Goal: Information Seeking & Learning: Learn about a topic

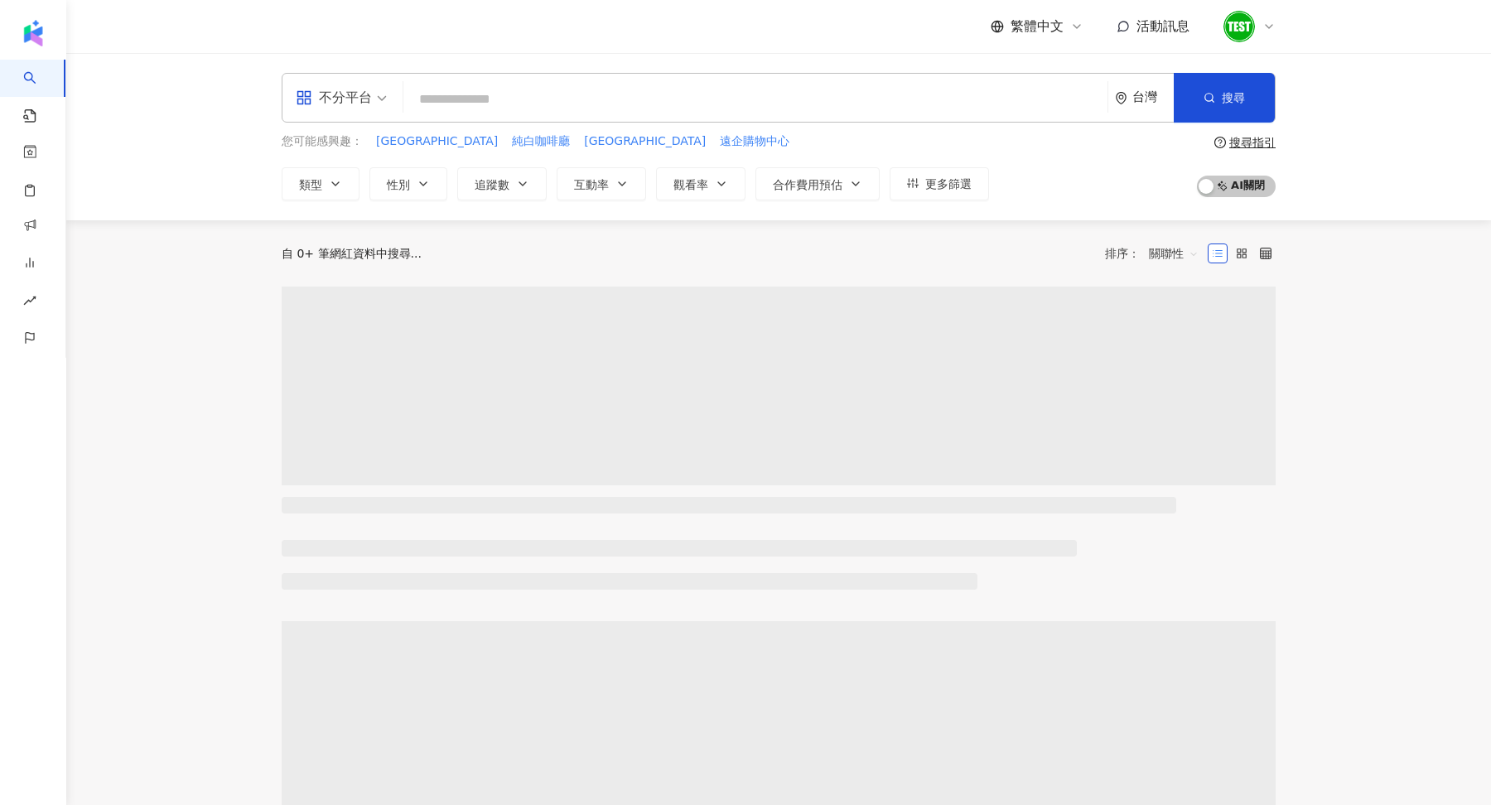
click at [1273, 23] on icon at bounding box center [1268, 26] width 13 height 13
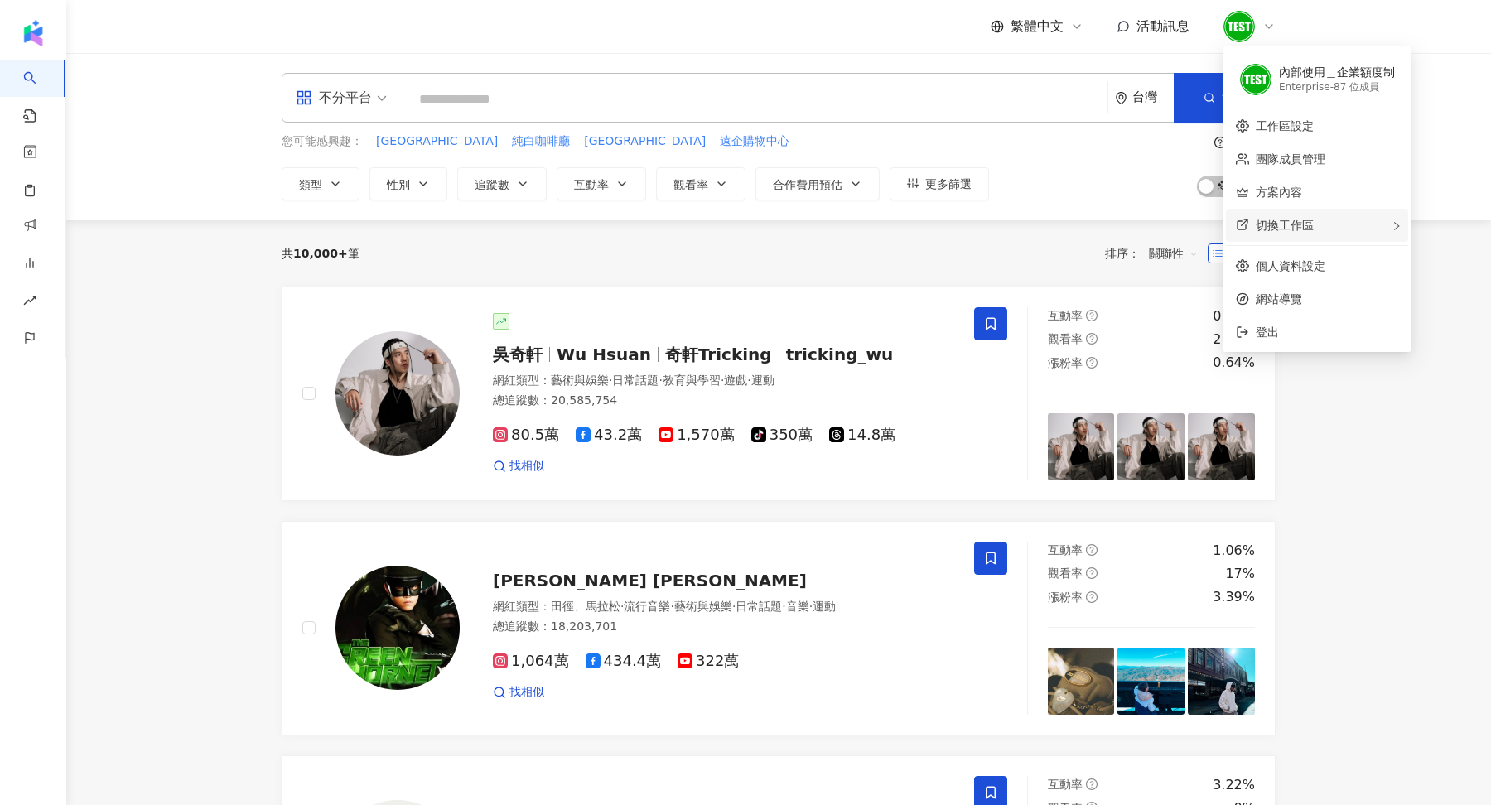
click at [1327, 222] on div "切換工作區" at bounding box center [1317, 225] width 182 height 33
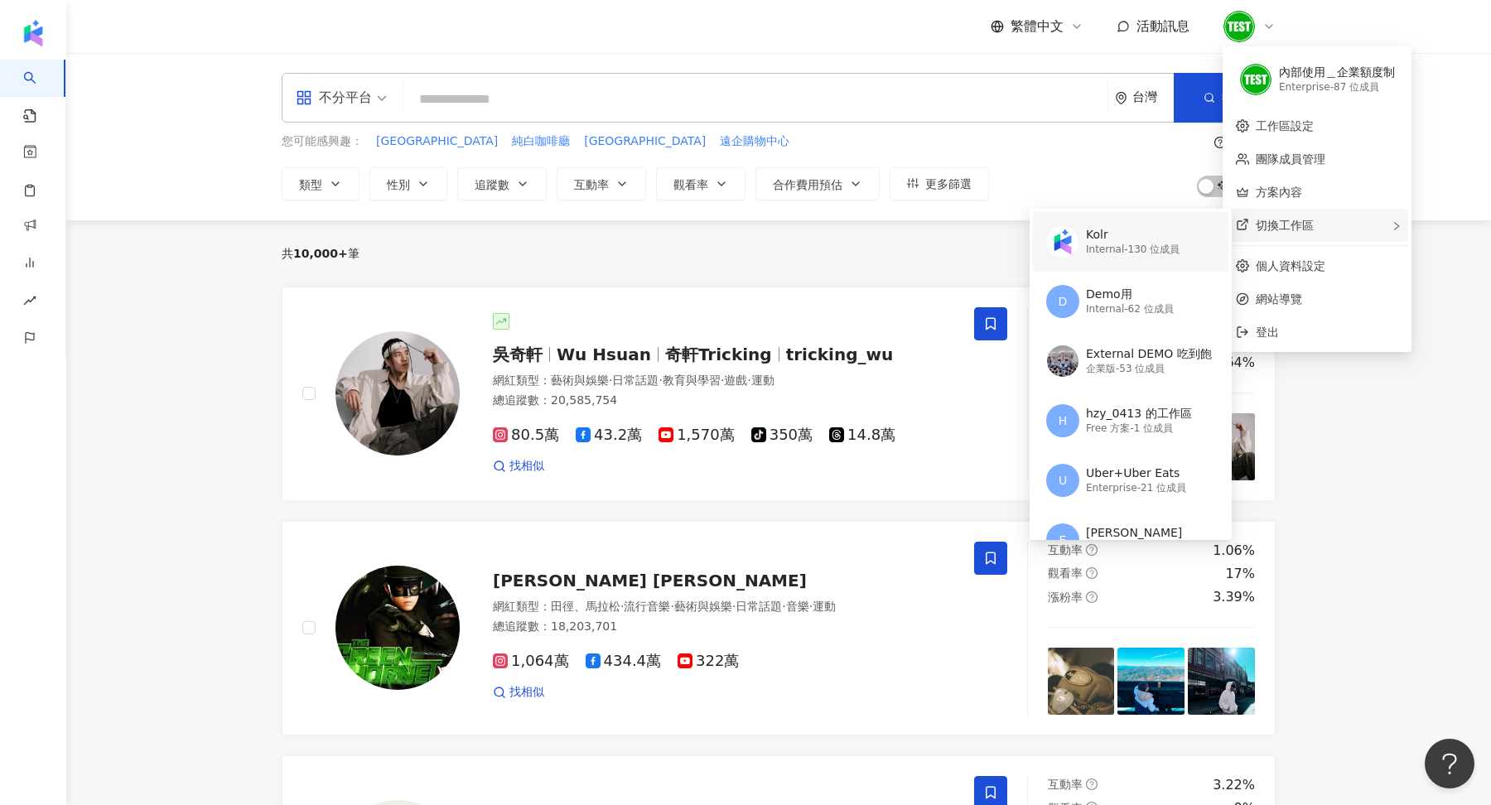
click at [1135, 249] on div "Internal - 130 位成員" at bounding box center [1133, 250] width 94 height 14
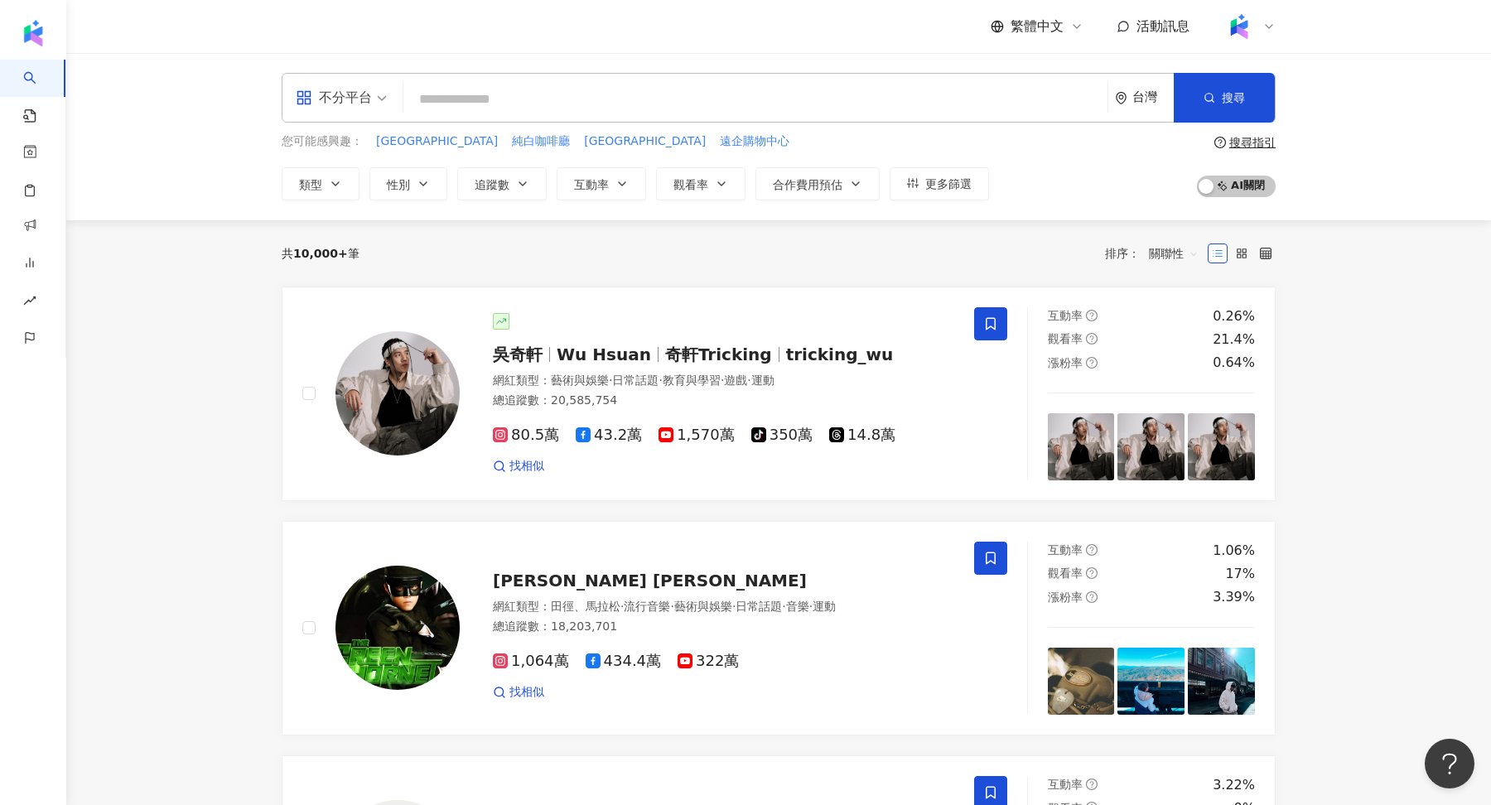
click at [605, 98] on input "search" at bounding box center [755, 99] width 691 height 31
type input "*"
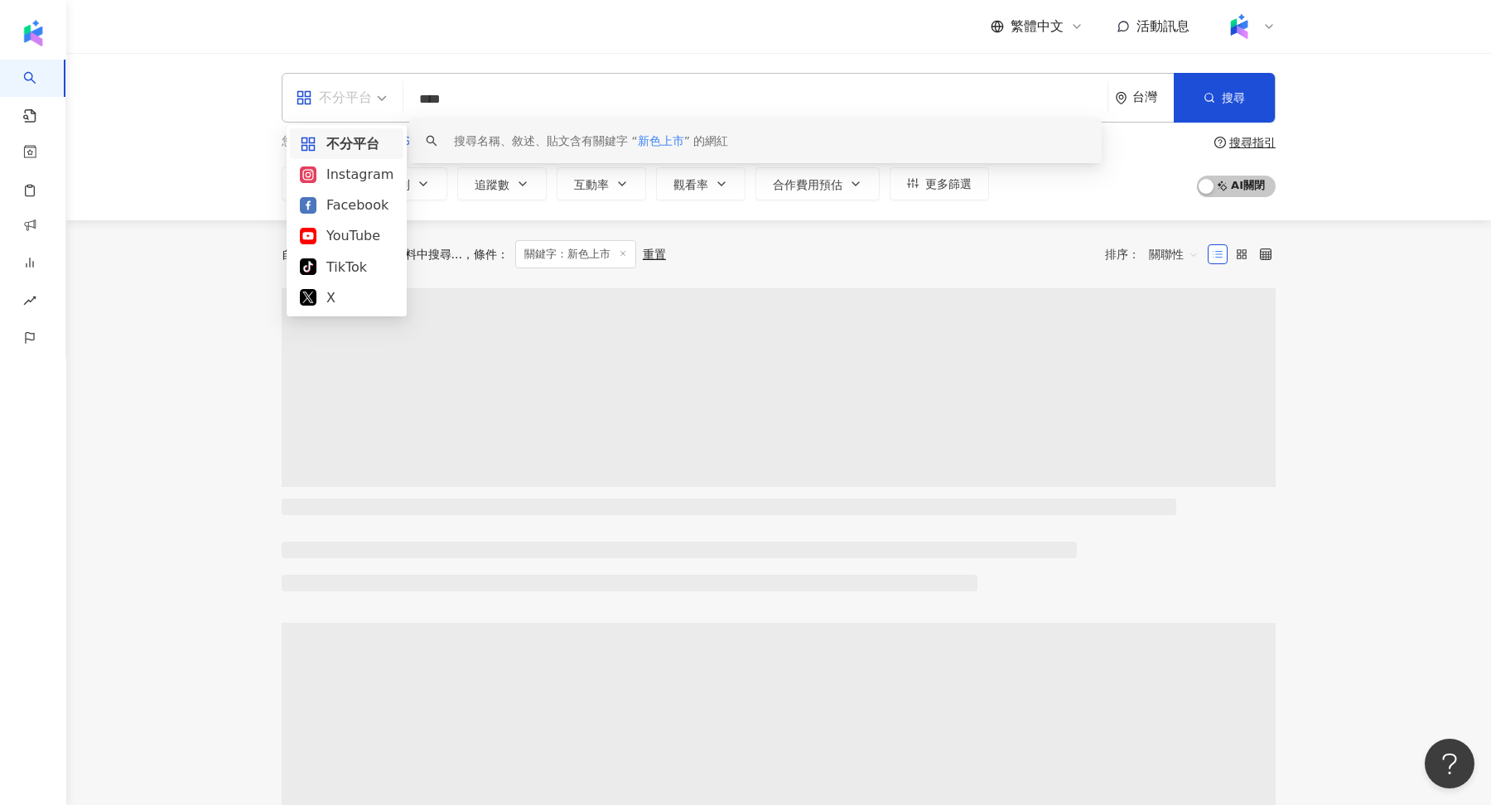
click at [346, 94] on div "不分平台" at bounding box center [334, 97] width 76 height 27
type input "****"
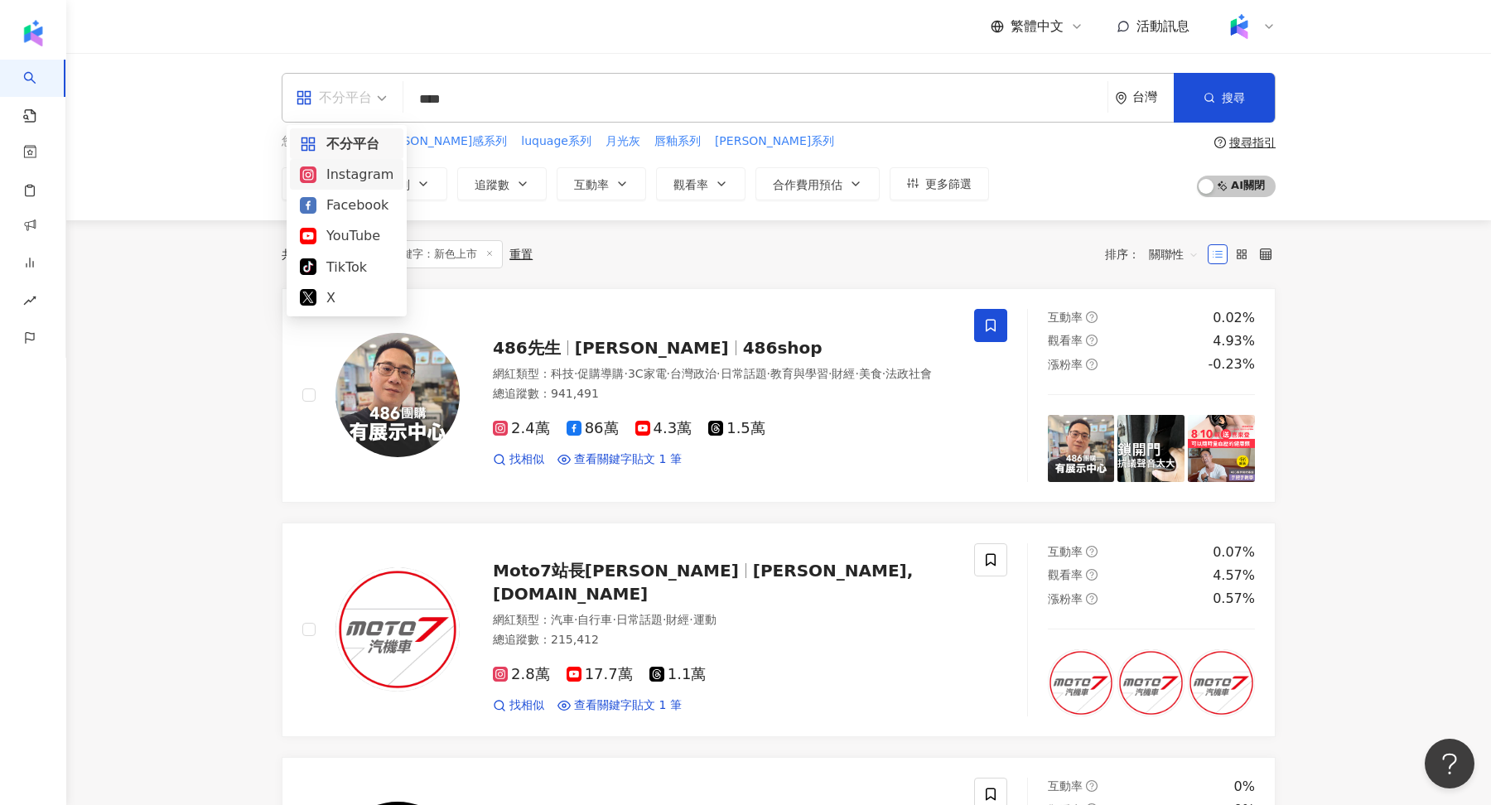
click at [195, 181] on div "不分平台 **** 台灣 搜尋 keyword 搜尋名稱、敘述、貼文含有關鍵字 “ 新色上市 ” 的網紅 您可能感興趣： [PERSON_NAME]感系列 l…" at bounding box center [778, 136] width 1425 height 167
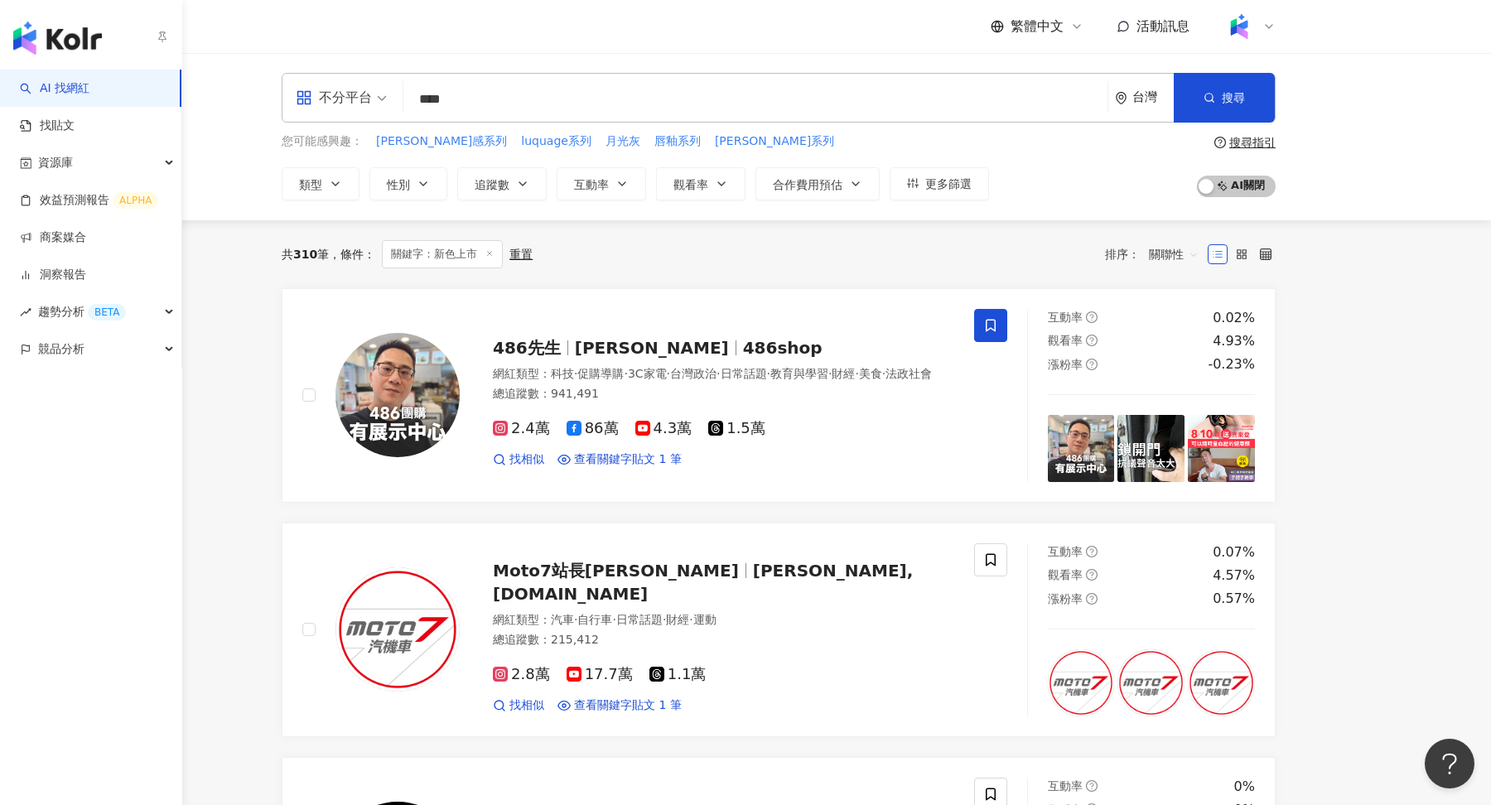
click at [70, 95] on link "AI 找網紅" at bounding box center [55, 88] width 70 height 17
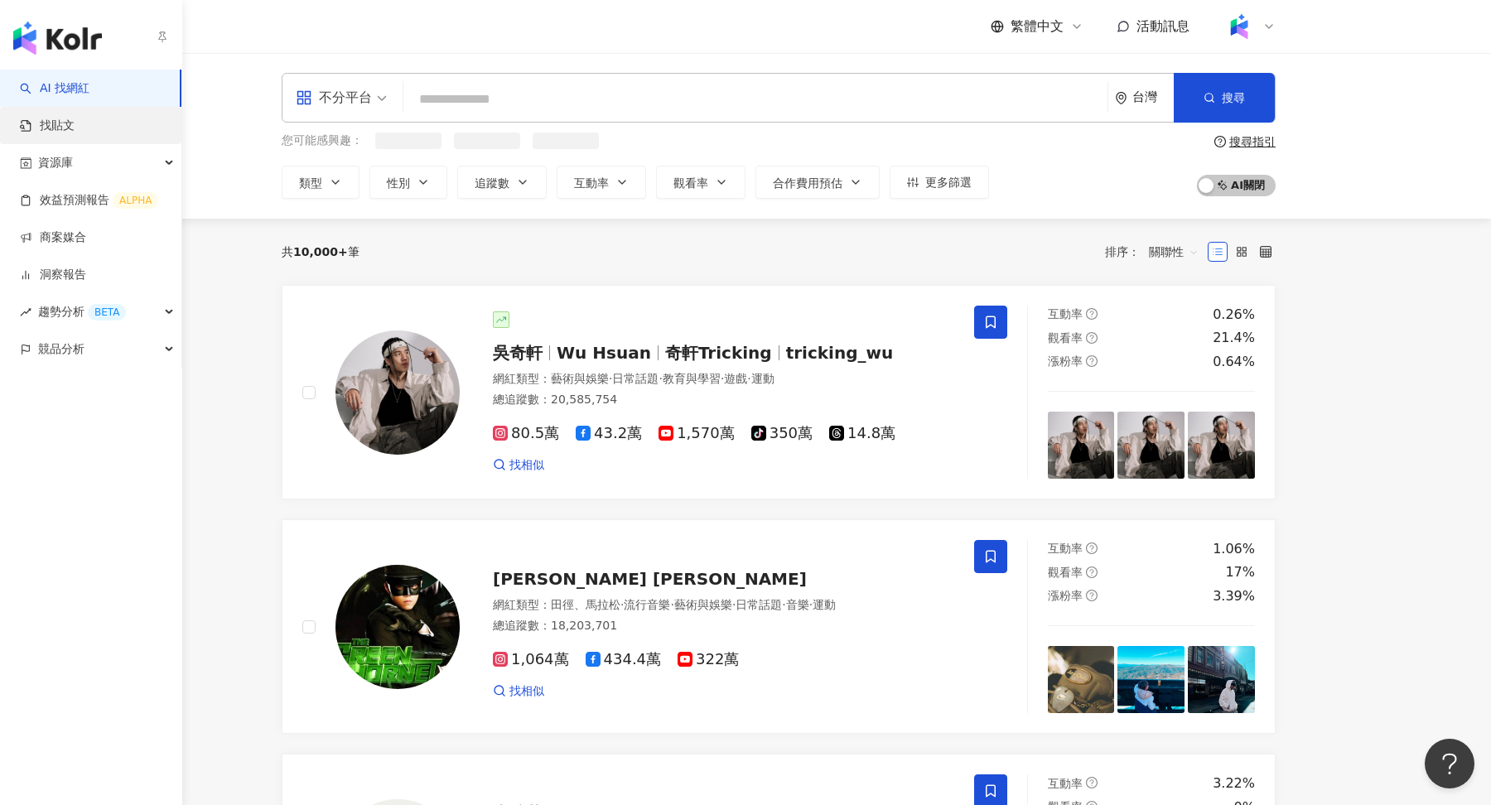
click at [75, 133] on link "找貼文" at bounding box center [47, 126] width 55 height 17
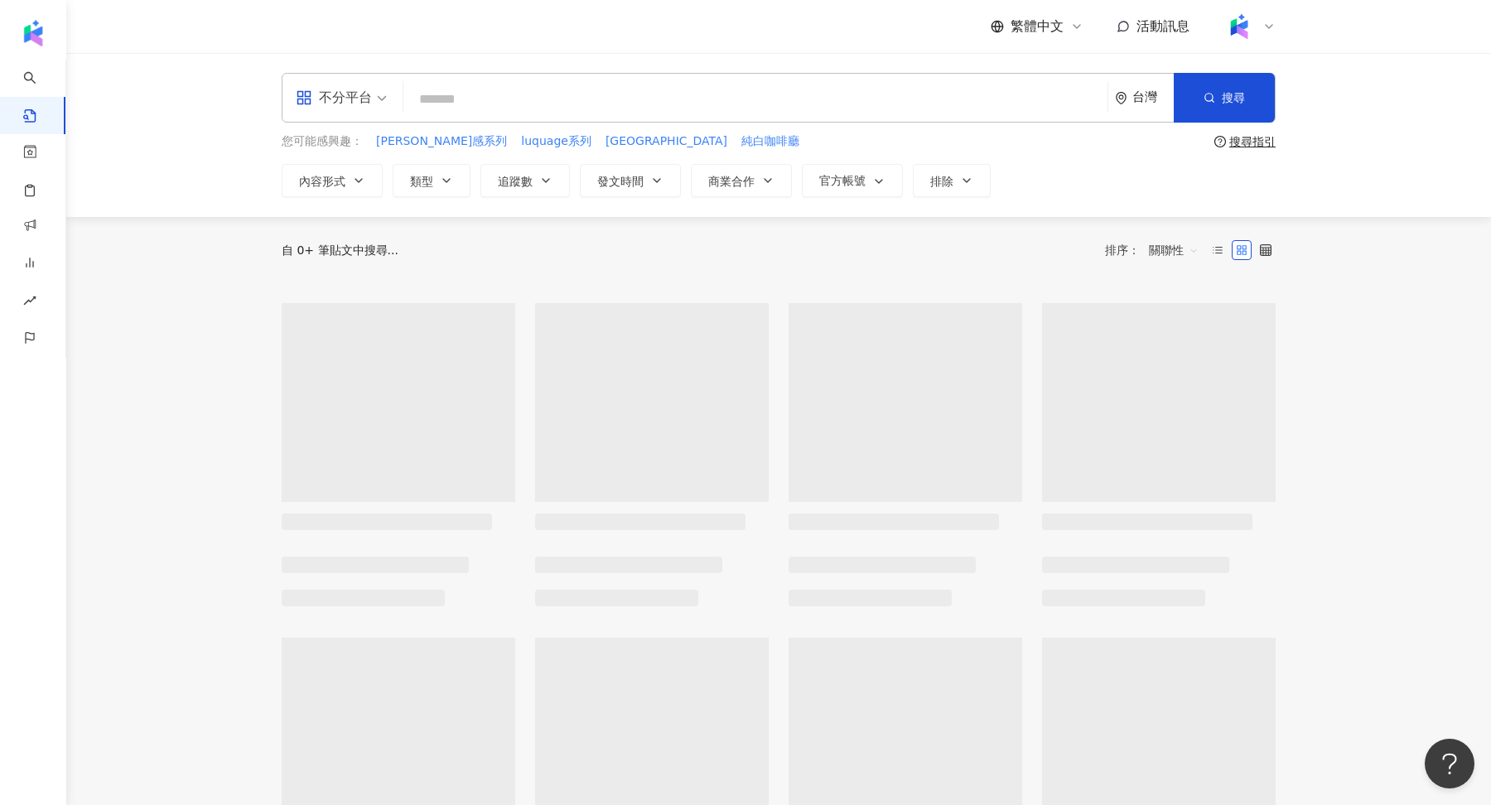
drag, startPoint x: 513, startPoint y: 94, endPoint x: 513, endPoint y: 84, distance: 9.9
click at [513, 94] on input "search" at bounding box center [755, 99] width 691 height 36
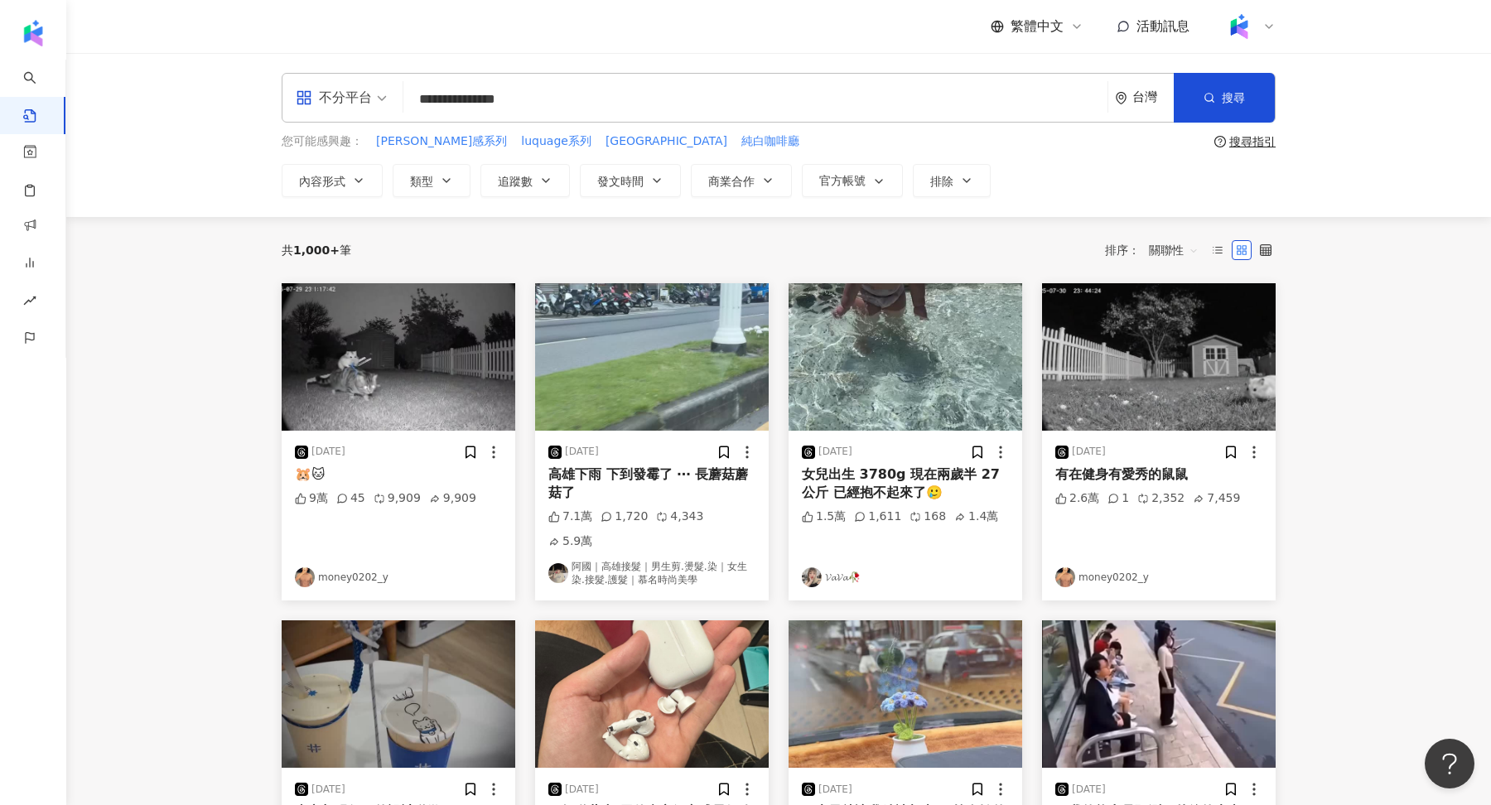
type input "**********"
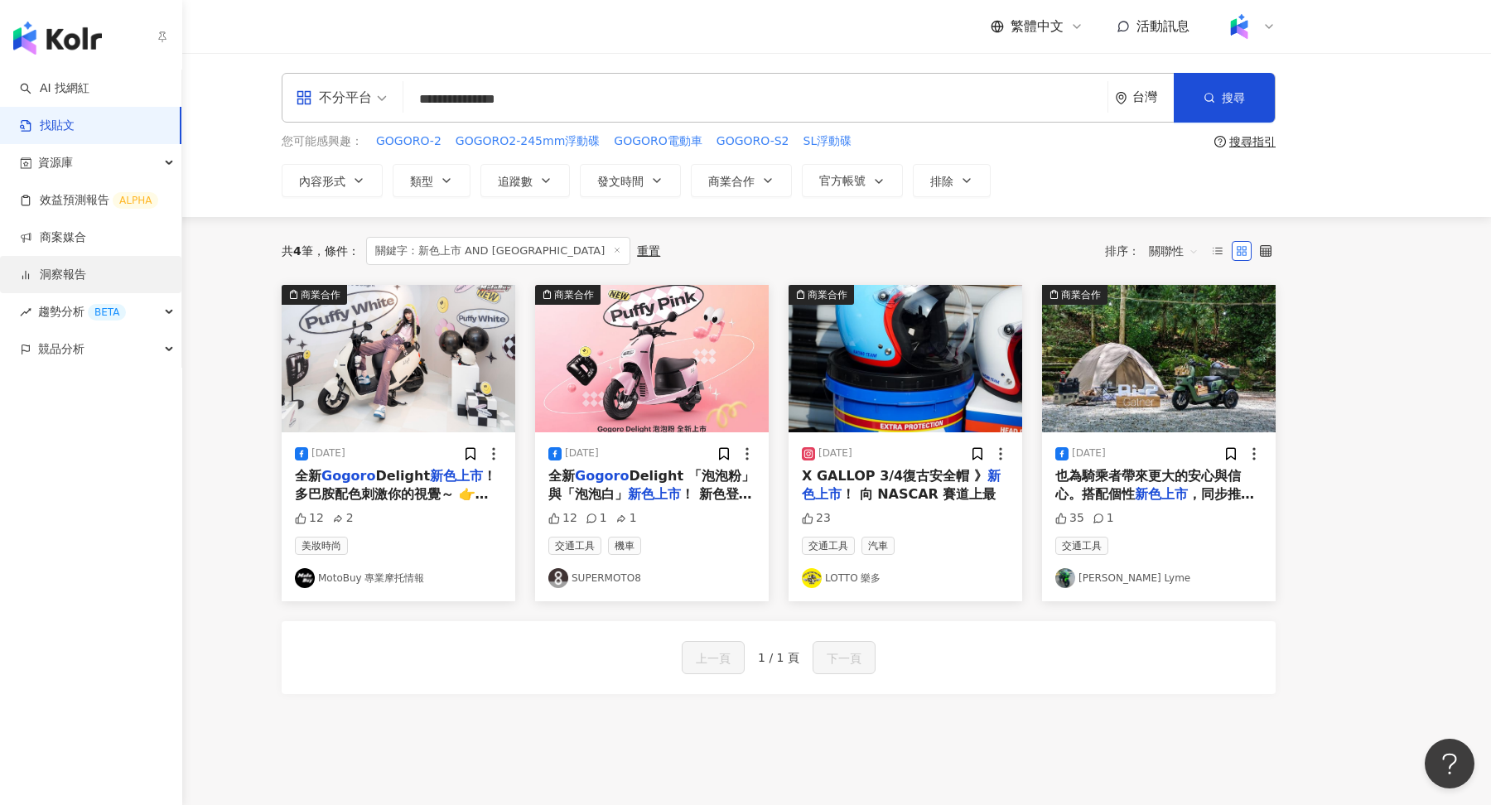
click at [72, 280] on link "洞察報告" at bounding box center [53, 275] width 66 height 17
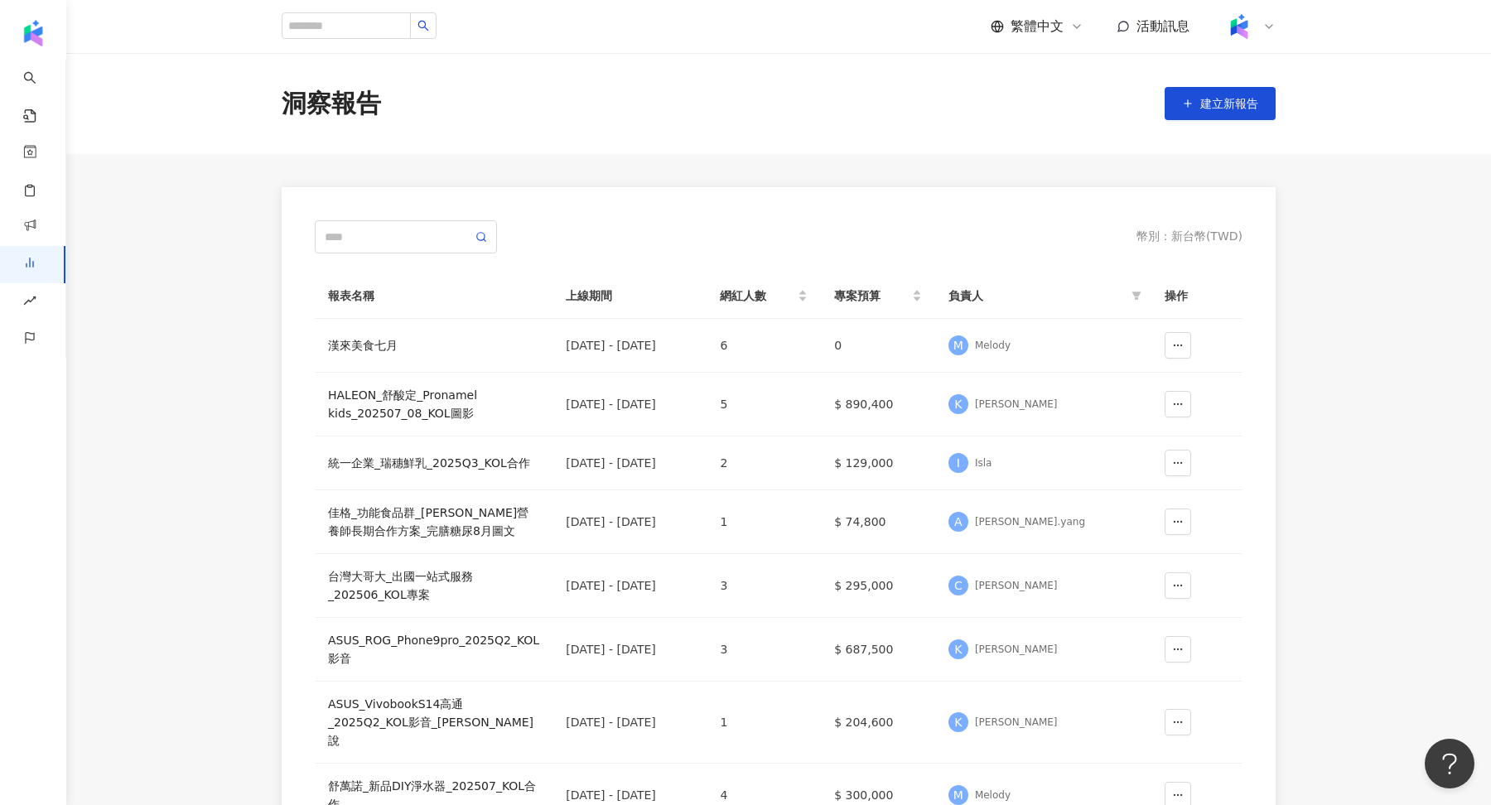
click at [1264, 22] on icon at bounding box center [1268, 26] width 13 height 13
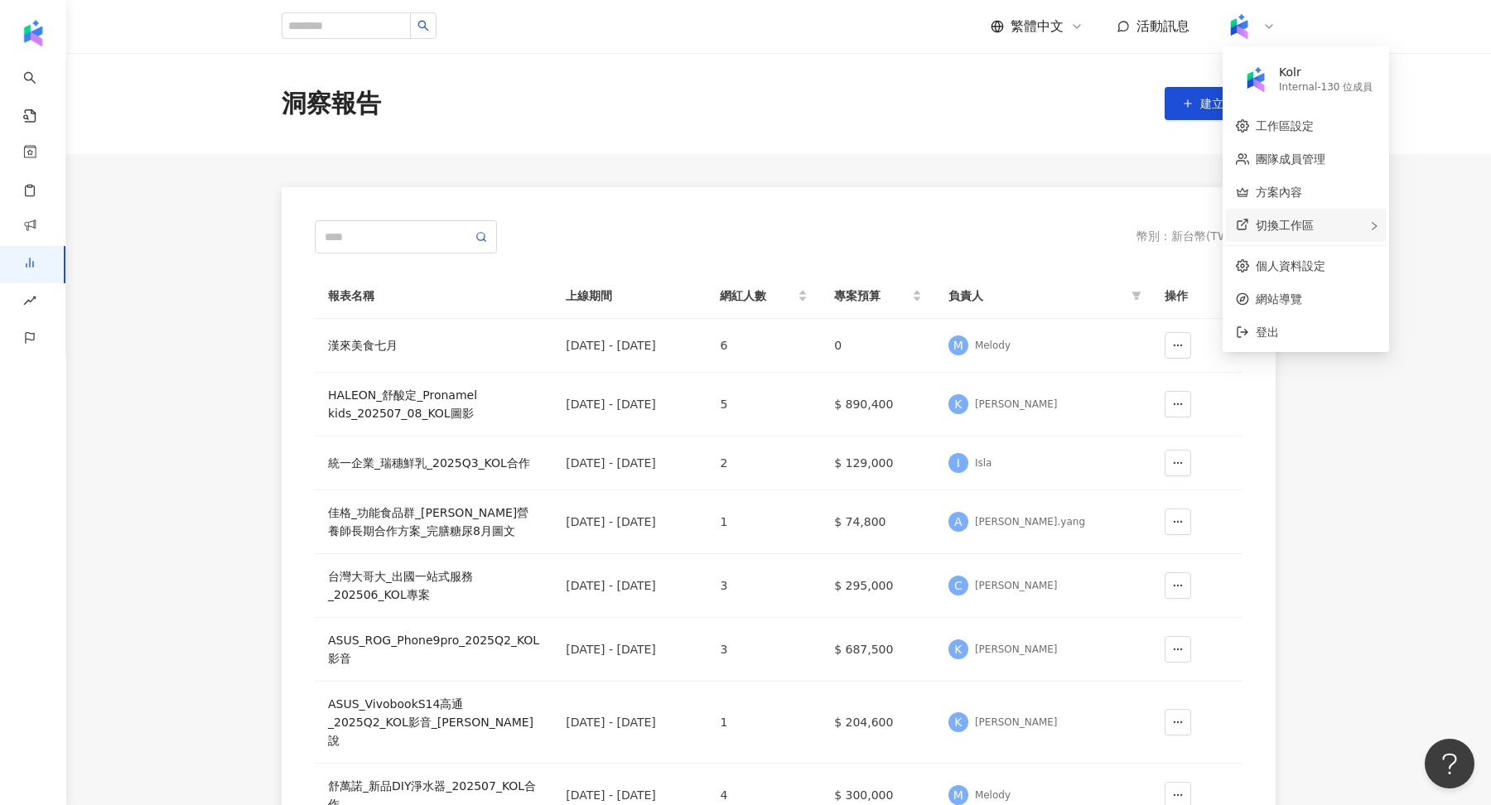
click at [1319, 231] on div "切換工作區" at bounding box center [1306, 225] width 160 height 33
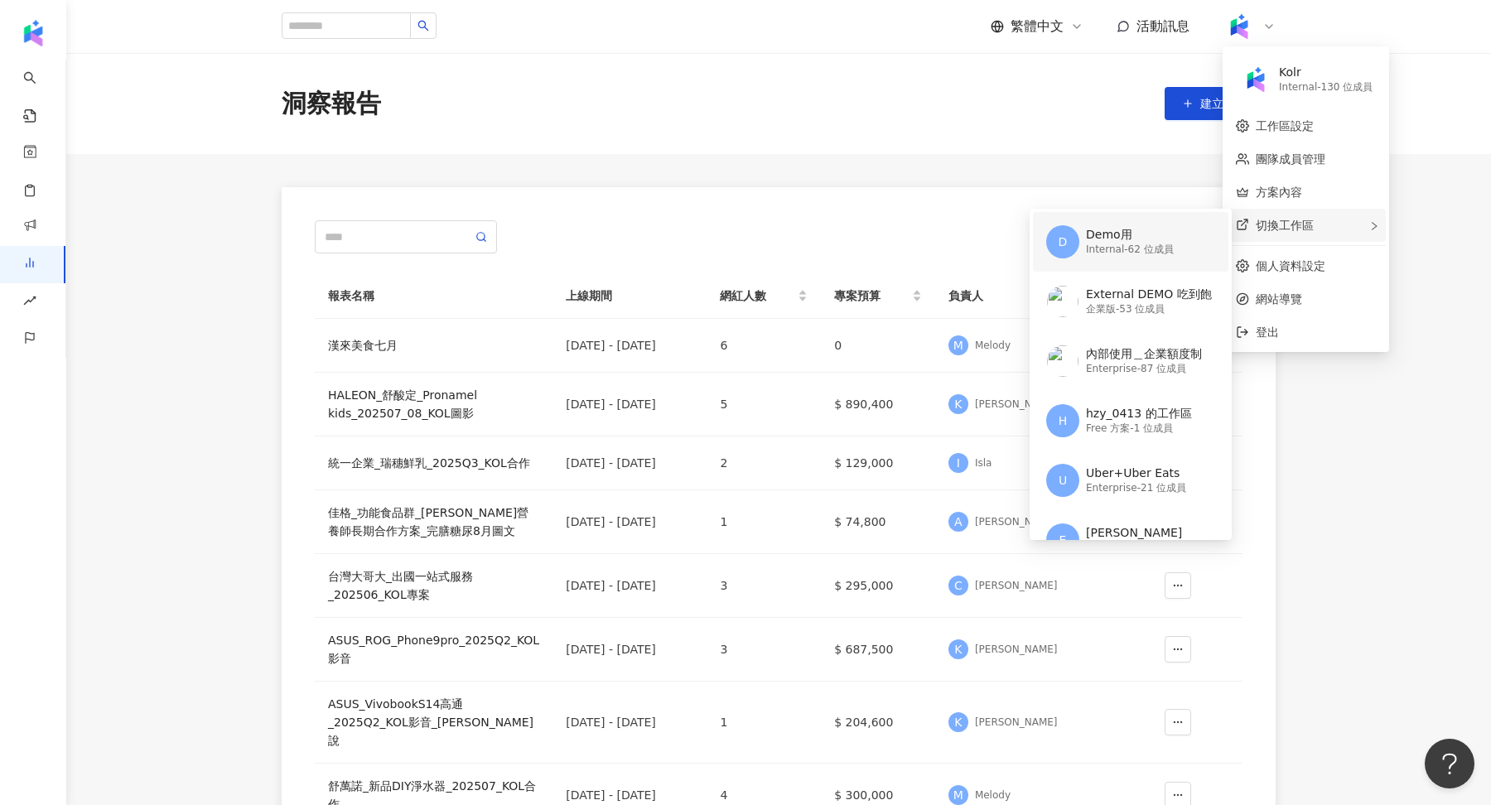
click at [1097, 235] on div "Demo用" at bounding box center [1130, 235] width 88 height 17
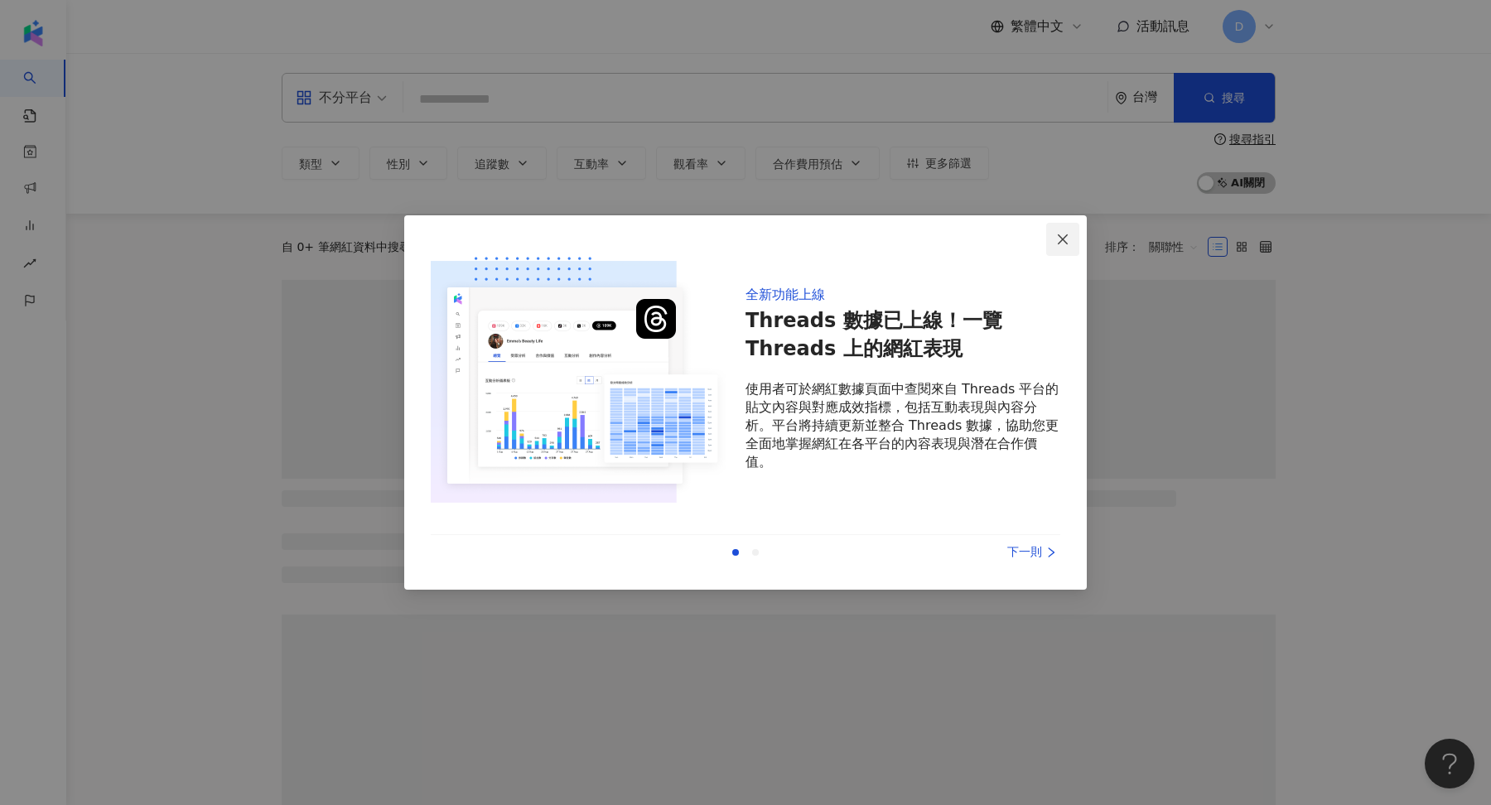
click at [1074, 233] on span "Close" at bounding box center [1062, 239] width 33 height 13
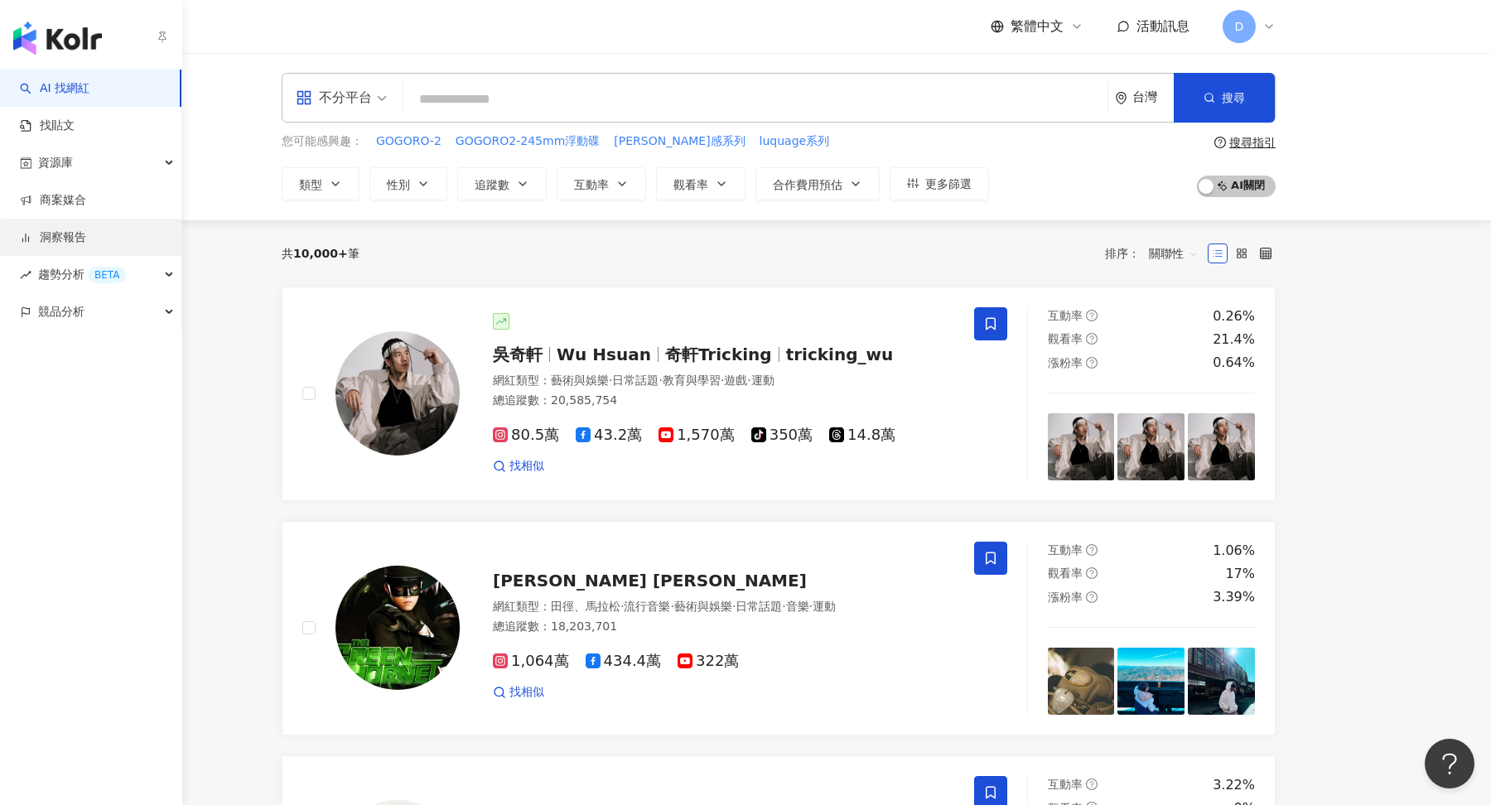
click at [68, 242] on link "洞察報告" at bounding box center [53, 237] width 66 height 17
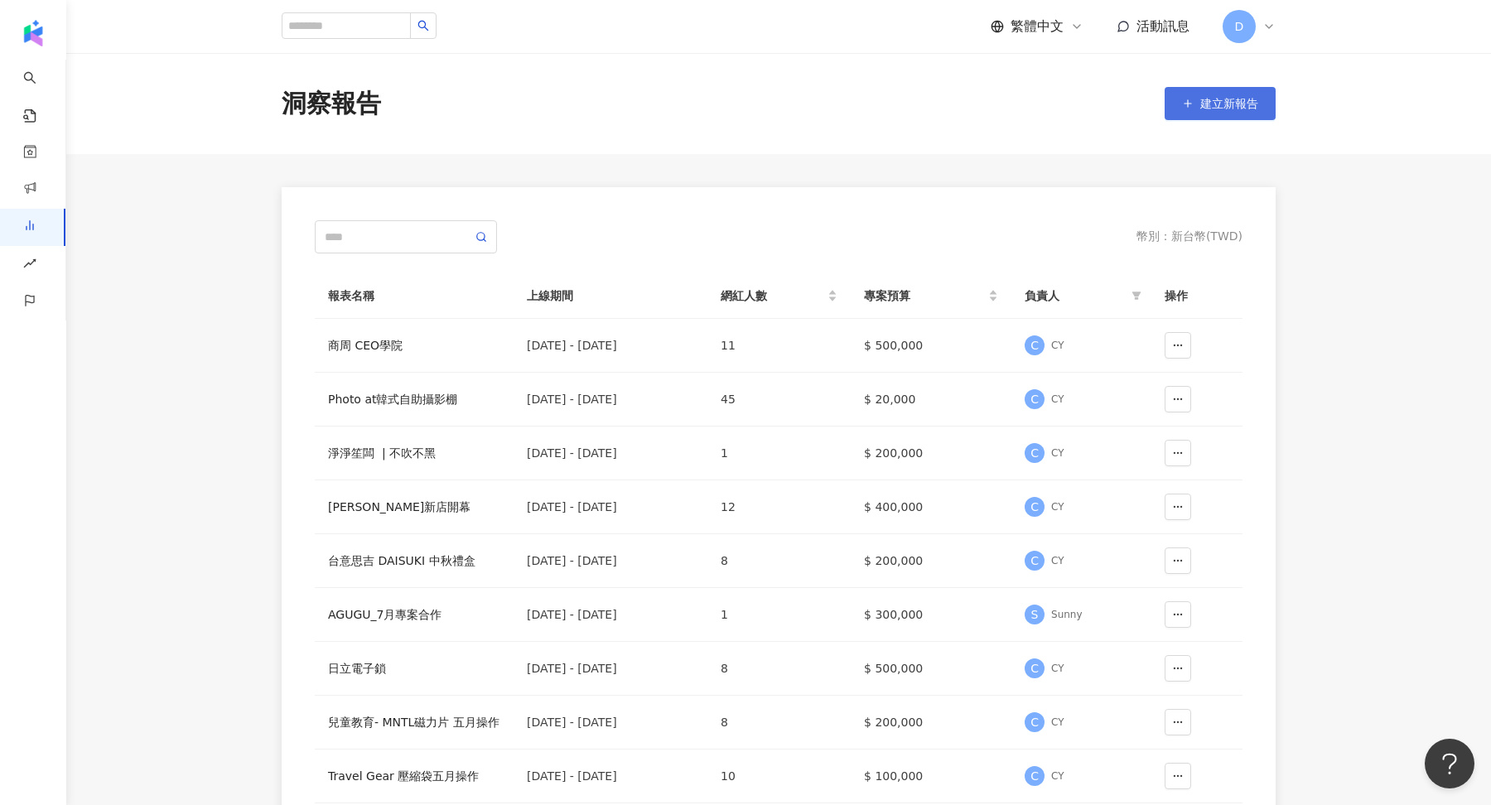
click at [1212, 110] on button "建立新報告" at bounding box center [1220, 103] width 111 height 33
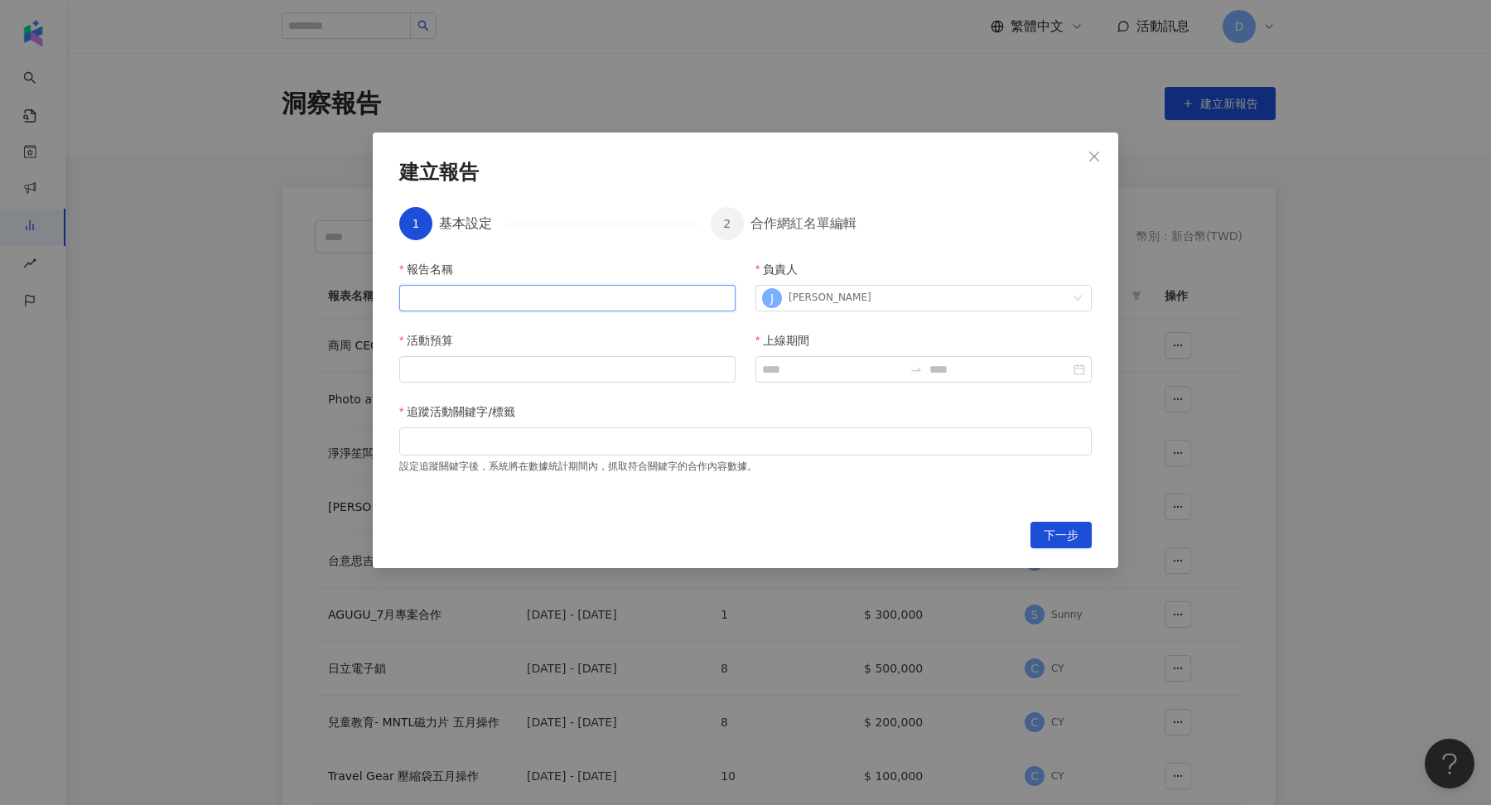
click at [588, 306] on input "報告名稱" at bounding box center [567, 298] width 336 height 27
paste input "**********"
type input "**********"
click at [555, 366] on input "活動預算" at bounding box center [567, 369] width 335 height 25
type input "*"
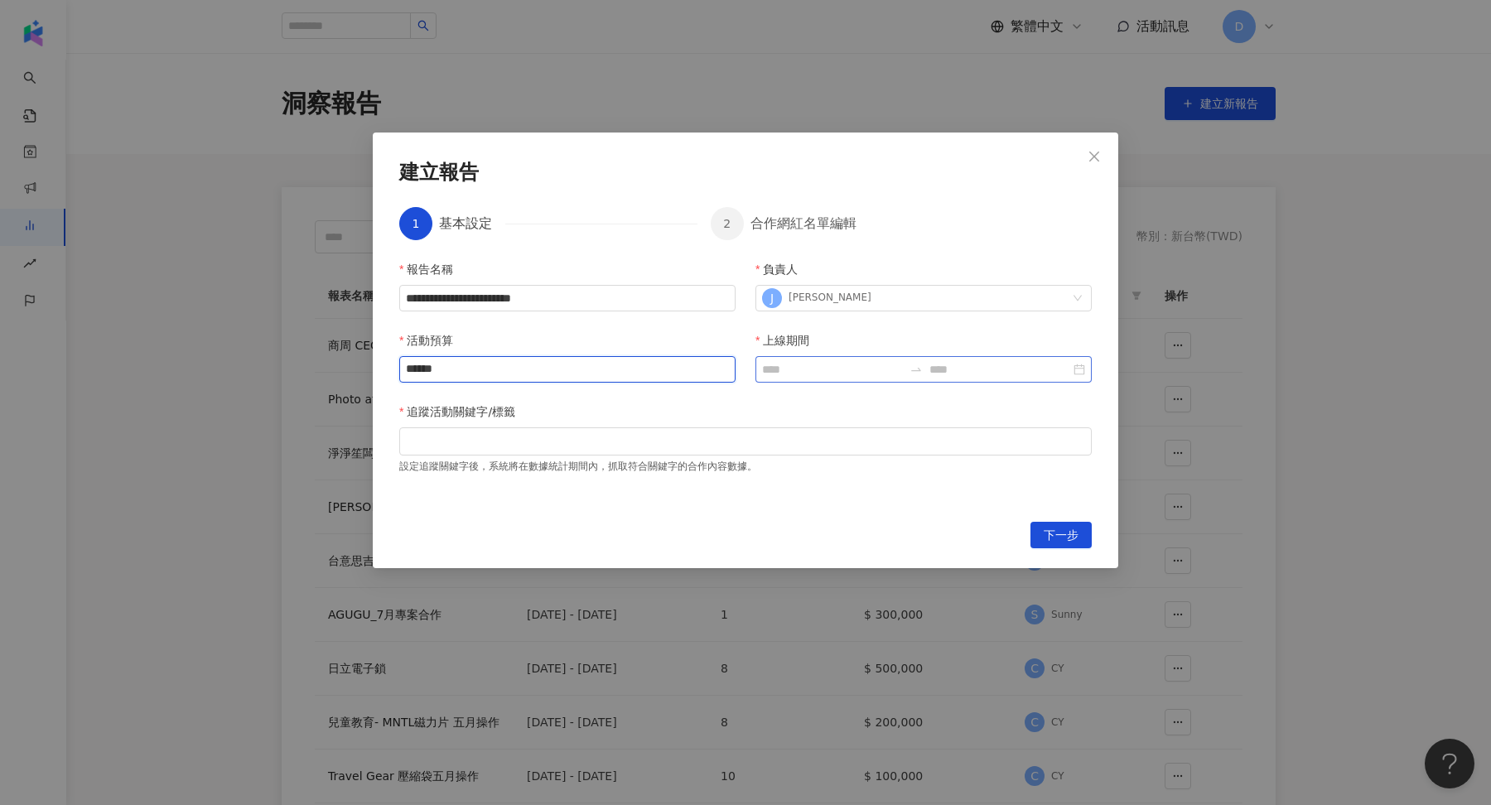
type input "******"
click at [799, 368] on input "上線期間" at bounding box center [832, 369] width 141 height 18
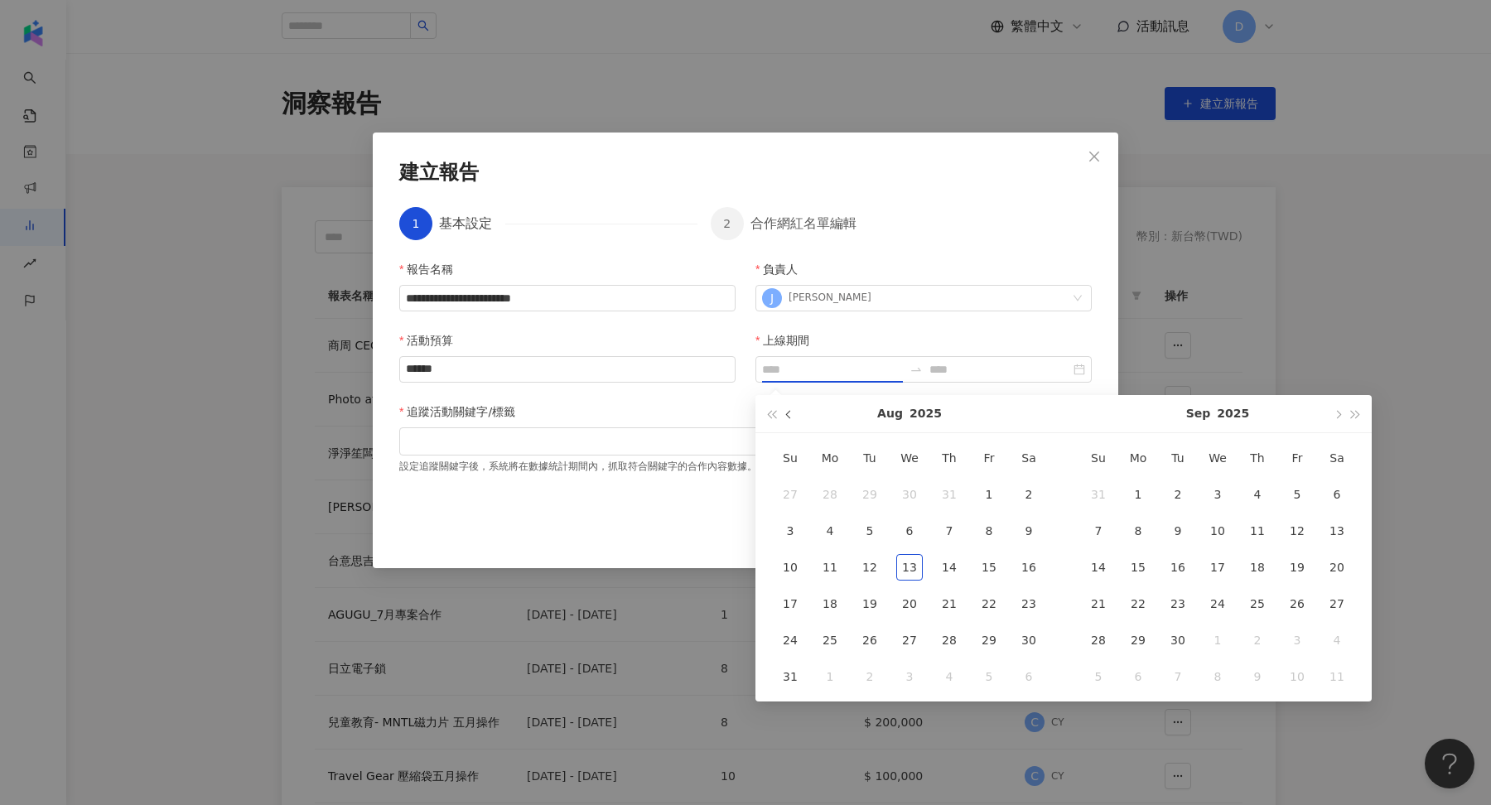
click at [789, 417] on span "button" at bounding box center [790, 414] width 8 height 8
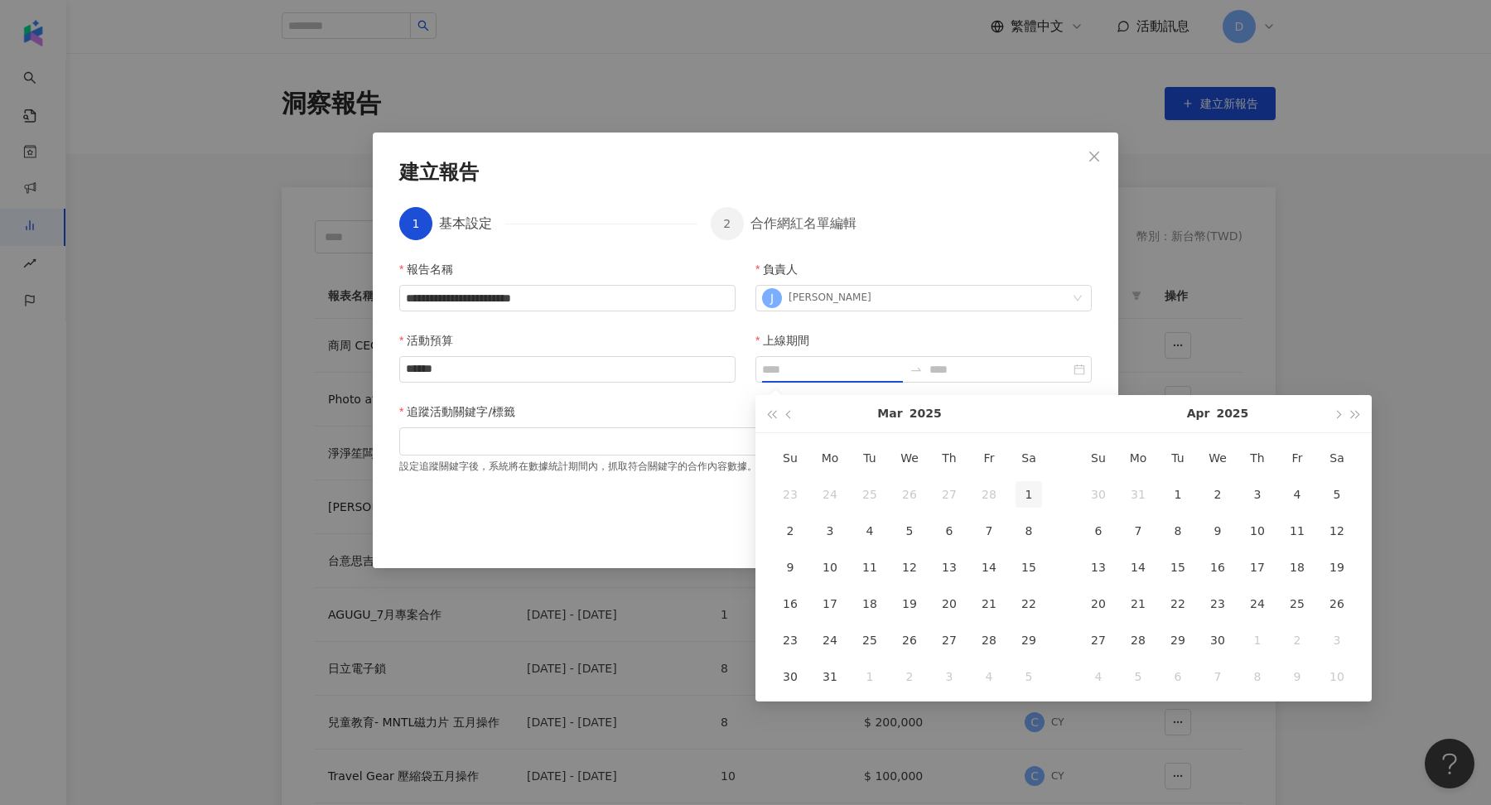
type input "**********"
click at [1032, 489] on div "1" at bounding box center [1028, 494] width 27 height 27
click at [1334, 418] on button "button" at bounding box center [1337, 413] width 18 height 37
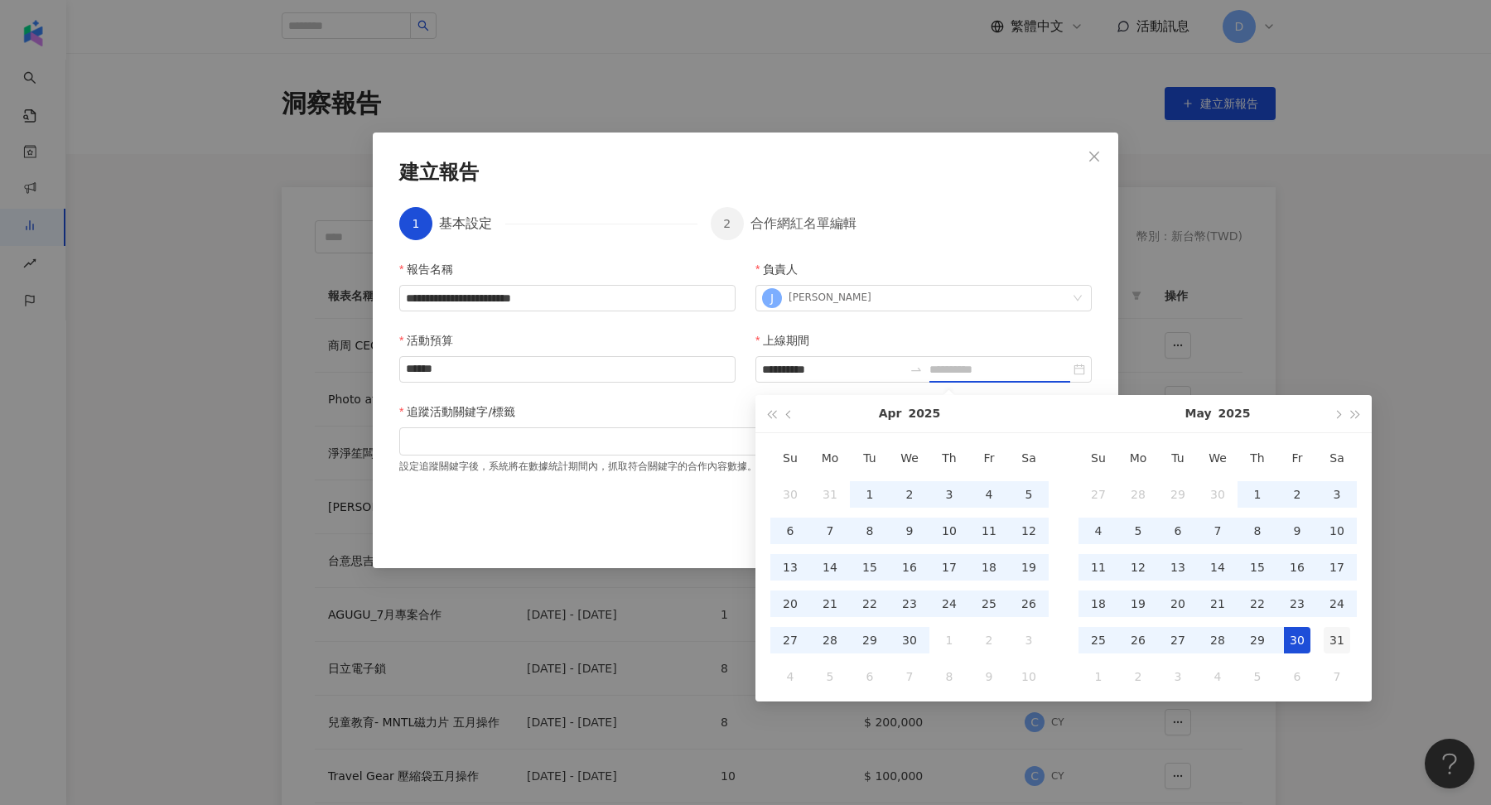
type input "**********"
click at [1335, 639] on div "31" at bounding box center [1337, 640] width 27 height 27
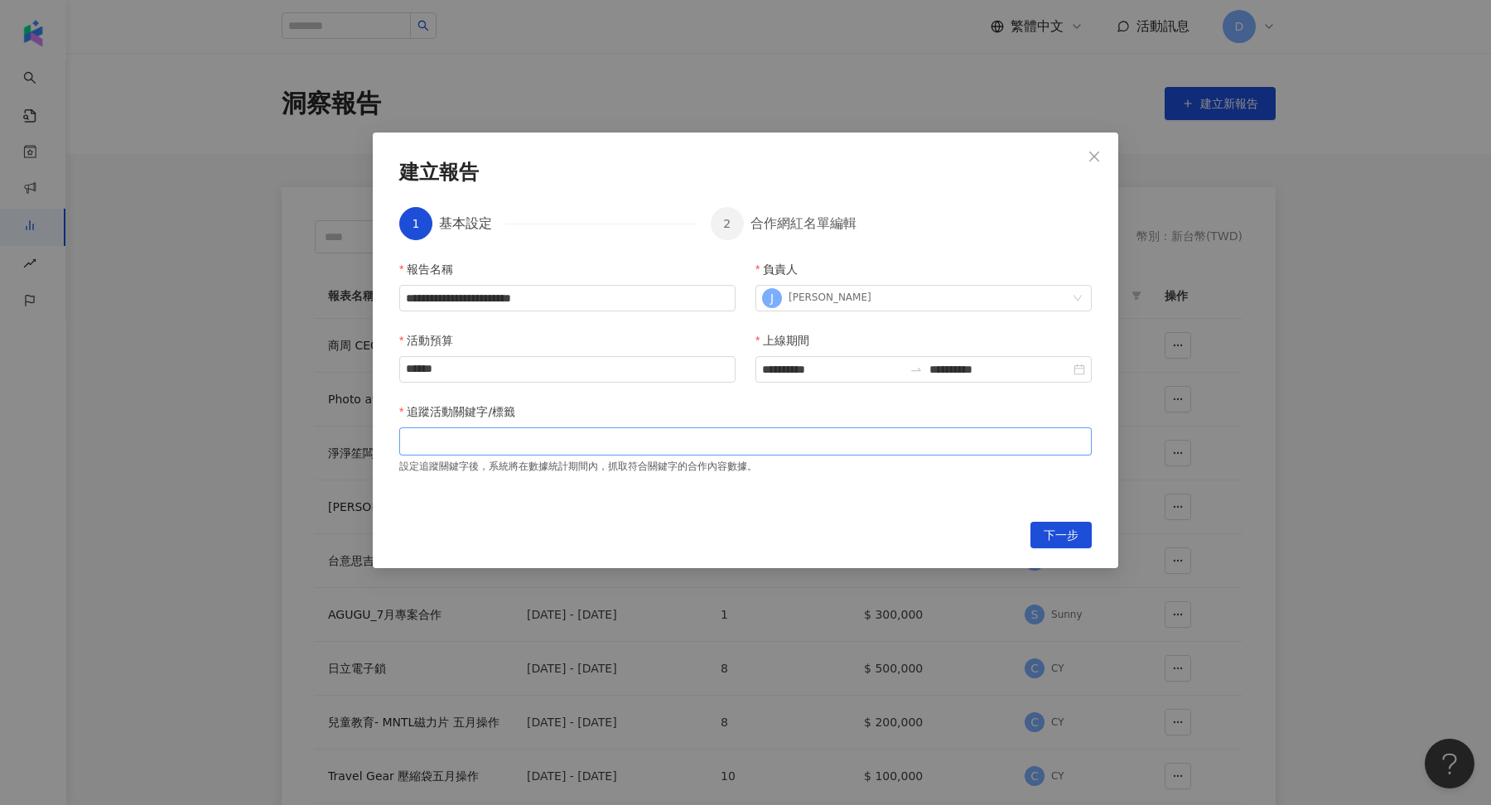
click at [821, 435] on div at bounding box center [746, 441] width 686 height 12
paste input "search"
click at [1033, 529] on button "下一步" at bounding box center [1060, 535] width 61 height 27
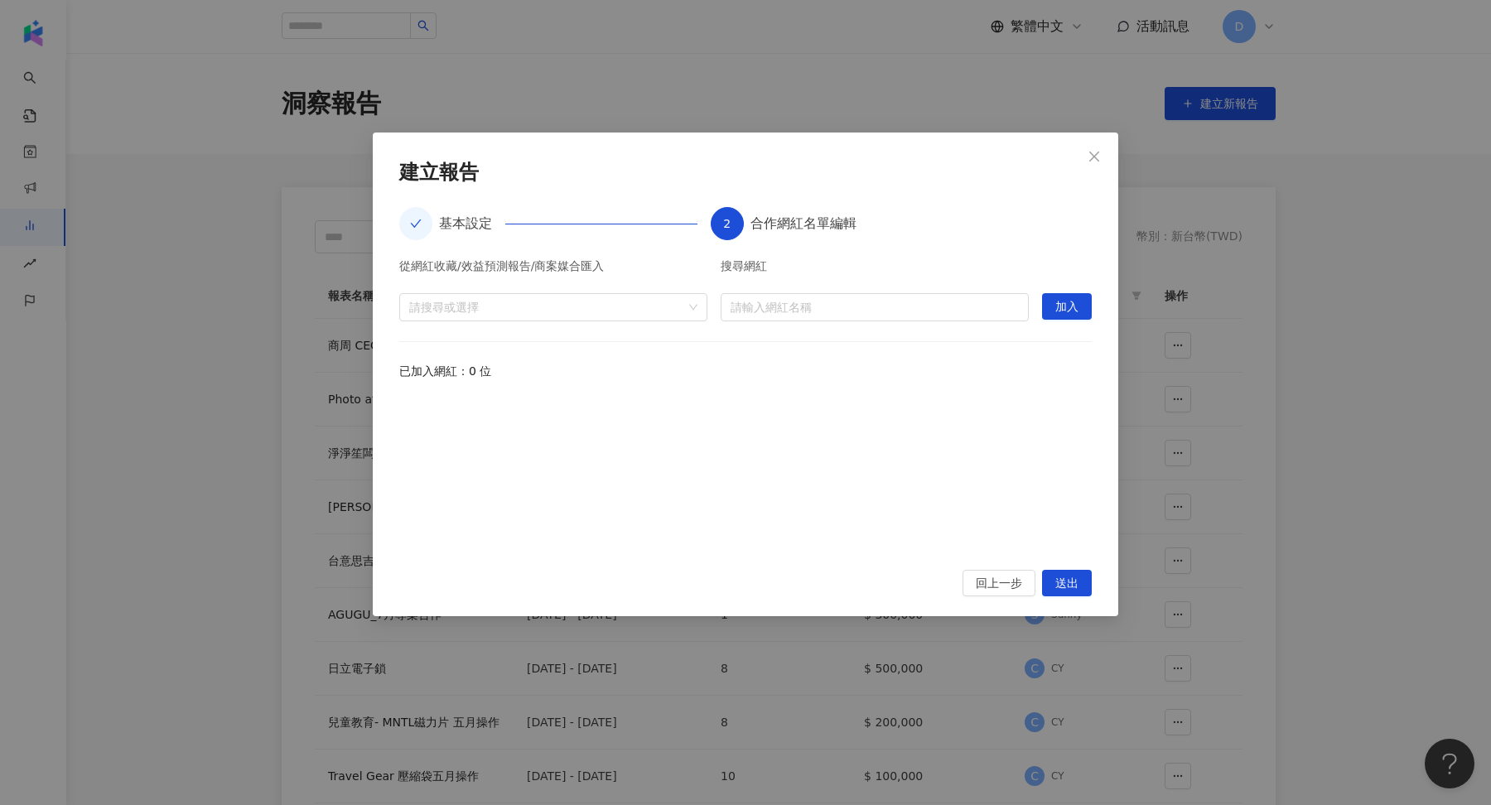
click at [801, 326] on div "從網紅收藏/效益預測報告/商案媒合匯入 請搜尋或選擇 搜尋網紅 請輸入網紅名稱 加入 已加入網紅：0 位" at bounding box center [745, 405] width 692 height 290
click at [793, 316] on input "search" at bounding box center [875, 307] width 288 height 27
paste input "**********"
type input "**********"
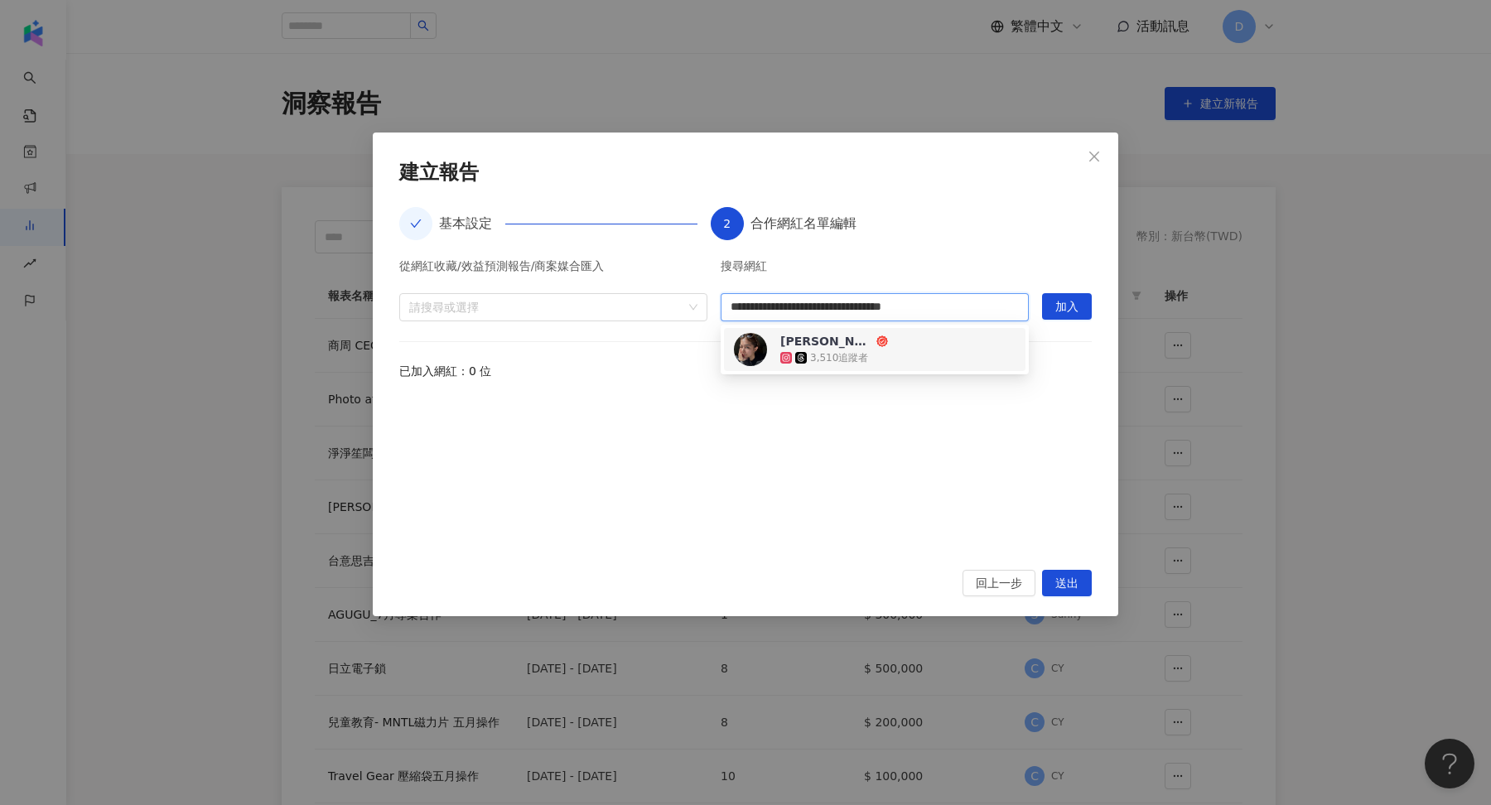
click at [876, 345] on icon at bounding box center [882, 341] width 12 height 12
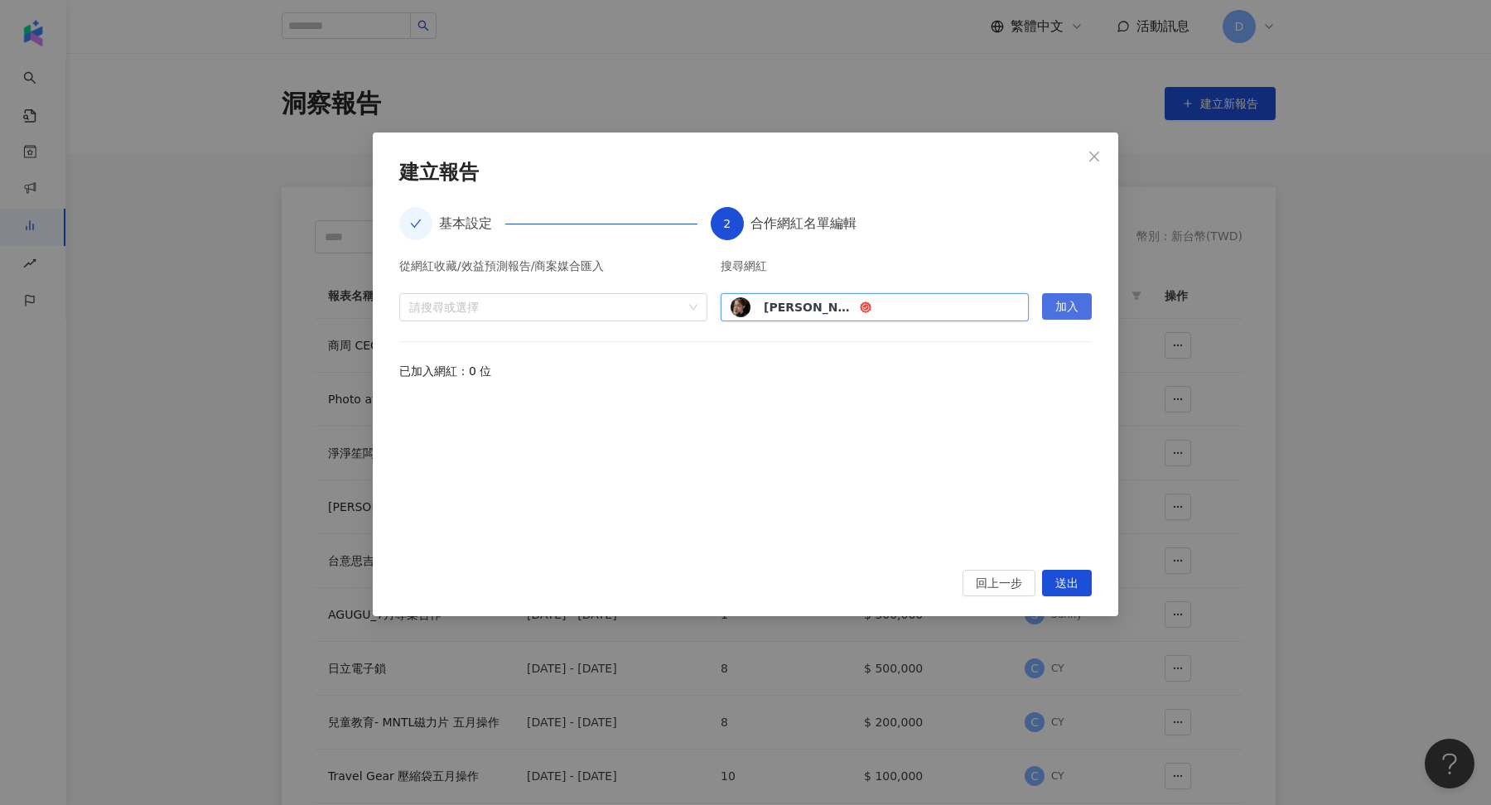
click at [1083, 303] on button "加入" at bounding box center [1067, 306] width 50 height 27
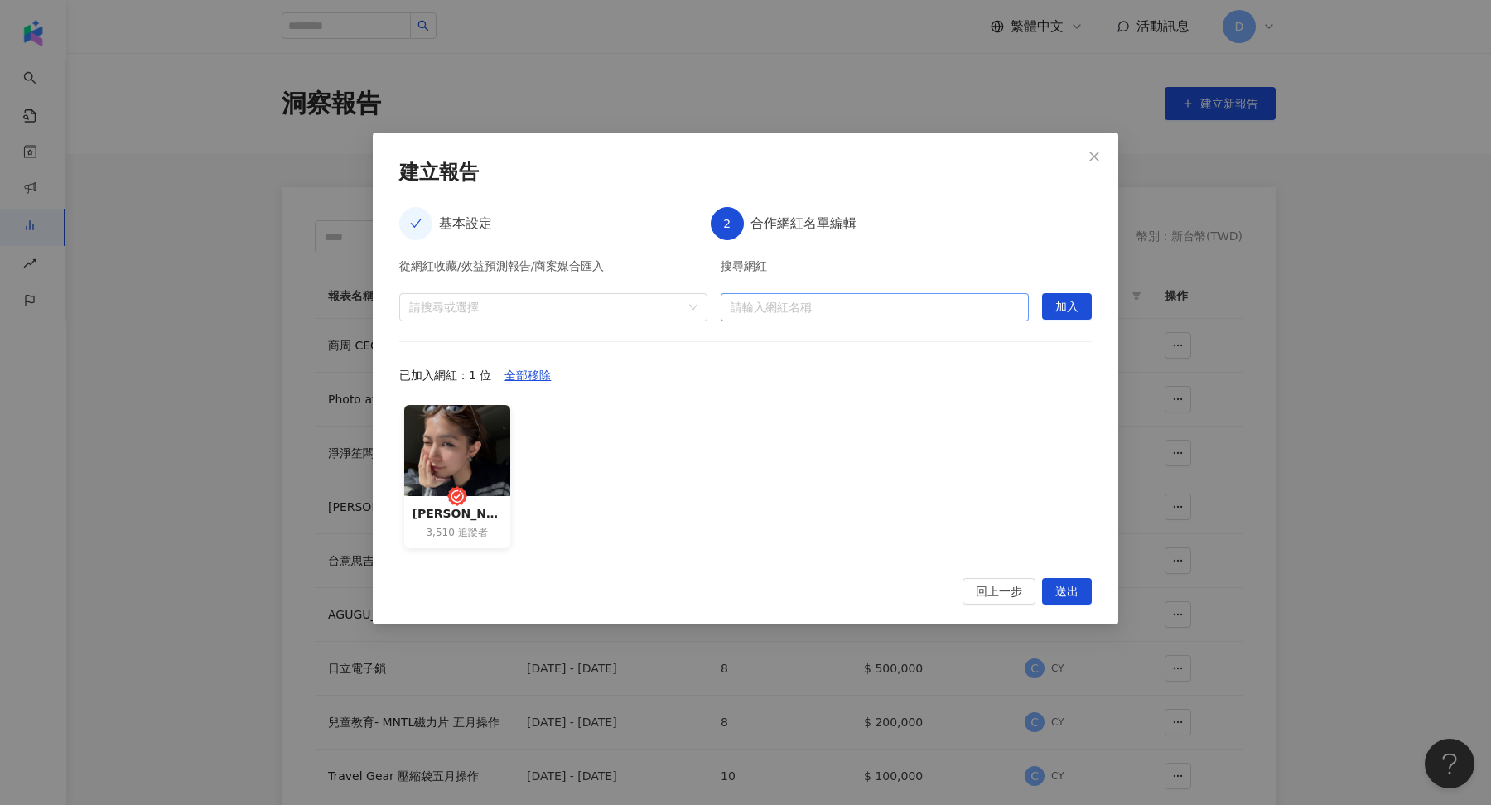
click at [833, 307] on input "search" at bounding box center [875, 307] width 288 height 27
paste input "**********"
type input "**********"
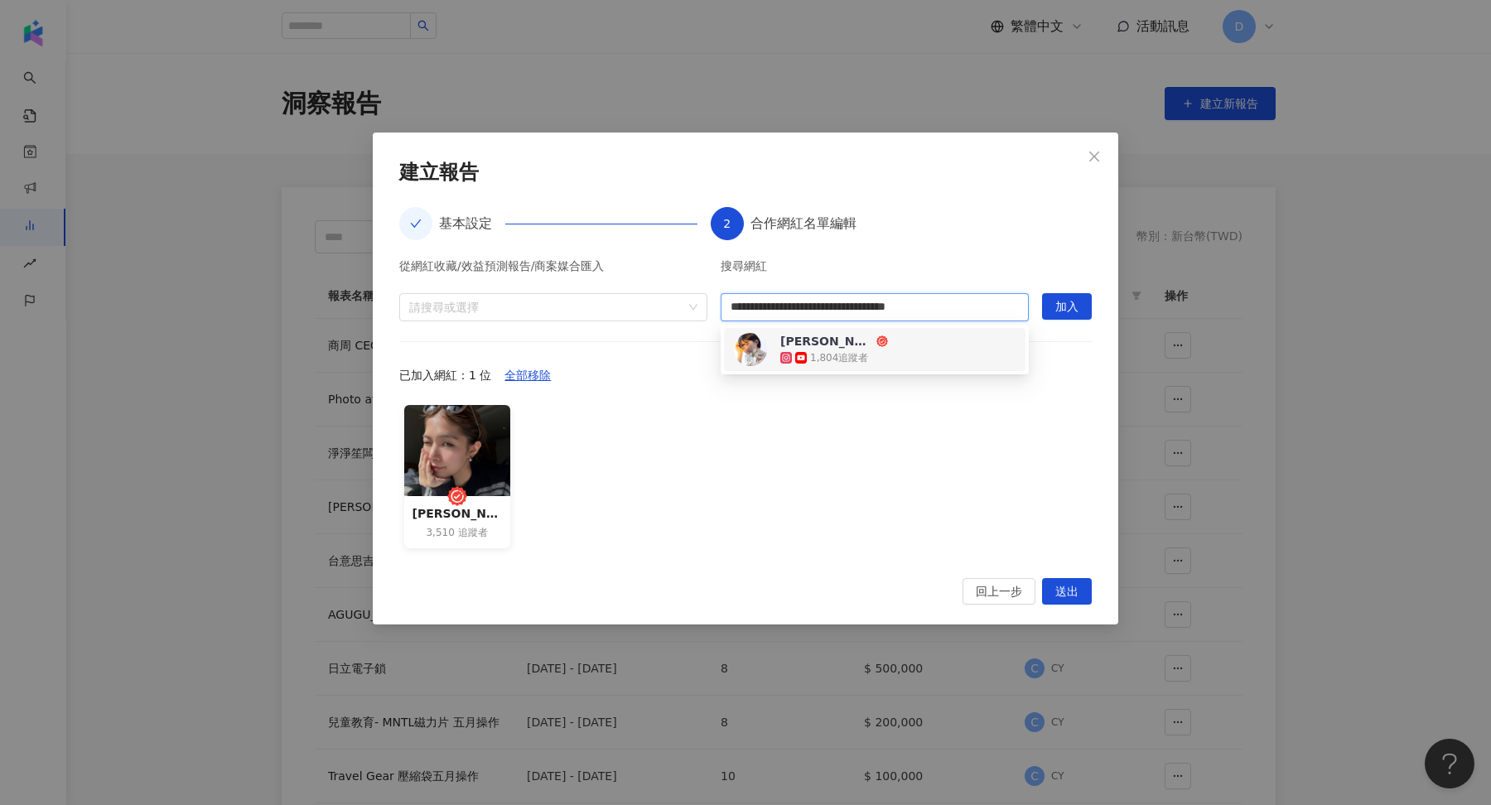
click at [827, 359] on div "1,804 追蹤者" at bounding box center [839, 358] width 58 height 14
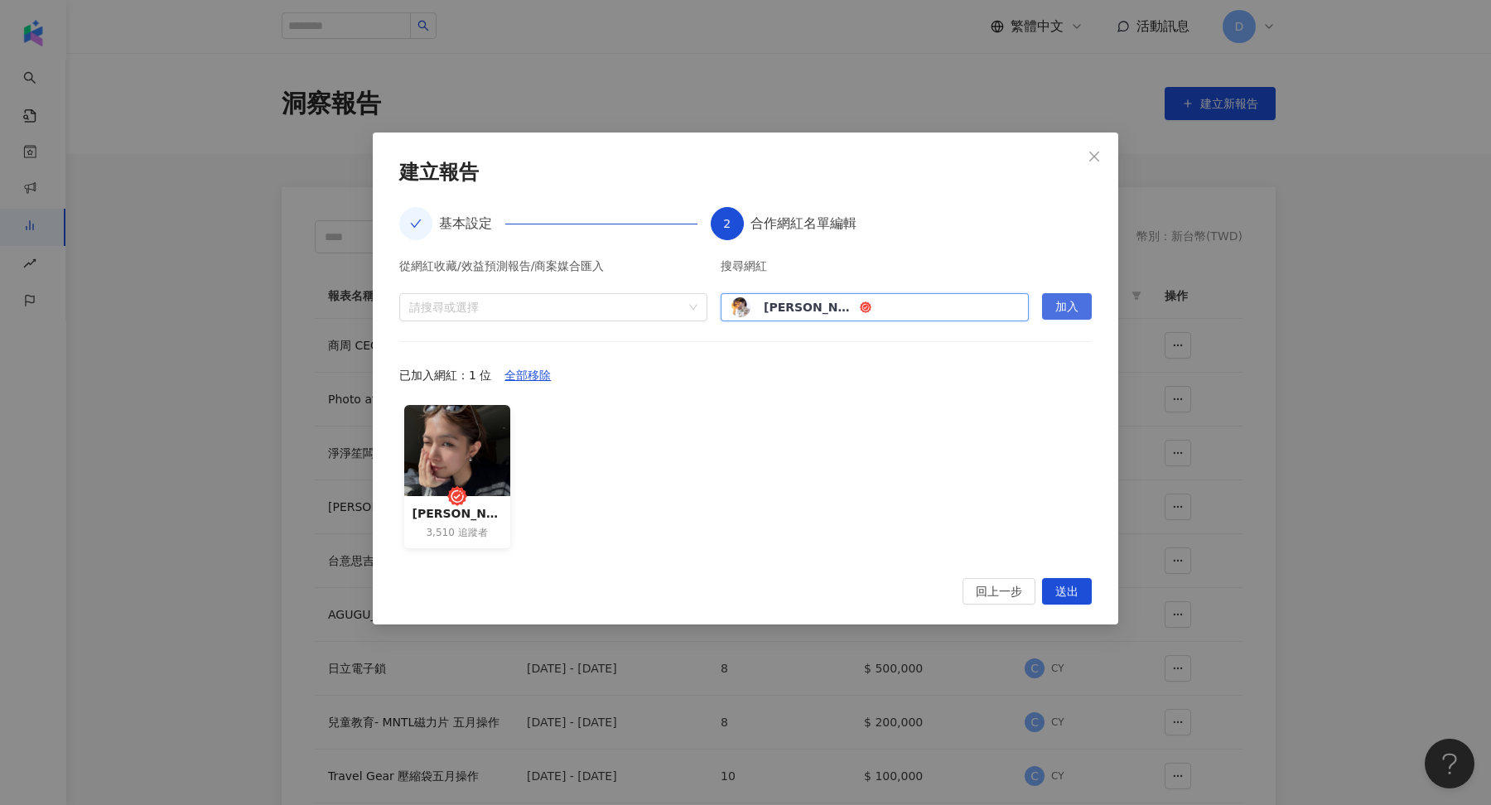
click at [1072, 305] on span "加入" at bounding box center [1066, 307] width 23 height 27
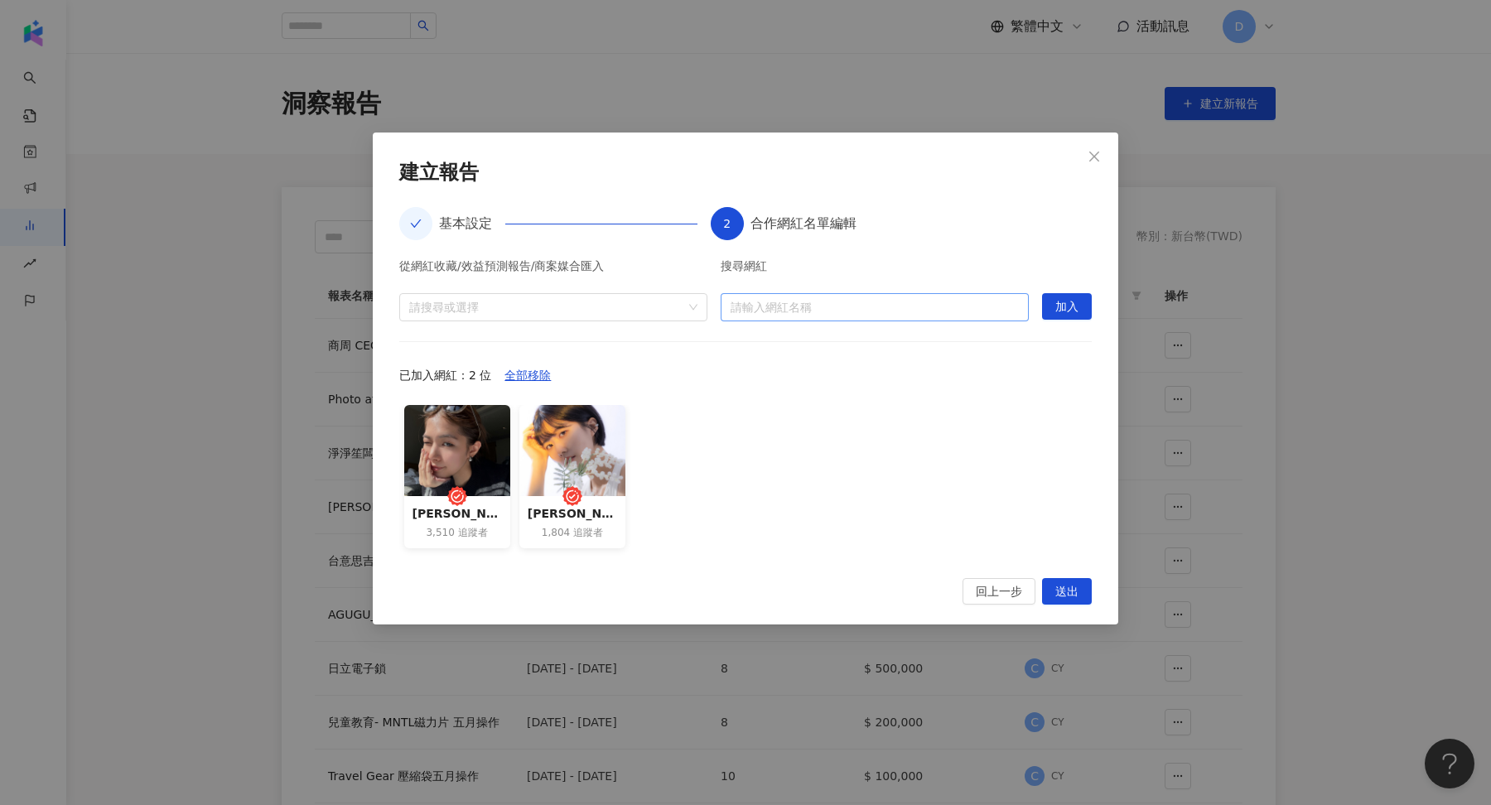
click at [846, 318] on input "search" at bounding box center [875, 307] width 288 height 27
paste input "**********"
type input "**********"
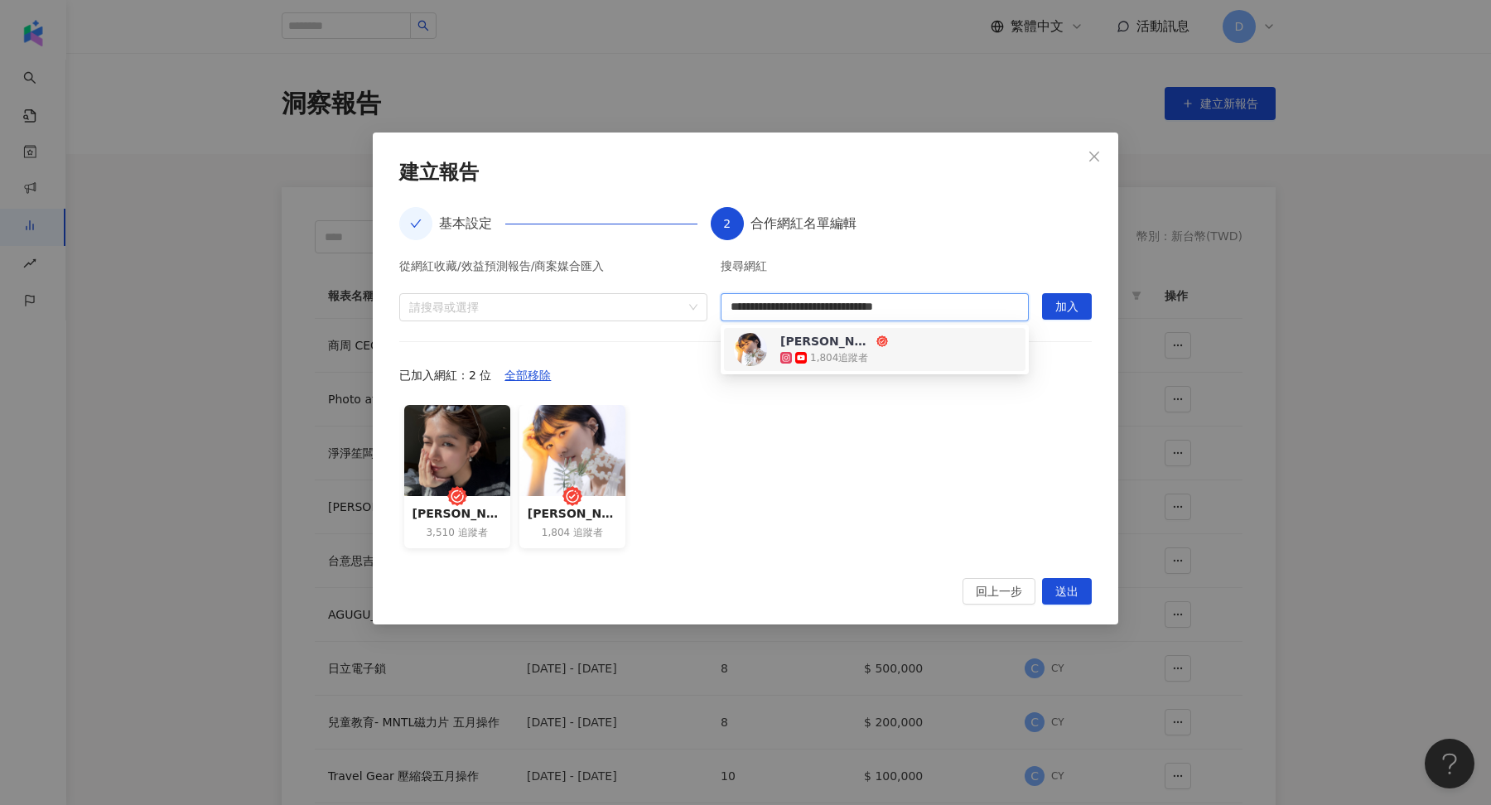
click at [846, 352] on div "1,804 追蹤者" at bounding box center [839, 358] width 58 height 14
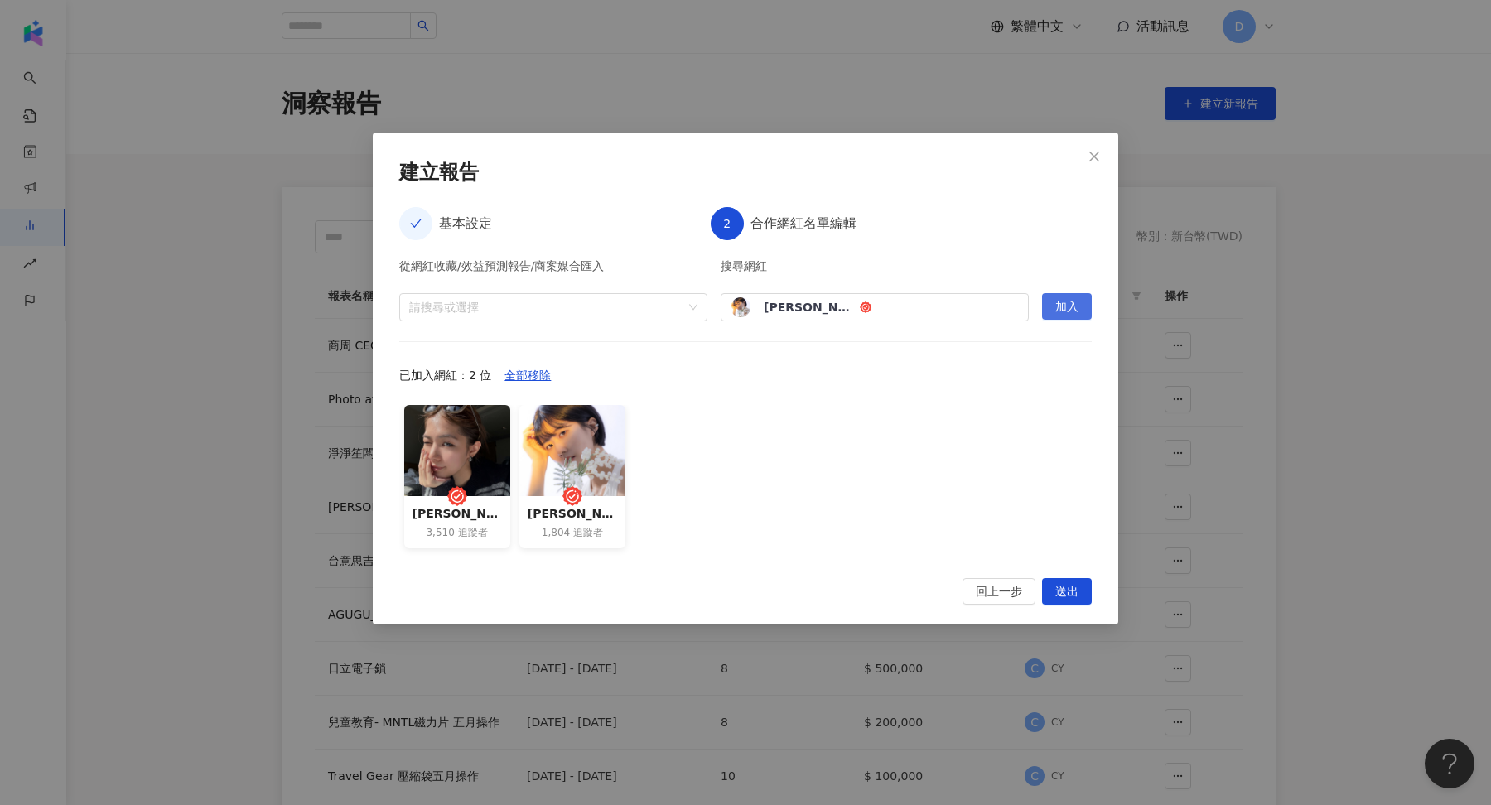
click at [1059, 298] on span "加入" at bounding box center [1066, 307] width 23 height 27
click at [777, 305] on input "search" at bounding box center [875, 307] width 288 height 27
paste input "**********"
type input "**********"
click at [933, 309] on input "search" at bounding box center [875, 307] width 288 height 27
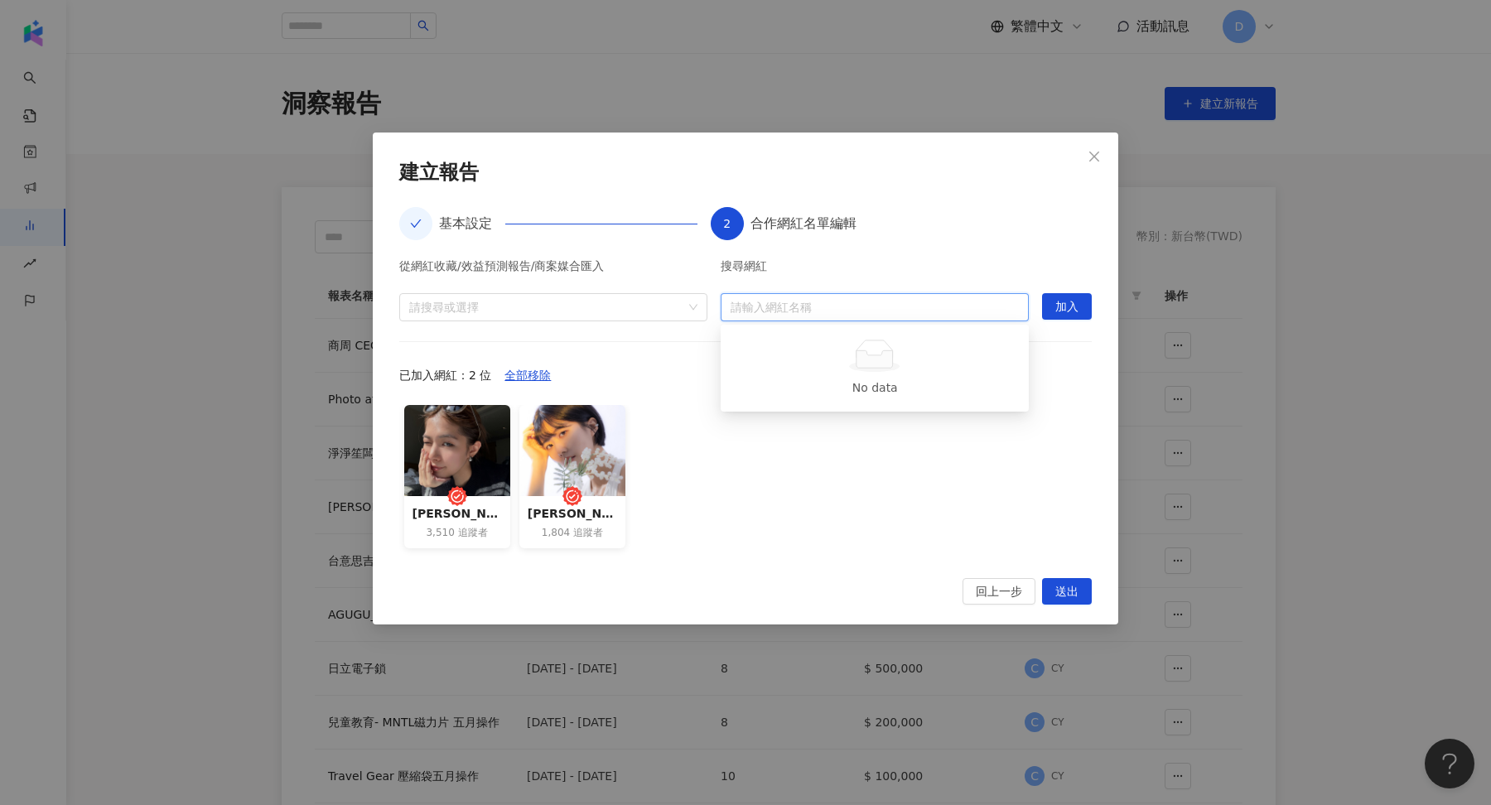
paste input "**********"
type input "**********"
click at [1066, 311] on span "加入" at bounding box center [1066, 307] width 23 height 27
click at [1087, 583] on button "送出" at bounding box center [1067, 591] width 50 height 27
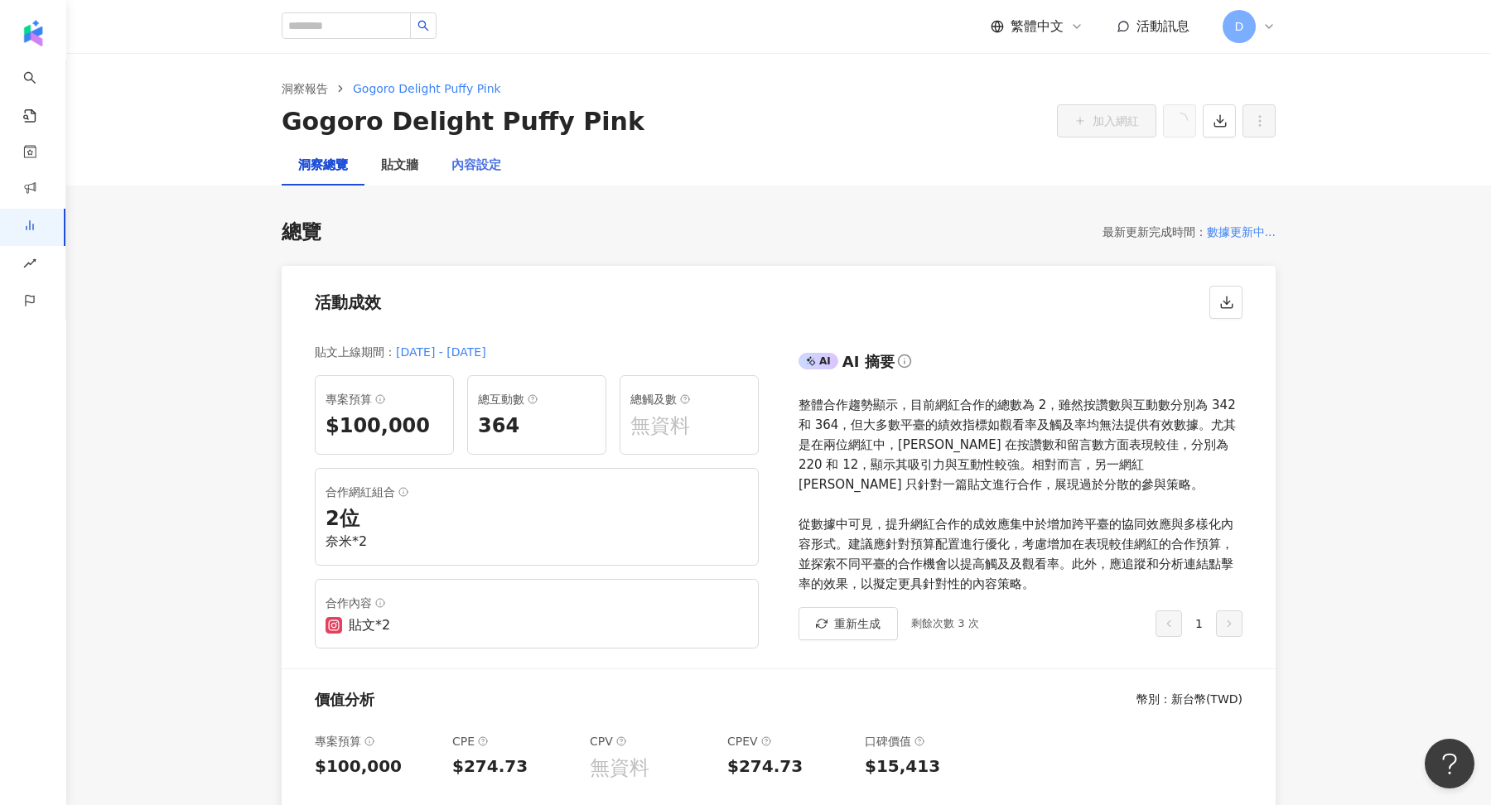
click at [502, 162] on div "內容設定" at bounding box center [476, 166] width 83 height 40
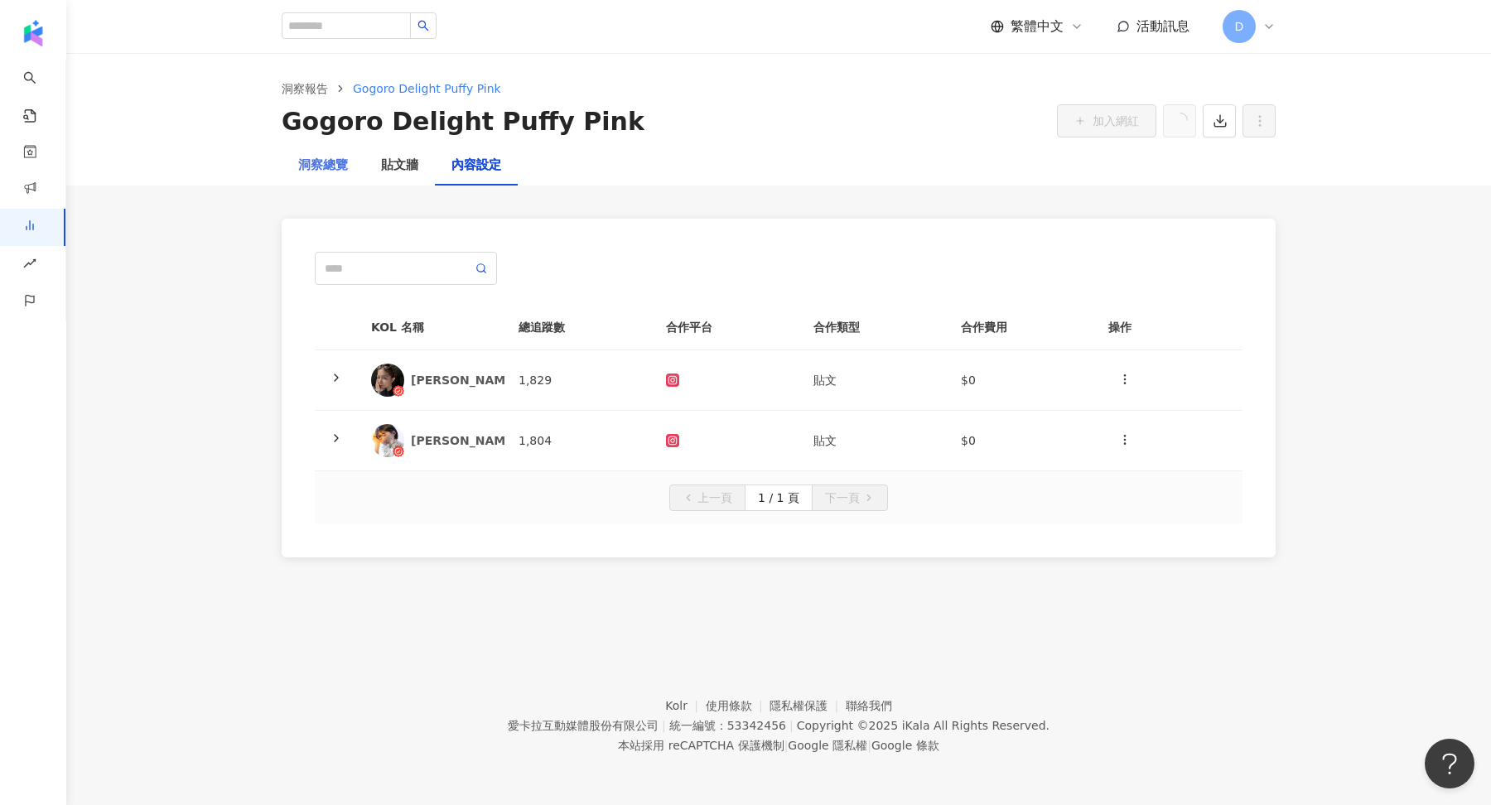
click at [359, 171] on div "洞察總覽" at bounding box center [323, 166] width 83 height 40
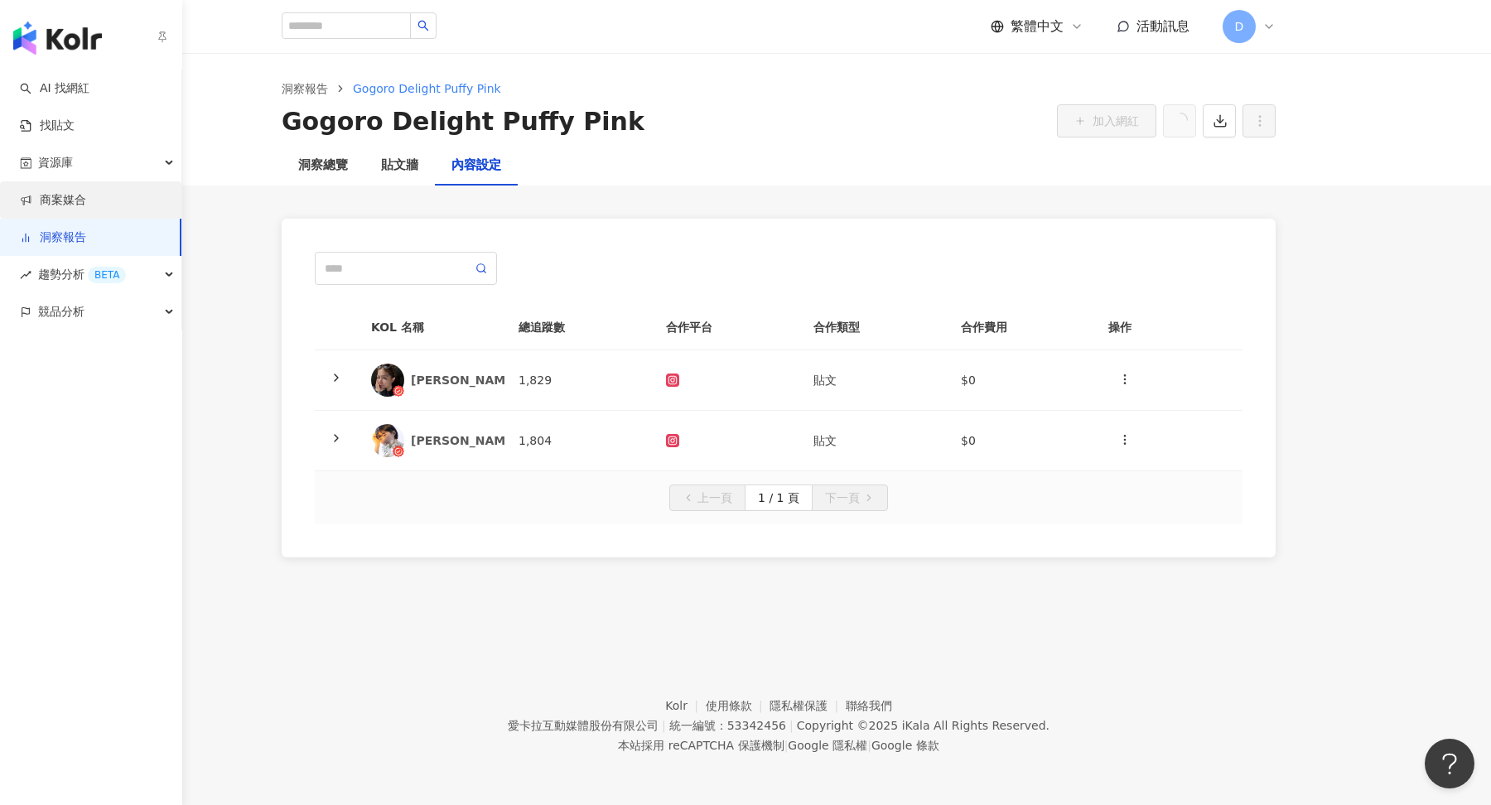
click at [75, 192] on link "商案媒合" at bounding box center [53, 200] width 66 height 17
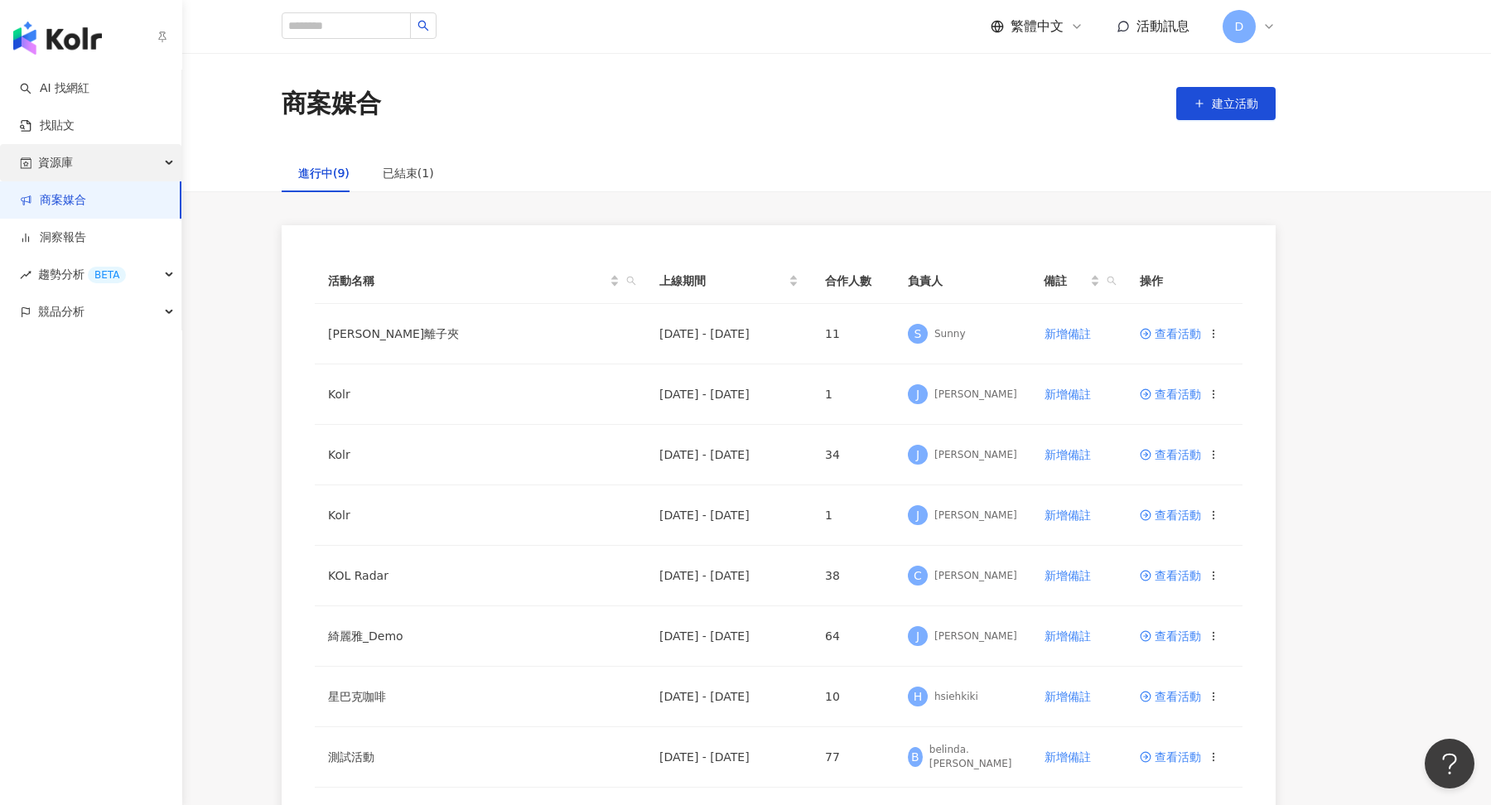
click at [52, 164] on span "資源庫" at bounding box center [55, 162] width 35 height 37
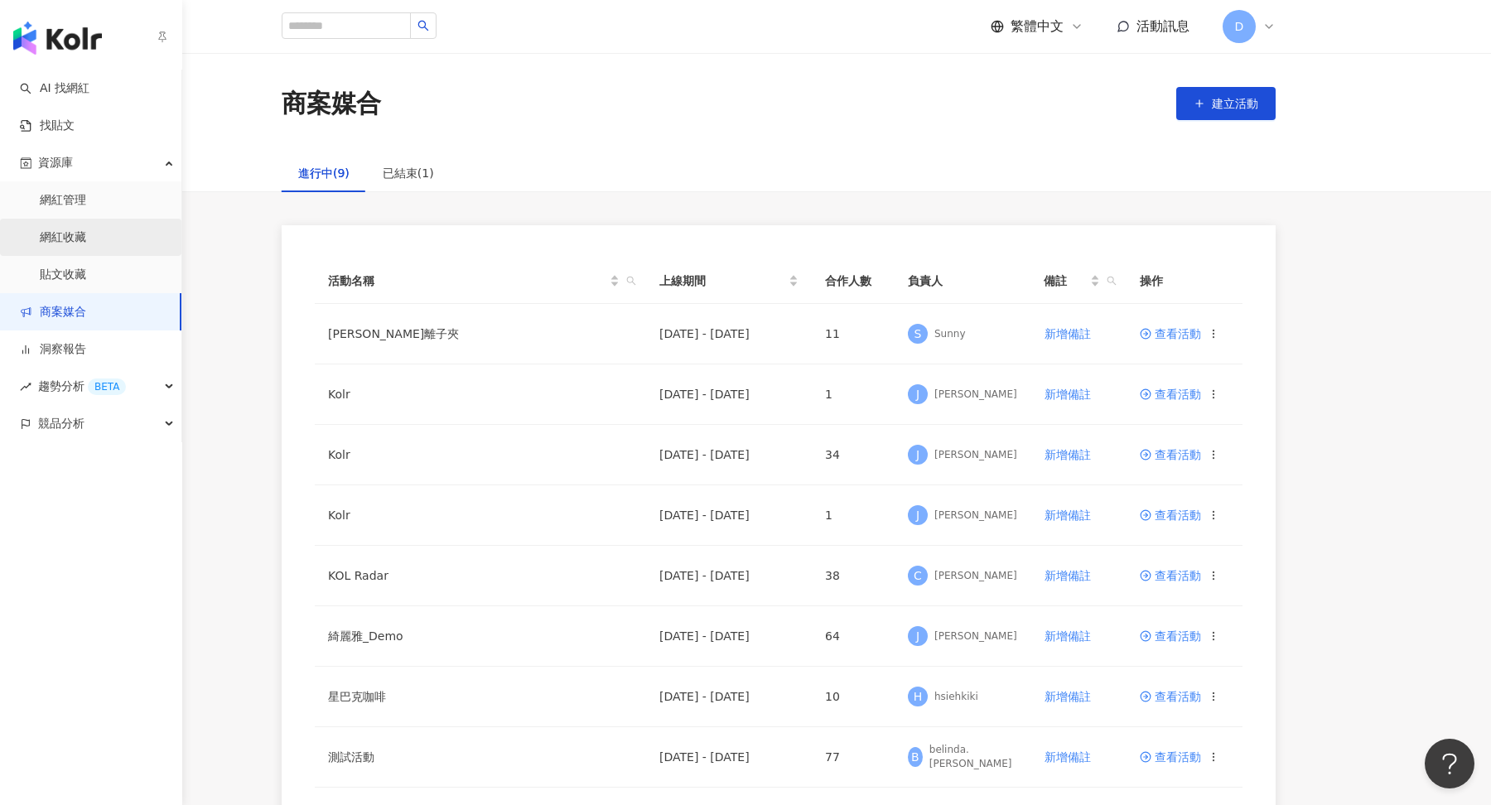
click at [86, 237] on link "網紅收藏" at bounding box center [63, 237] width 46 height 17
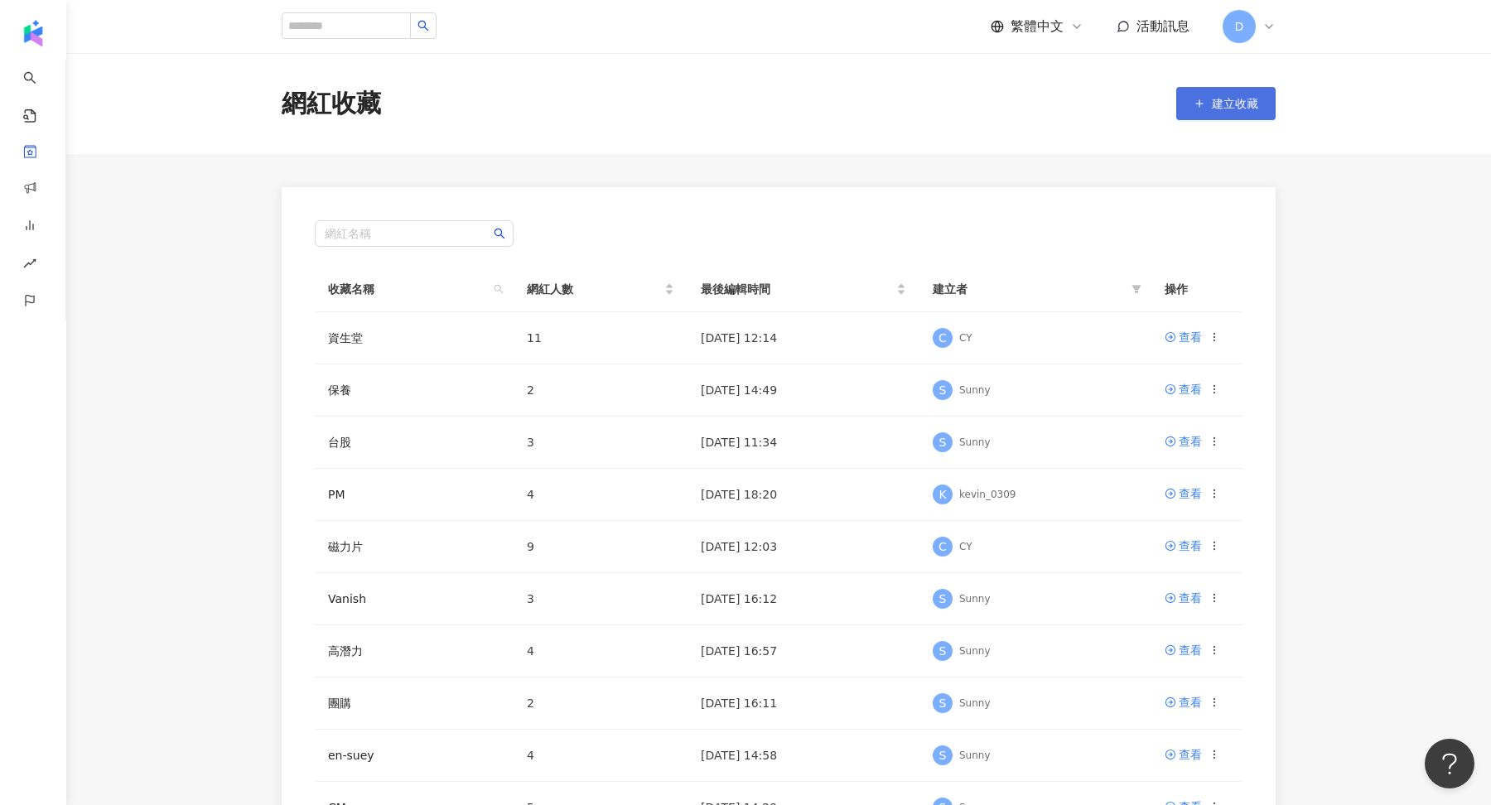
click at [1245, 94] on button "建立收藏" at bounding box center [1225, 103] width 99 height 33
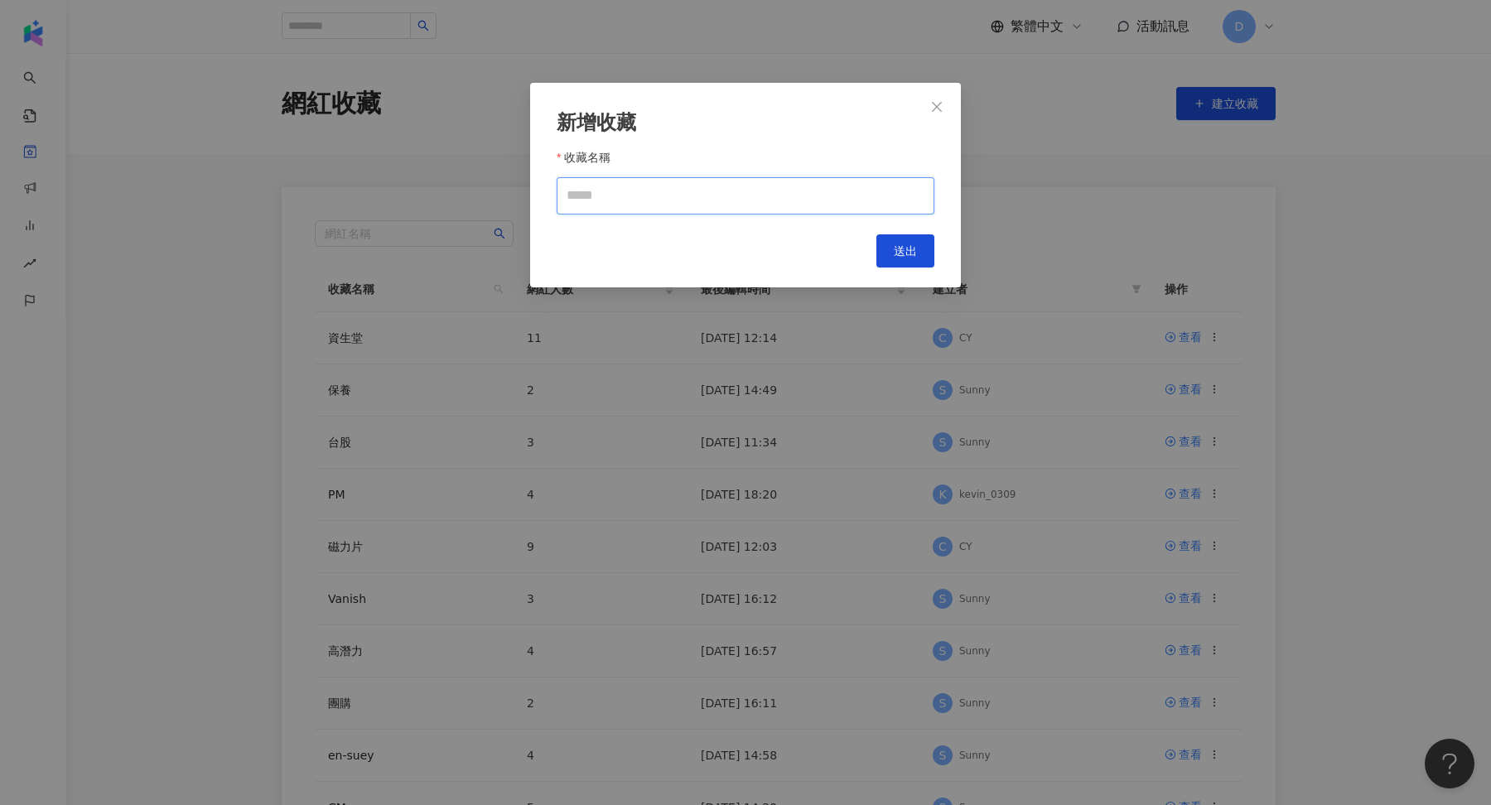
click at [648, 210] on input "收藏名稱" at bounding box center [746, 195] width 378 height 37
type input "*"
type input "********"
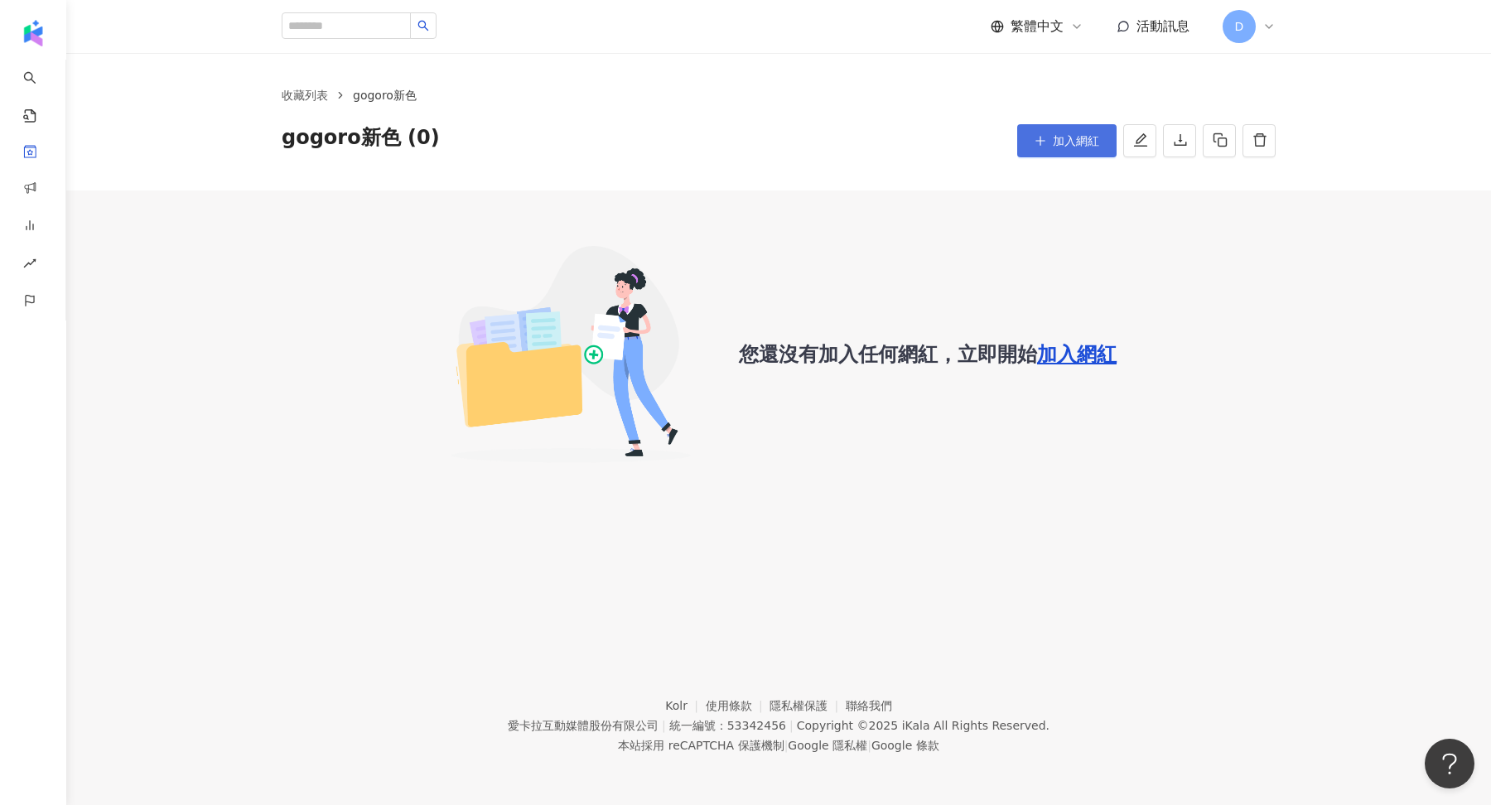
click at [1037, 129] on button "加入網紅" at bounding box center [1066, 140] width 99 height 33
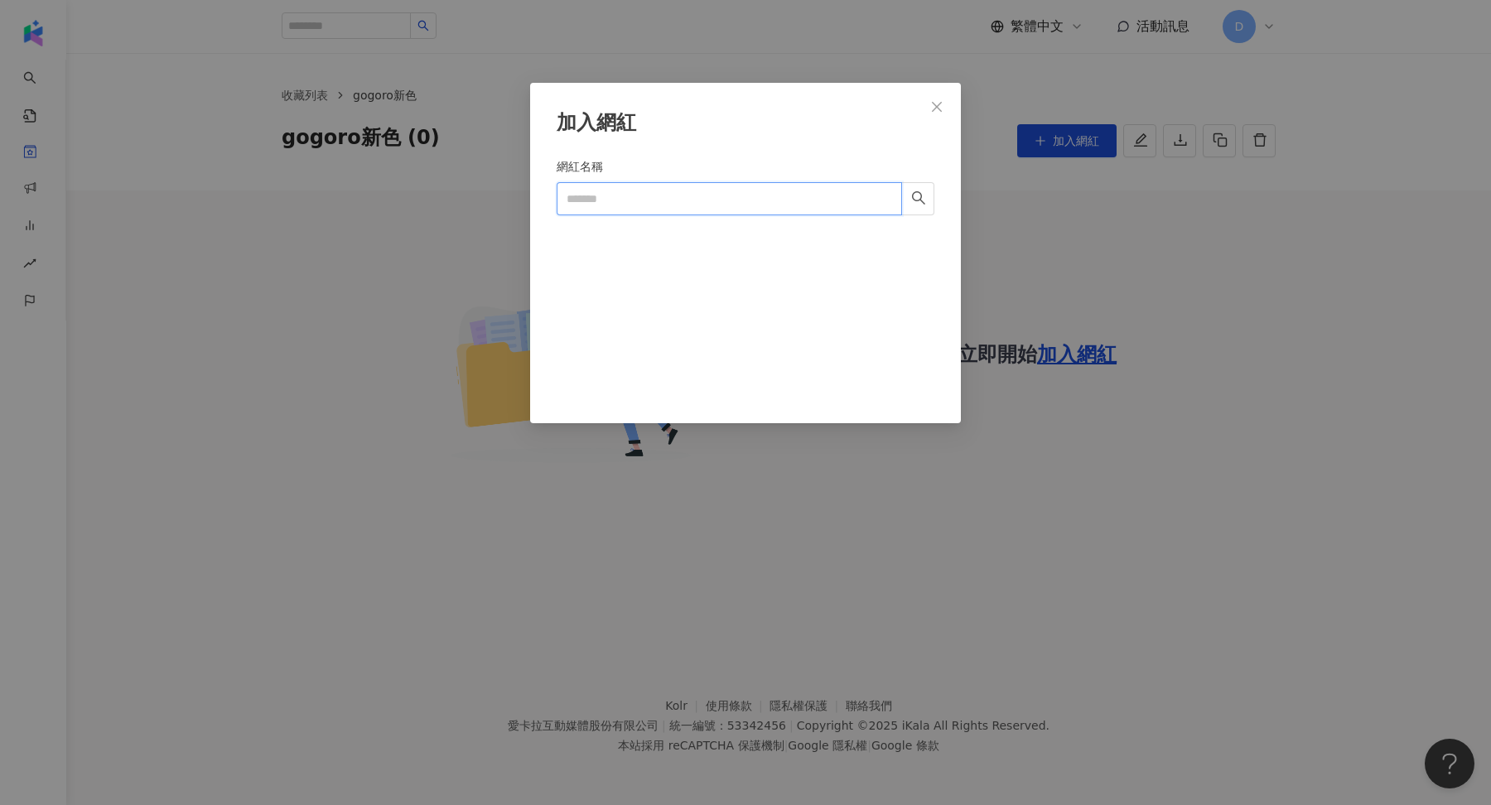
click at [625, 197] on input "網紅名稱" at bounding box center [729, 198] width 345 height 33
paste input "**********"
type input "**********"
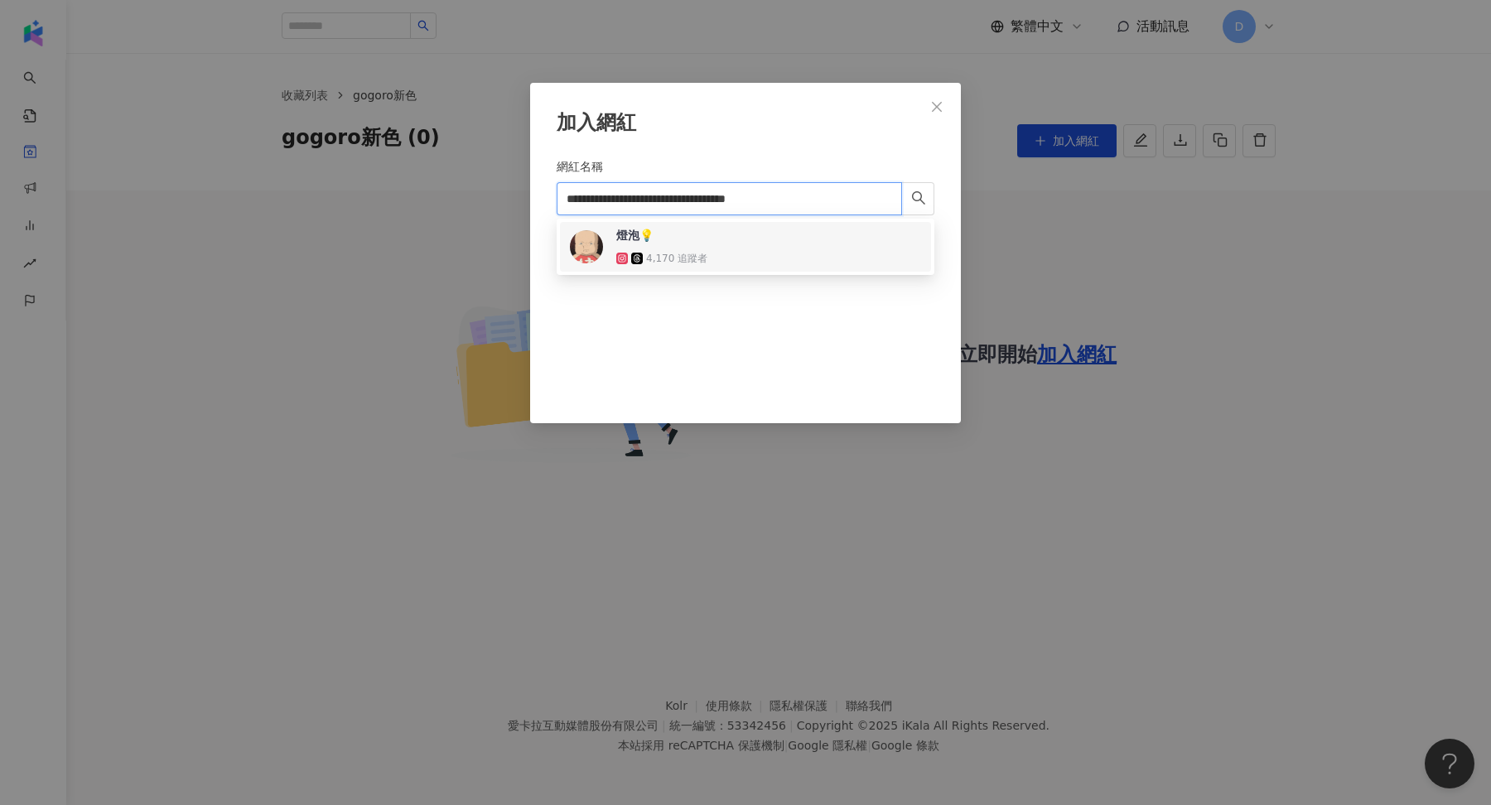
click at [672, 246] on div "燈泡💡 4,170 追蹤者" at bounding box center [670, 247] width 108 height 40
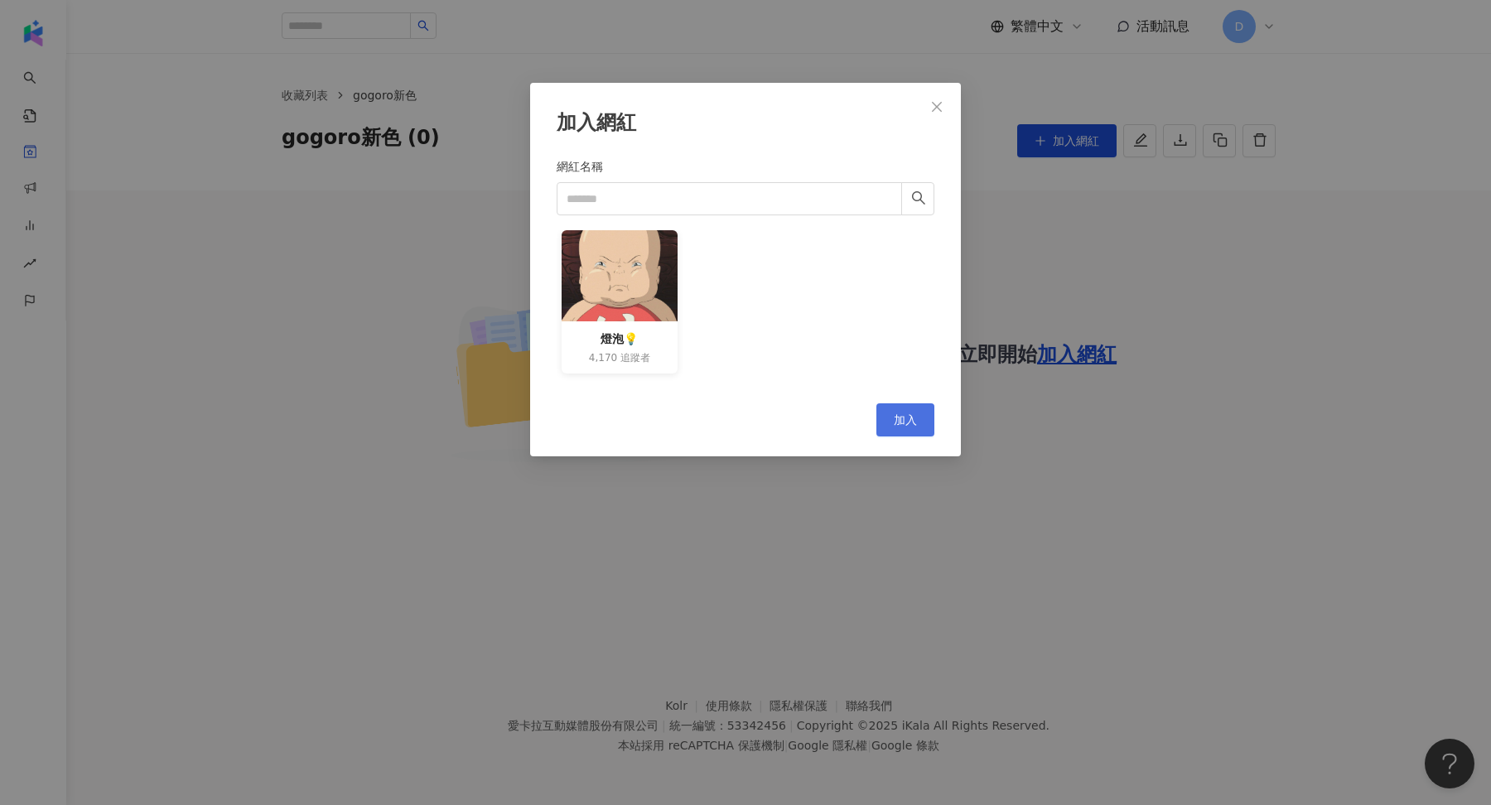
click at [911, 413] on span "加入" at bounding box center [905, 419] width 23 height 13
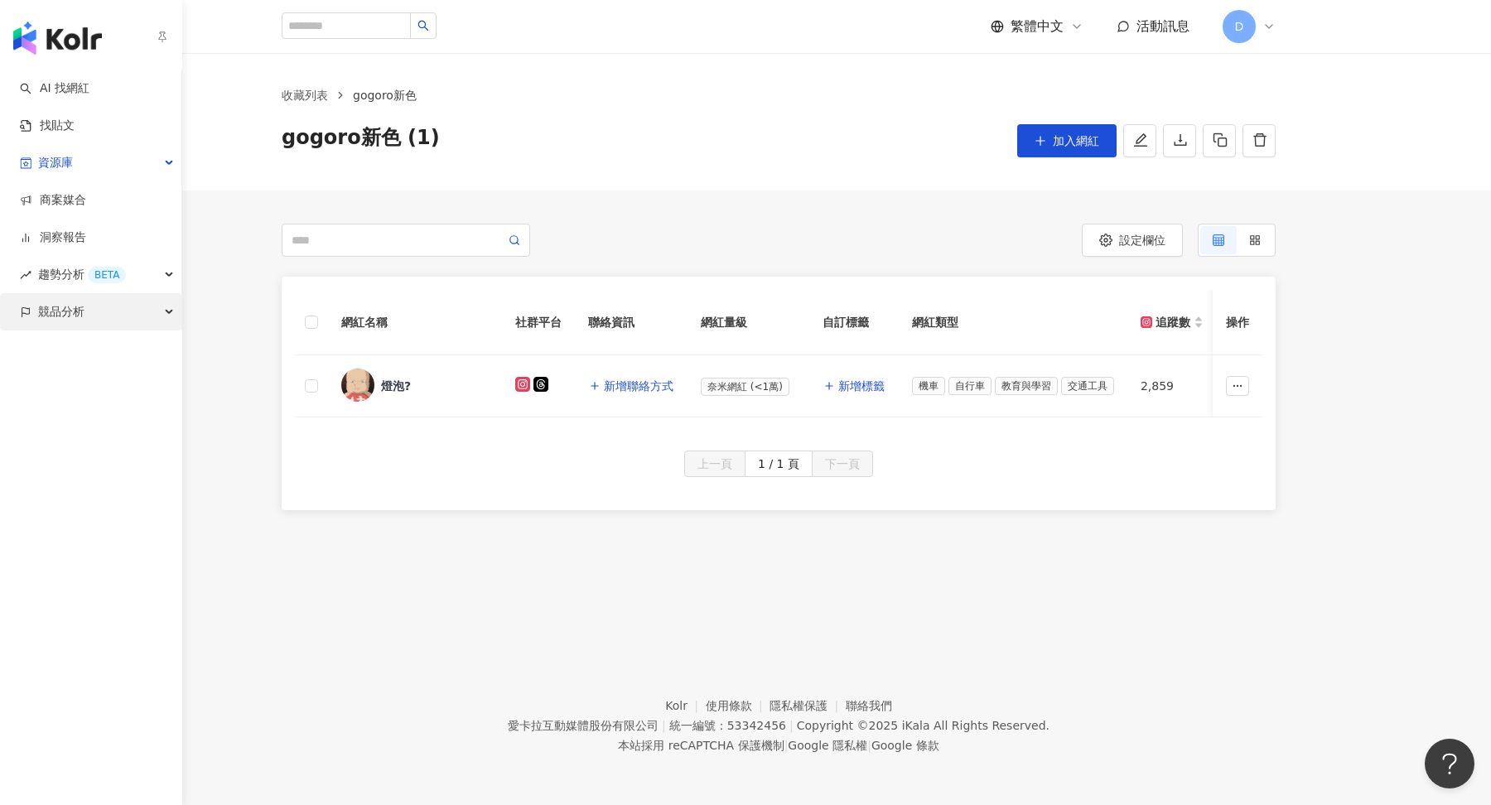
click at [54, 311] on span "競品分析" at bounding box center [61, 311] width 46 height 37
click at [89, 395] on link "關鍵字提及分析" at bounding box center [80, 387] width 81 height 17
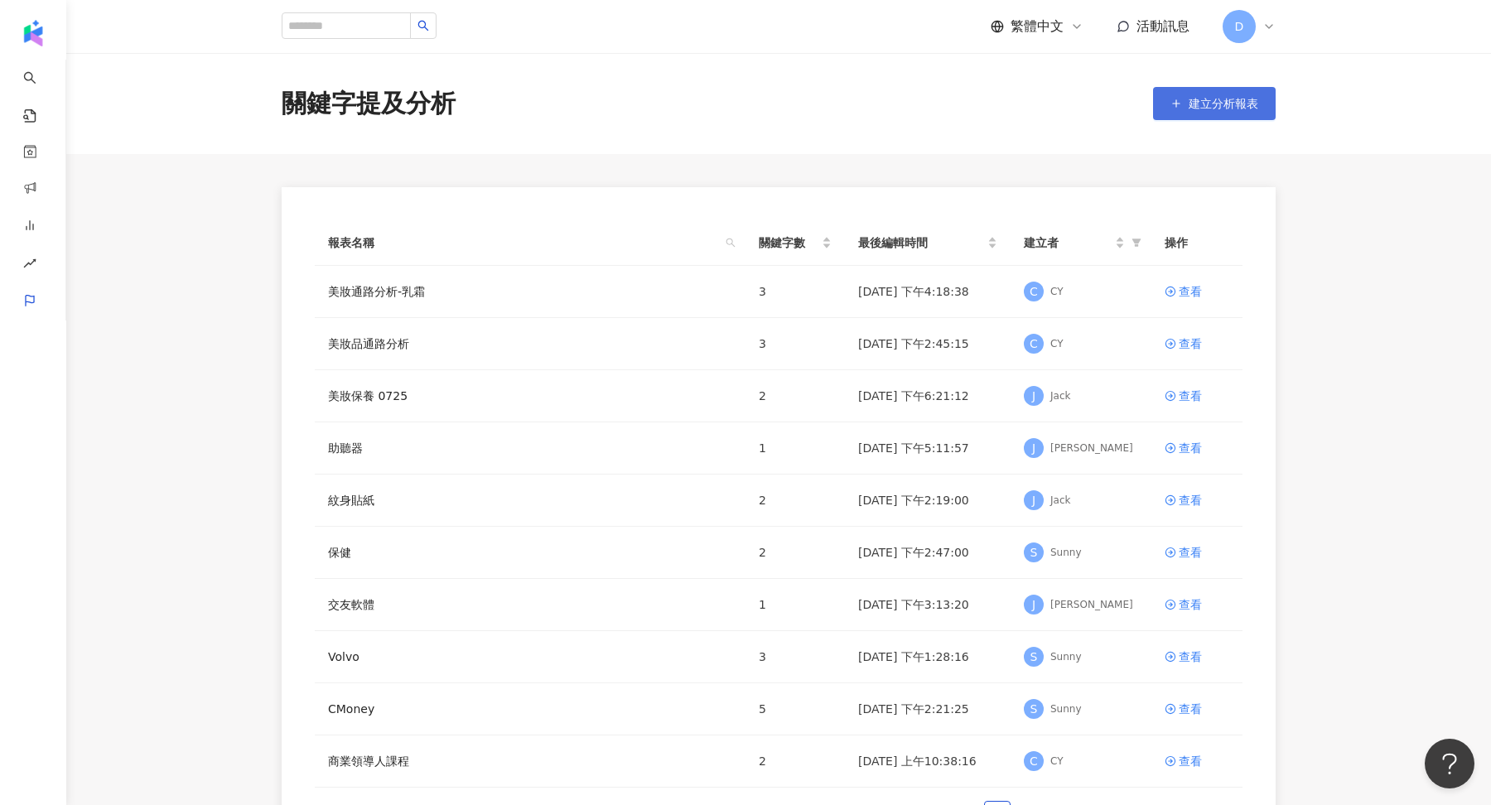
click at [1187, 117] on button "建立分析報表" at bounding box center [1214, 103] width 123 height 33
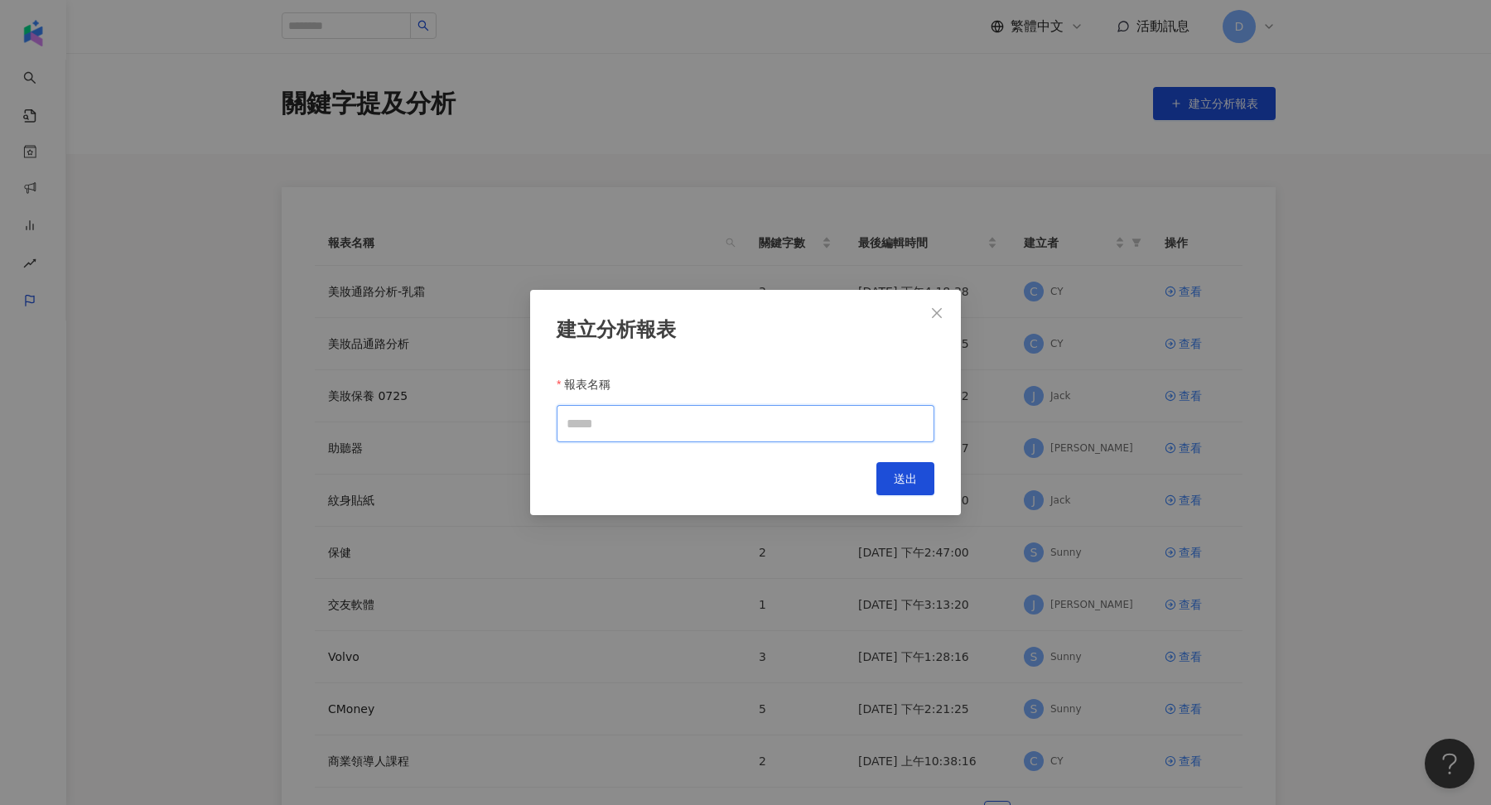
click at [631, 432] on input "報表名稱" at bounding box center [746, 423] width 378 height 37
type input "*"
type input "****"
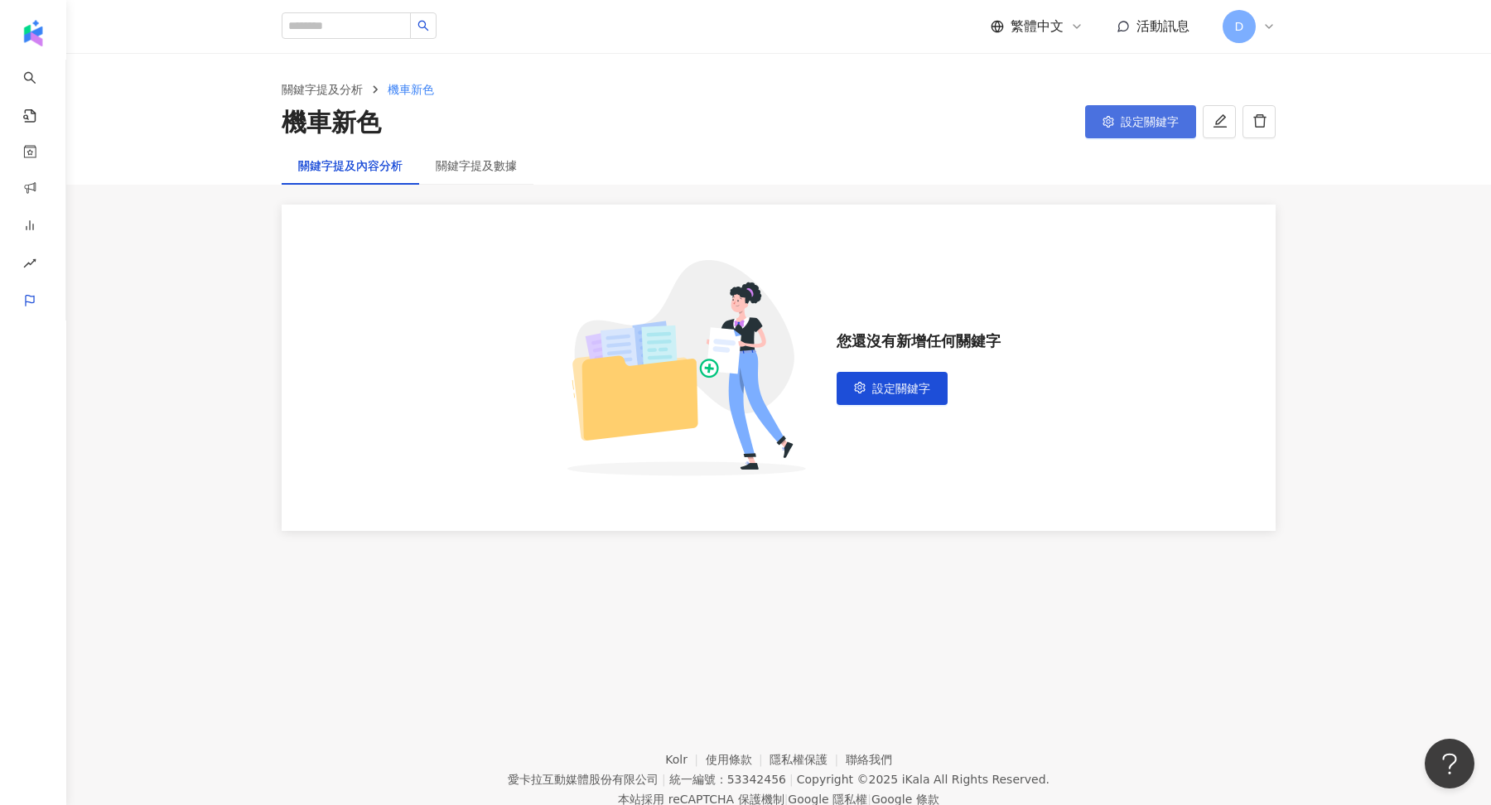
click at [1164, 117] on span "設定關鍵字" at bounding box center [1150, 121] width 58 height 13
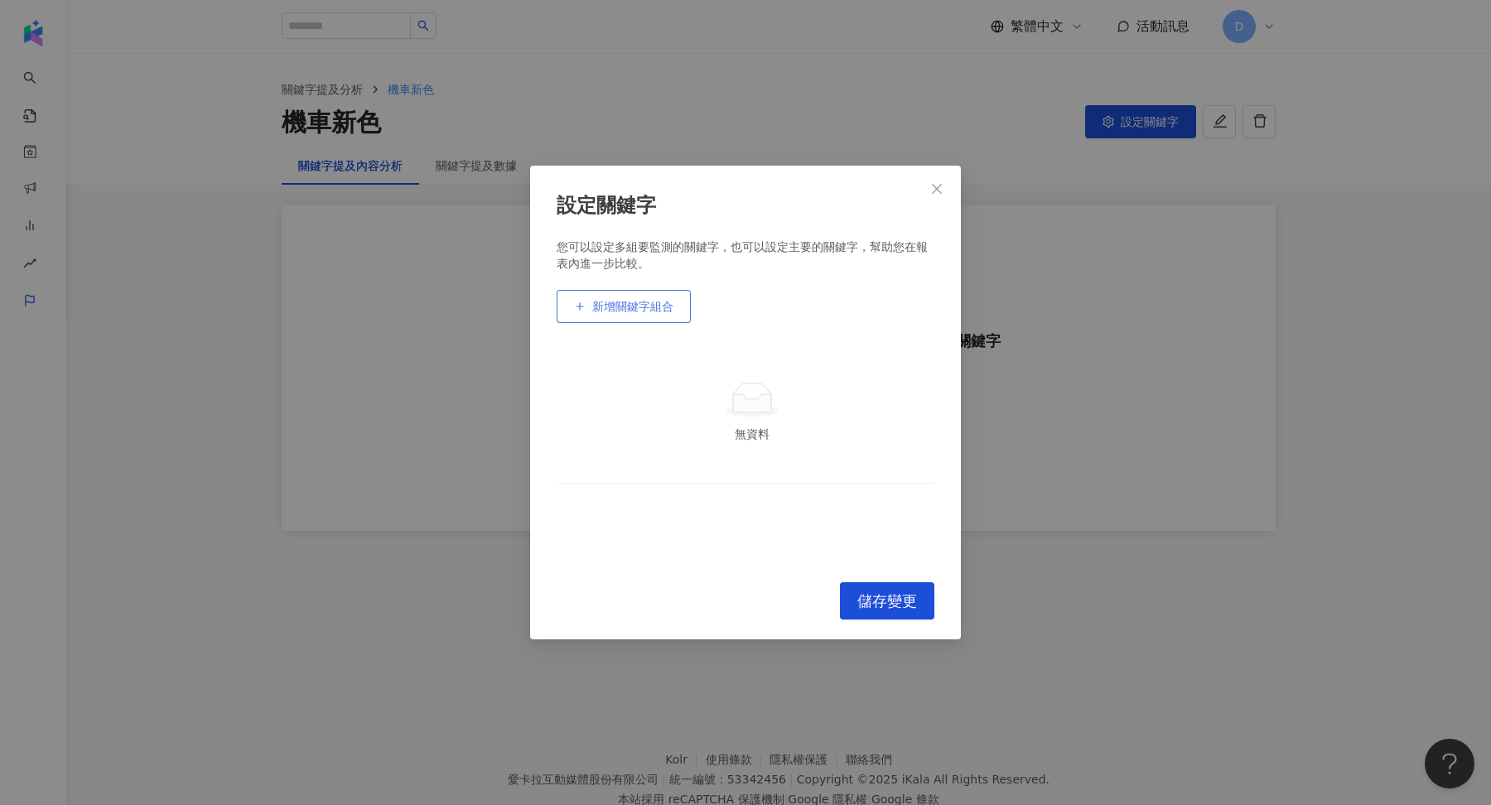
click at [649, 312] on span "新增關鍵字組合" at bounding box center [632, 306] width 81 height 13
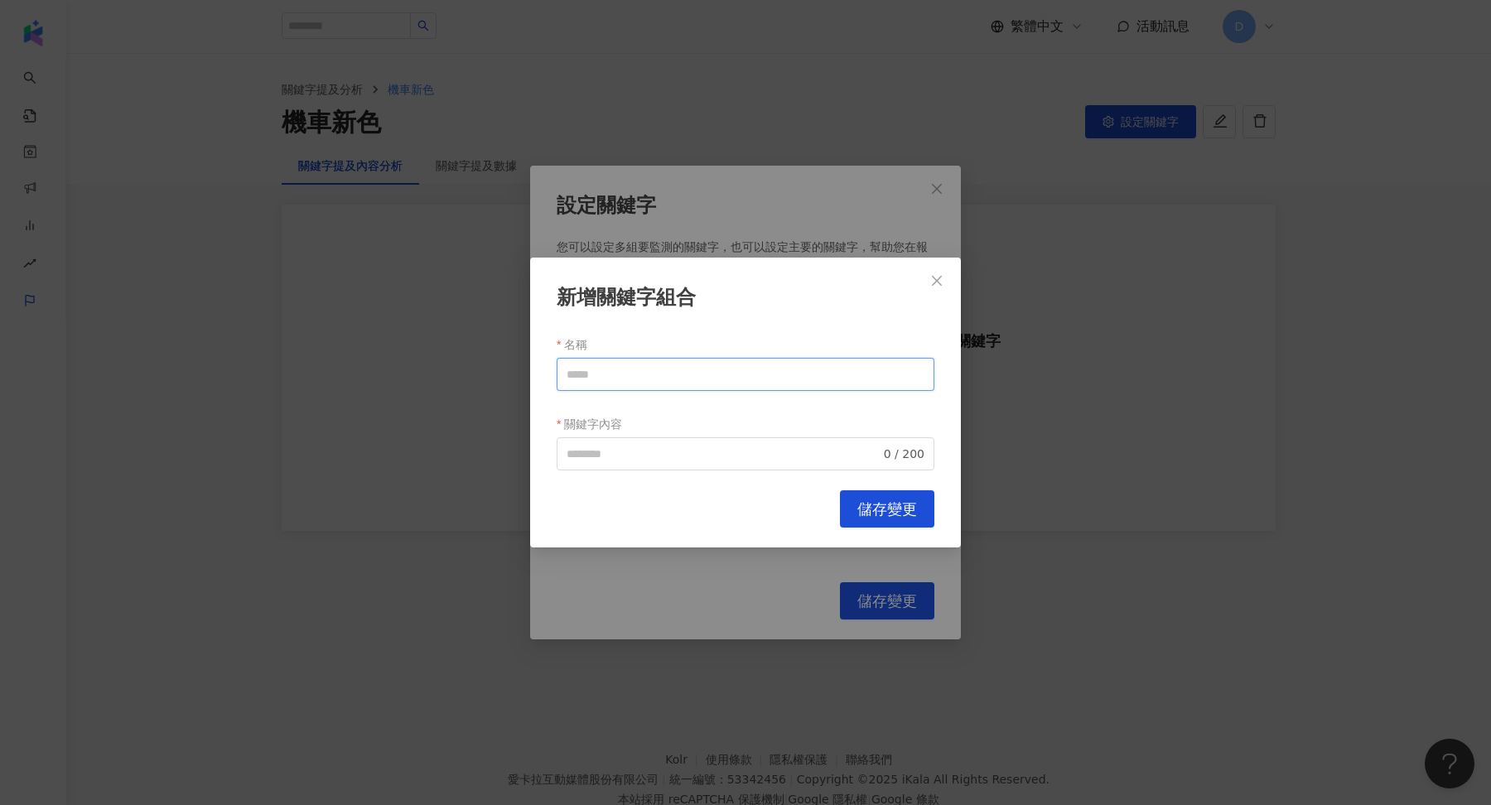
click at [637, 382] on input "名稱" at bounding box center [746, 374] width 378 height 33
paste input "**********"
type input "**********"
click at [666, 366] on input "名稱" at bounding box center [746, 374] width 378 height 33
paste input "******"
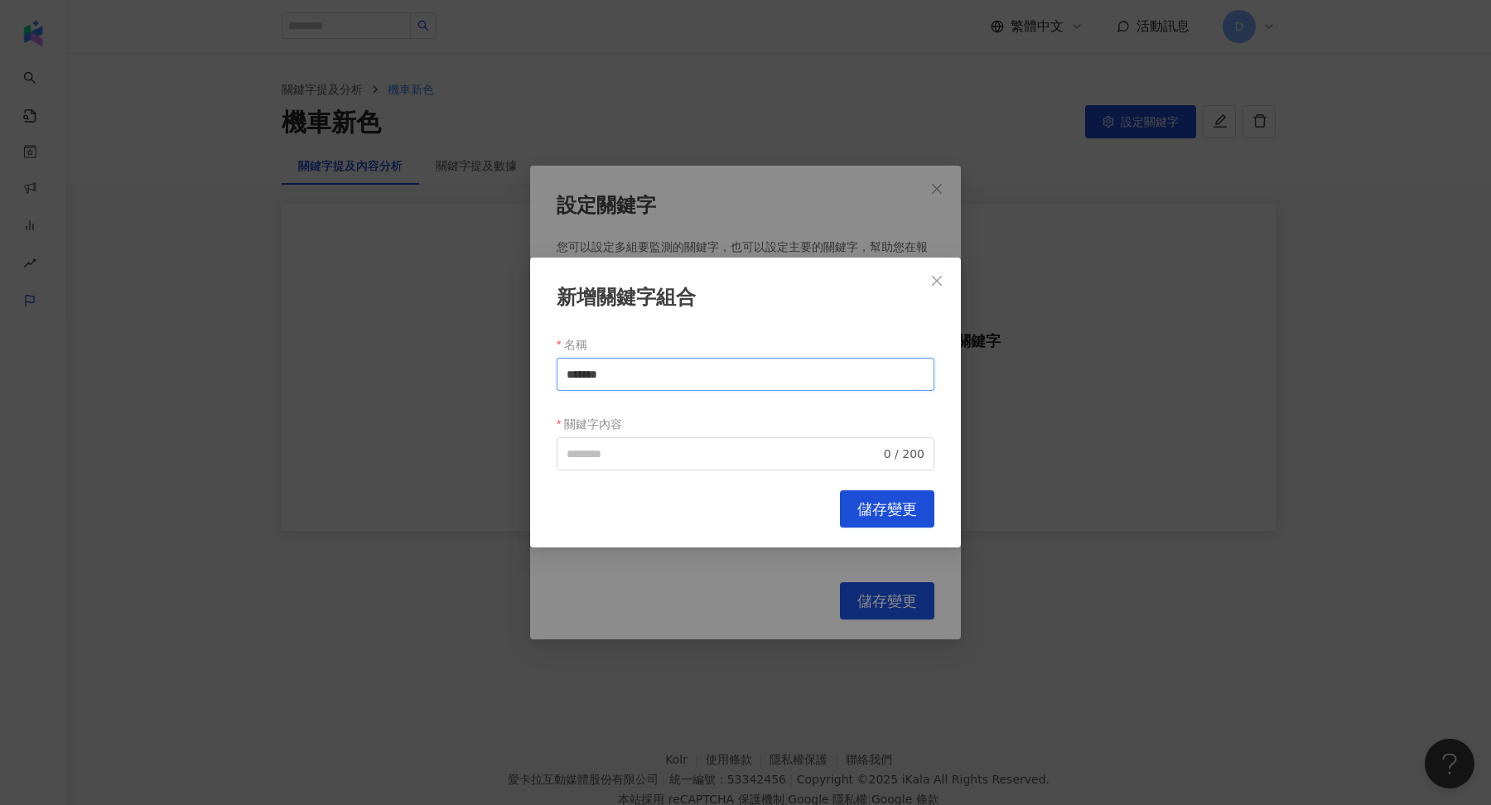
type input "**********"
drag, startPoint x: 568, startPoint y: 372, endPoint x: 755, endPoint y: 376, distance: 187.2
click at [756, 376] on input "**********" at bounding box center [746, 374] width 378 height 33
click at [644, 456] on input "關鍵字內容" at bounding box center [724, 454] width 314 height 18
paste input "**********"
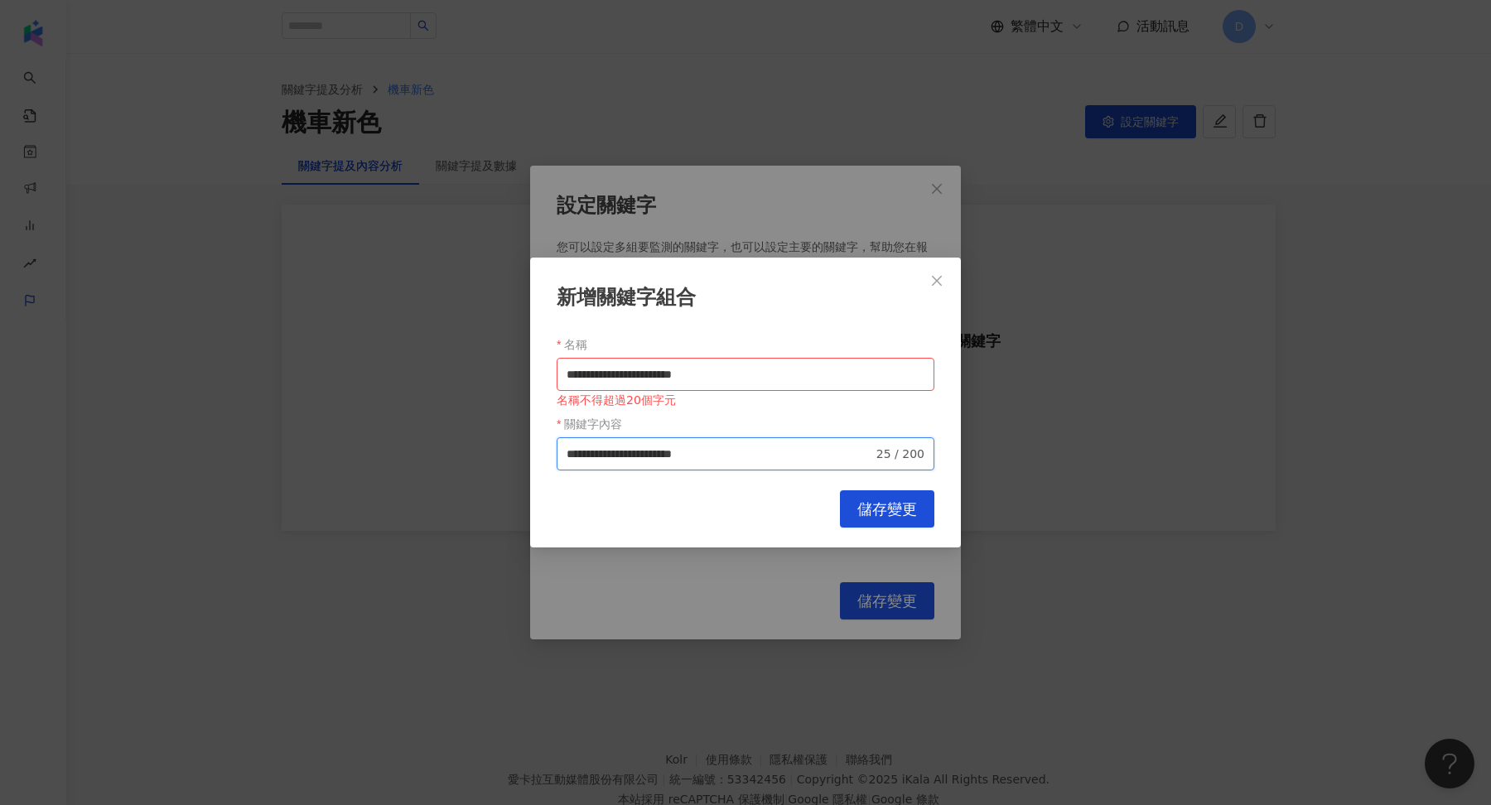
drag, startPoint x: 609, startPoint y: 451, endPoint x: 648, endPoint y: 453, distance: 39.0
click at [648, 453] on input "**********" at bounding box center [720, 454] width 306 height 18
click at [671, 451] on input "**********" at bounding box center [720, 454] width 306 height 18
type input "**********"
click at [885, 497] on button "儲存變更" at bounding box center [887, 508] width 94 height 37
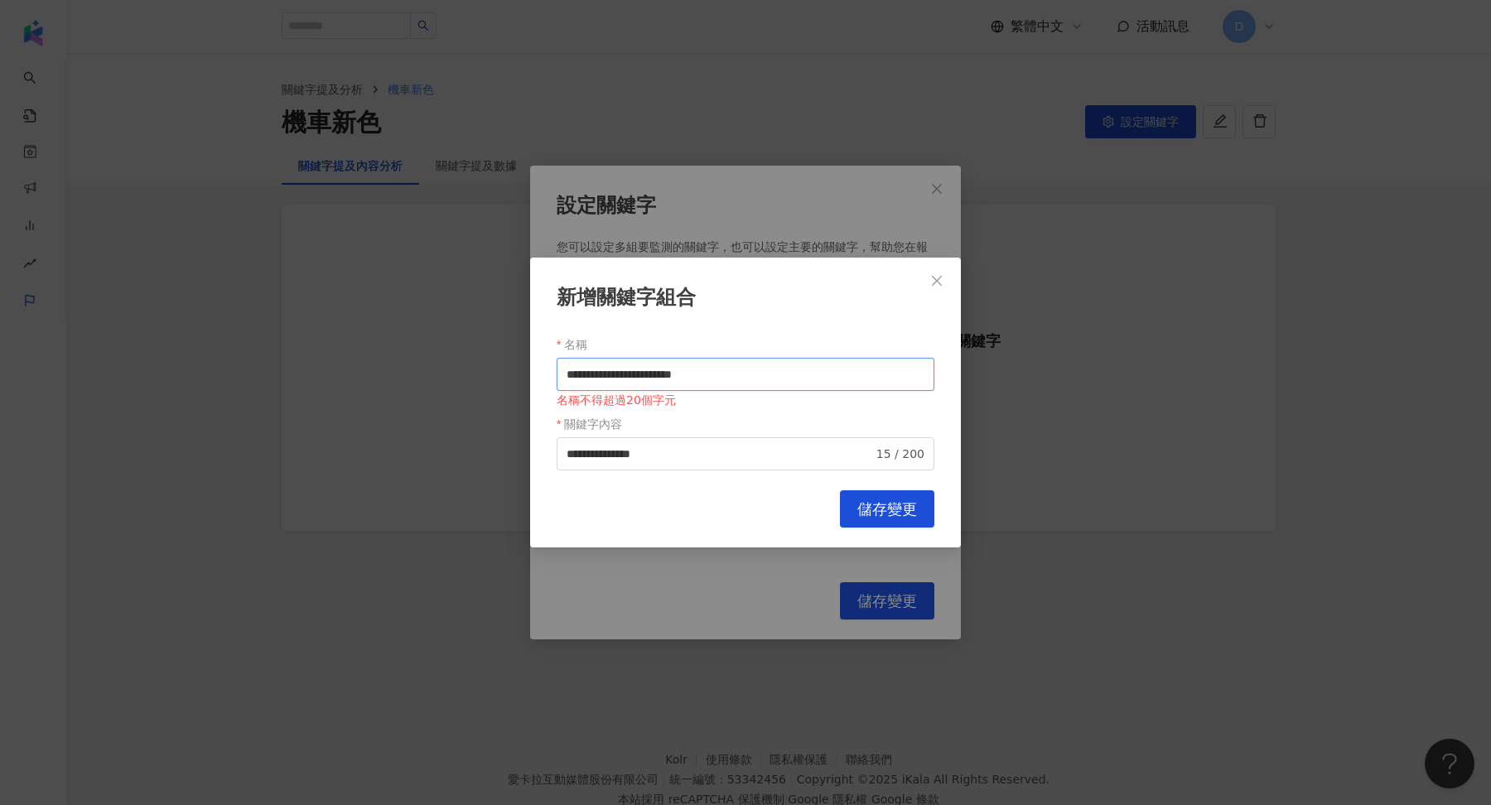
drag, startPoint x: 609, startPoint y: 373, endPoint x: 794, endPoint y: 381, distance: 184.9
click at [794, 381] on input "**********" at bounding box center [746, 374] width 378 height 33
type input "******"
click at [866, 504] on span "儲存變更" at bounding box center [887, 509] width 60 height 18
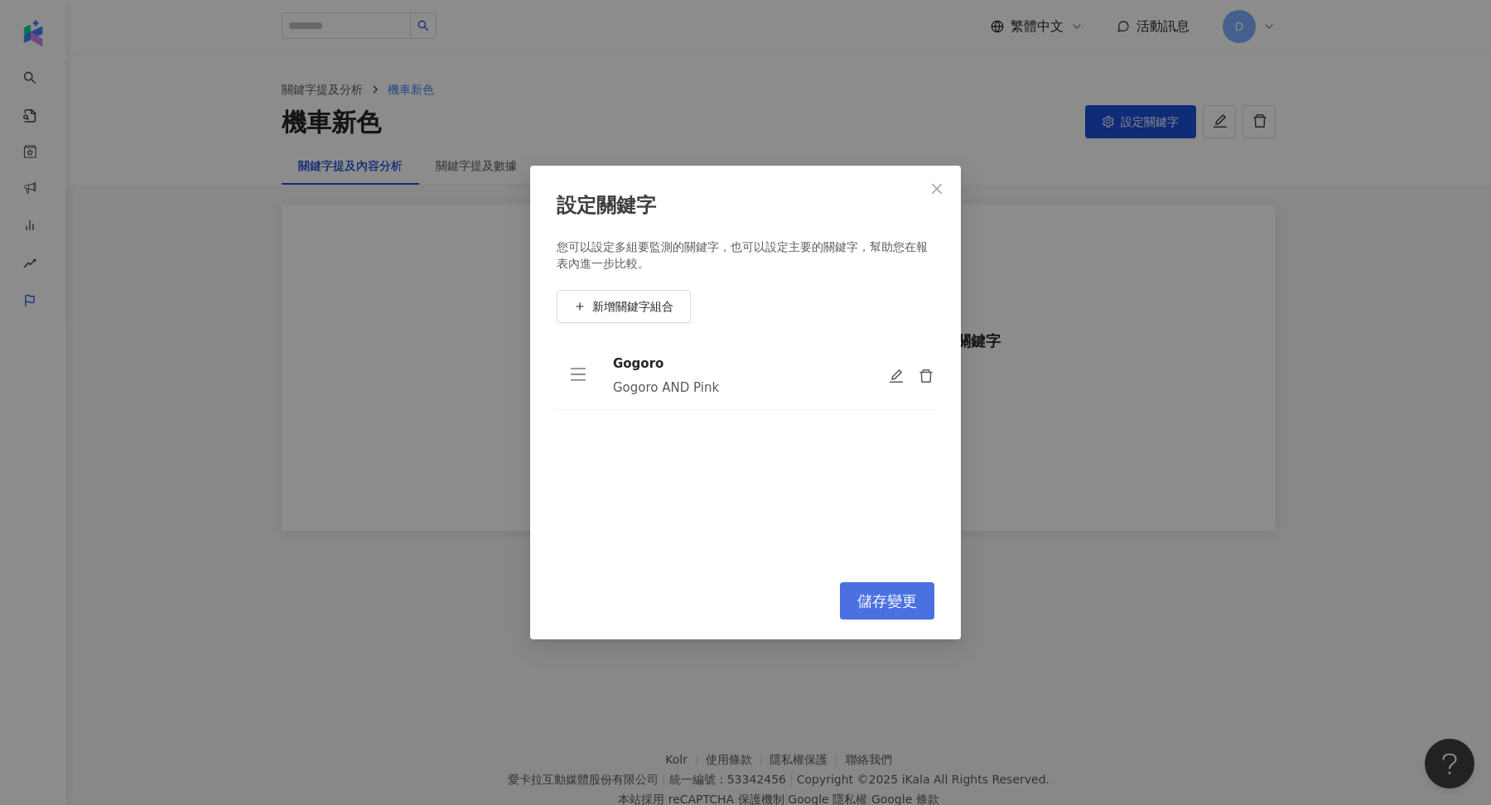
click at [870, 605] on span "儲存變更" at bounding box center [887, 601] width 60 height 18
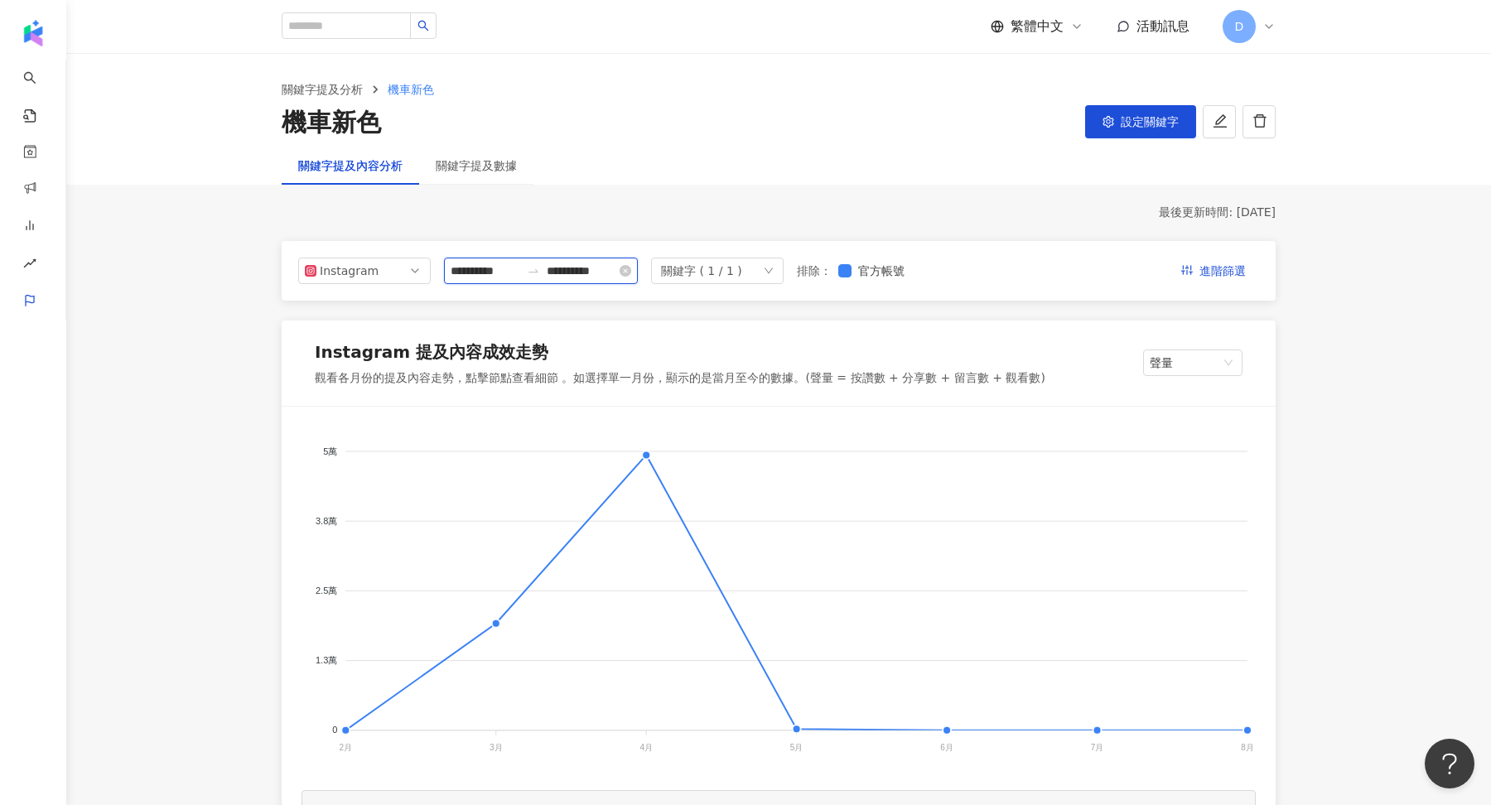
click at [480, 265] on input "**********" at bounding box center [486, 271] width 70 height 18
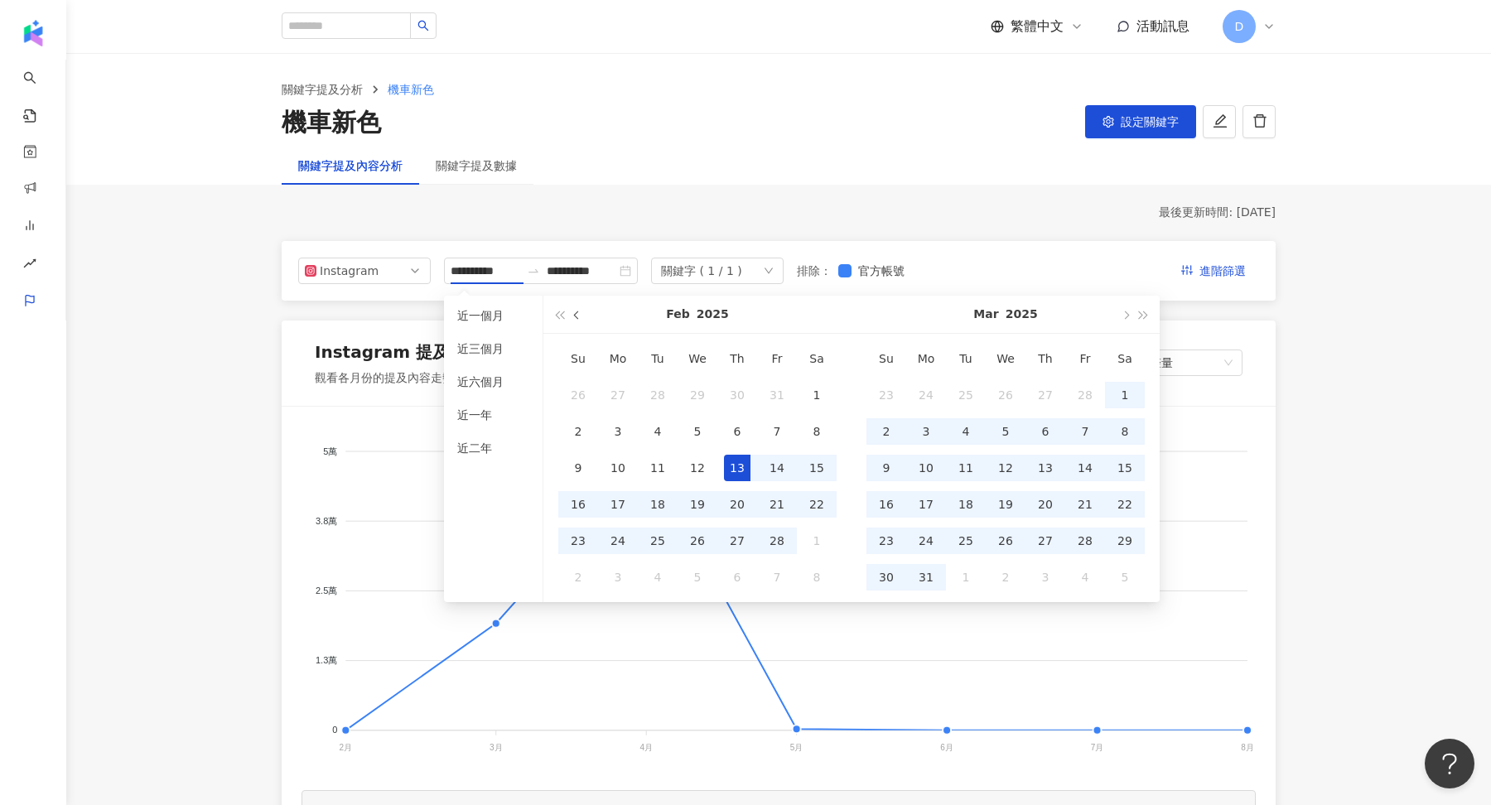
click at [580, 310] on button "button" at bounding box center [577, 314] width 18 height 37
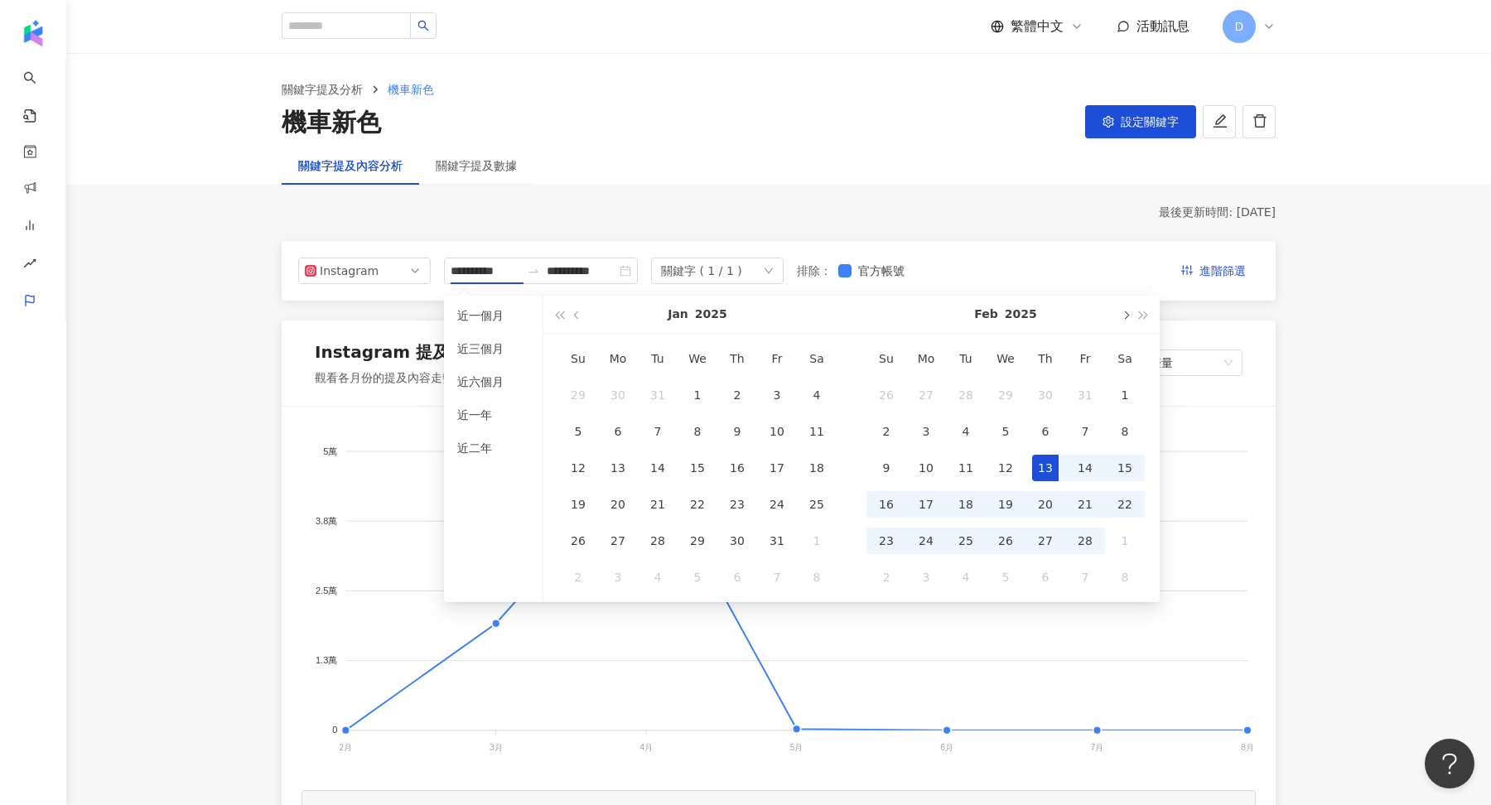
click at [1126, 315] on span "button" at bounding box center [1125, 315] width 8 height 8
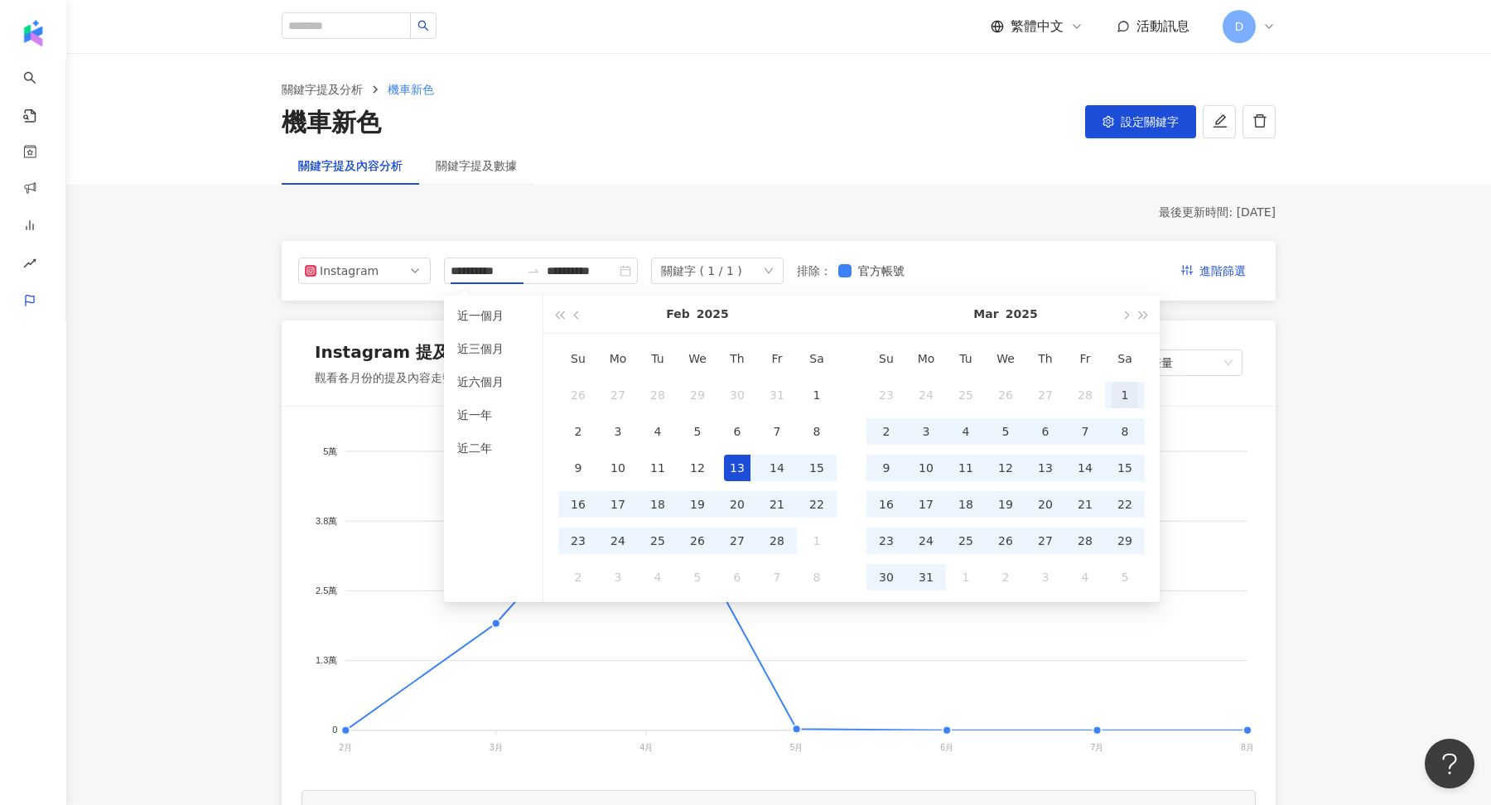
type input "**********"
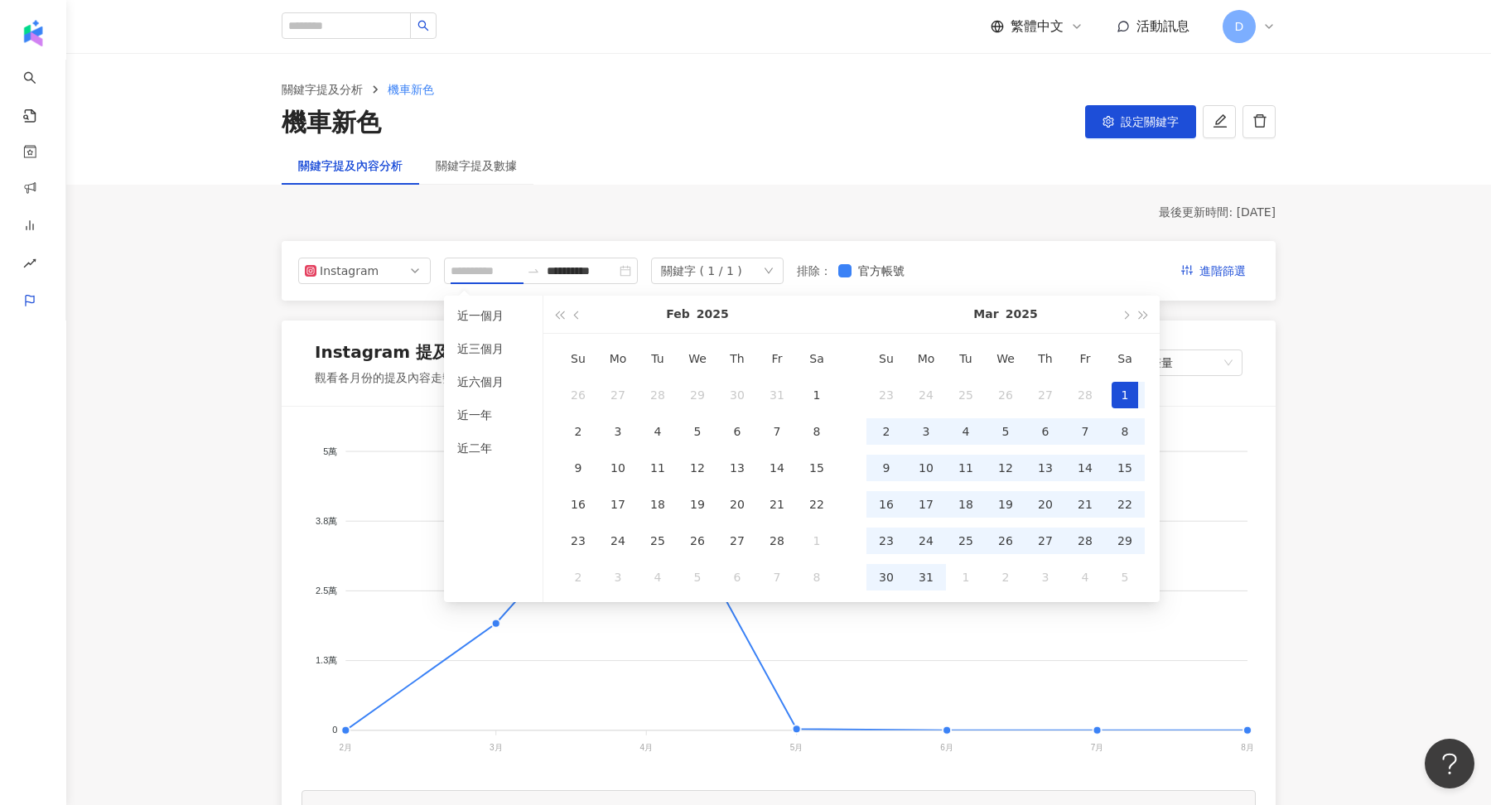
click at [1124, 389] on div "1" at bounding box center [1125, 395] width 27 height 27
click at [1130, 311] on button "button" at bounding box center [1125, 314] width 18 height 37
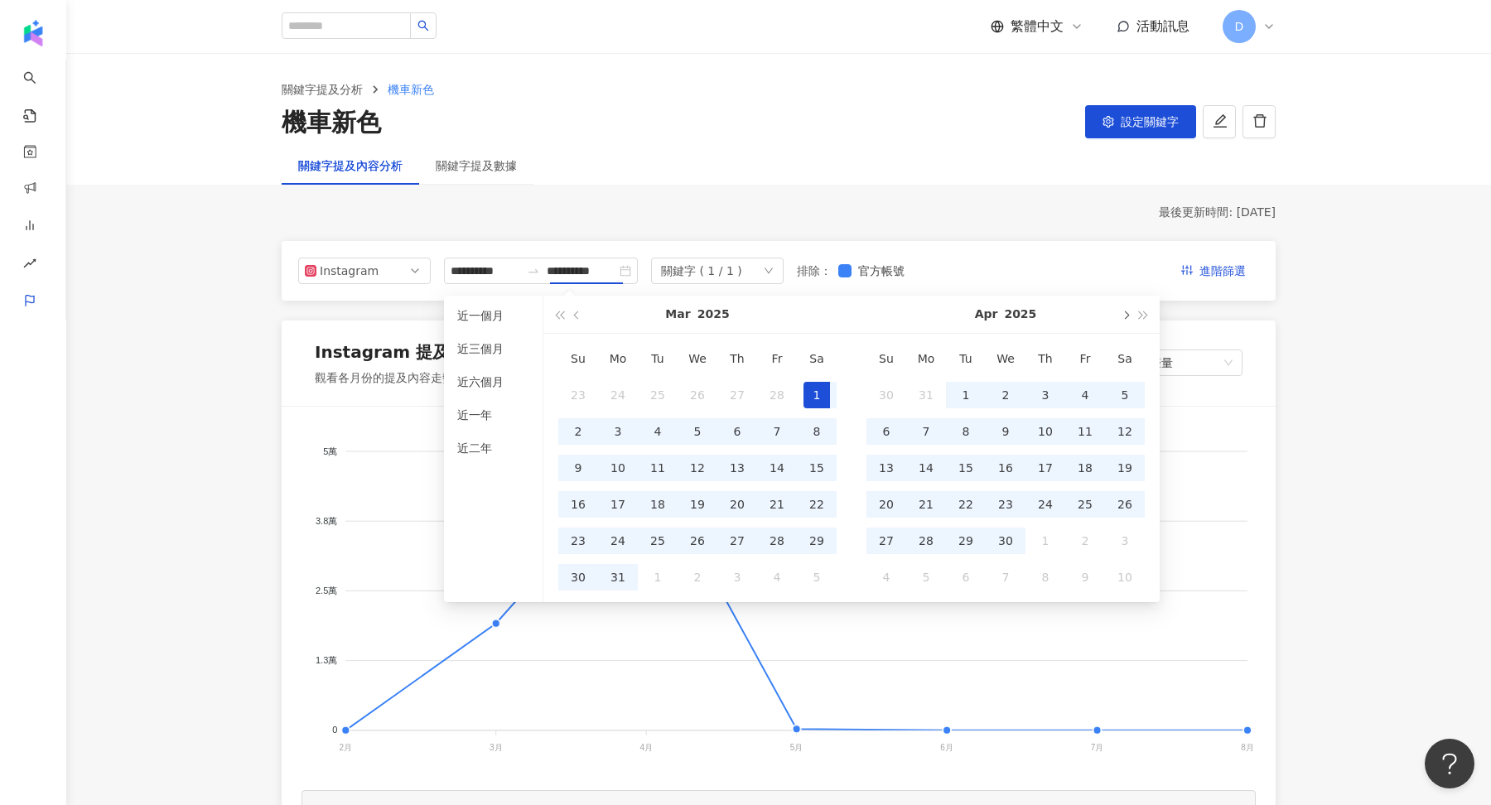
click at [1130, 311] on button "button" at bounding box center [1125, 314] width 18 height 37
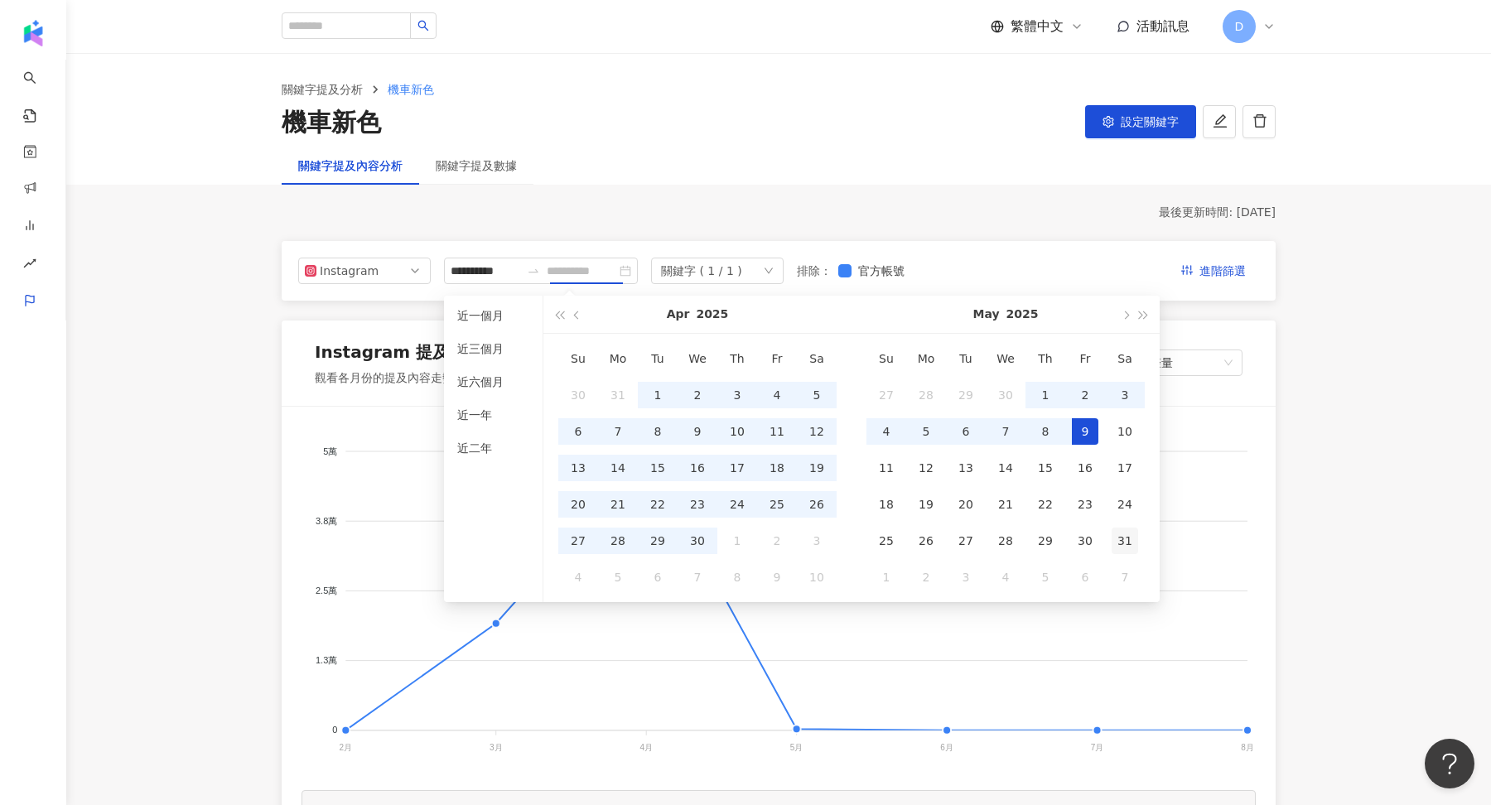
type input "**********"
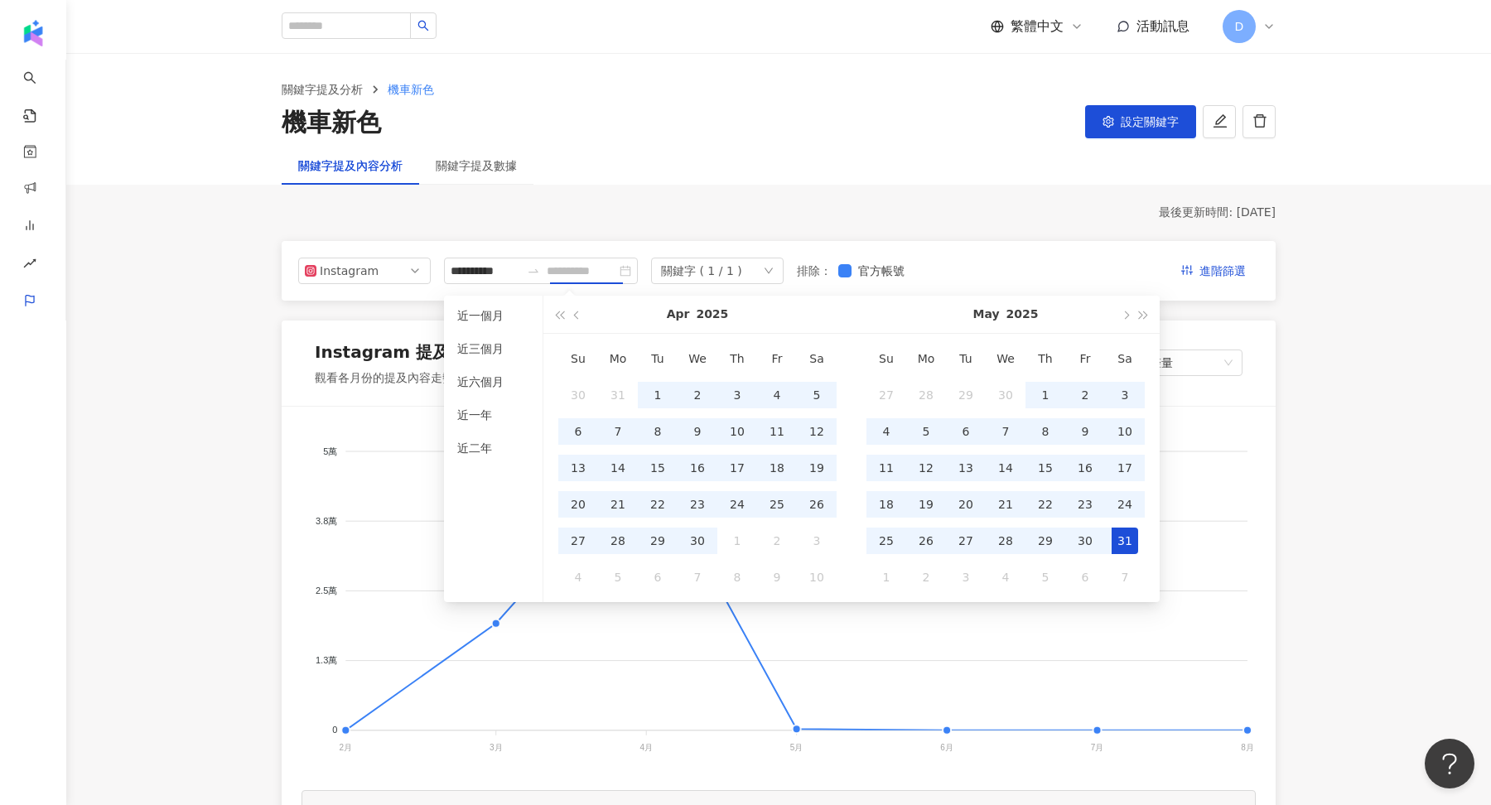
click at [1126, 533] on div "31" at bounding box center [1125, 541] width 27 height 27
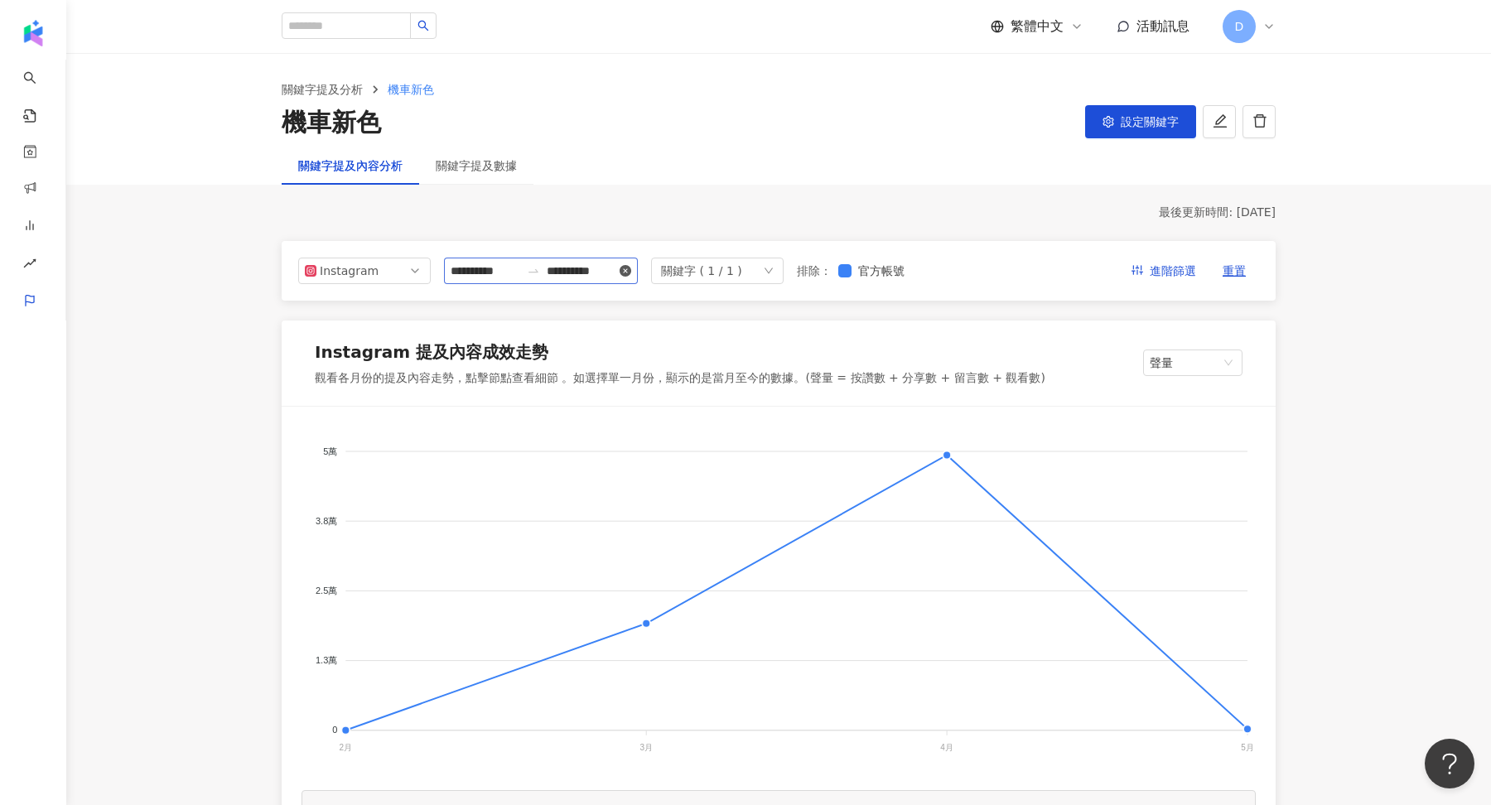
click at [631, 270] on icon "close-circle" at bounding box center [626, 271] width 12 height 12
click at [601, 263] on input at bounding box center [582, 271] width 70 height 18
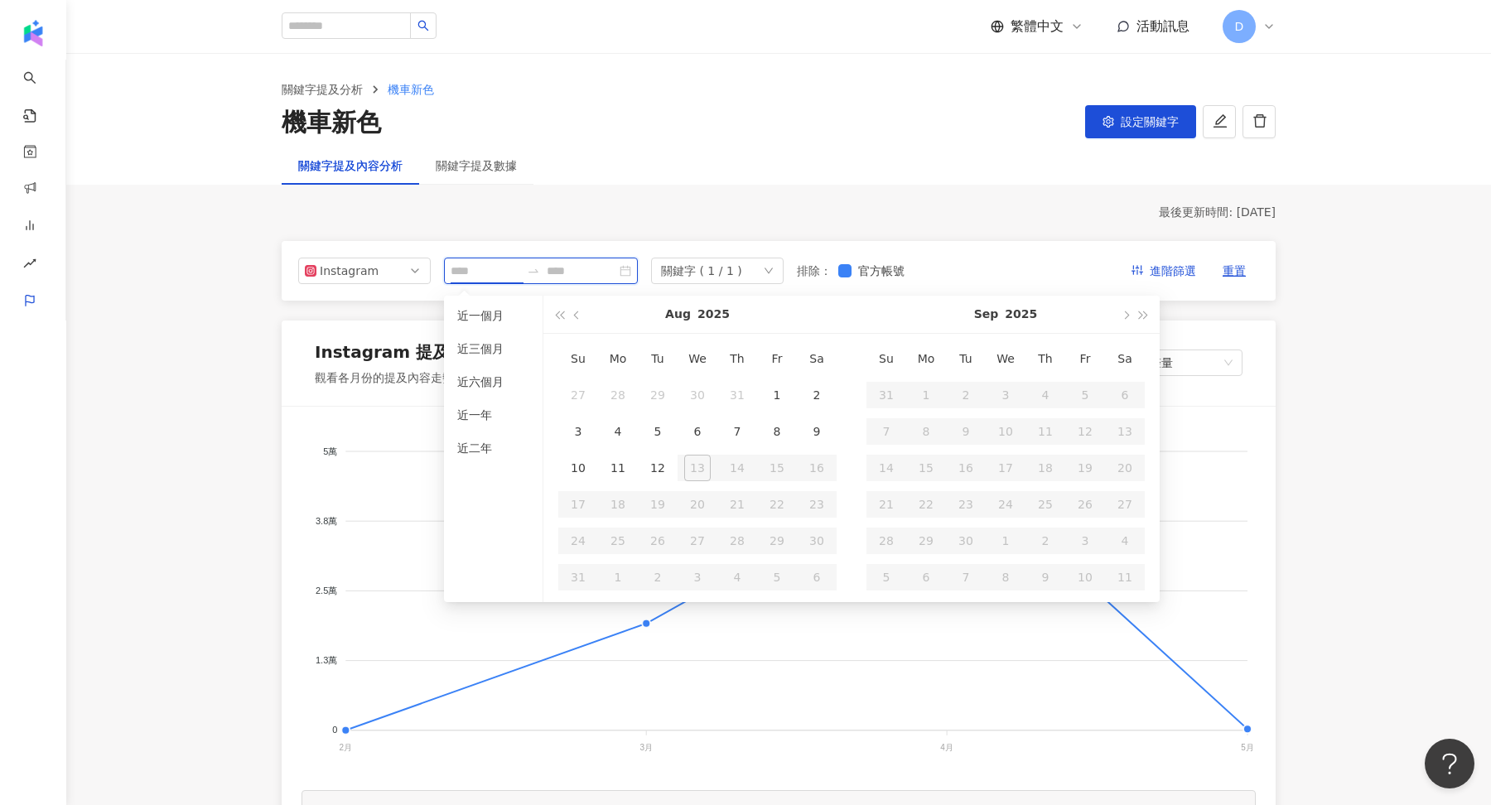
click at [477, 270] on input at bounding box center [486, 271] width 70 height 18
click at [563, 313] on span "button" at bounding box center [559, 315] width 8 height 8
click at [1146, 313] on span "button" at bounding box center [1144, 315] width 8 height 8
click at [581, 312] on button "button" at bounding box center [577, 314] width 18 height 37
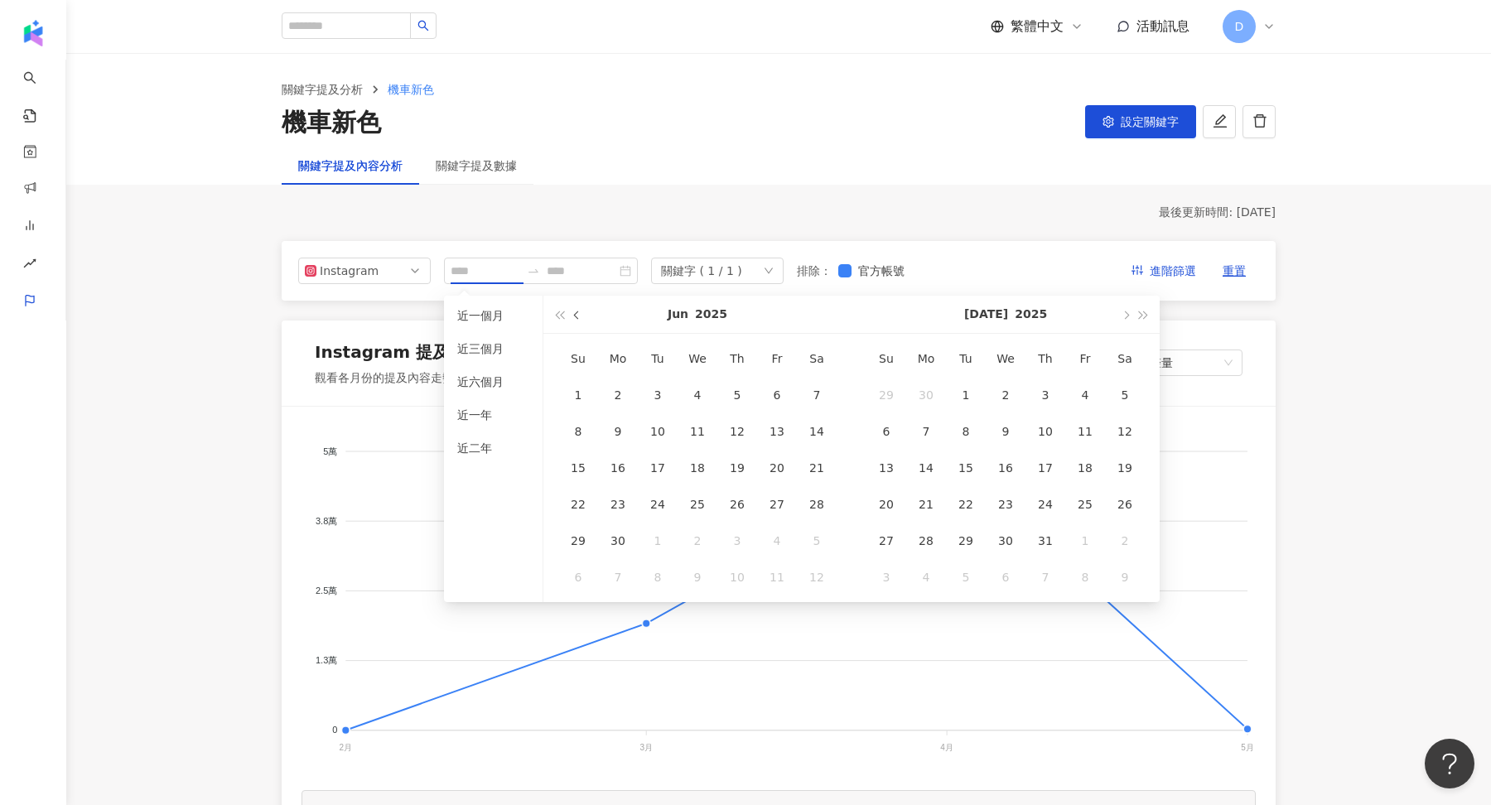
click at [581, 312] on button "button" at bounding box center [577, 314] width 18 height 37
type input "**********"
click at [575, 314] on span "button" at bounding box center [578, 315] width 8 height 8
type input "**********"
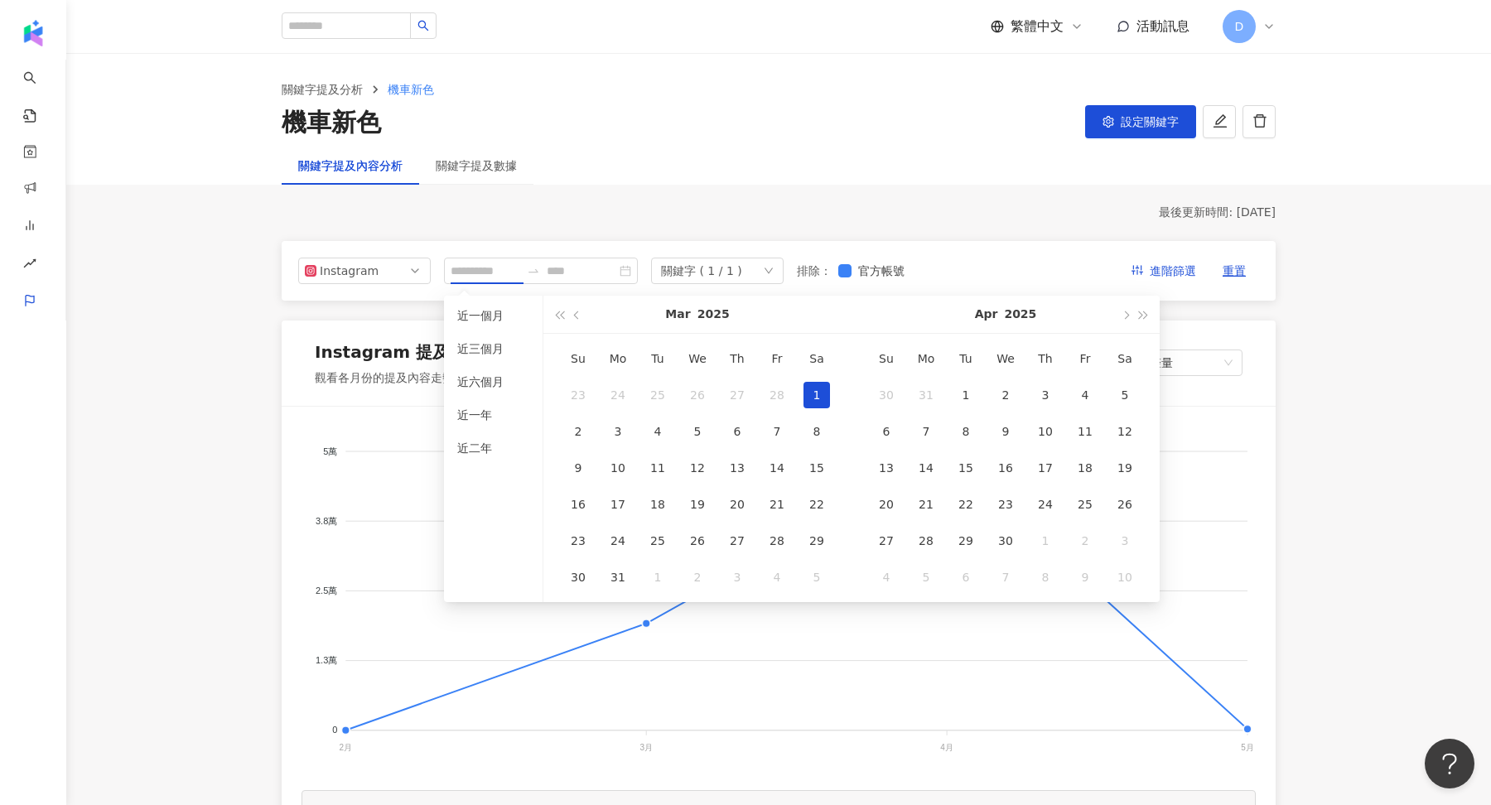
click at [830, 399] on td "1" at bounding box center [817, 395] width 40 height 36
type input "**********"
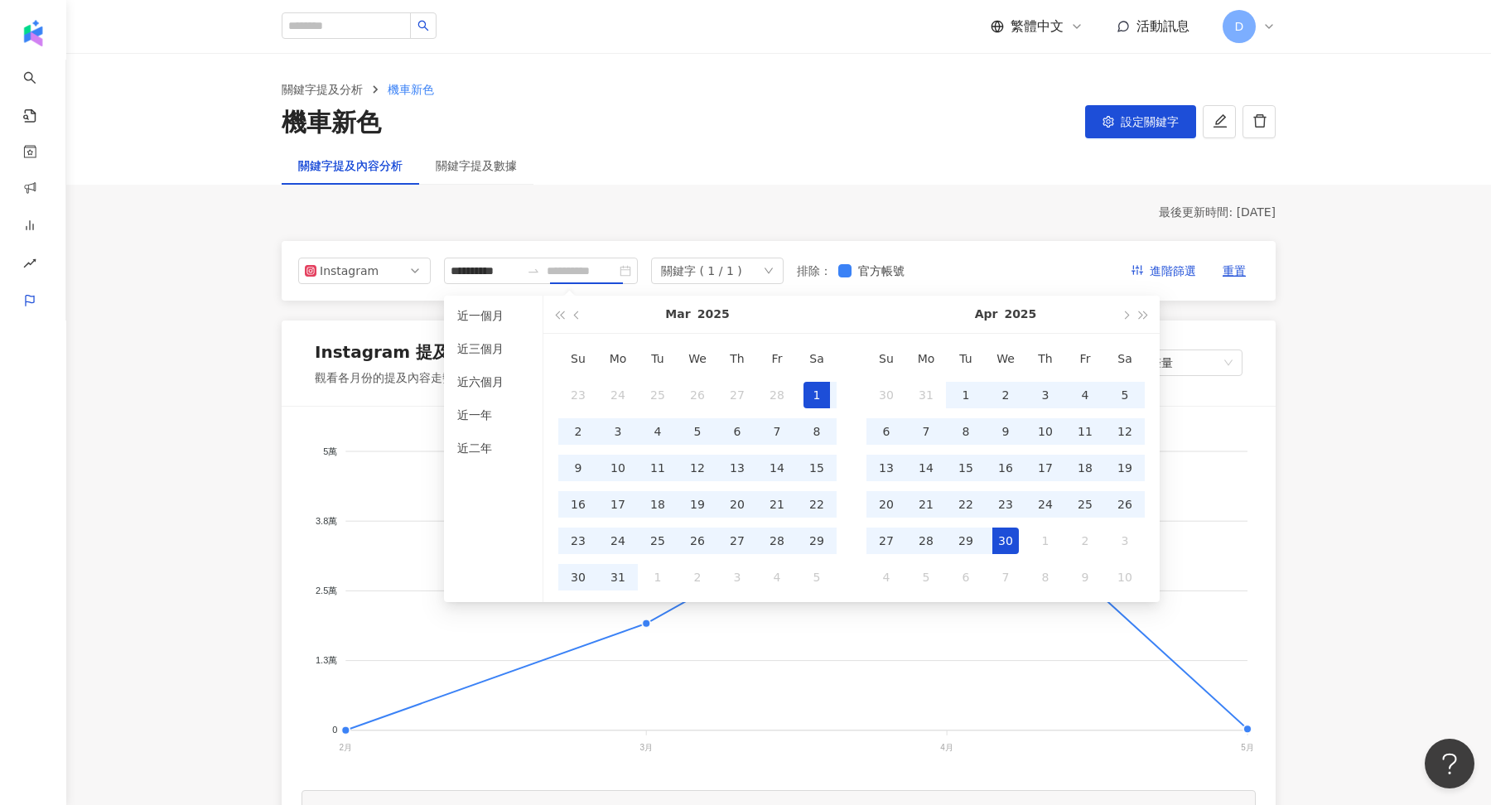
click at [1005, 538] on div "30" at bounding box center [1005, 541] width 27 height 27
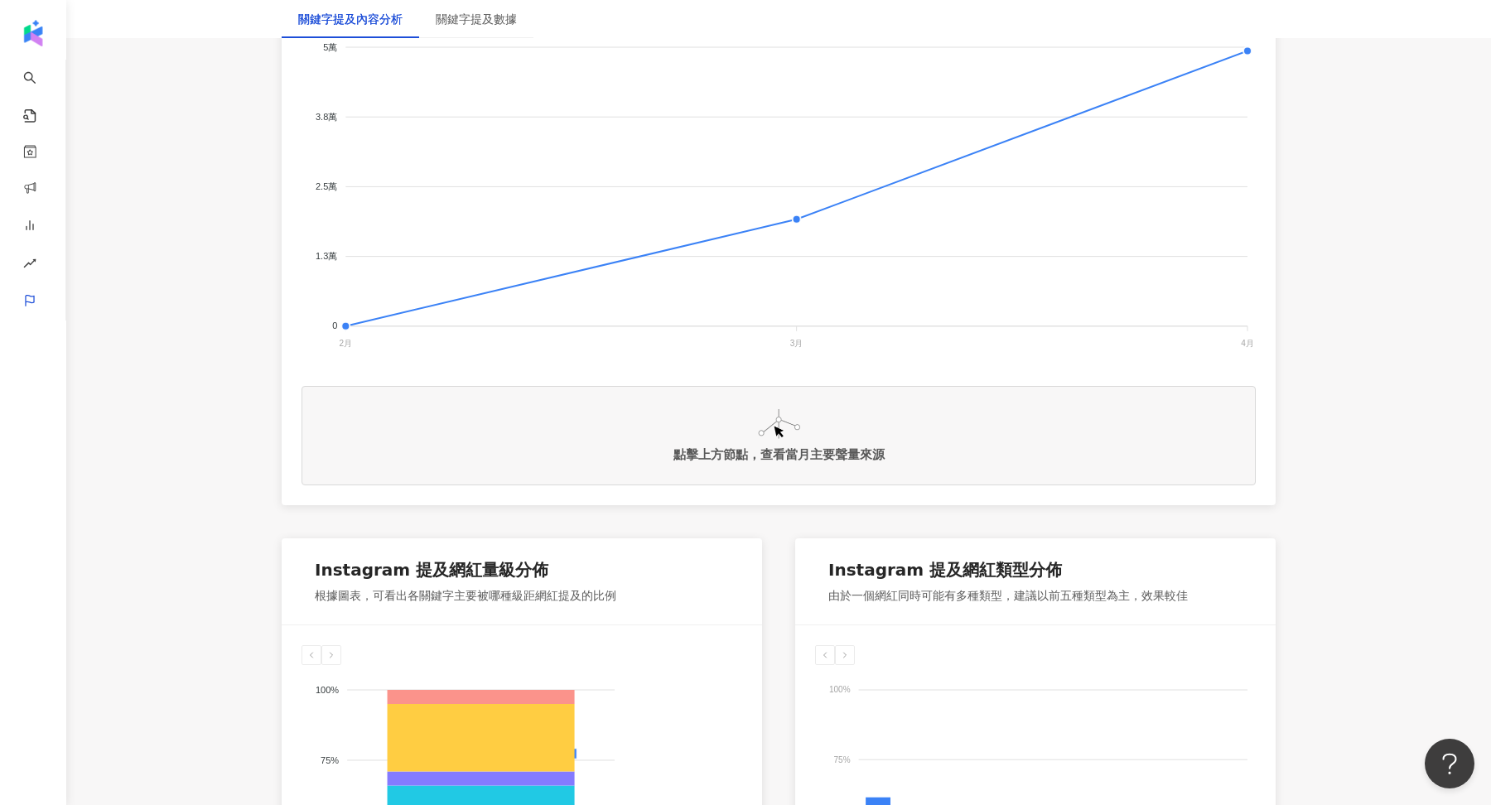
scroll to position [410, 0]
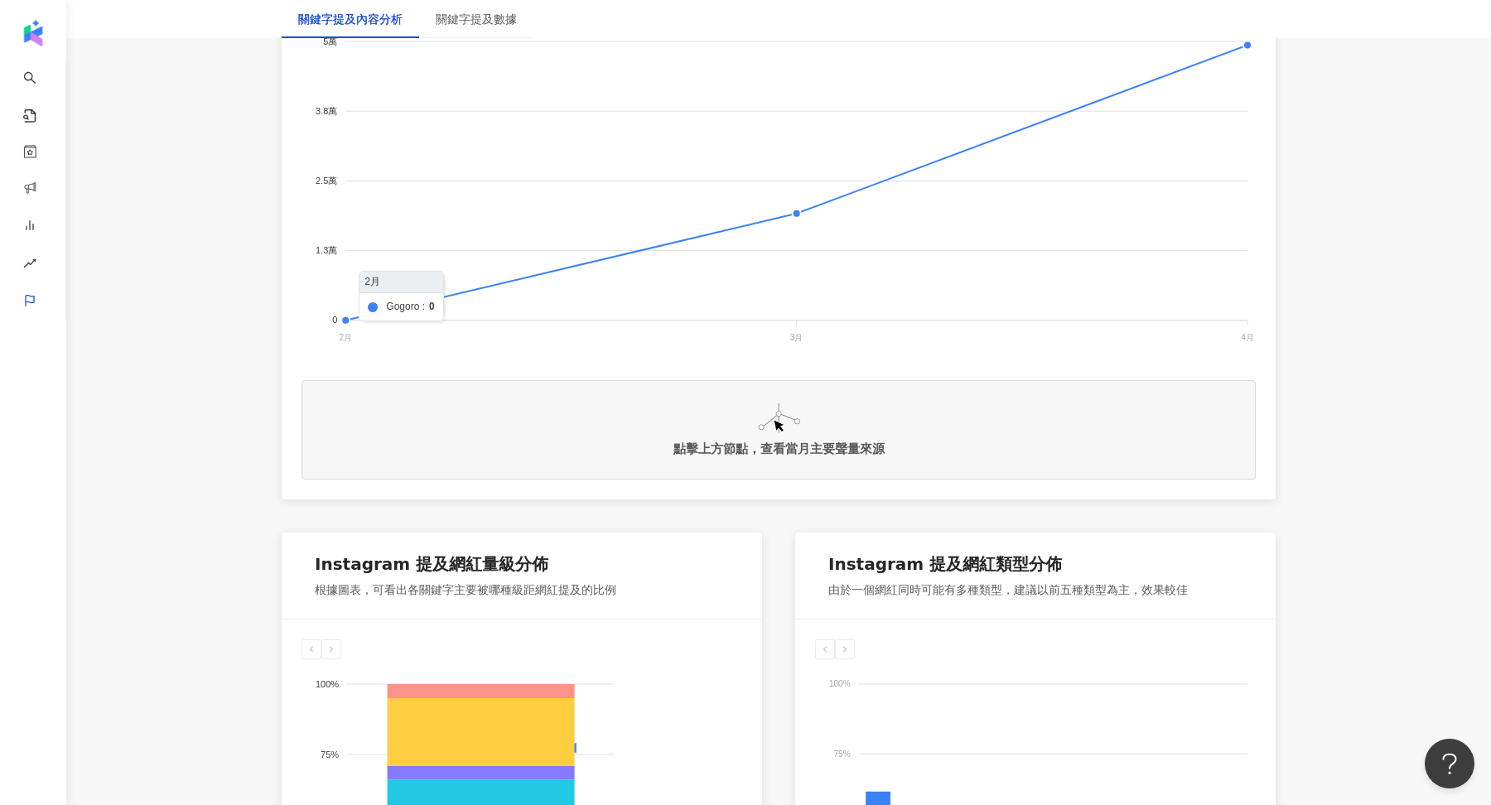
click at [345, 319] on foreignobject at bounding box center [779, 182] width 954 height 331
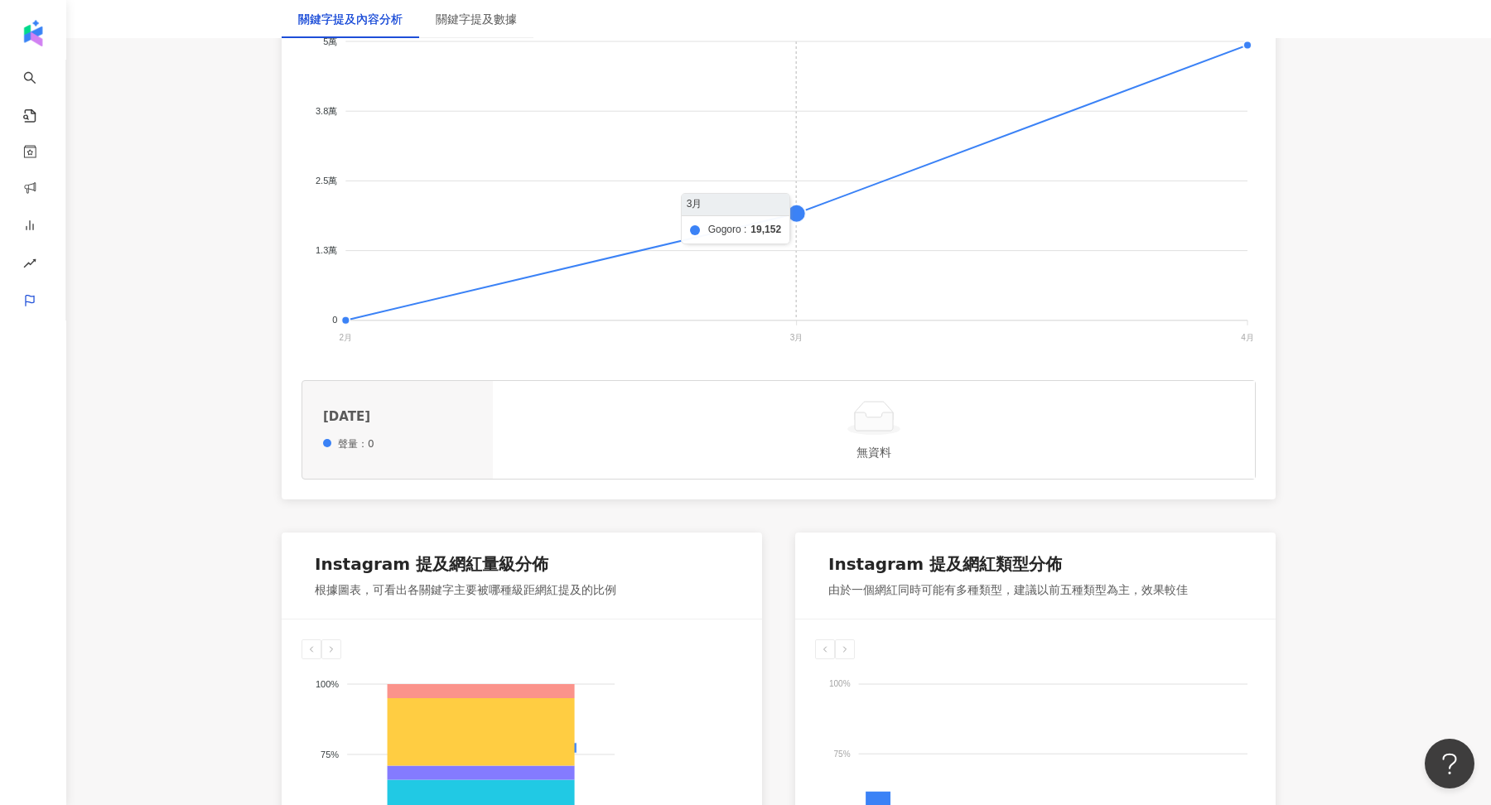
click at [798, 219] on foreignobject at bounding box center [779, 182] width 954 height 331
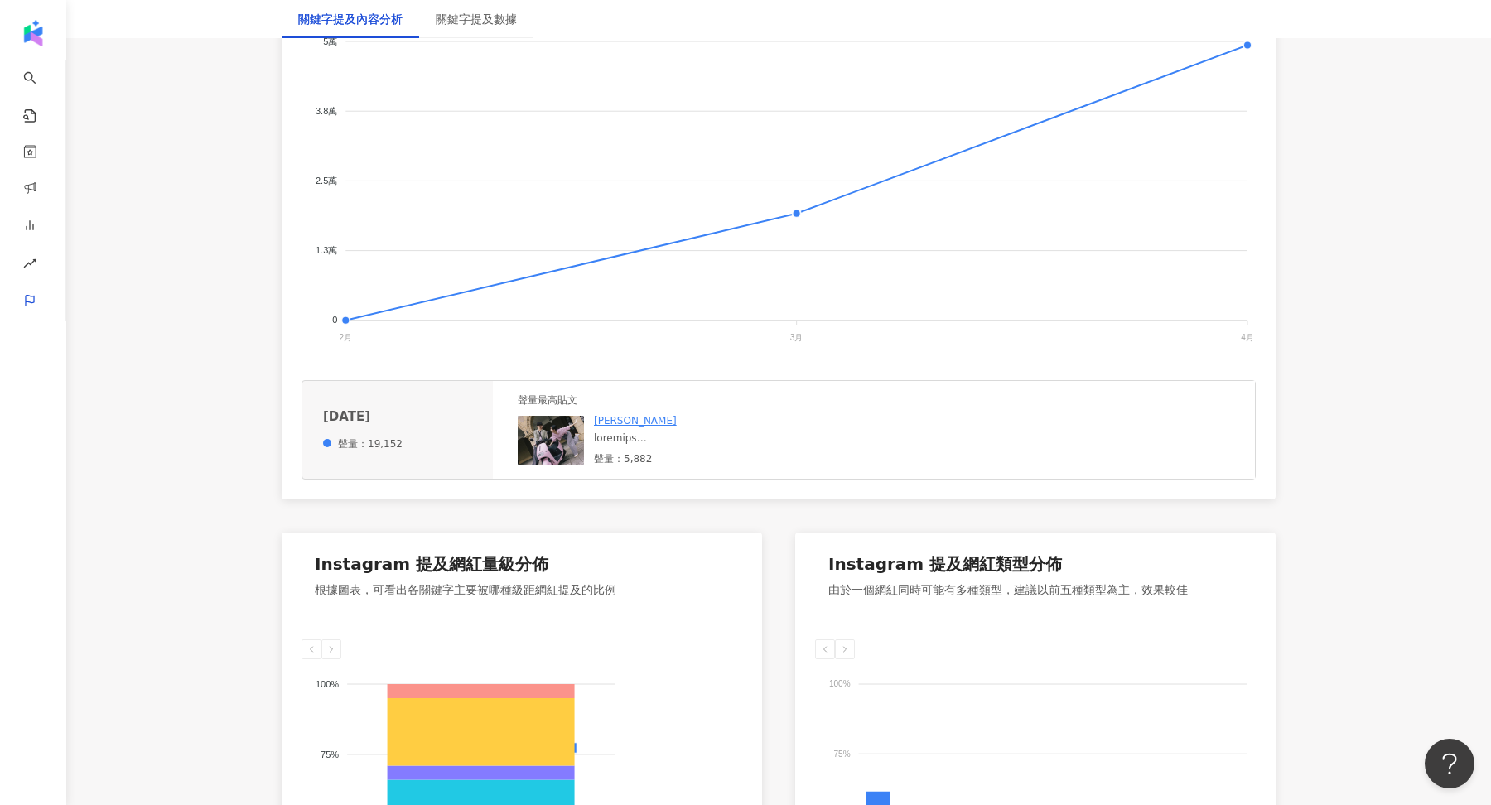
click at [547, 438] on img at bounding box center [551, 441] width 66 height 50
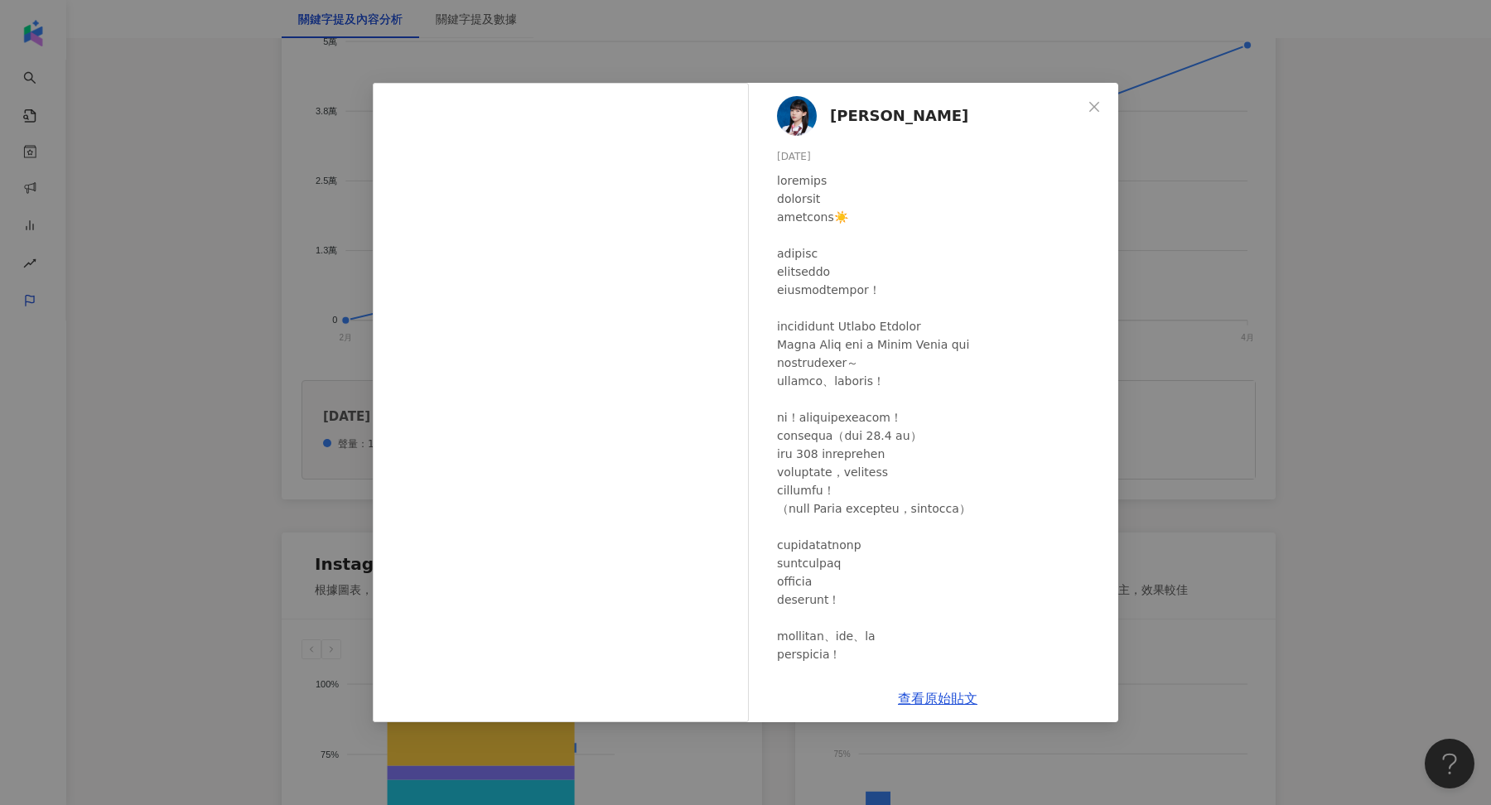
scroll to position [195, 0]
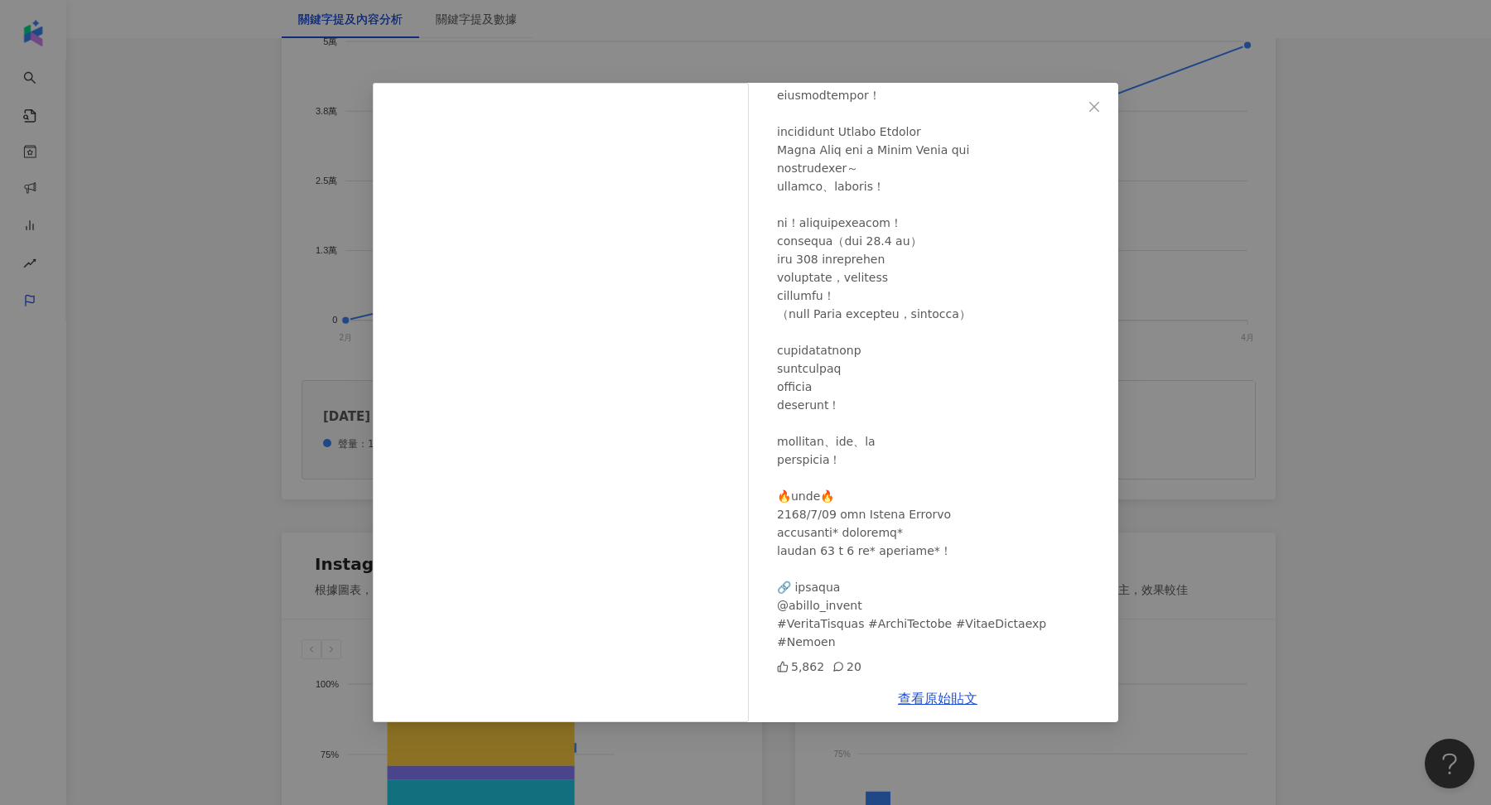
click at [1288, 244] on div "[PERSON_NAME] [DATE] 5,862 20 查看原始貼文" at bounding box center [745, 402] width 1491 height 805
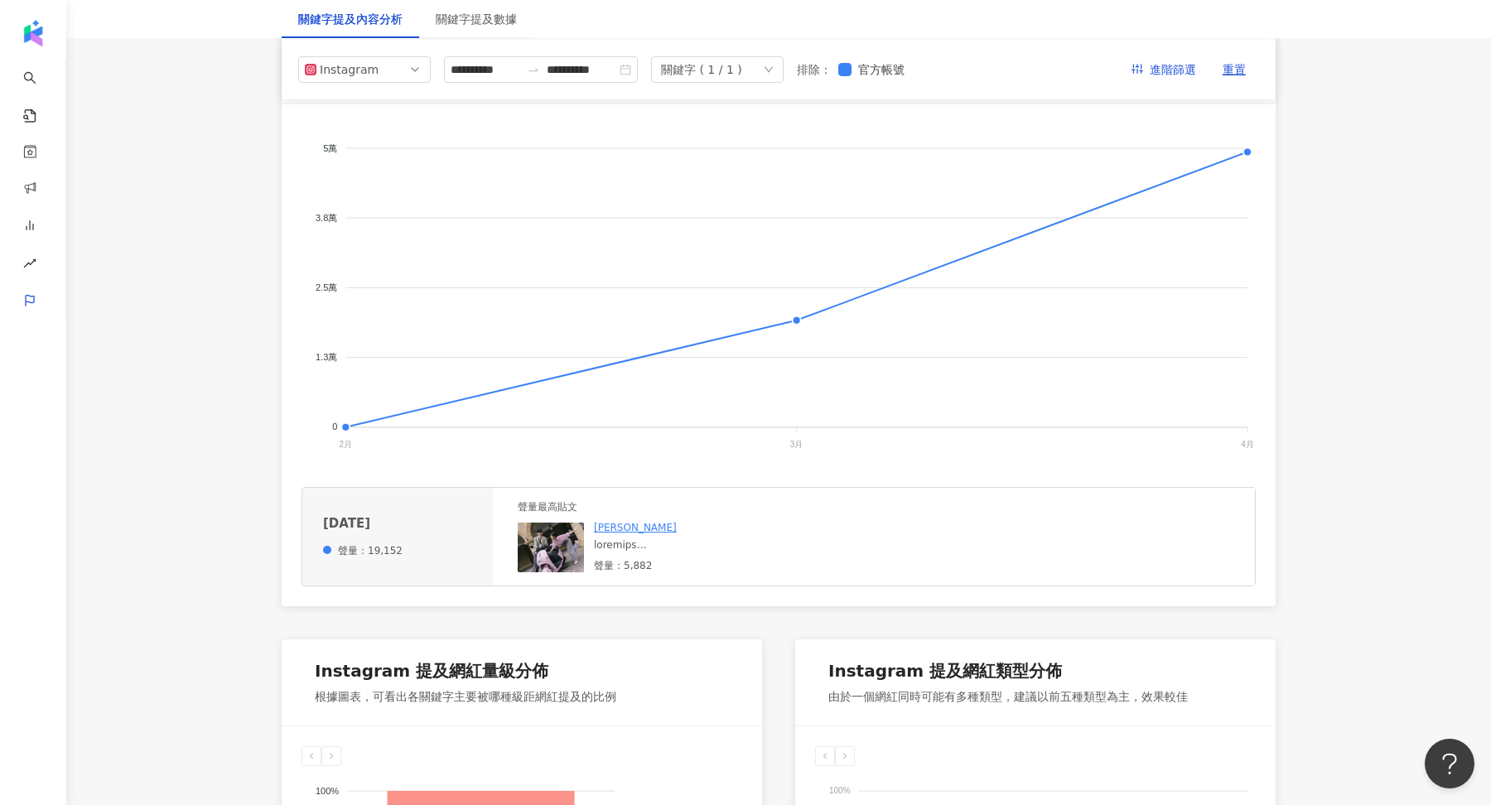
scroll to position [0, 0]
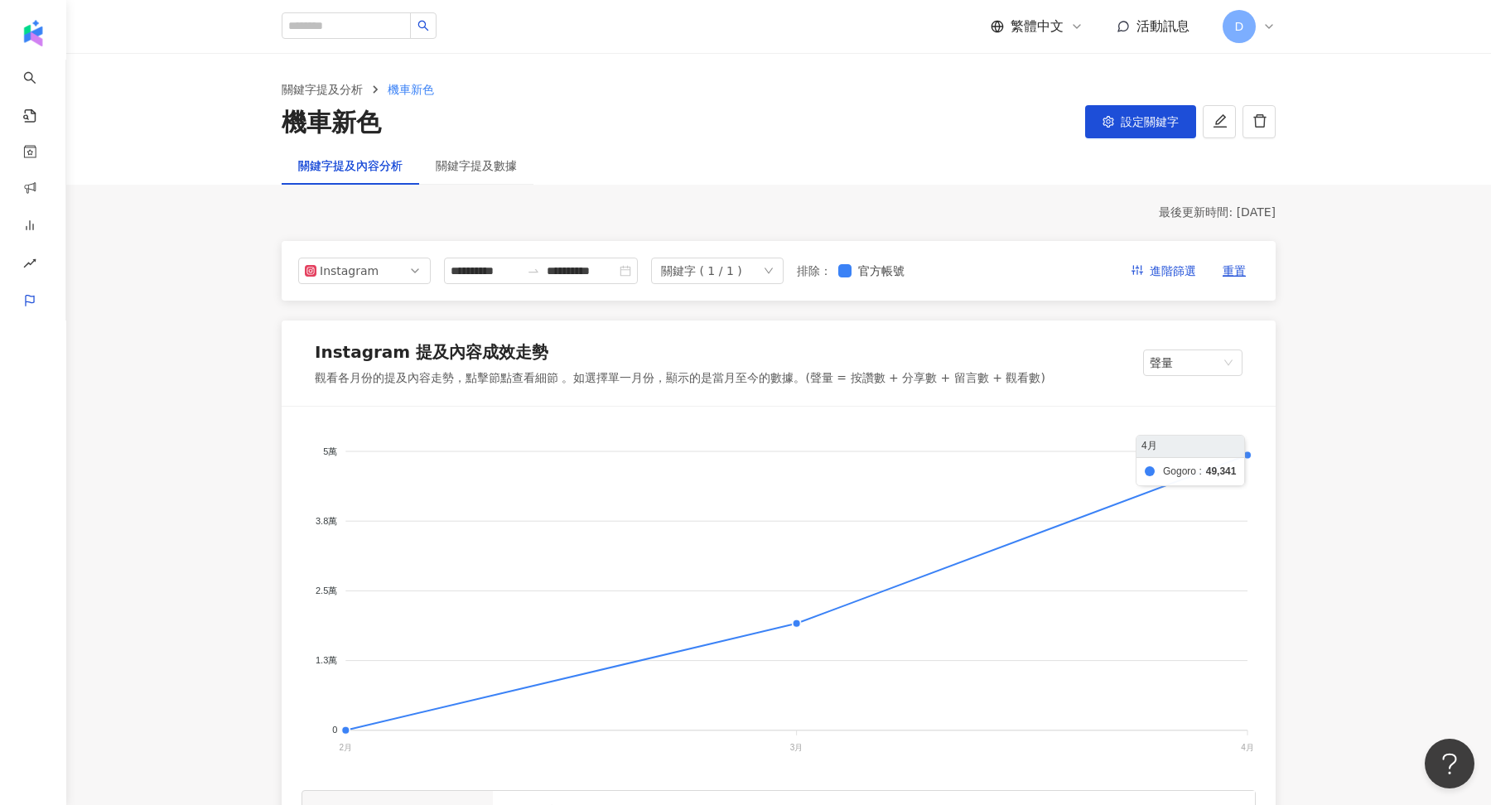
click at [1247, 456] on foreignobject at bounding box center [779, 592] width 954 height 331
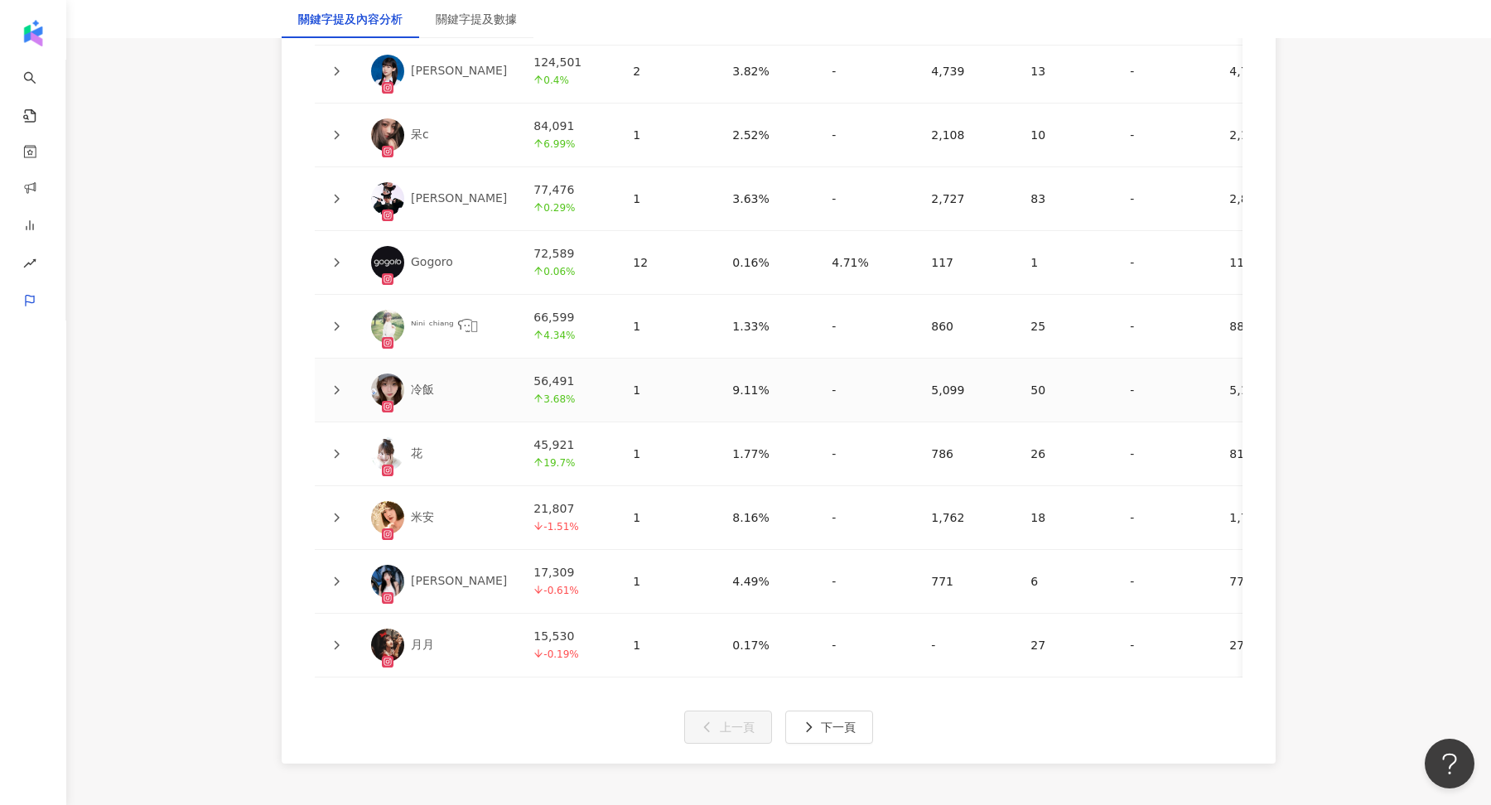
scroll to position [4016, 0]
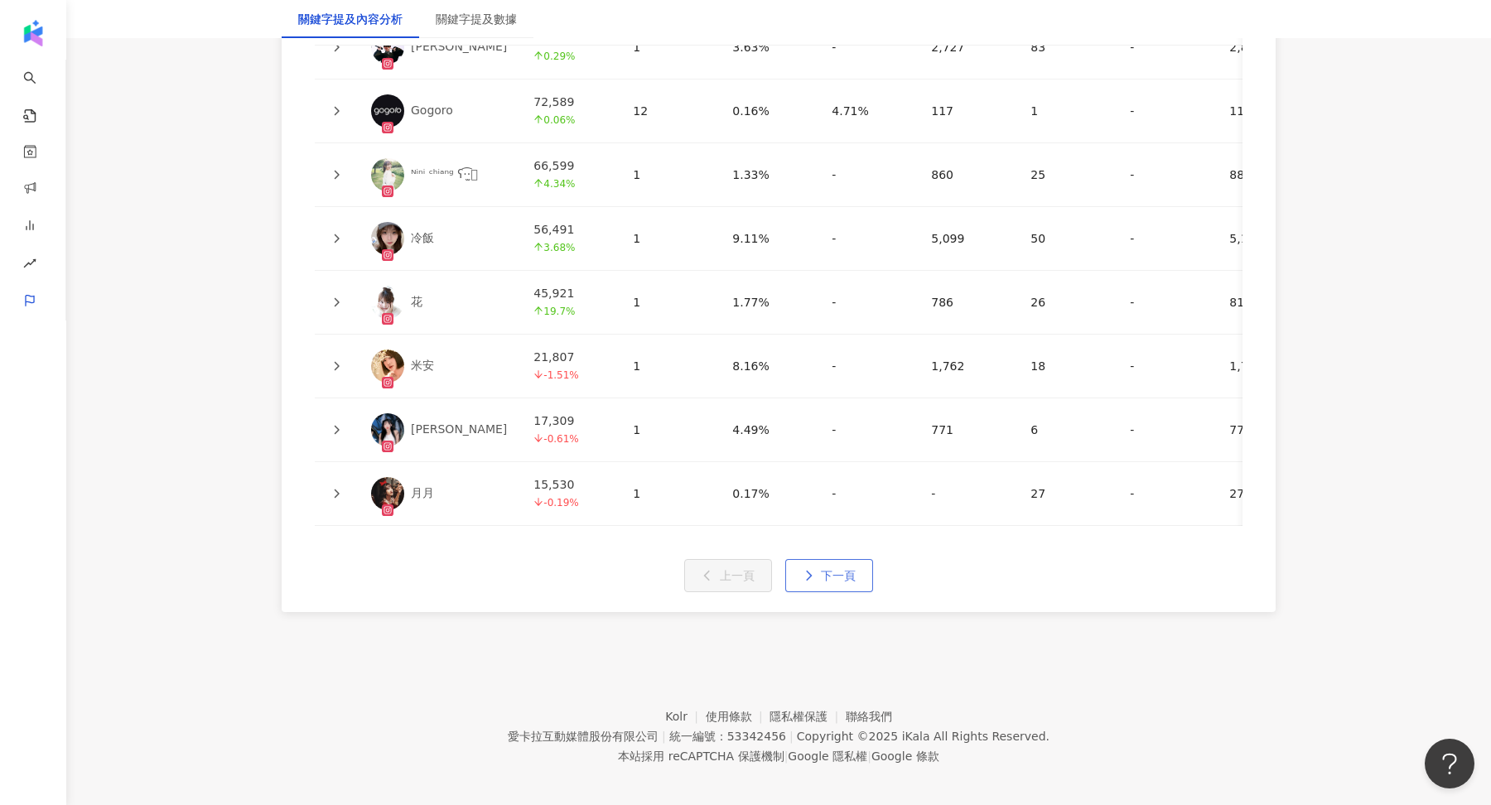
click at [832, 569] on span "下一頁" at bounding box center [838, 575] width 35 height 13
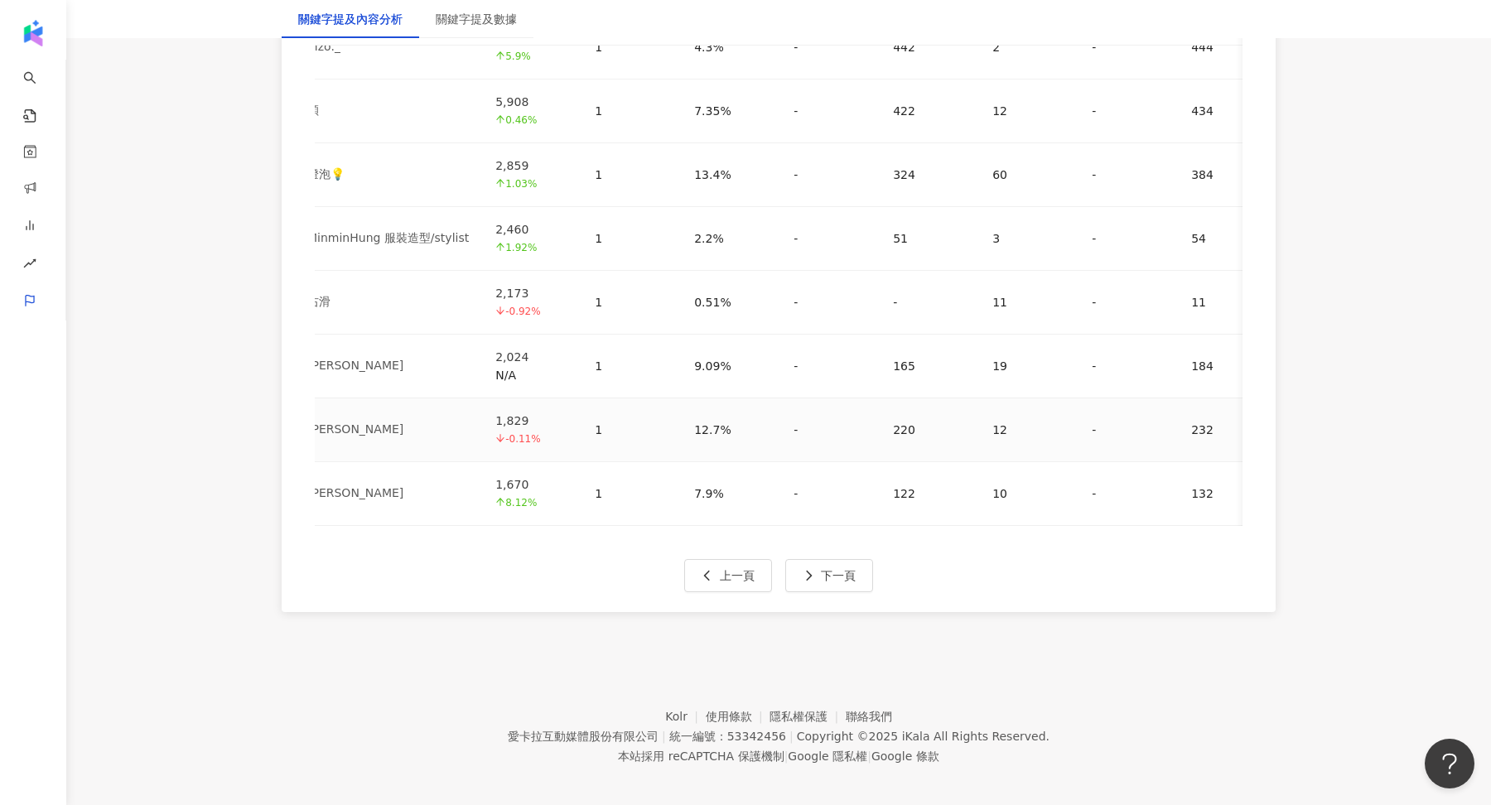
scroll to position [0, 0]
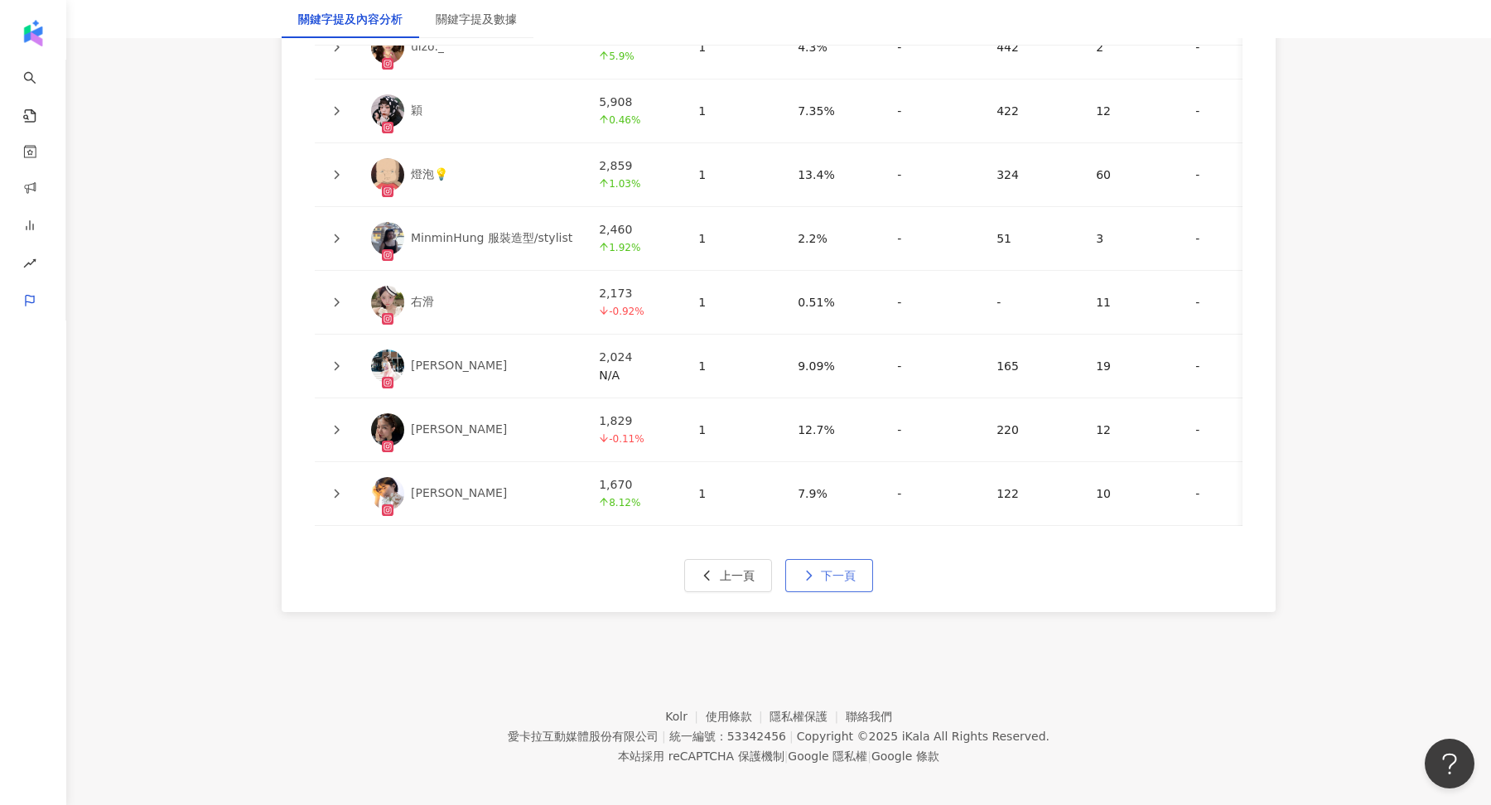
click at [856, 559] on button "下一頁" at bounding box center [829, 575] width 88 height 33
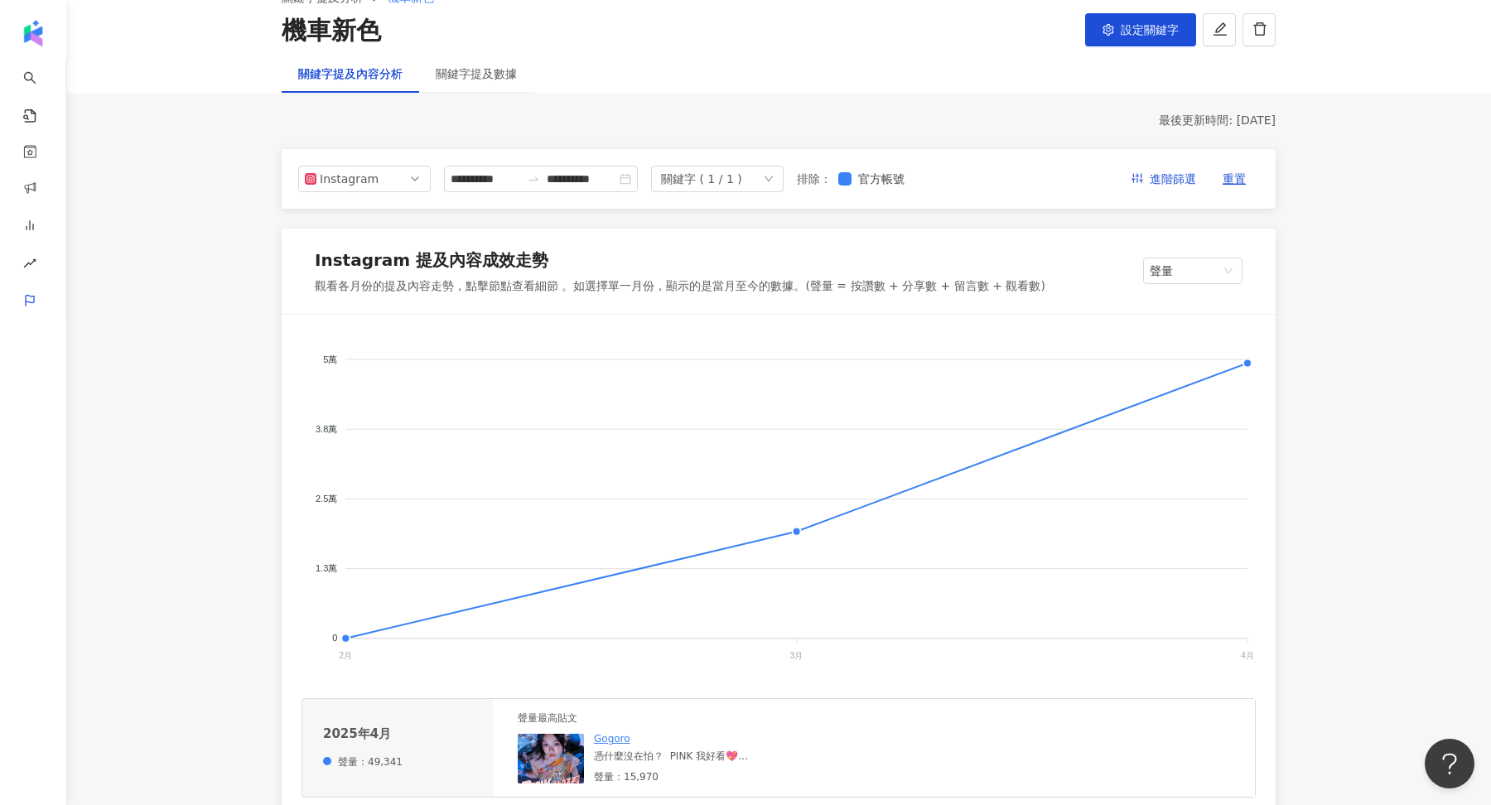
scroll to position [88, 0]
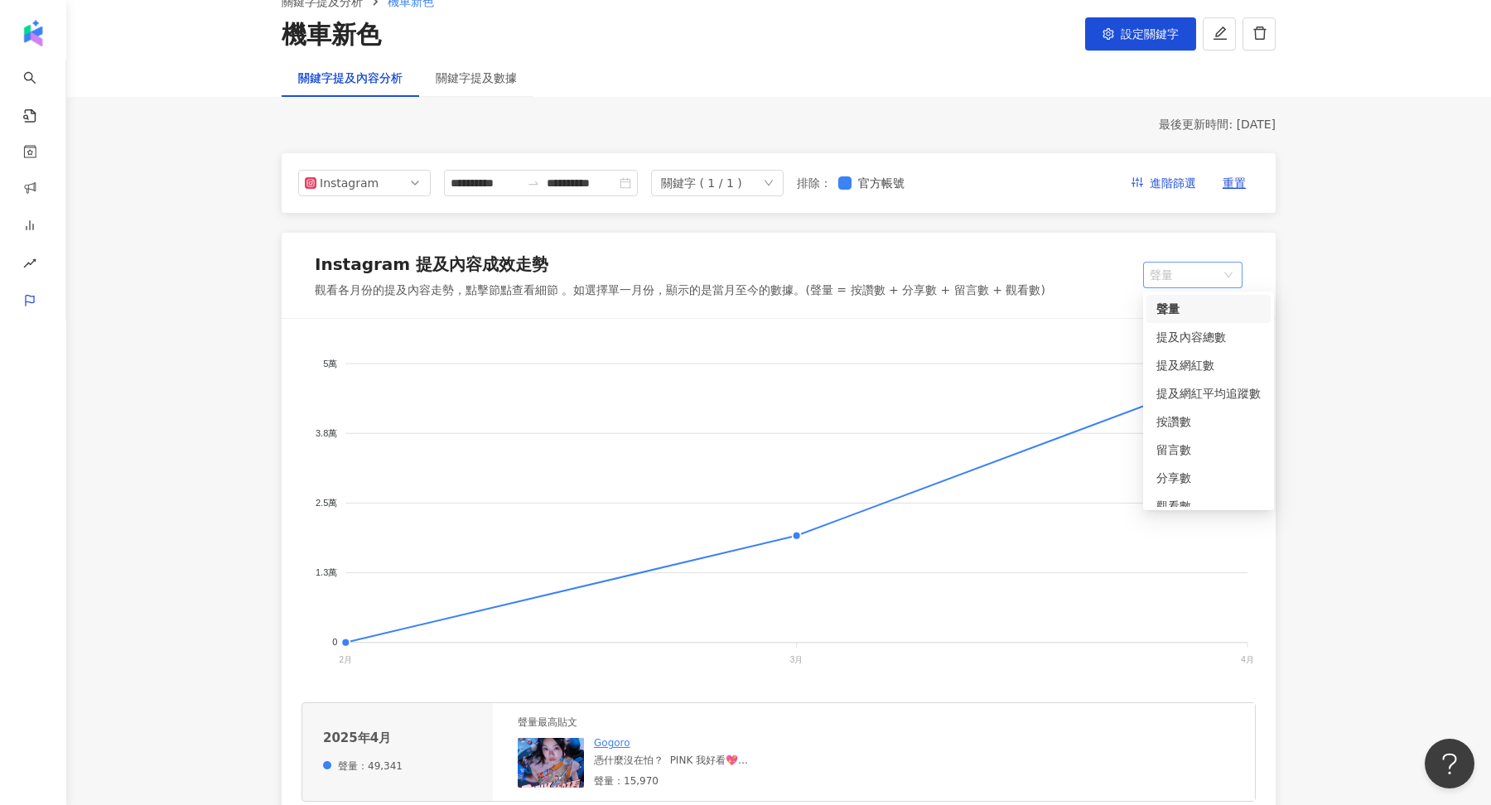
click at [1185, 271] on span "聲量" at bounding box center [1193, 275] width 86 height 25
click at [1181, 375] on div "提及網紅數" at bounding box center [1208, 365] width 124 height 28
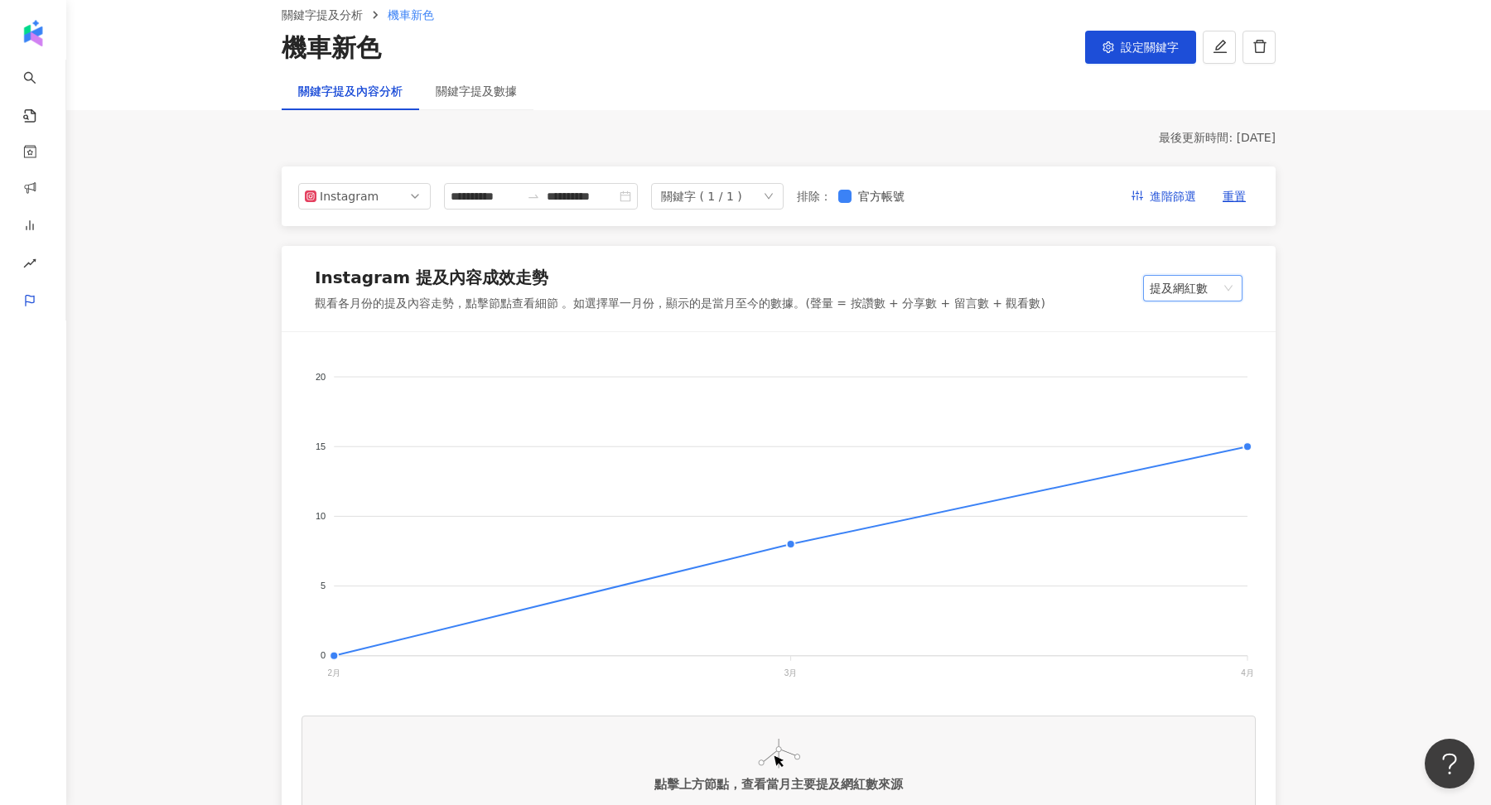
scroll to position [0, 0]
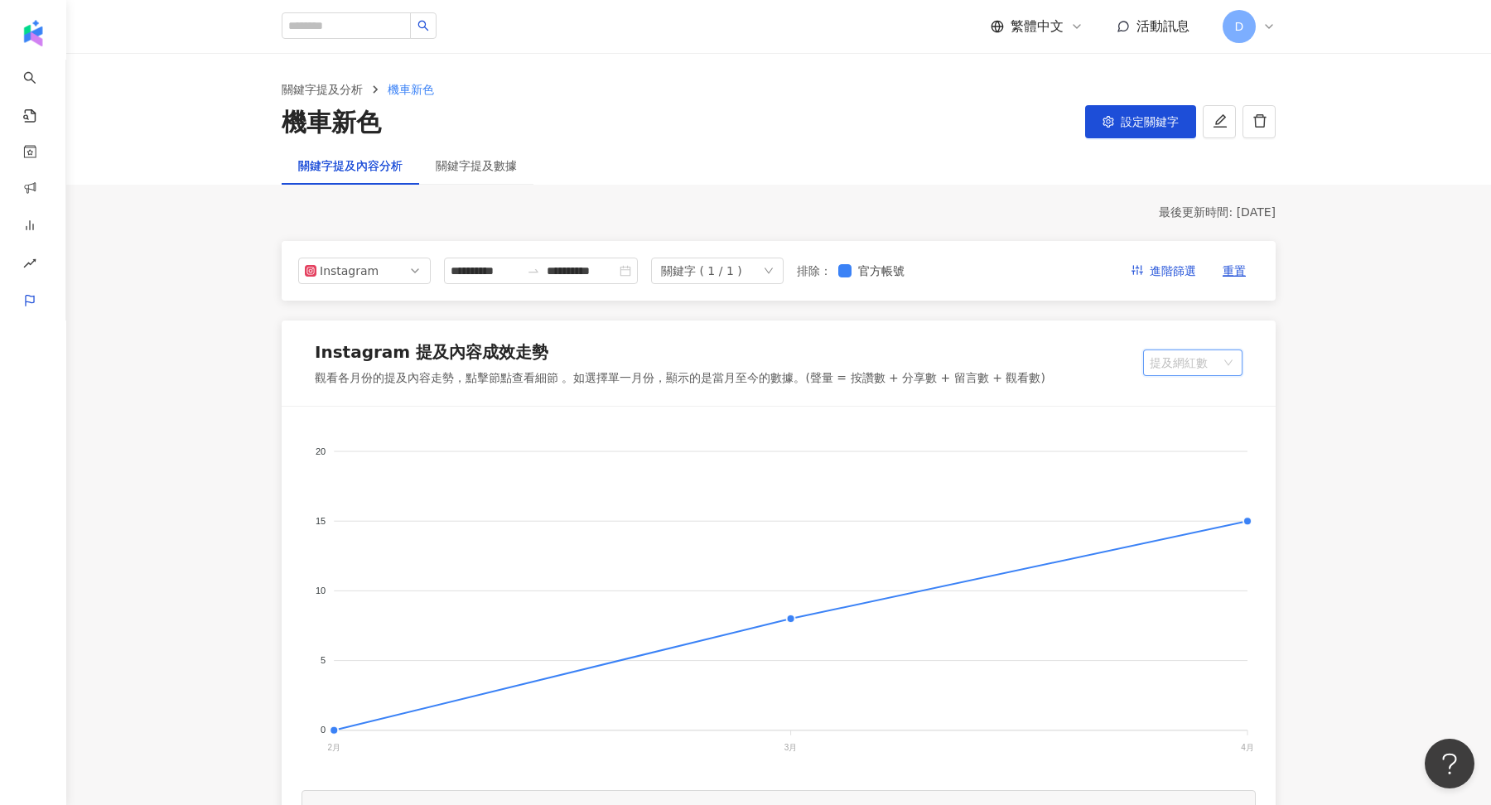
click at [1175, 351] on span "提及網紅數" at bounding box center [1193, 362] width 86 height 25
click at [1189, 401] on div "聲量" at bounding box center [1208, 397] width 104 height 18
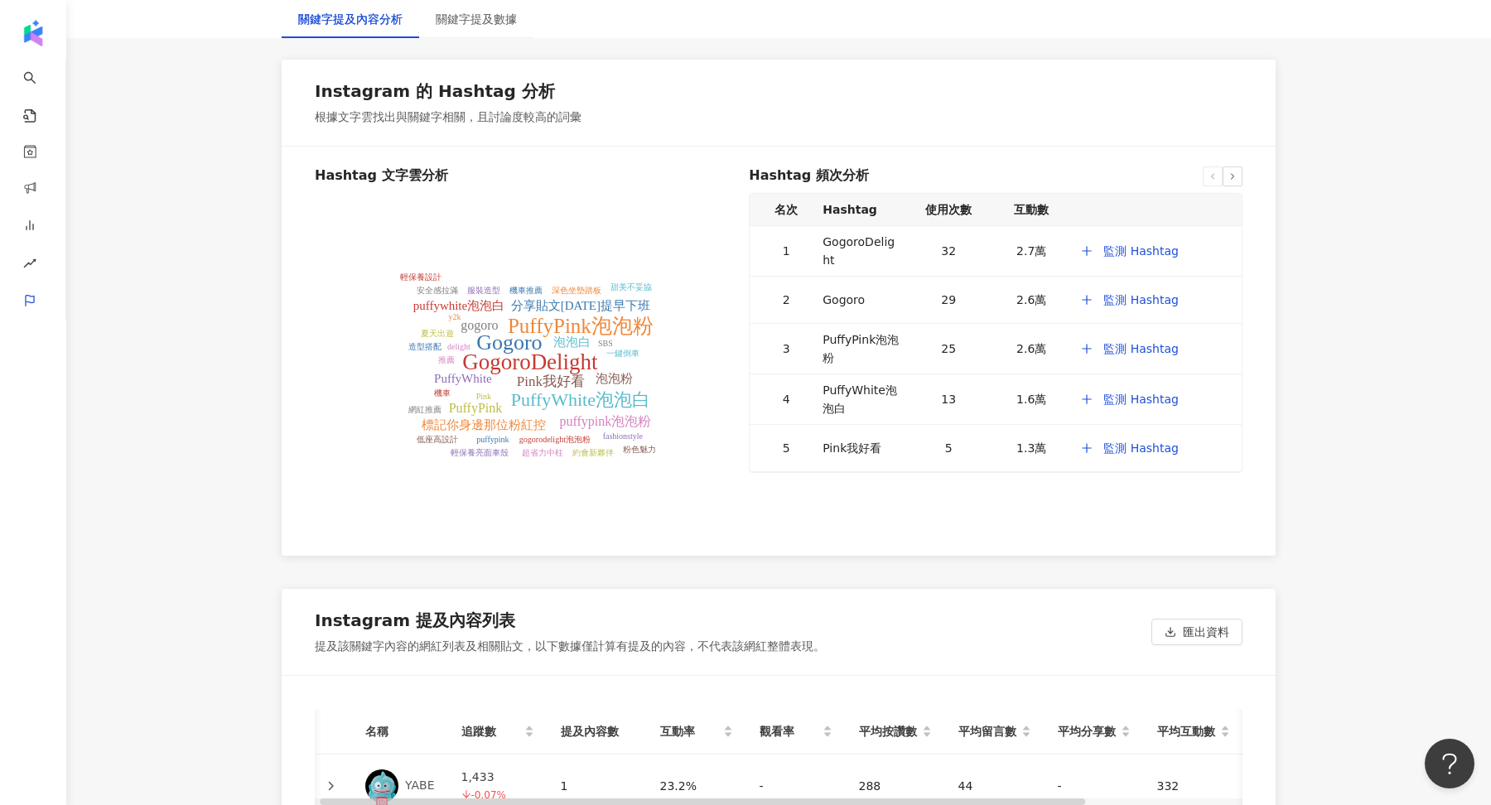
scroll to position [3444, 0]
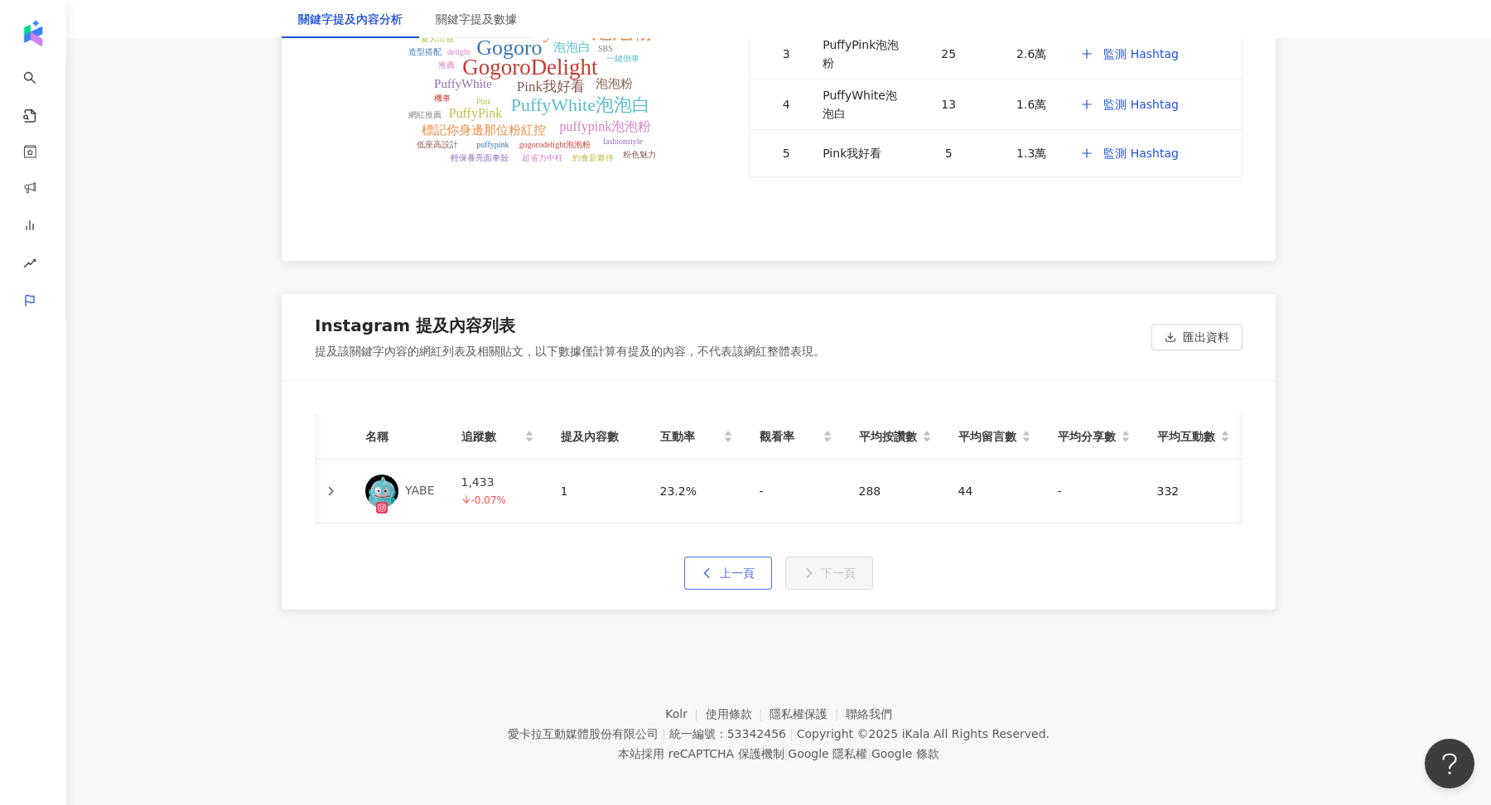
click at [712, 567] on icon "button" at bounding box center [708, 573] width 12 height 12
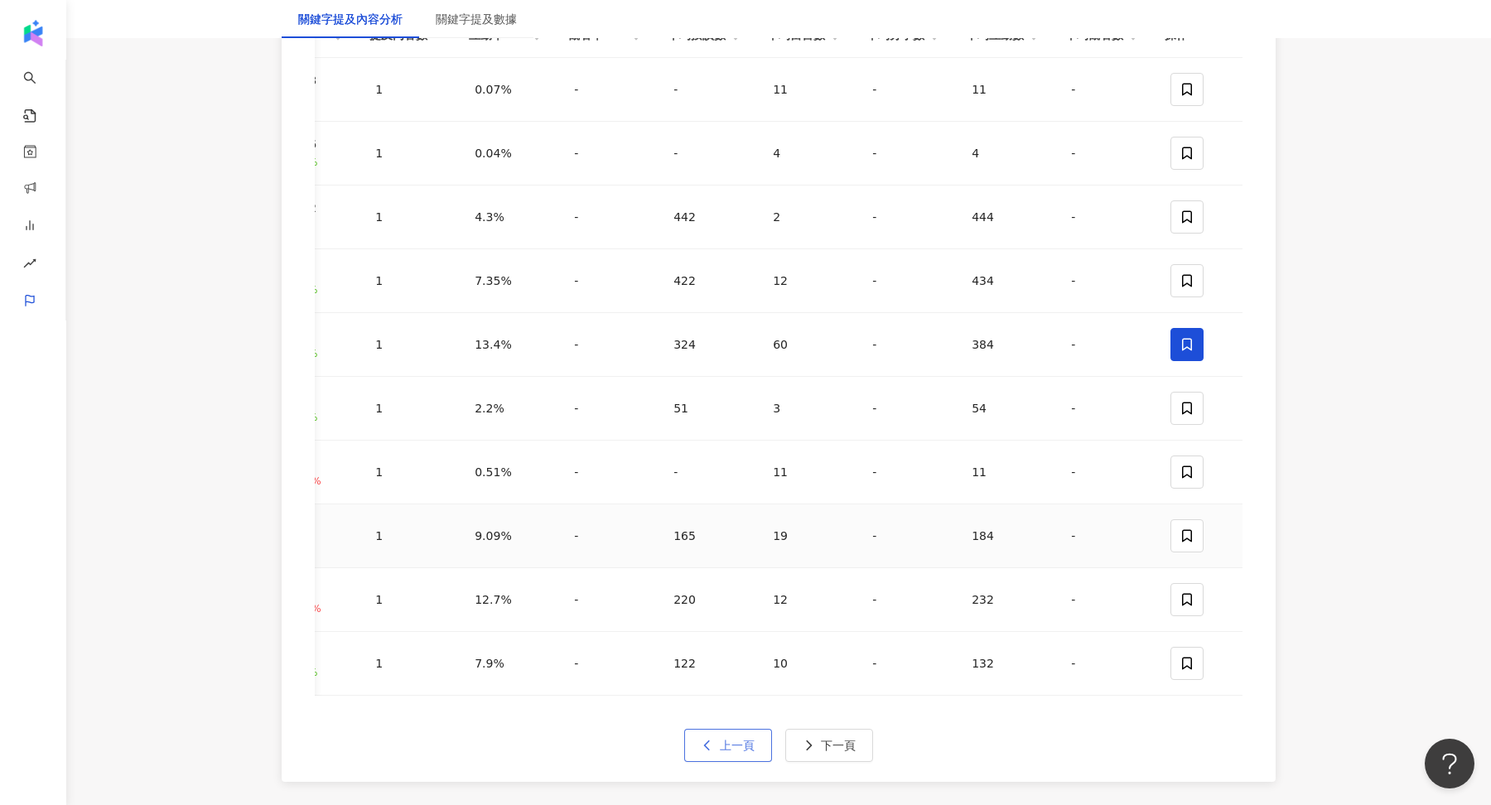
scroll to position [3850, 0]
click at [811, 725] on button "下一頁" at bounding box center [829, 741] width 88 height 33
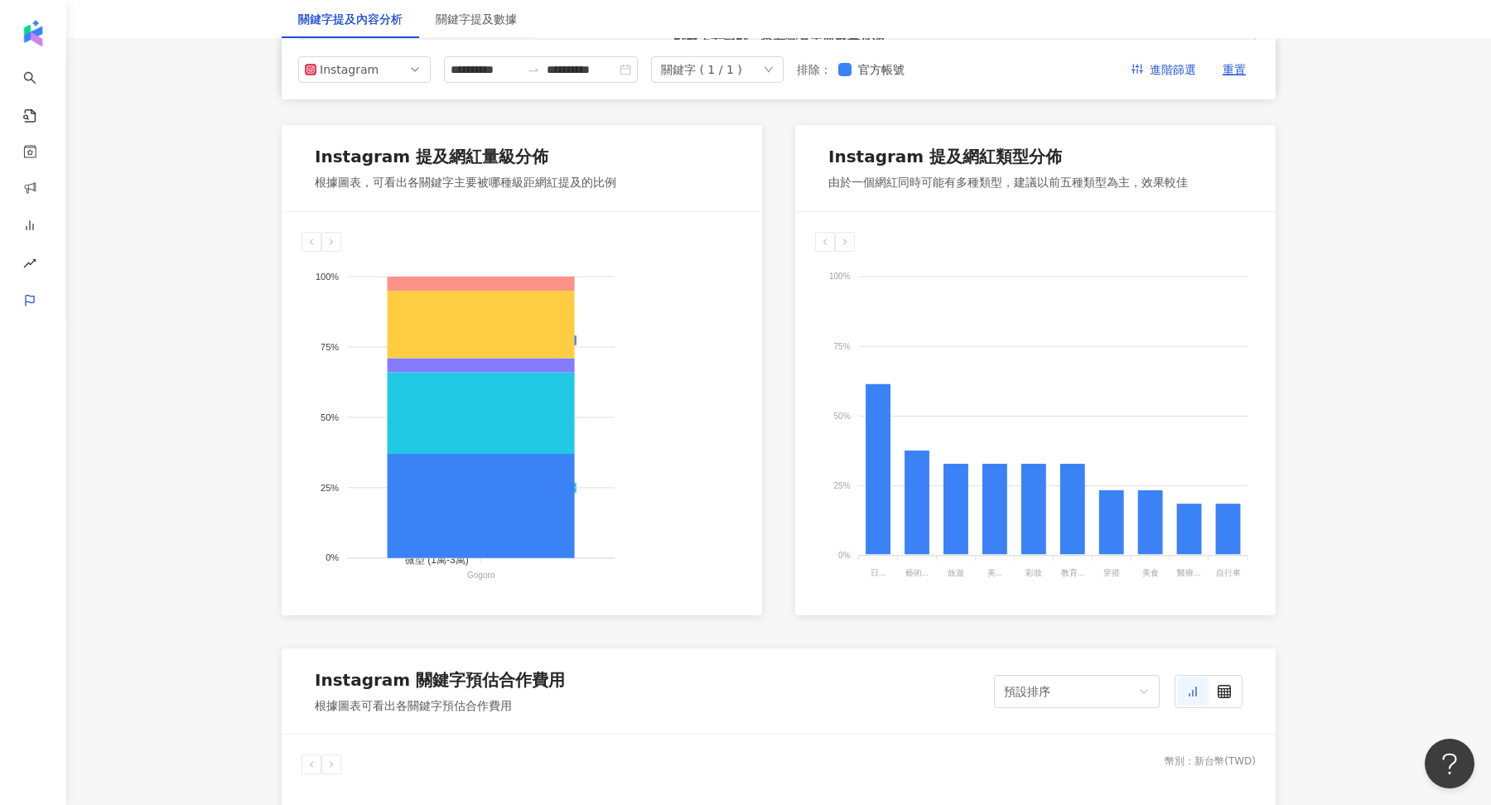
scroll to position [0, 0]
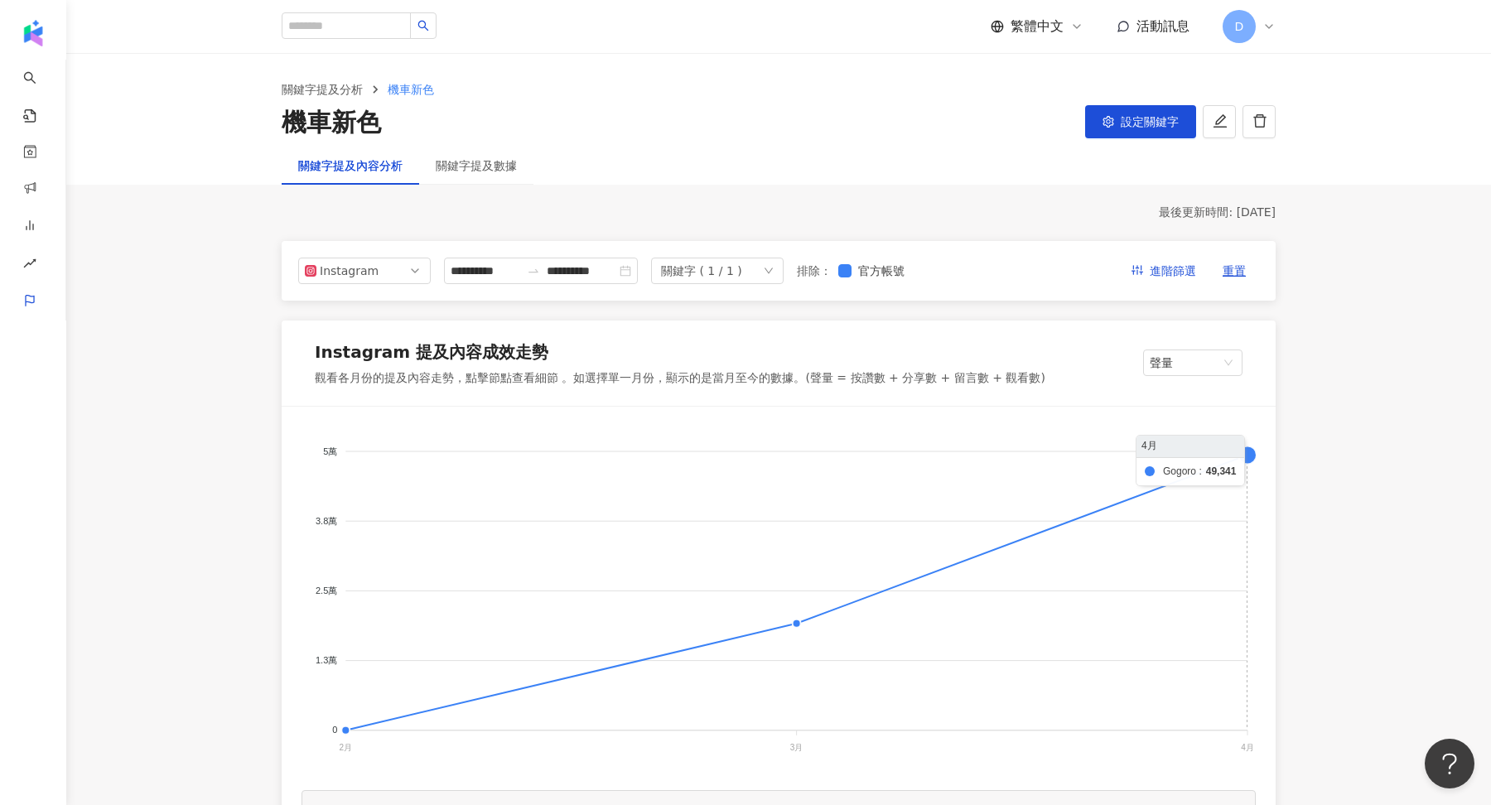
click at [1247, 453] on foreignobject at bounding box center [779, 592] width 954 height 331
click at [1247, 456] on foreignobject at bounding box center [779, 592] width 954 height 331
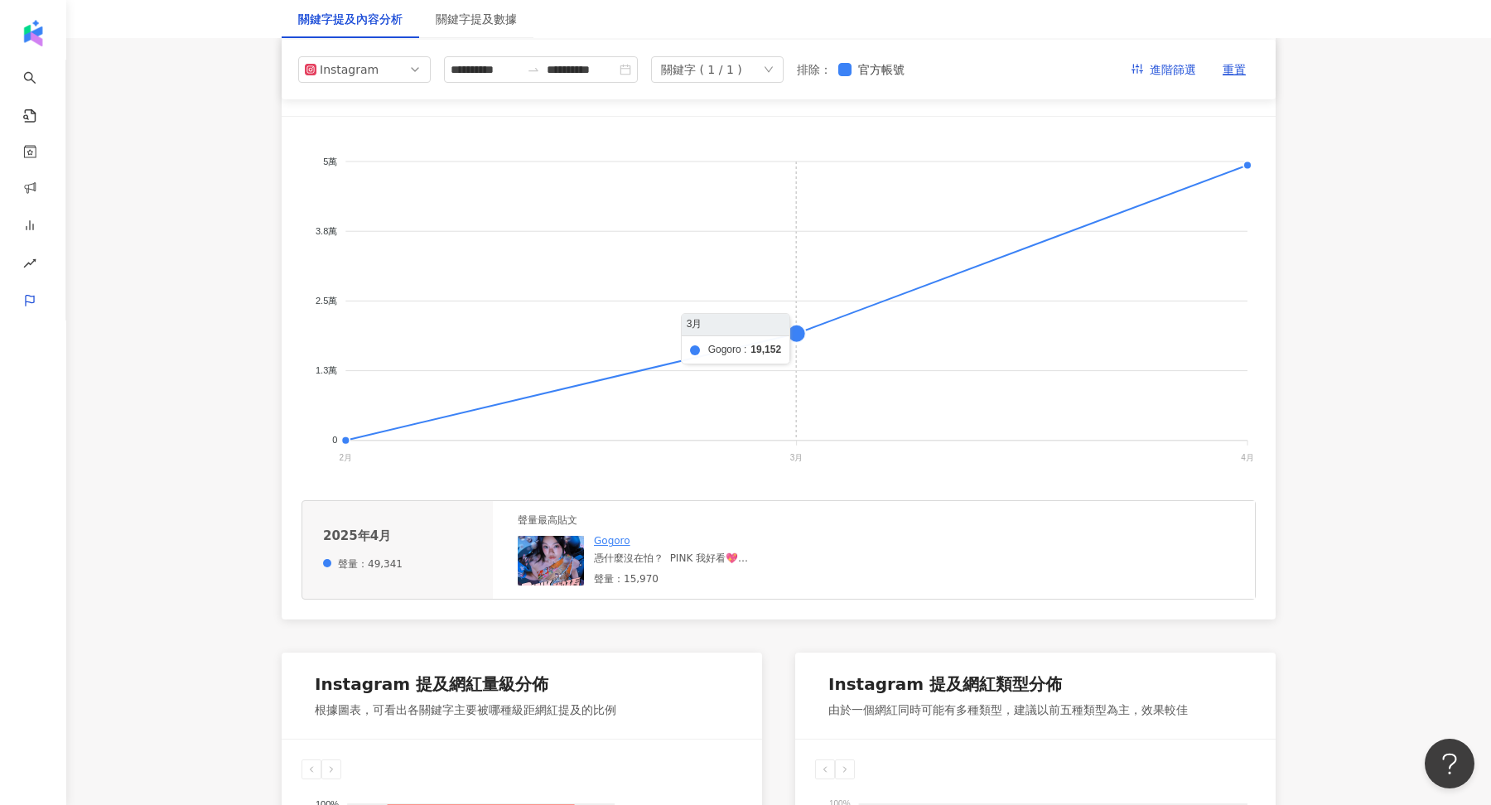
scroll to position [427, 0]
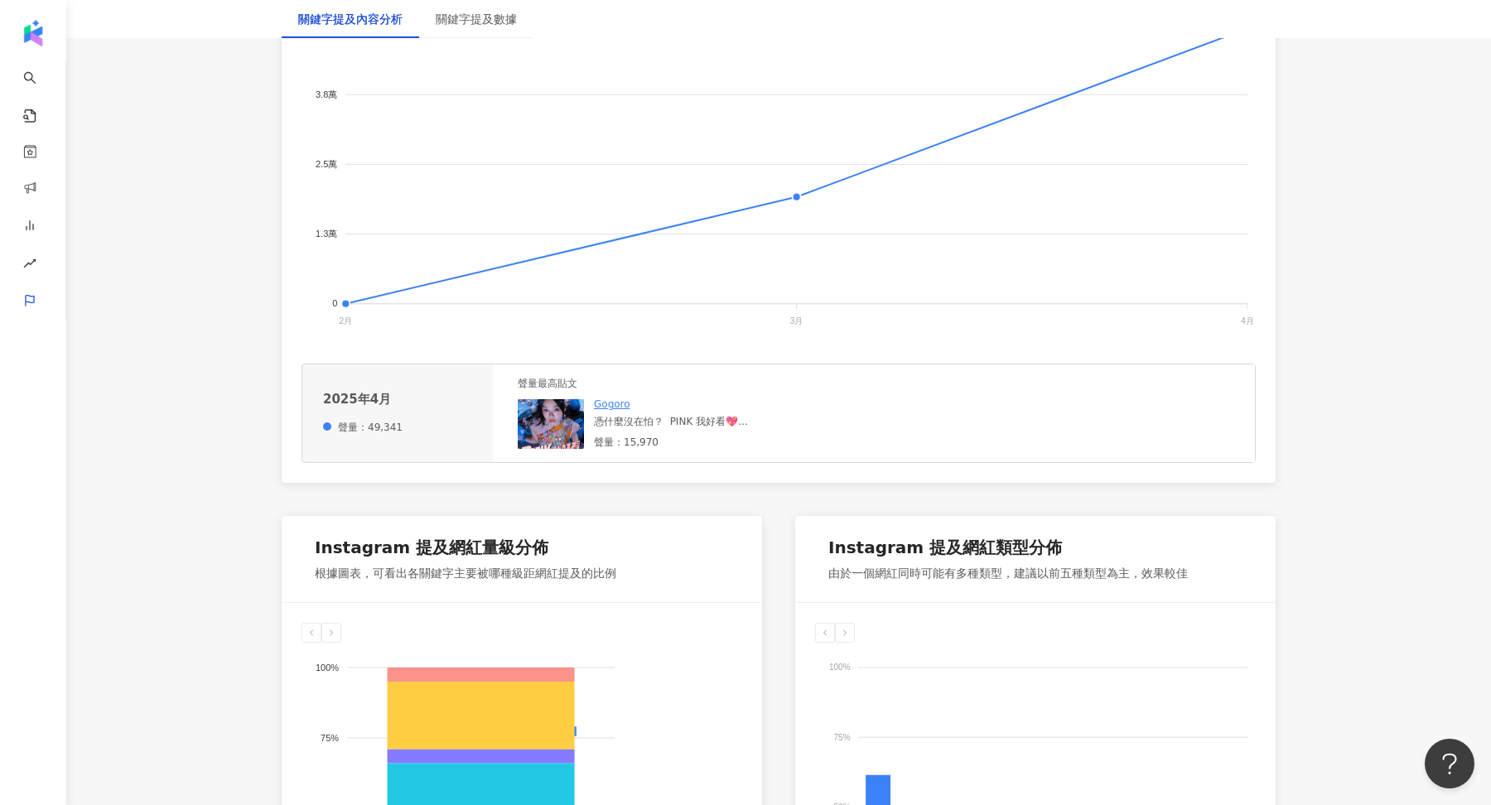
click at [531, 416] on img at bounding box center [551, 424] width 66 height 50
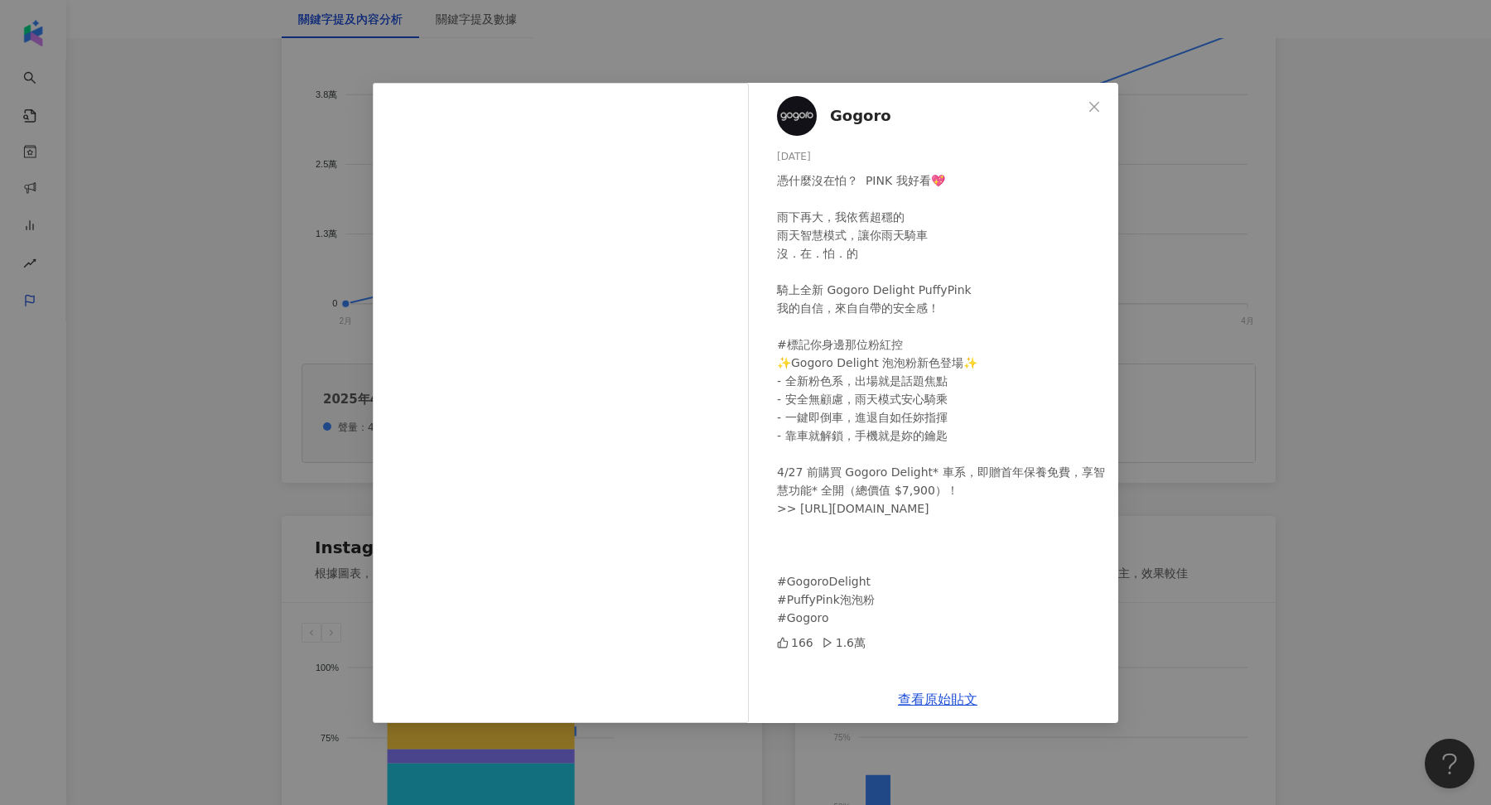
click at [1244, 295] on div "Gogoro [DATE] 憑什麼沒在怕？ ​ PINK 我好看💖 ​ 雨下再大，我依舊超穩的 雨天智慧模式，讓你雨天騎車 沒．在．怕．的 ​ 騎上全新 Go…" at bounding box center [745, 402] width 1491 height 805
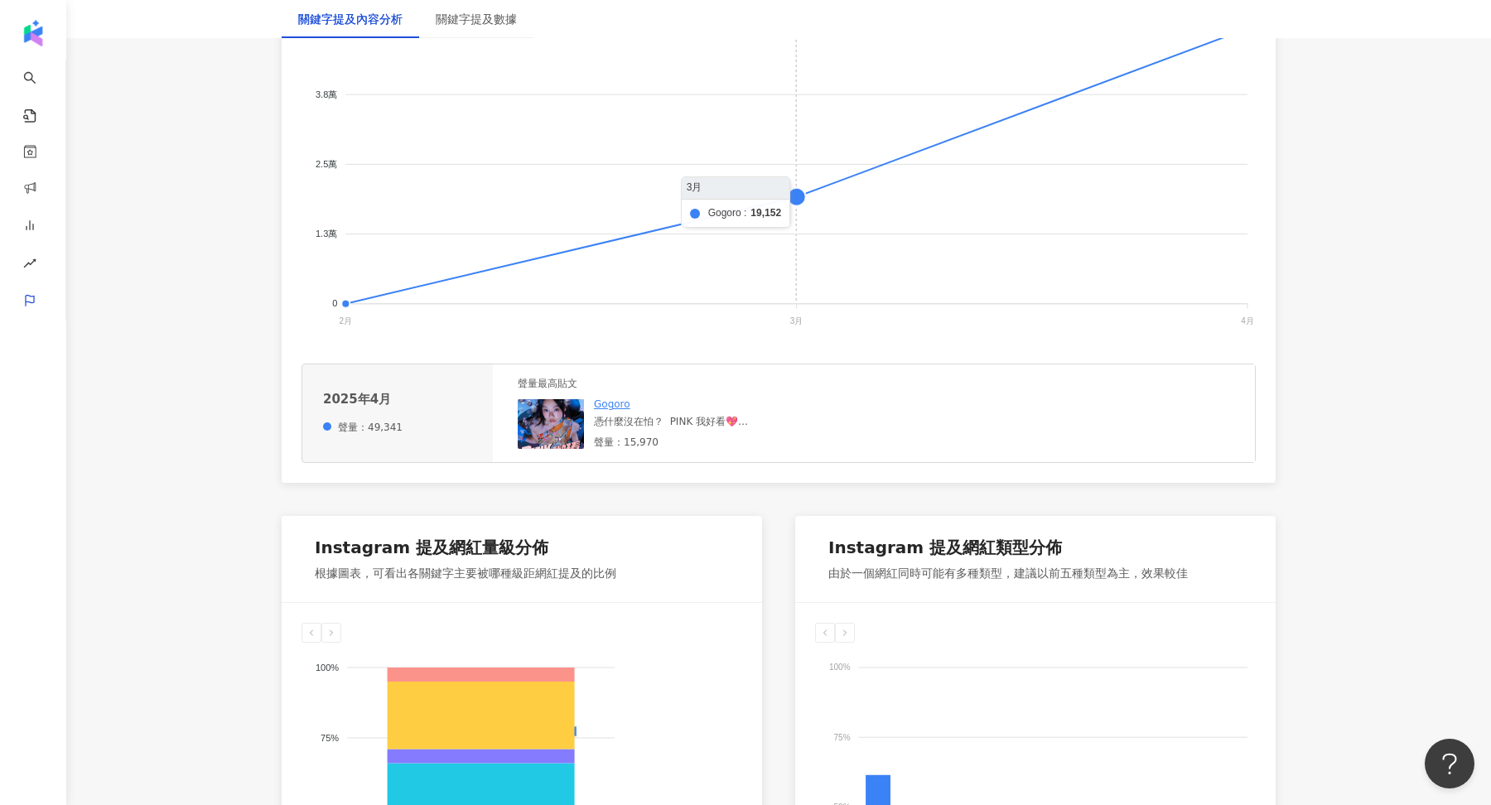
click at [796, 198] on foreignobject at bounding box center [779, 165] width 954 height 331
click at [556, 418] on img at bounding box center [551, 424] width 66 height 50
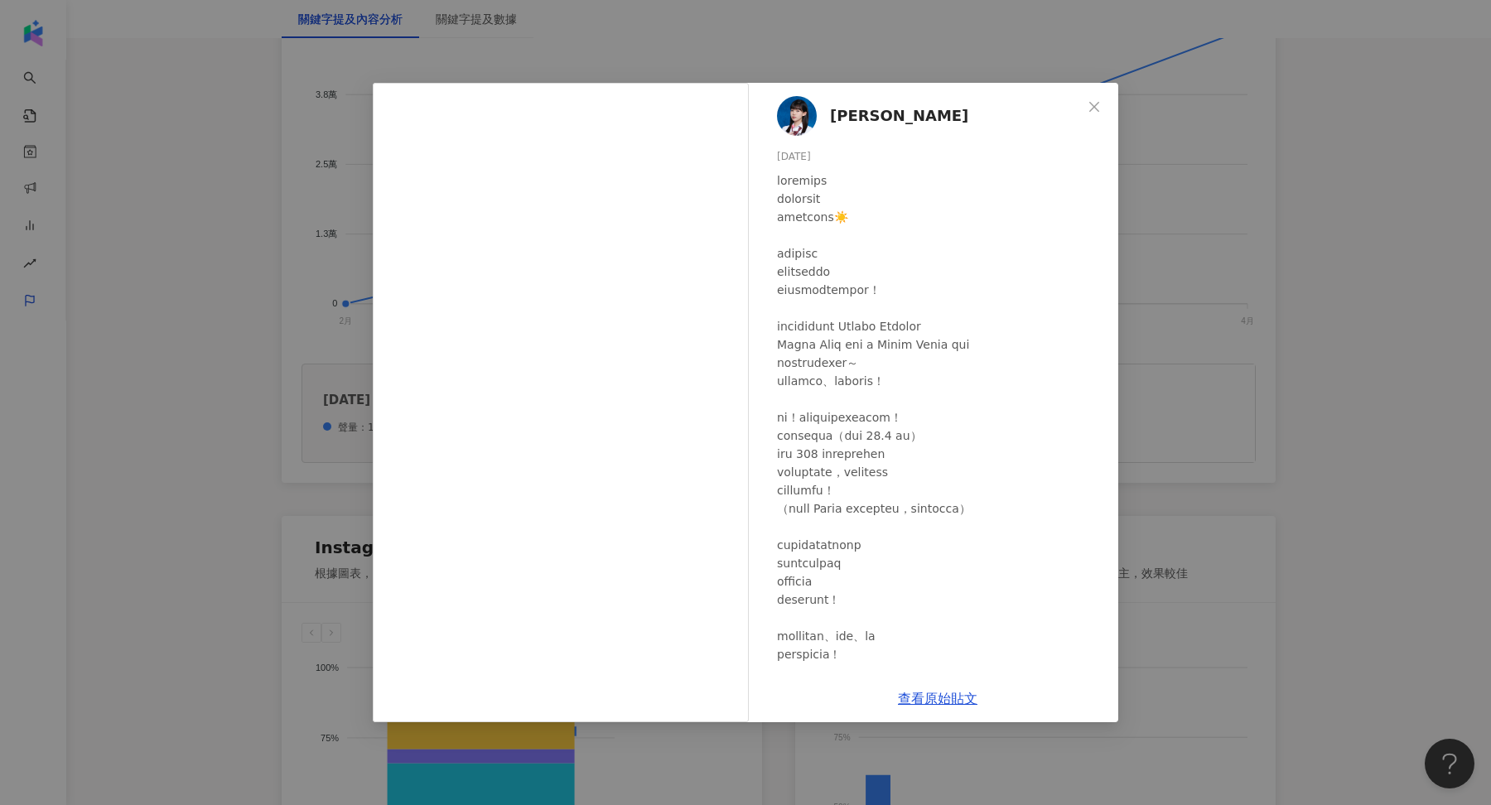
scroll to position [195, 0]
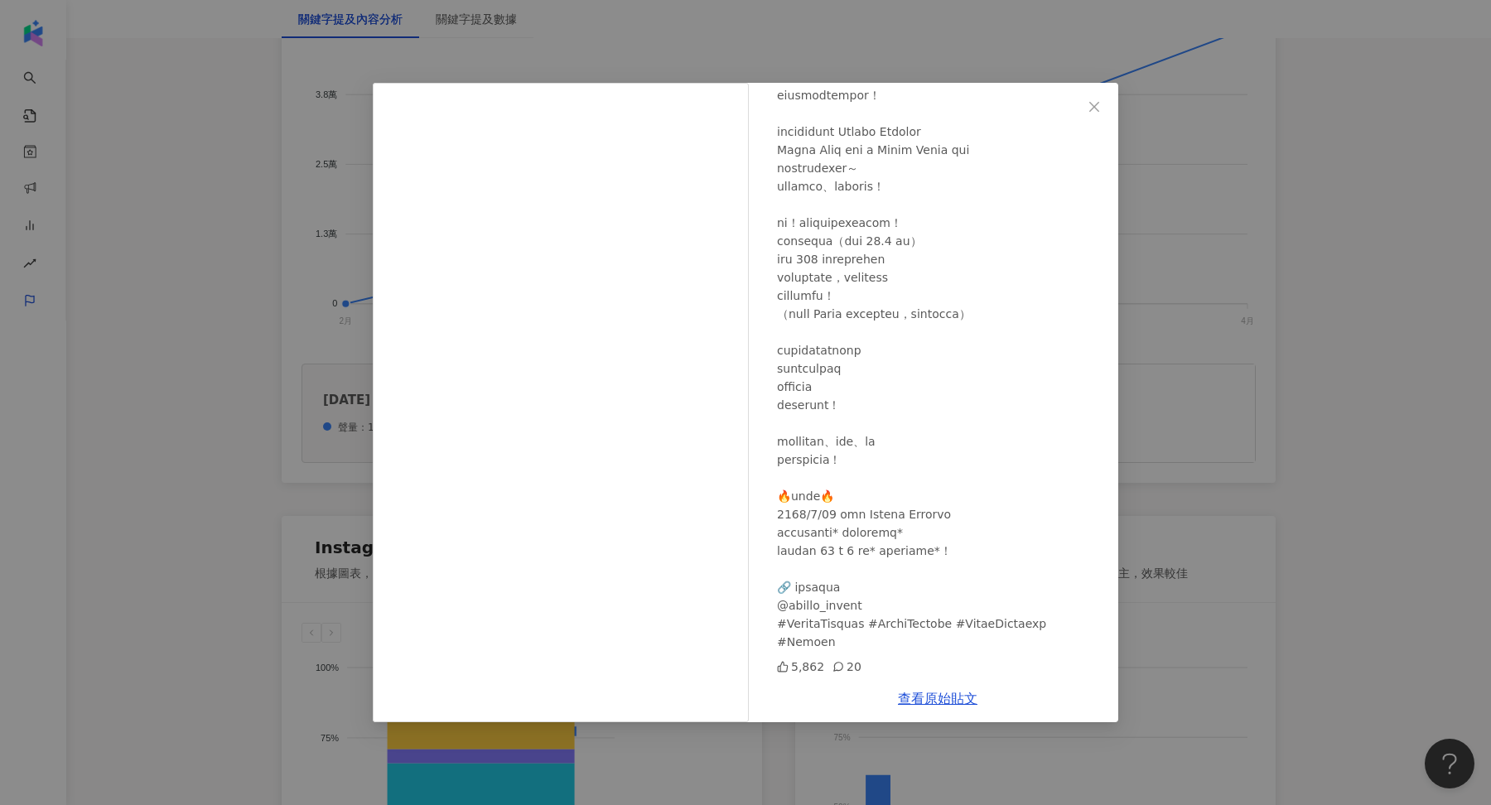
click at [1179, 317] on div "[PERSON_NAME] [DATE] 5,862 20 查看原始貼文" at bounding box center [745, 402] width 1491 height 805
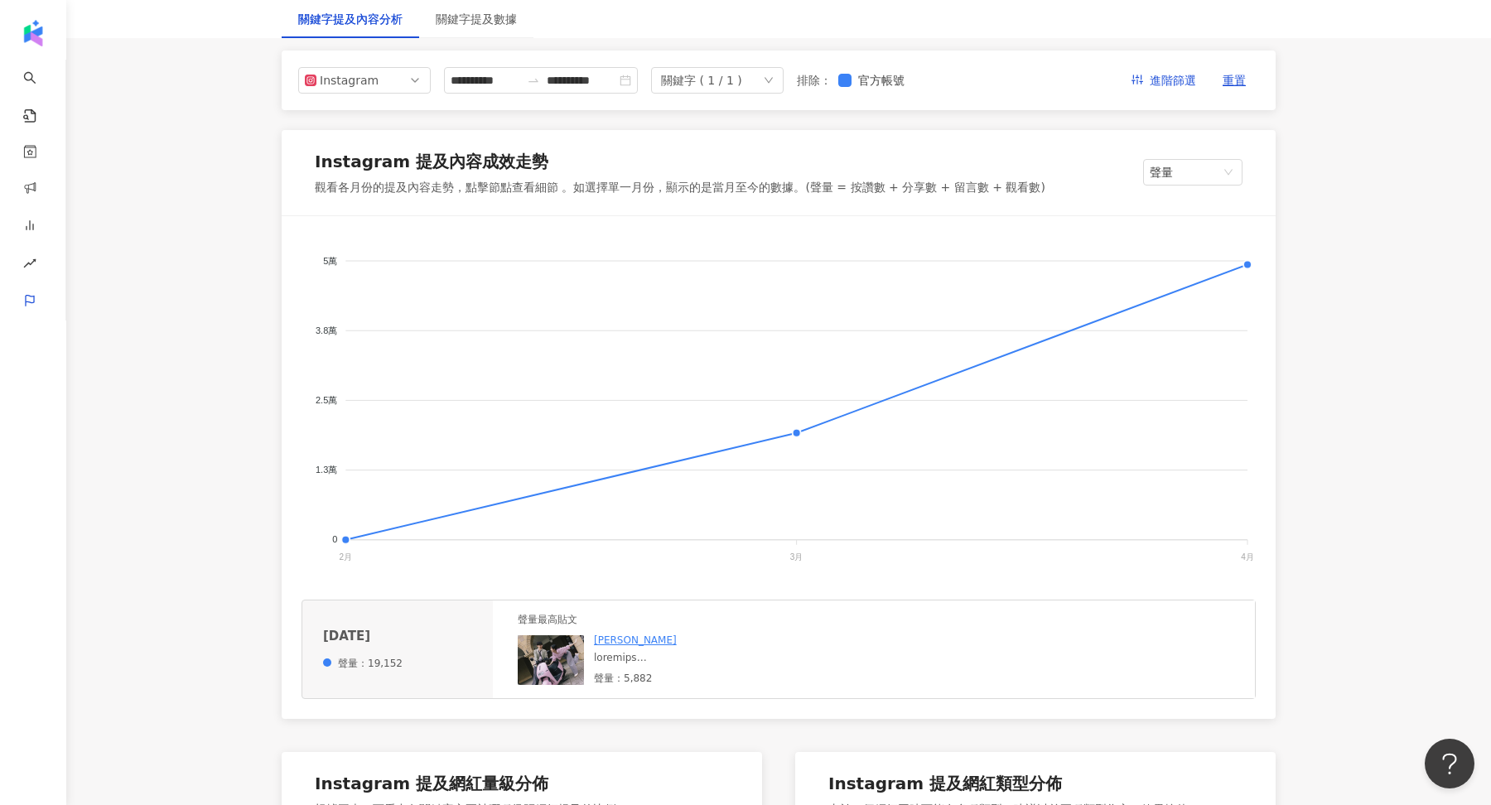
scroll to position [186, 0]
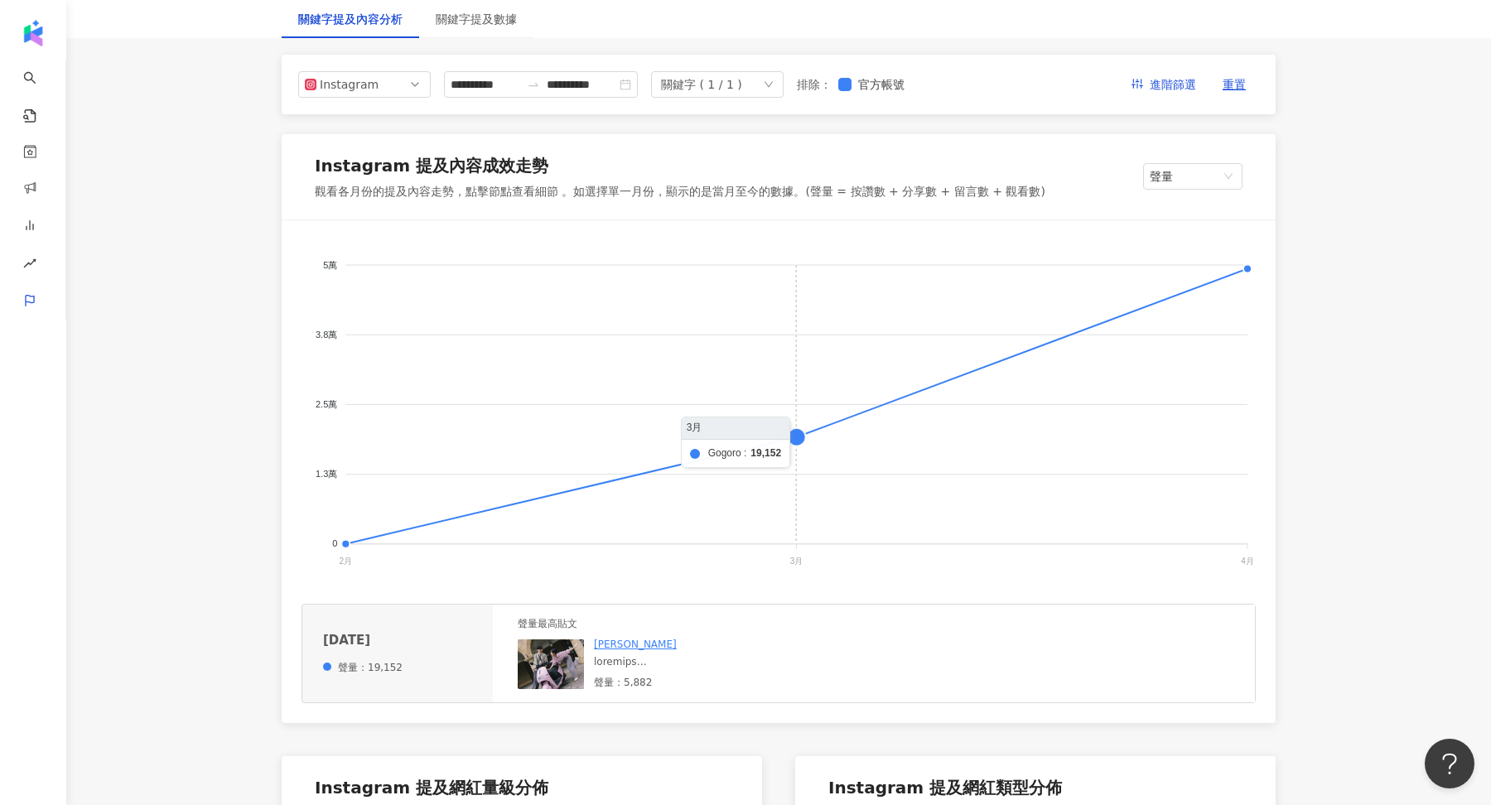
click at [786, 443] on foreignobject at bounding box center [779, 405] width 954 height 331
click at [541, 652] on img at bounding box center [551, 664] width 66 height 50
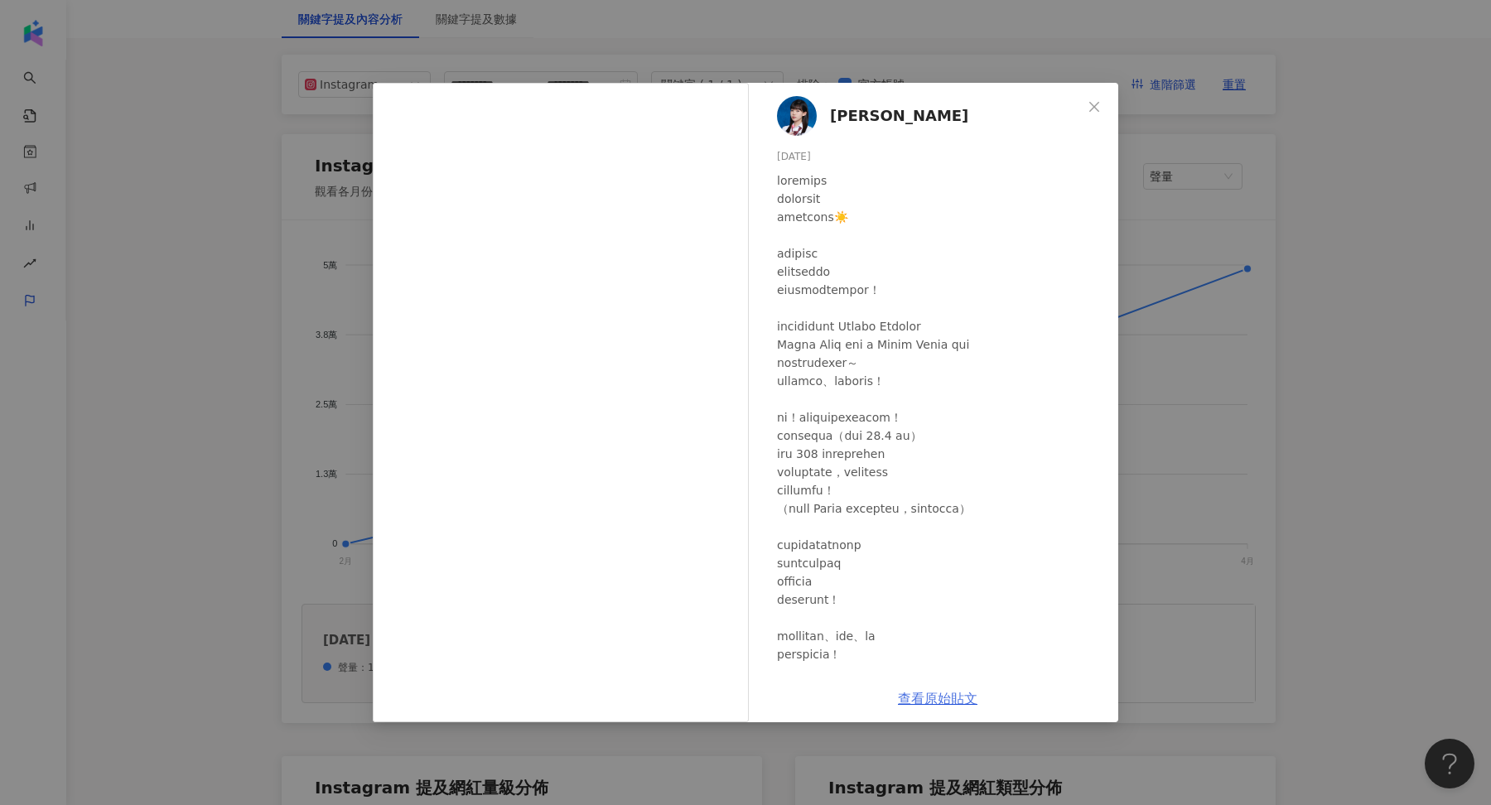
click at [925, 705] on link "查看原始貼文" at bounding box center [938, 699] width 80 height 16
click at [1325, 259] on div "[PERSON_NAME] [DATE] 5,862 20 查看原始貼文" at bounding box center [745, 402] width 1491 height 805
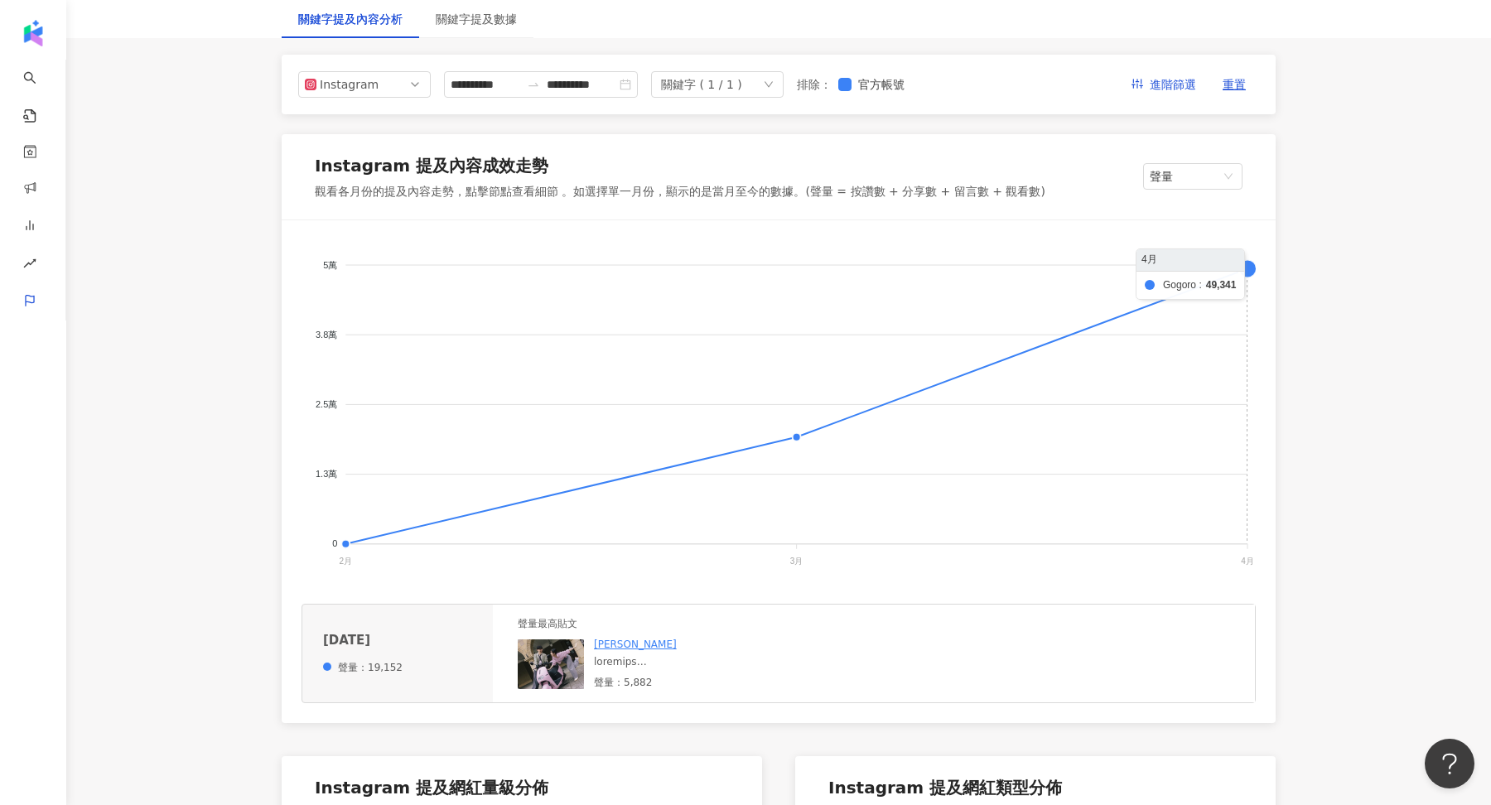
click at [1242, 268] on foreignobject at bounding box center [779, 405] width 954 height 331
click at [548, 673] on img at bounding box center [551, 664] width 66 height 50
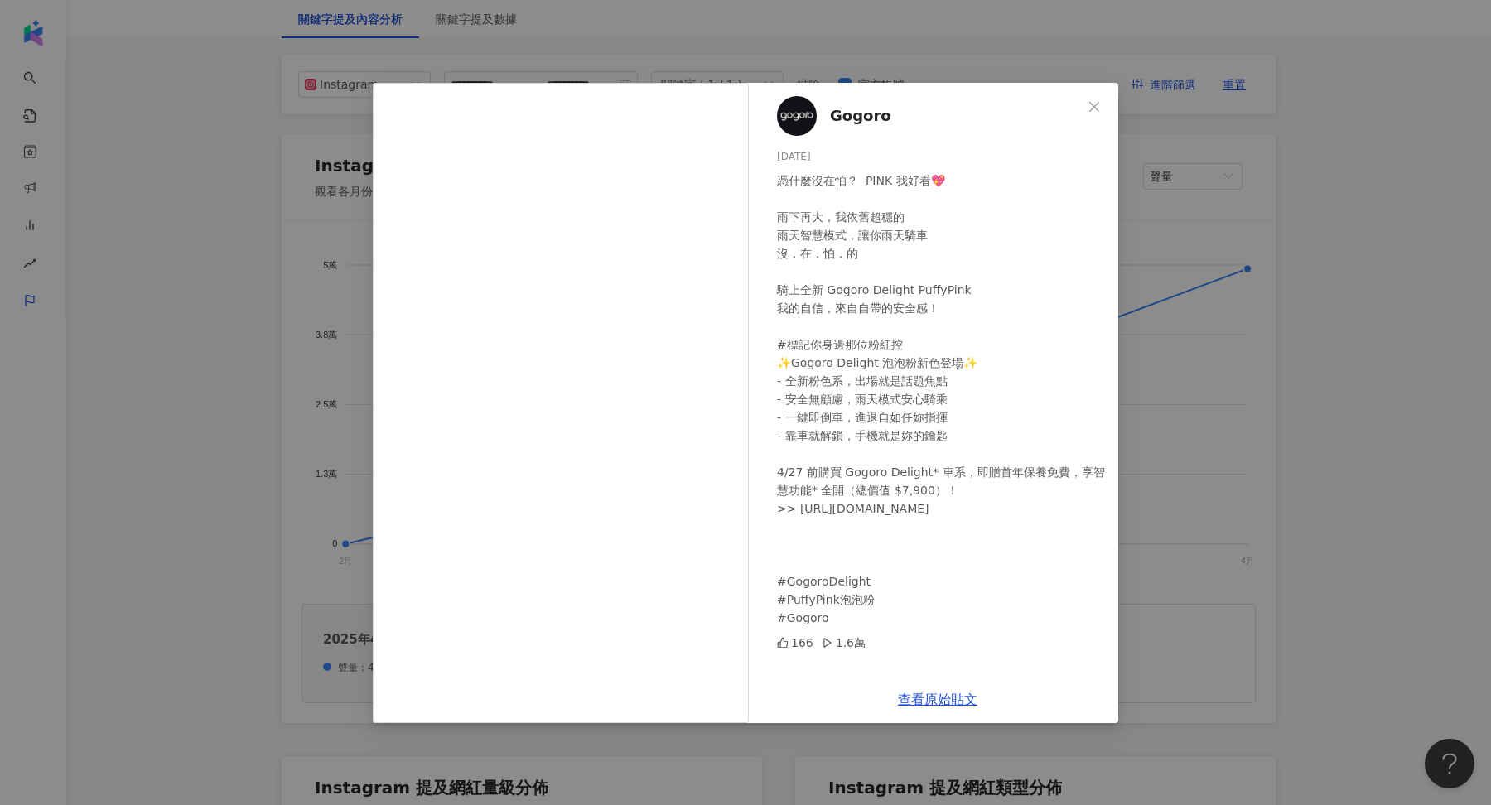
scroll to position [218, 0]
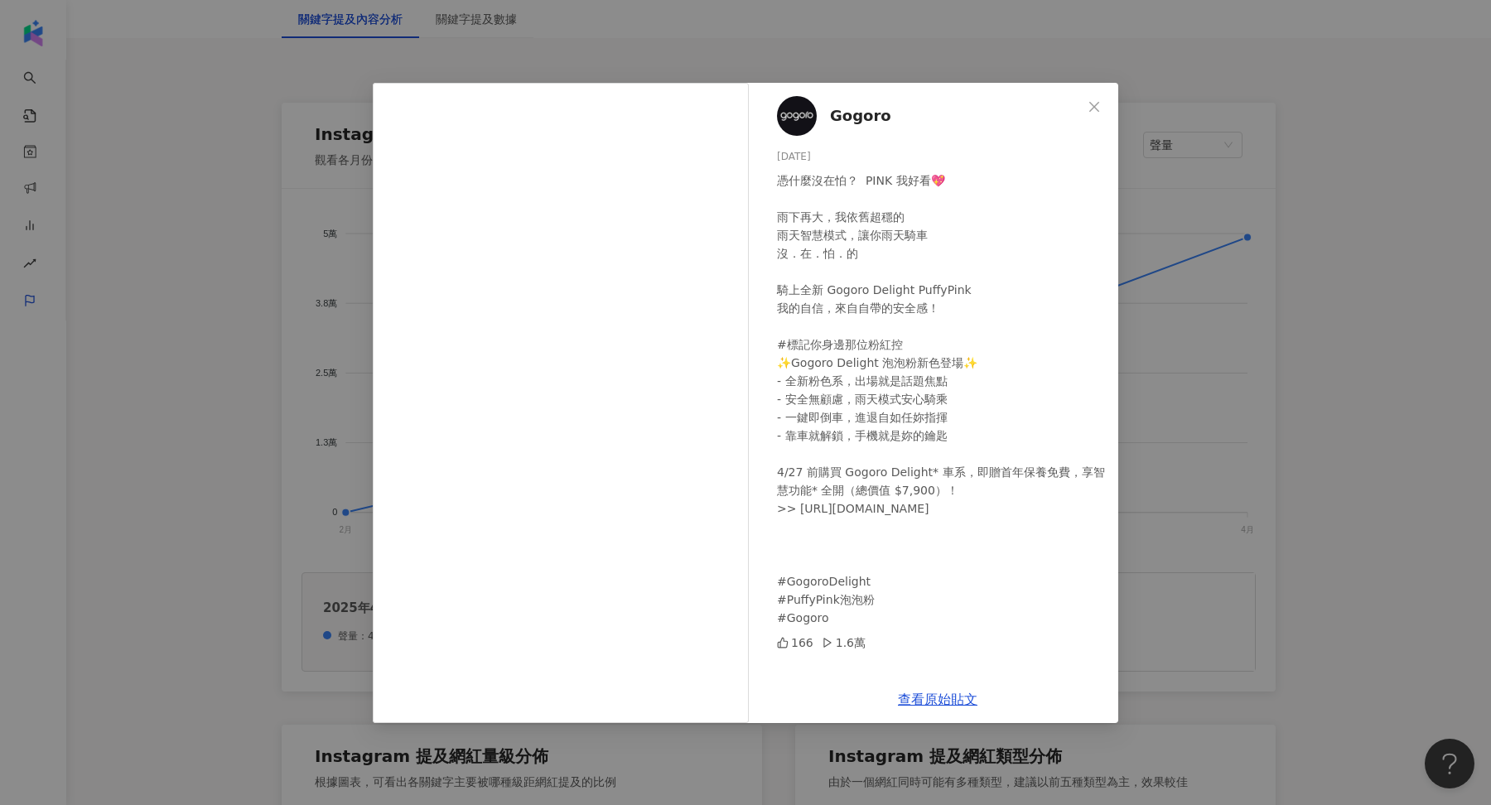
click at [1212, 406] on div "Gogoro [DATE] 憑什麼沒在怕？ ​ PINK 我好看💖 ​ 雨下再大，我依舊超穩的 雨天智慧模式，讓你雨天騎車 沒．在．怕．的 ​ 騎上全新 Go…" at bounding box center [745, 402] width 1491 height 805
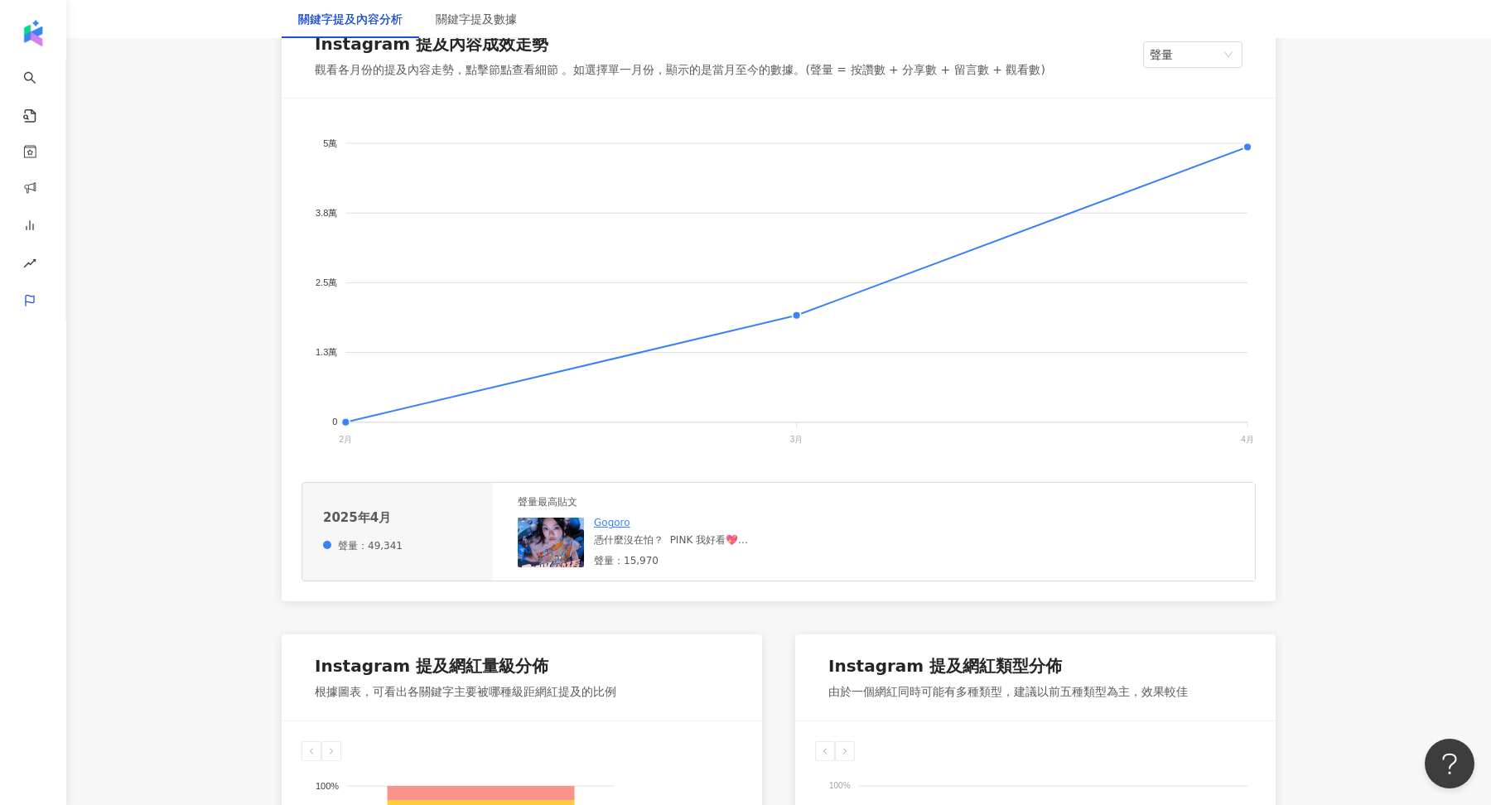
scroll to position [0, 0]
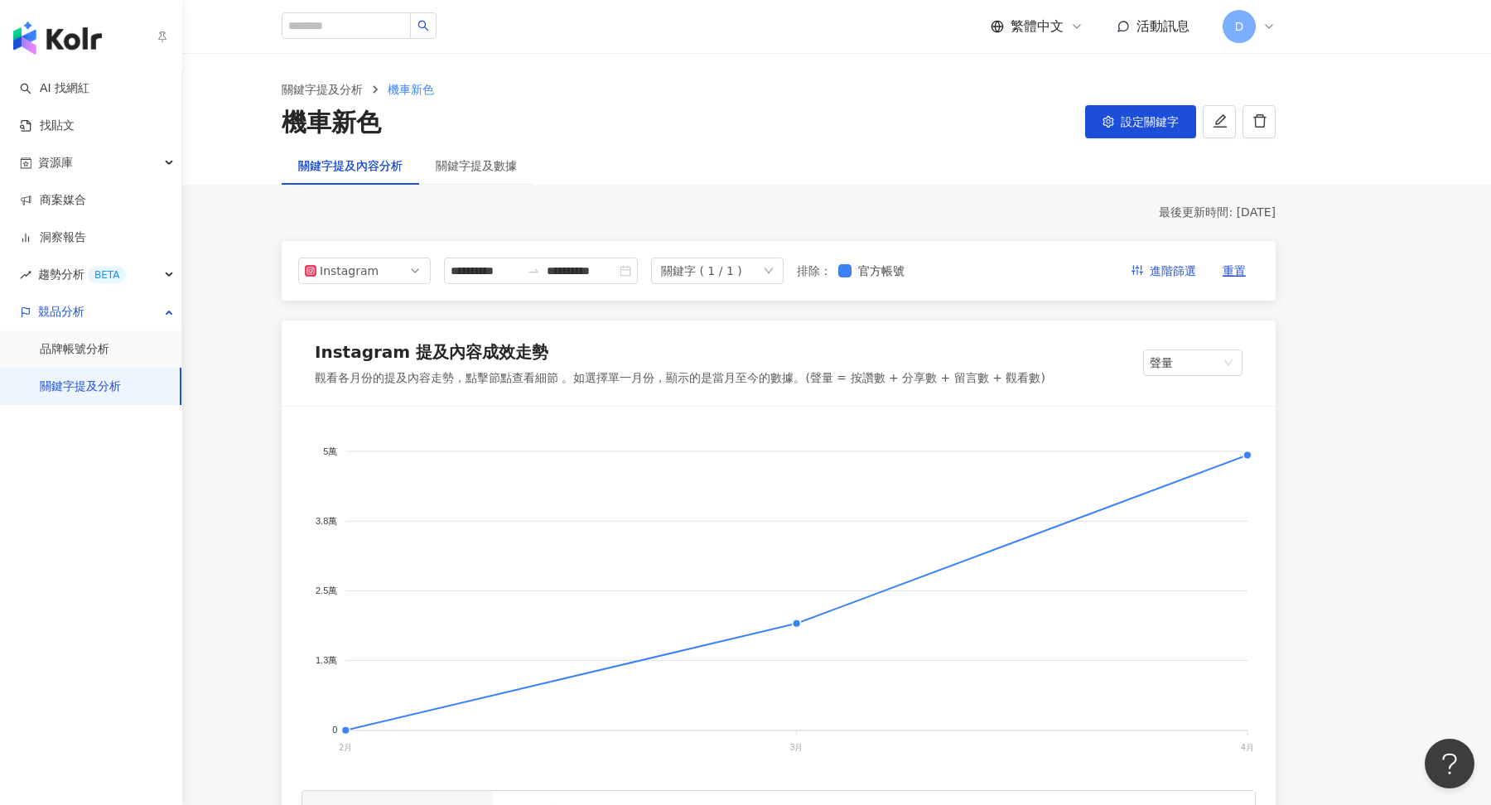
click at [42, 32] on img "button" at bounding box center [57, 38] width 89 height 33
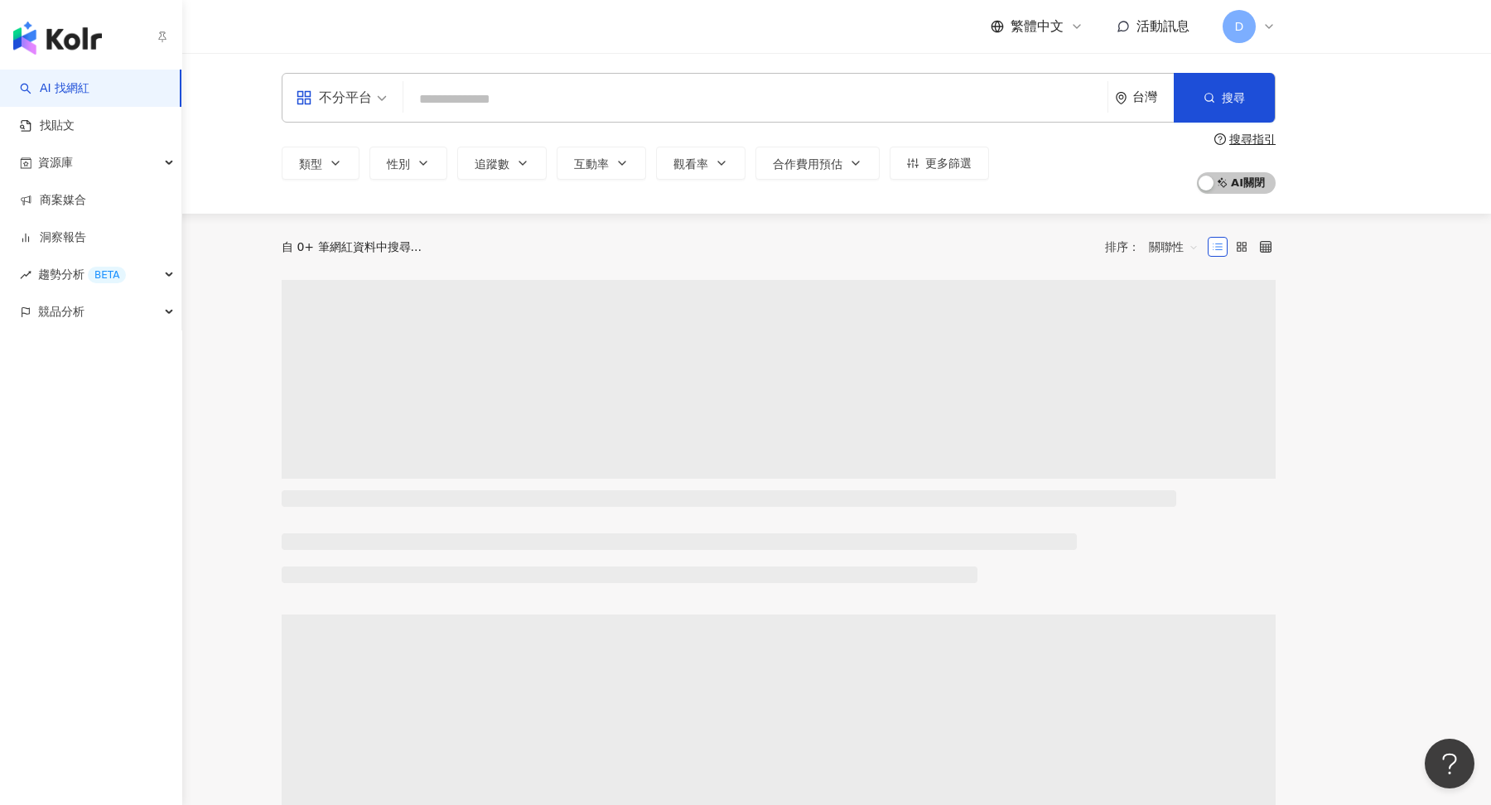
click at [49, 310] on span "競品分析" at bounding box center [61, 311] width 46 height 37
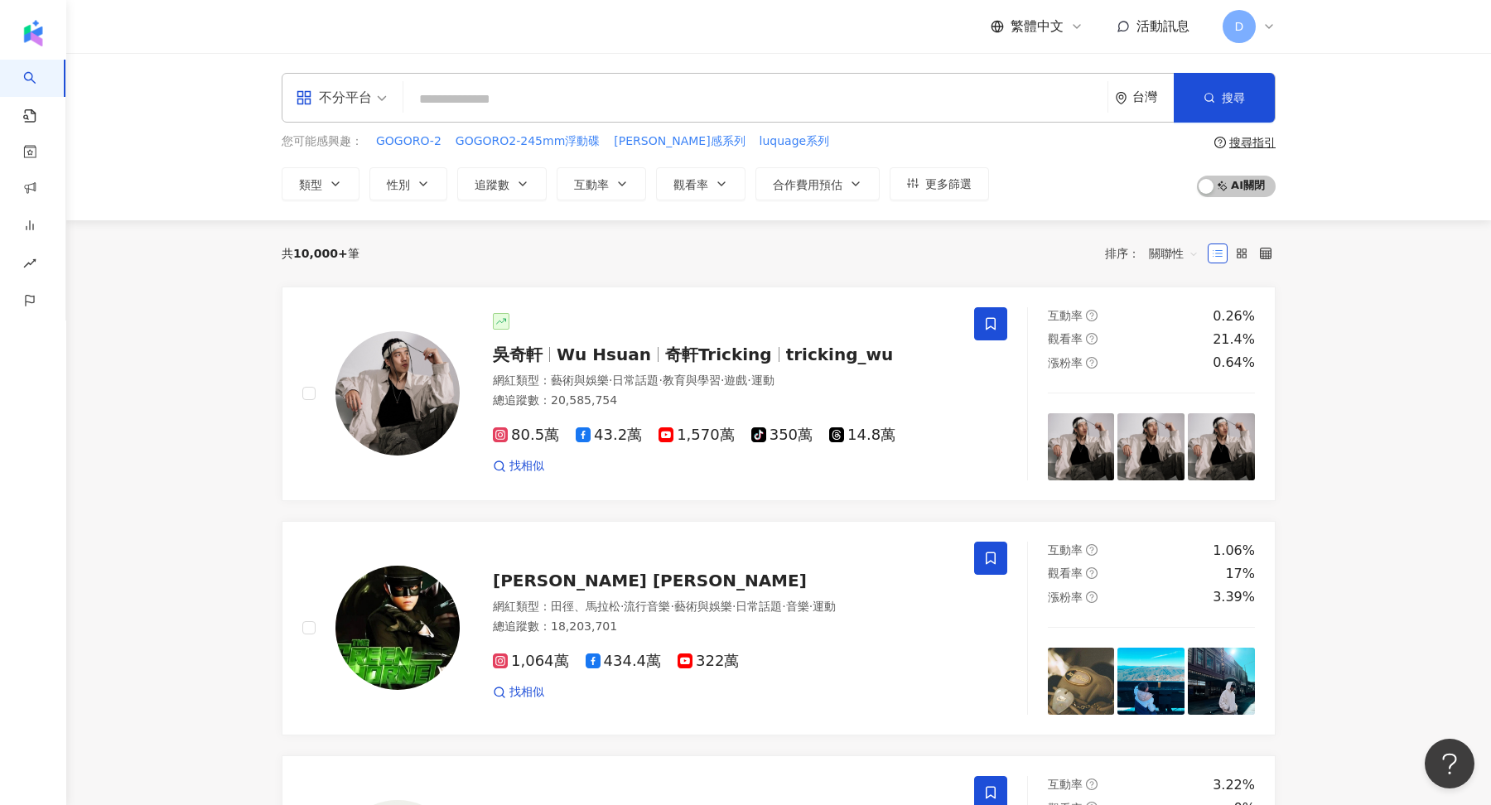
click at [1261, 34] on div "D" at bounding box center [1249, 26] width 53 height 33
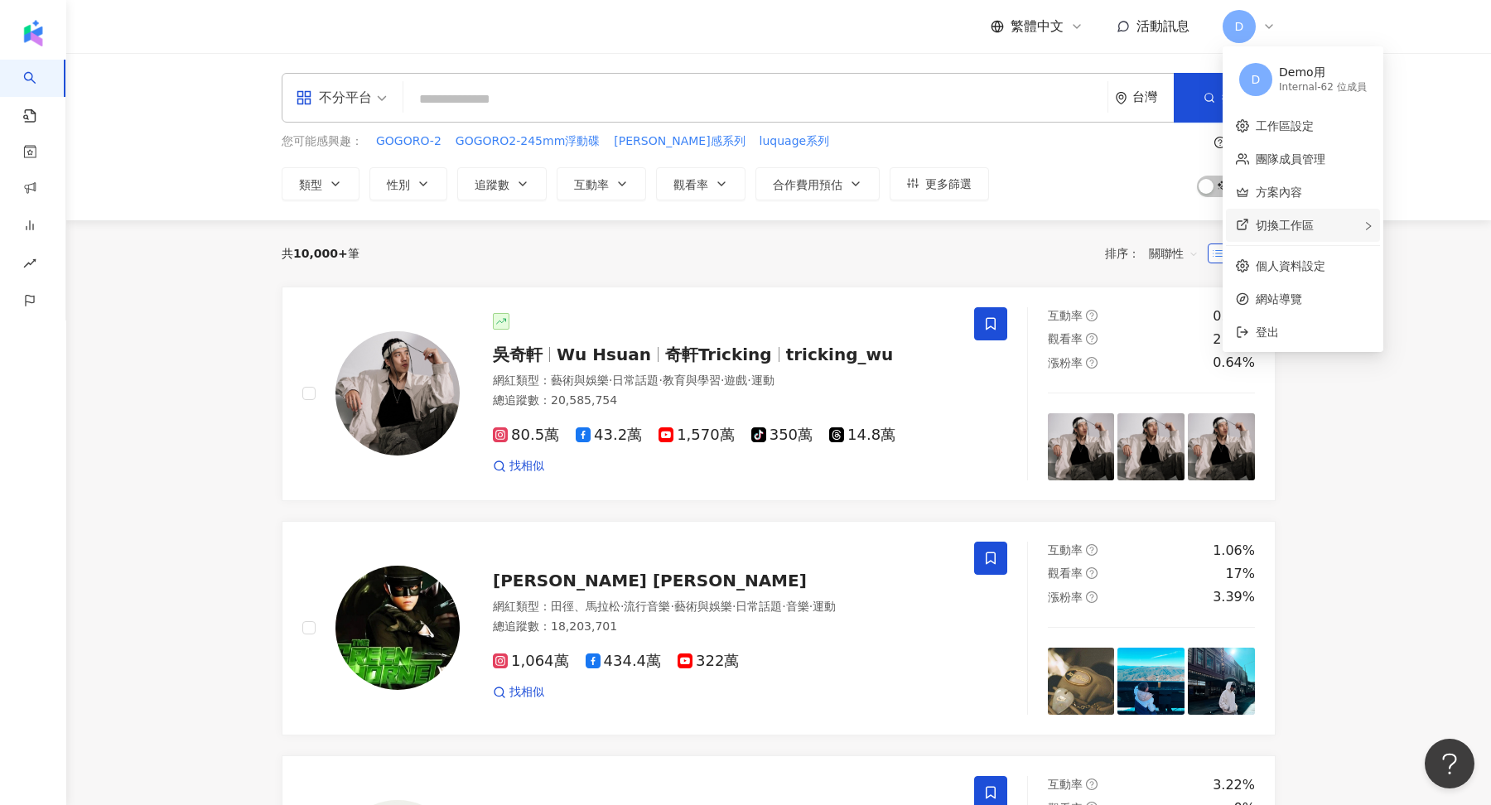
click at [1349, 234] on div "切換工作區" at bounding box center [1303, 225] width 154 height 33
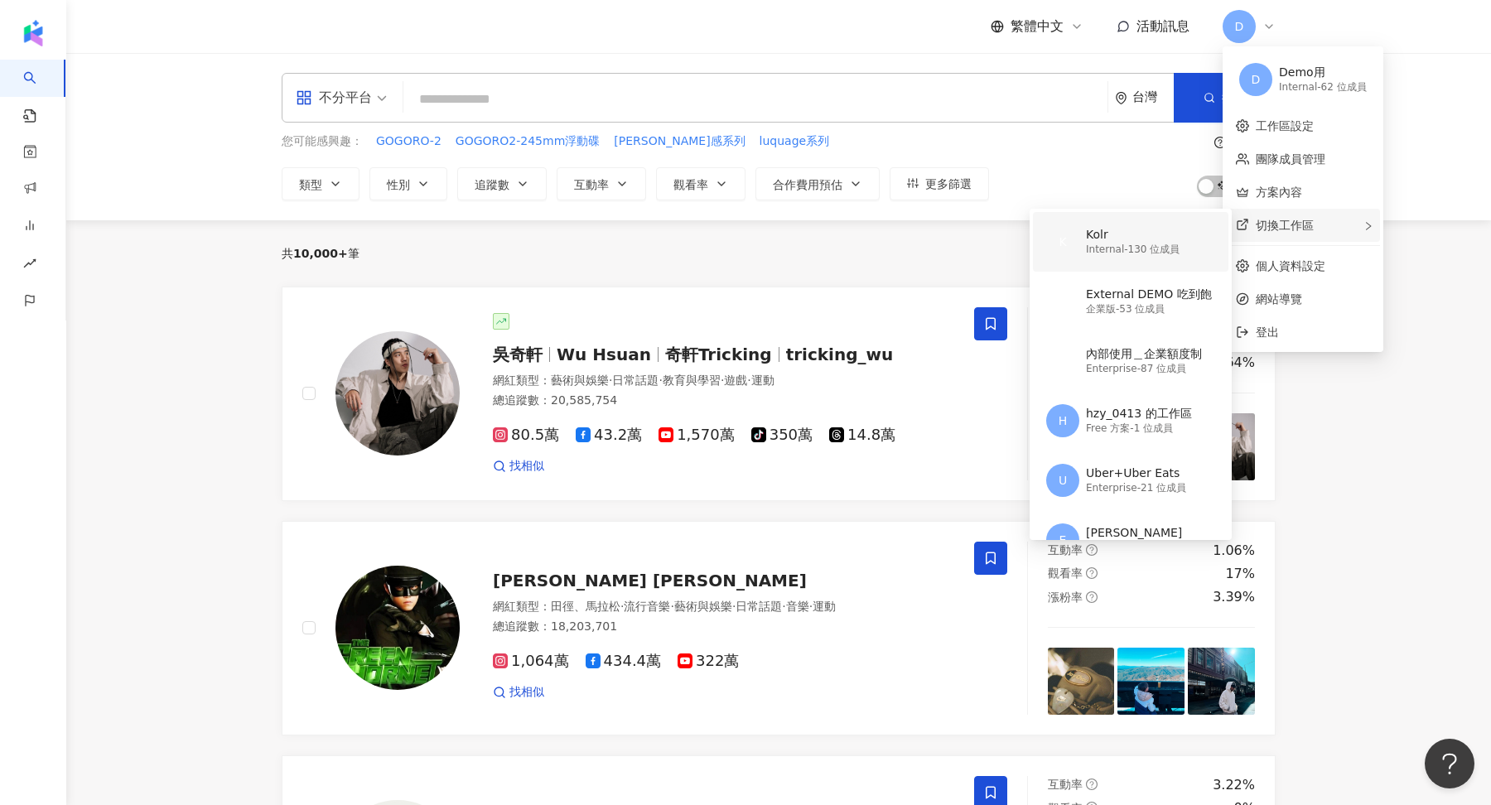
click at [1129, 254] on div "Internal - 130 位成員" at bounding box center [1133, 250] width 94 height 14
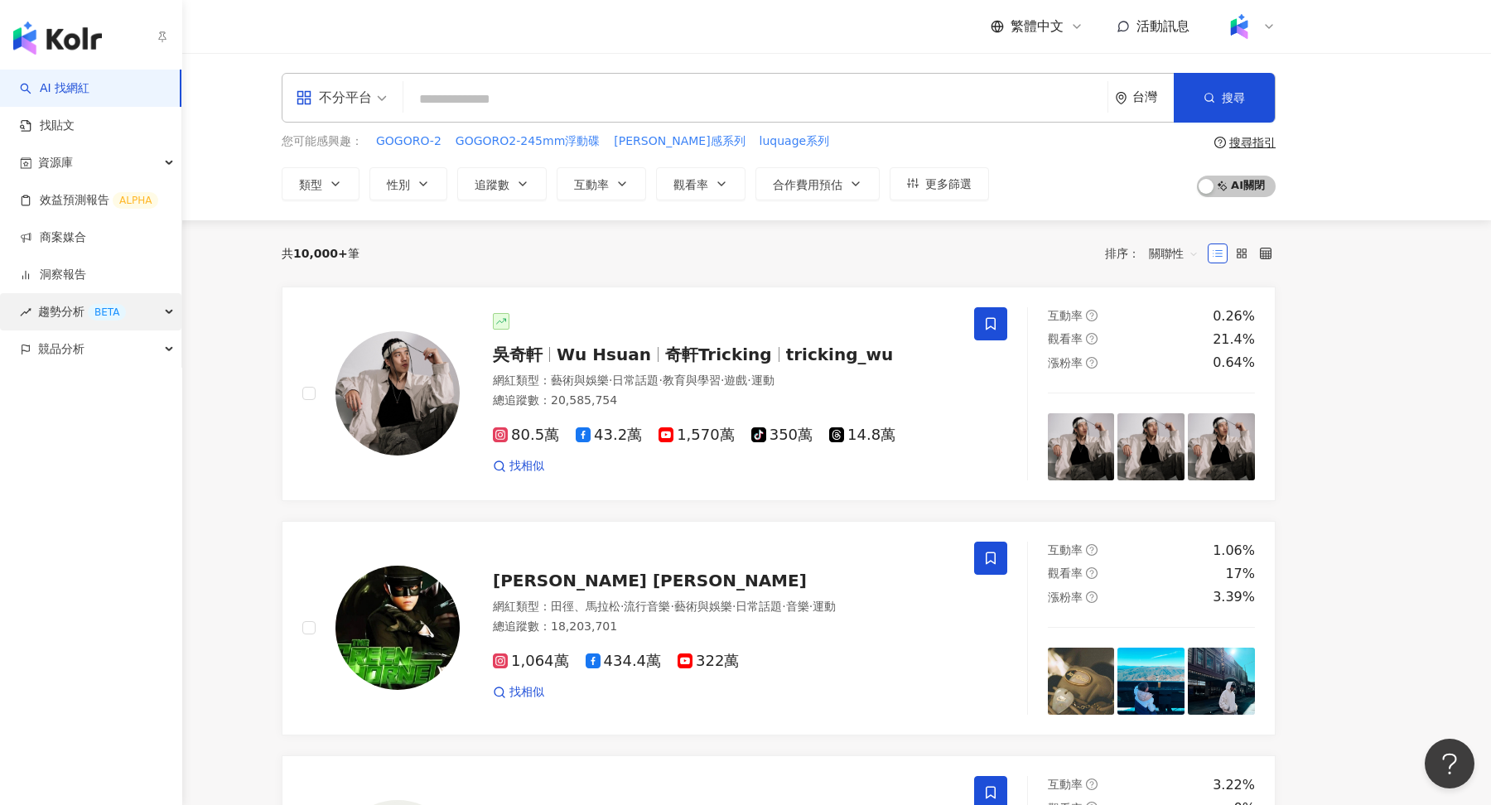
click at [84, 320] on span "趨勢分析 BETA" at bounding box center [82, 311] width 88 height 37
click at [77, 464] on span "競品分析" at bounding box center [61, 460] width 46 height 37
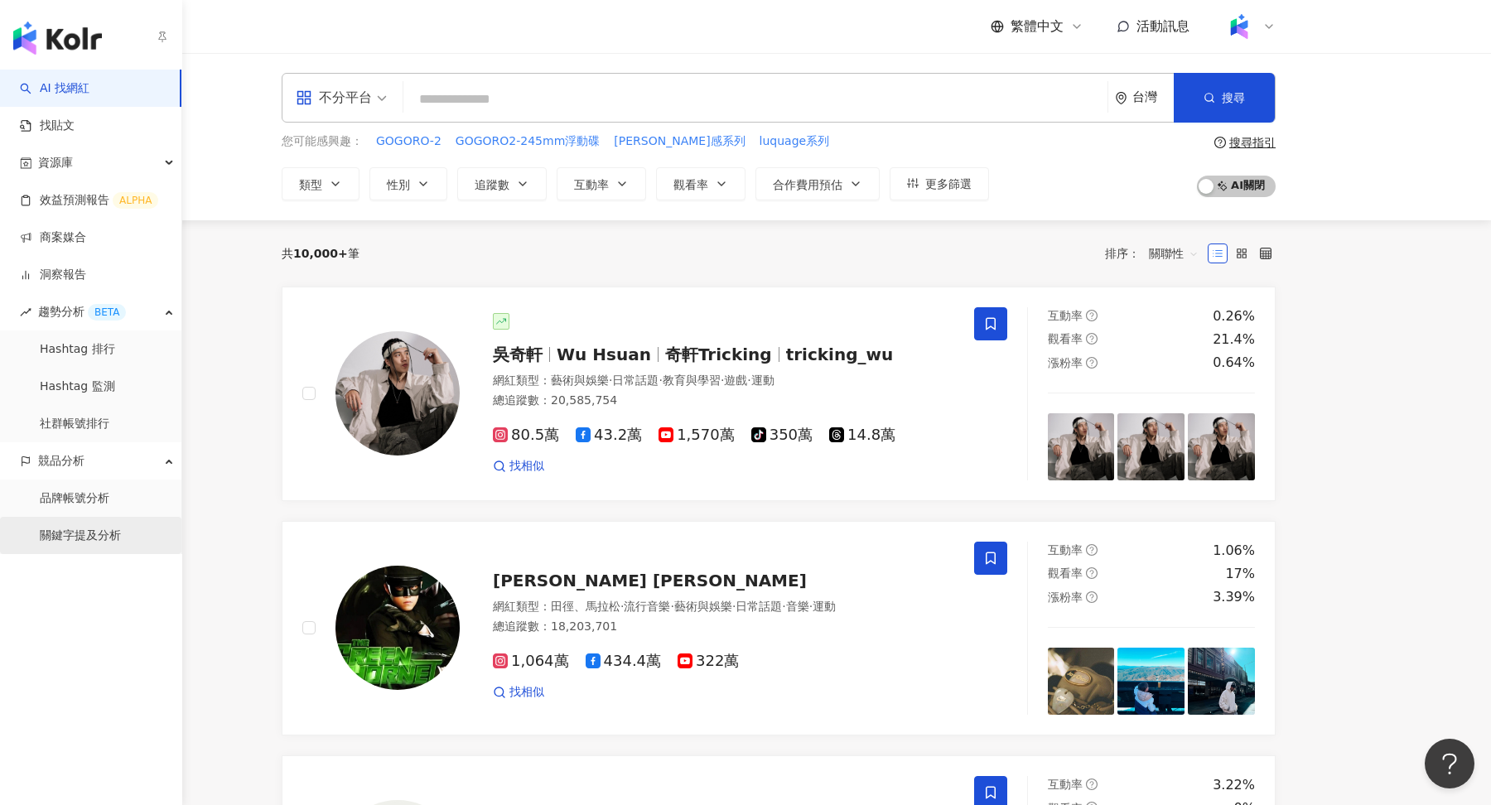
click at [89, 544] on link "關鍵字提及分析" at bounding box center [80, 536] width 81 height 17
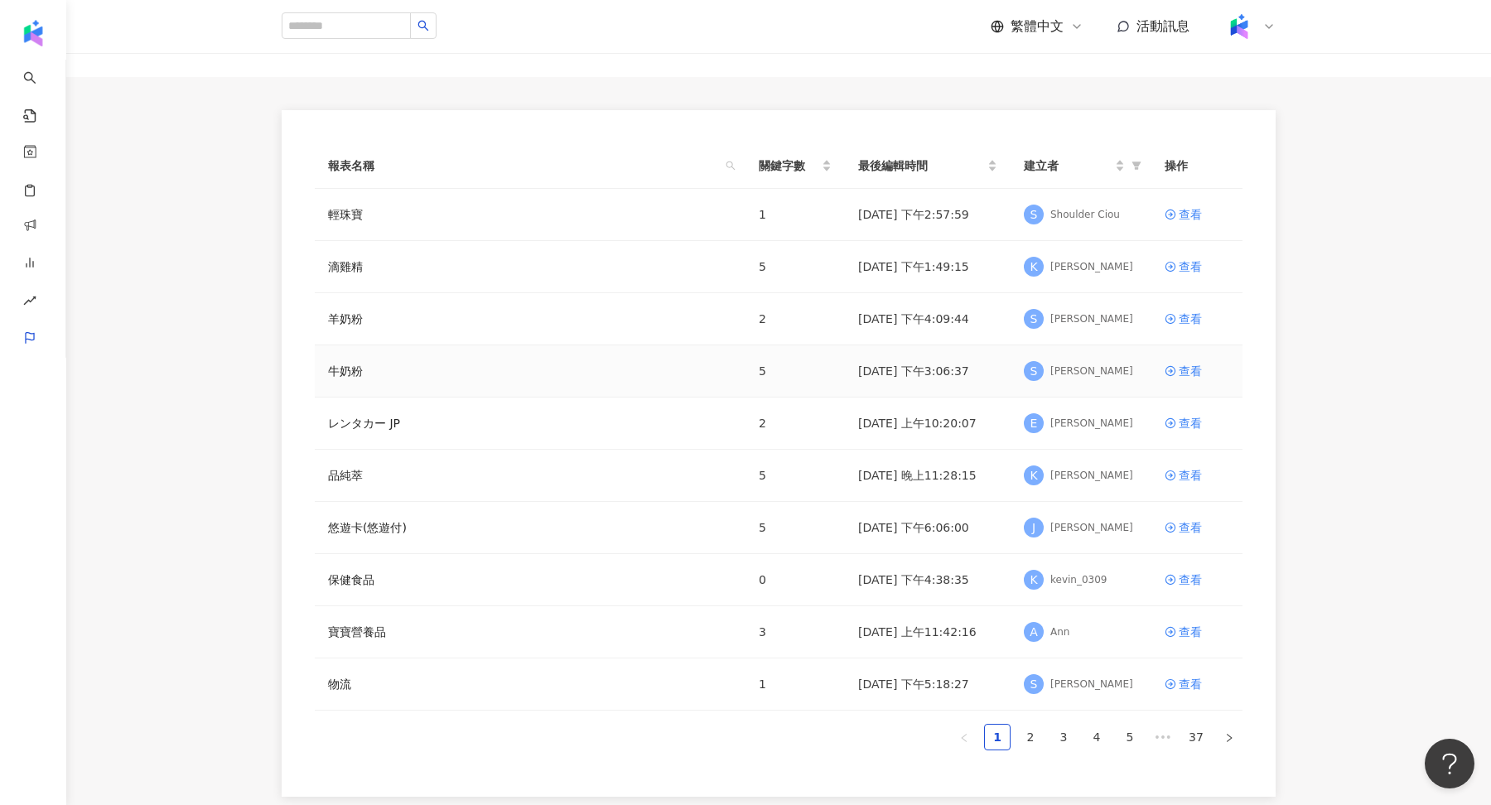
scroll to position [99, 0]
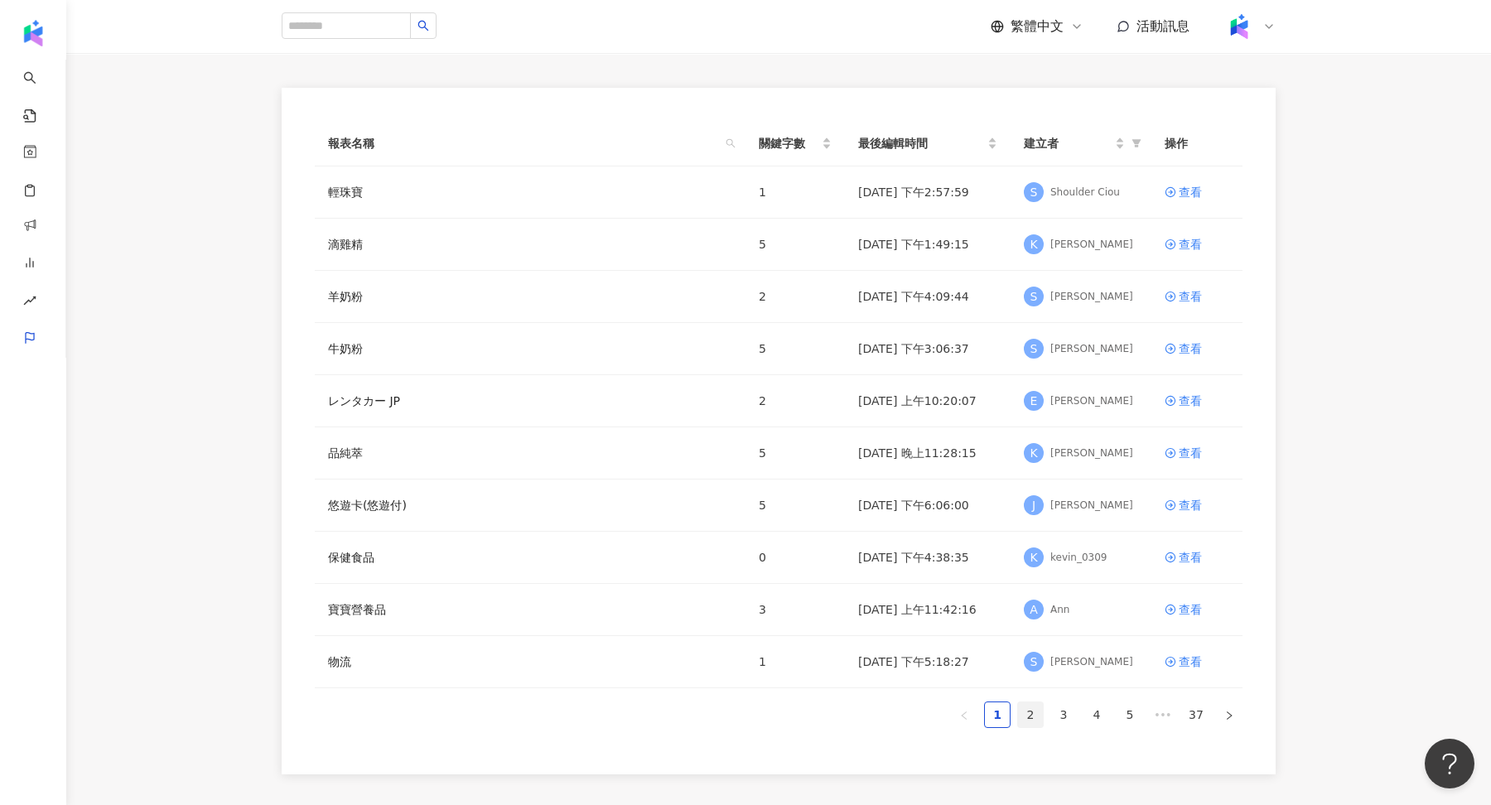
click at [1020, 719] on link "2" at bounding box center [1030, 714] width 25 height 25
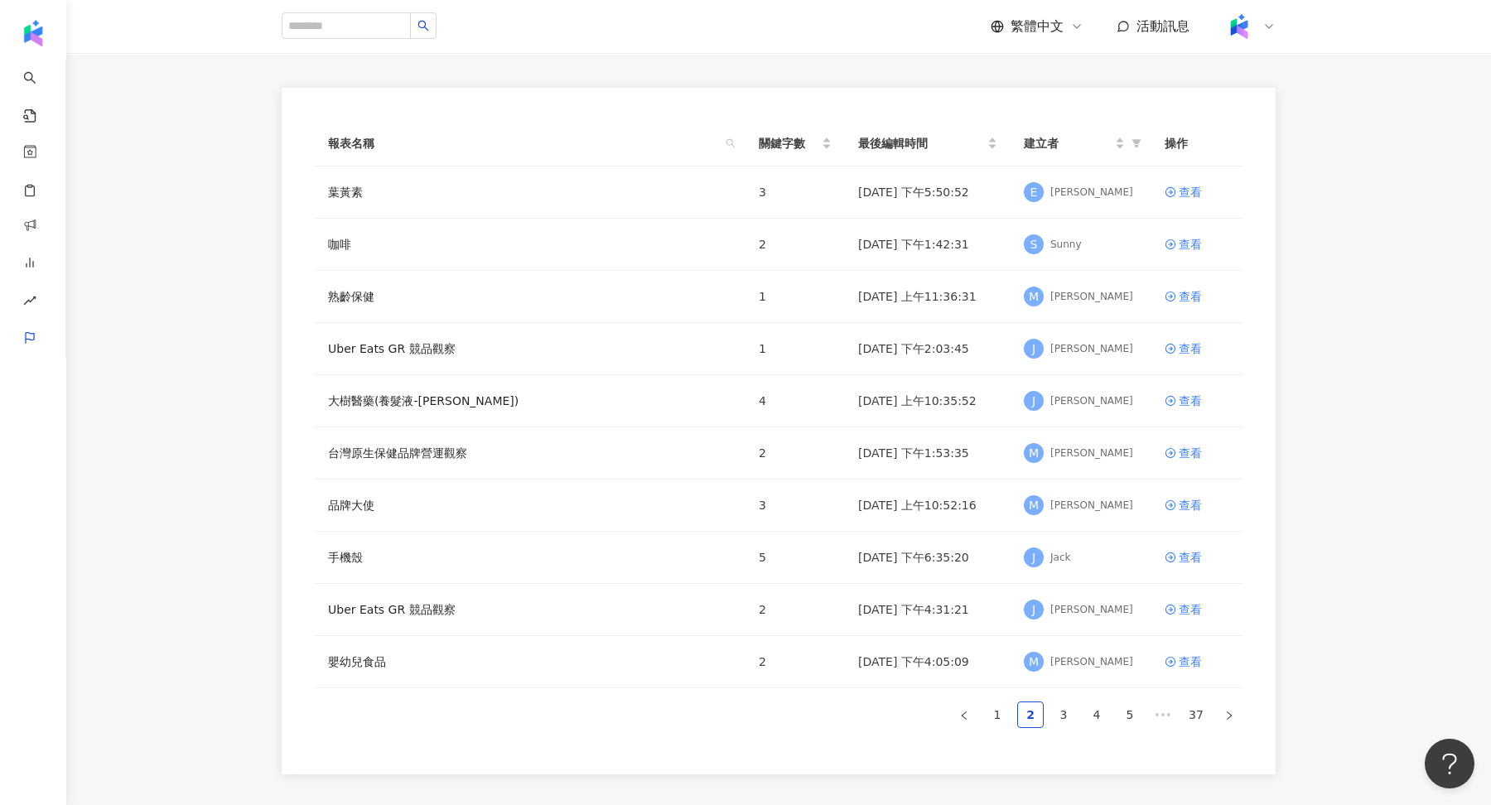
click at [1265, 22] on icon at bounding box center [1268, 26] width 13 height 13
click at [1298, 222] on span "切換工作區" at bounding box center [1285, 225] width 58 height 13
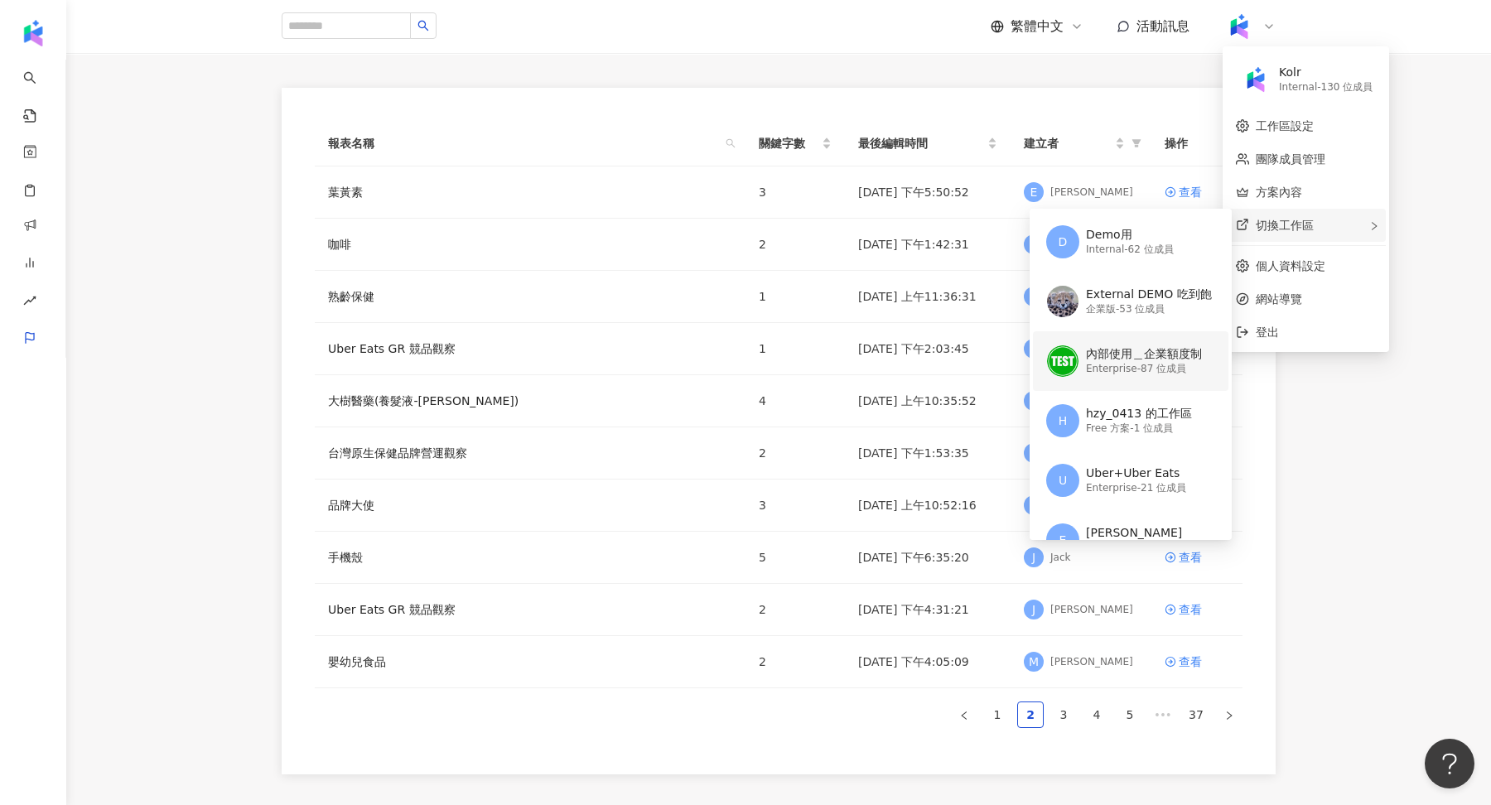
click at [1117, 354] on div "內部使用＿企業額度制" at bounding box center [1144, 354] width 116 height 17
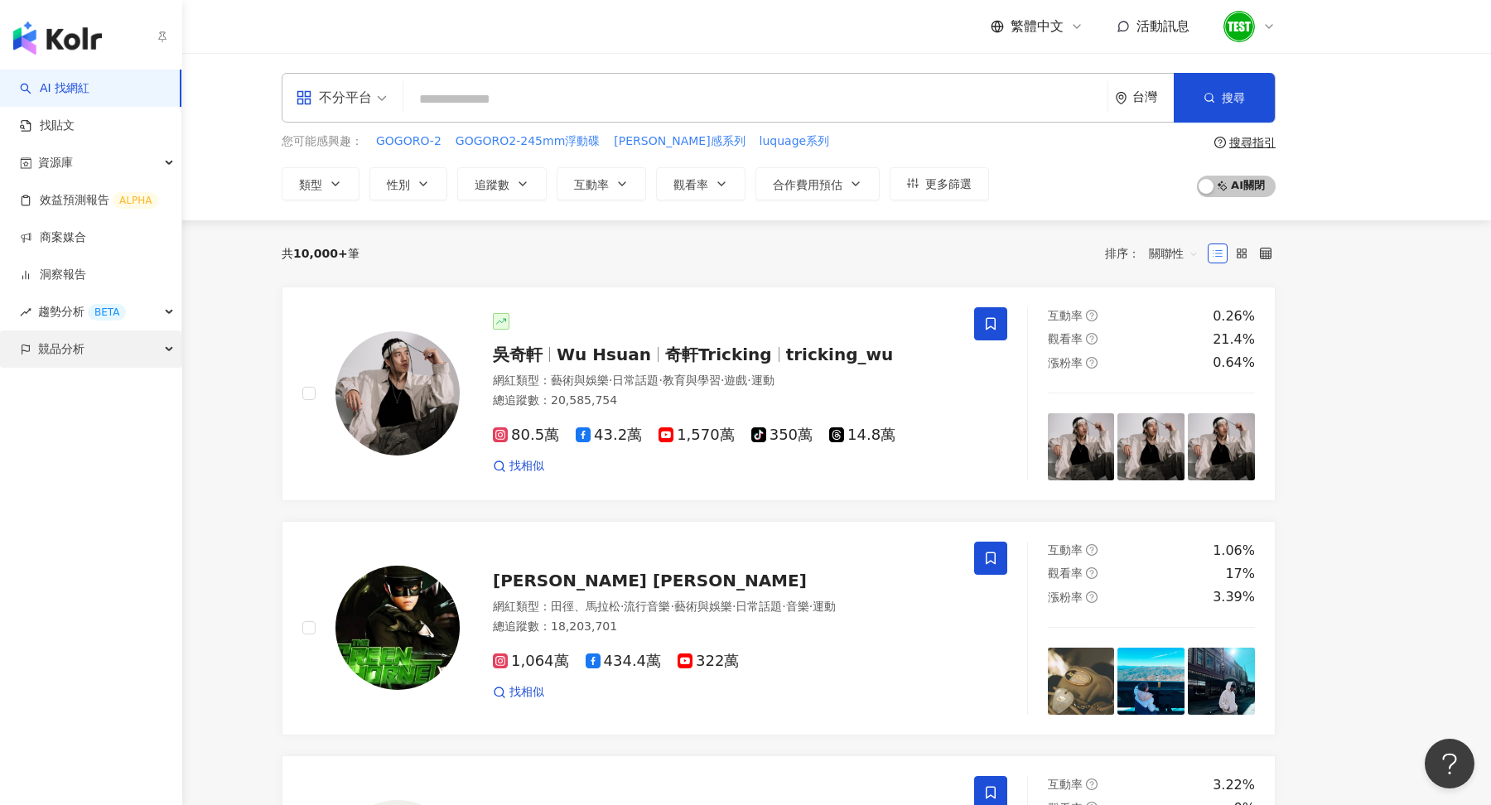
click at [55, 348] on span "競品分析" at bounding box center [61, 348] width 46 height 37
click at [90, 422] on link "關鍵字提及分析" at bounding box center [80, 424] width 81 height 17
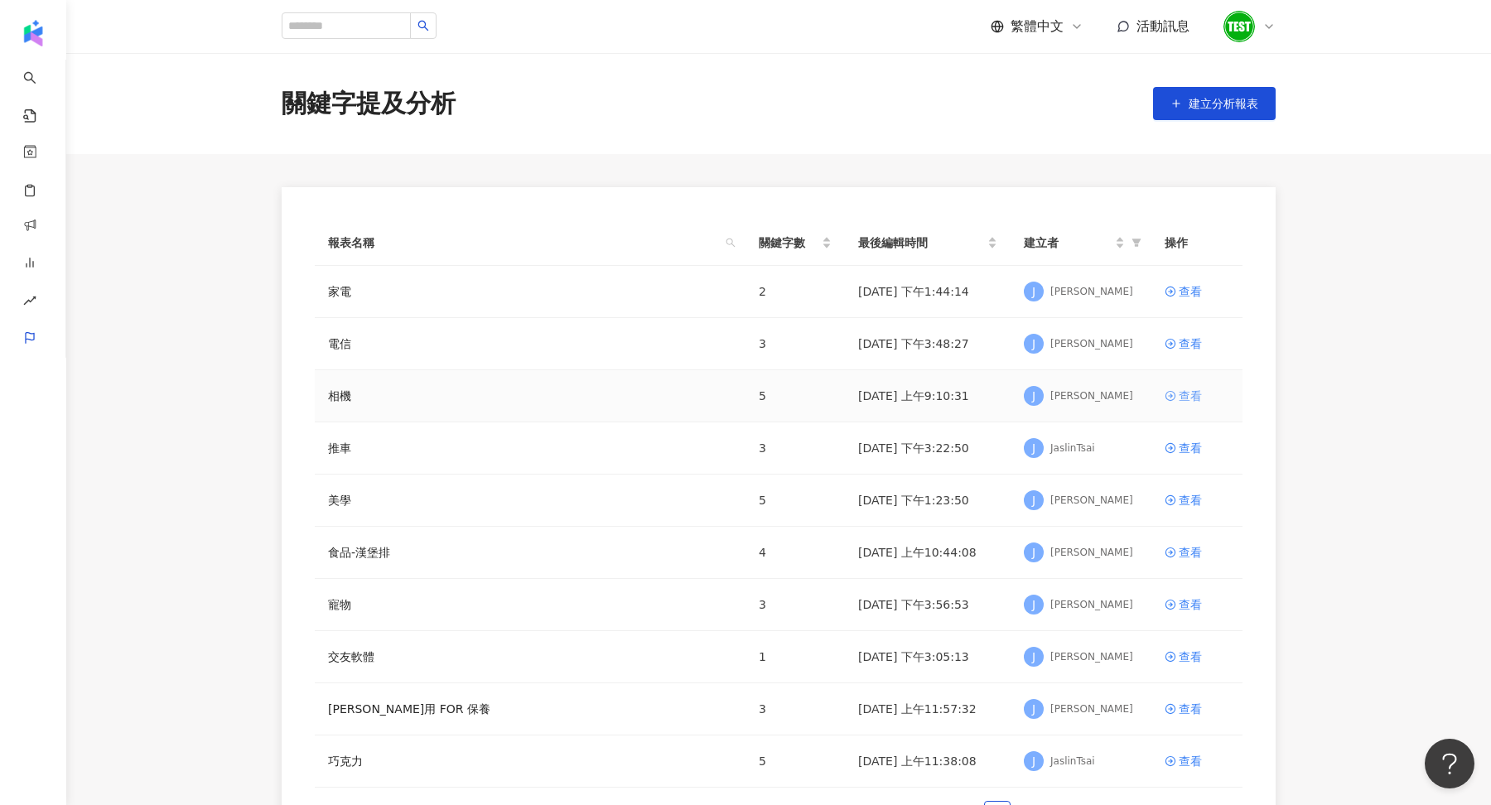
click at [1187, 398] on div "查看" at bounding box center [1190, 396] width 23 height 18
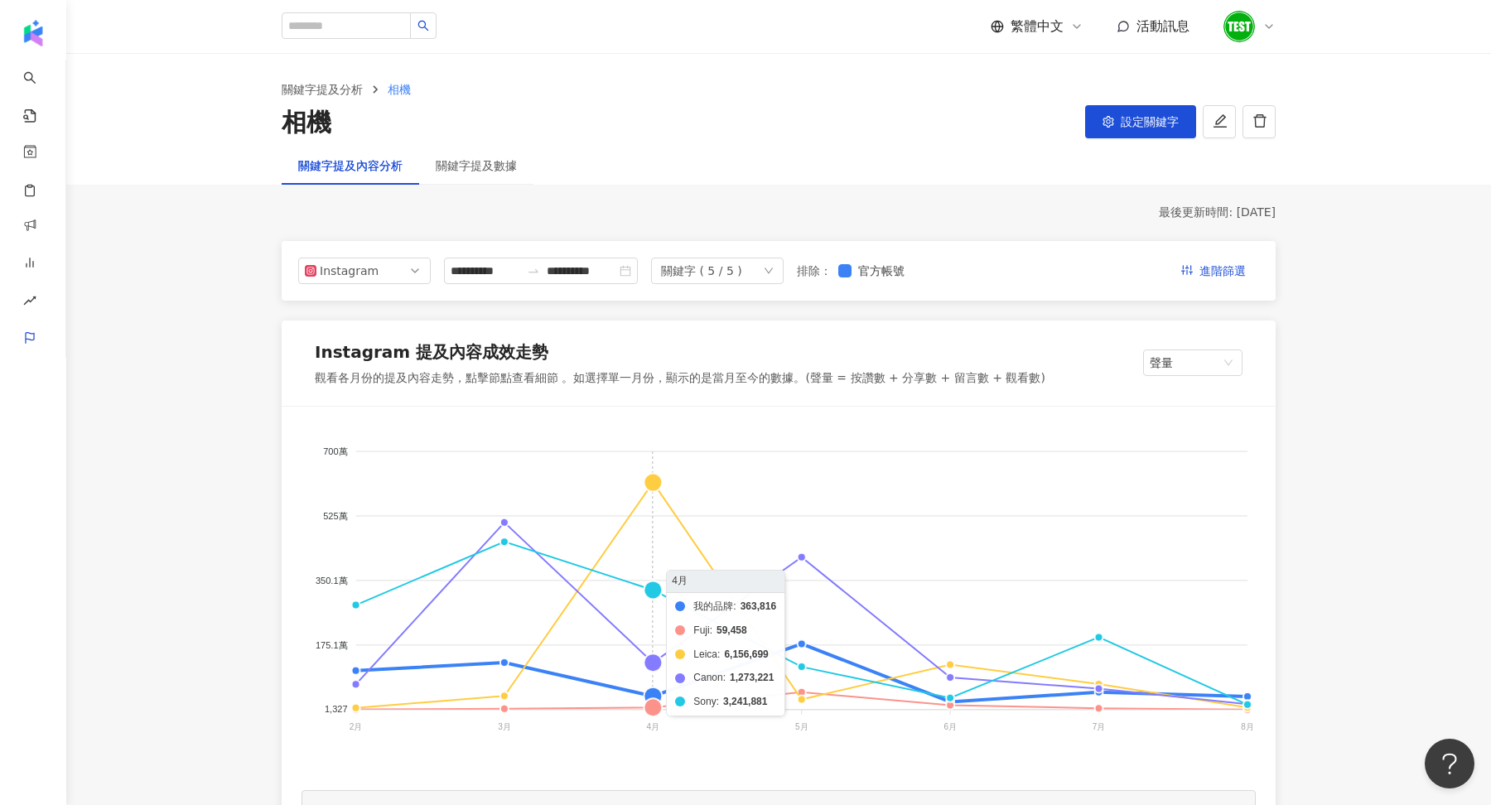
click at [656, 479] on foreignobject "我的品牌 Fuji Leica Canon Sony" at bounding box center [779, 592] width 954 height 331
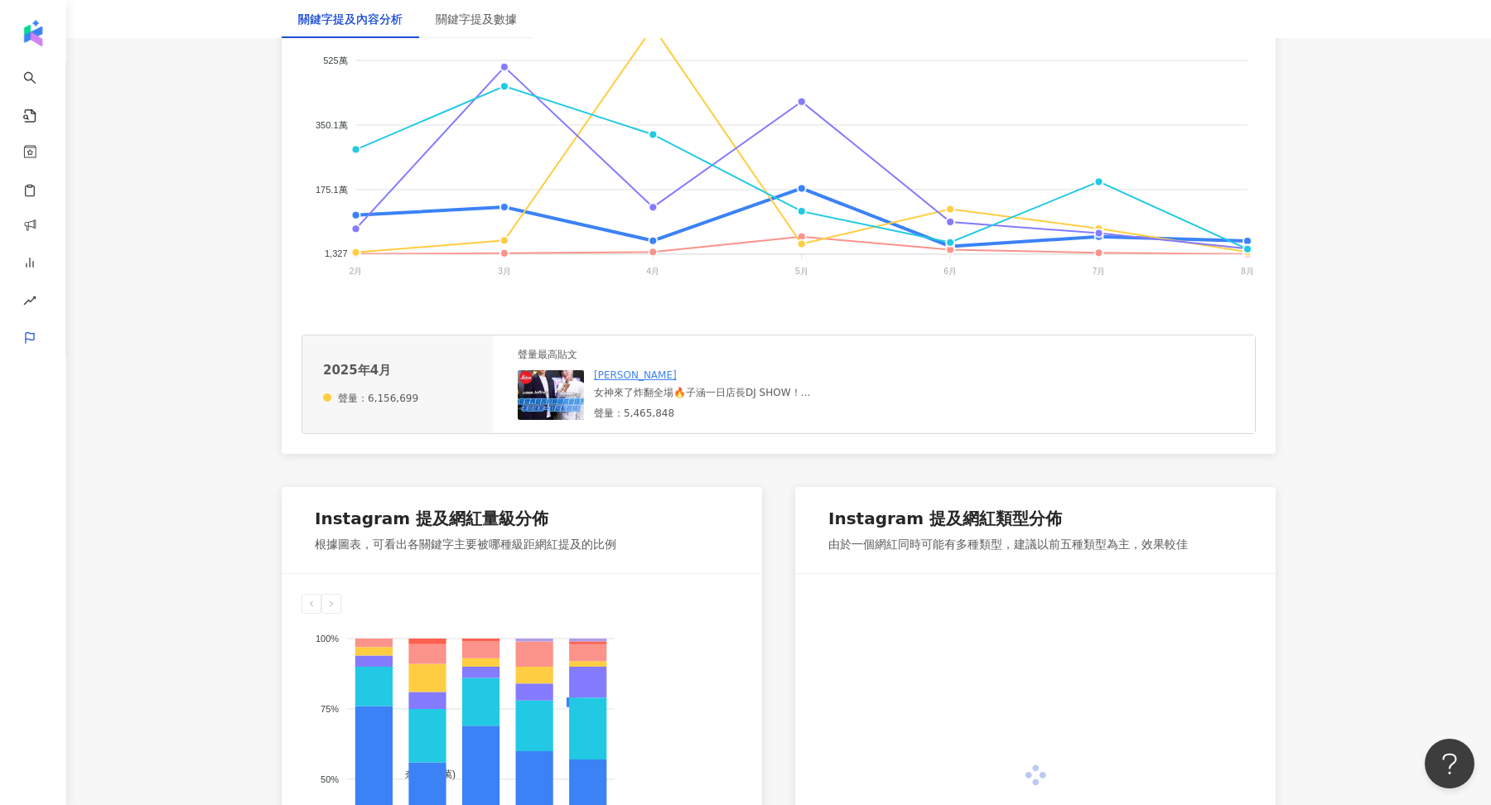
scroll to position [456, 0]
click at [562, 388] on img at bounding box center [551, 394] width 66 height 50
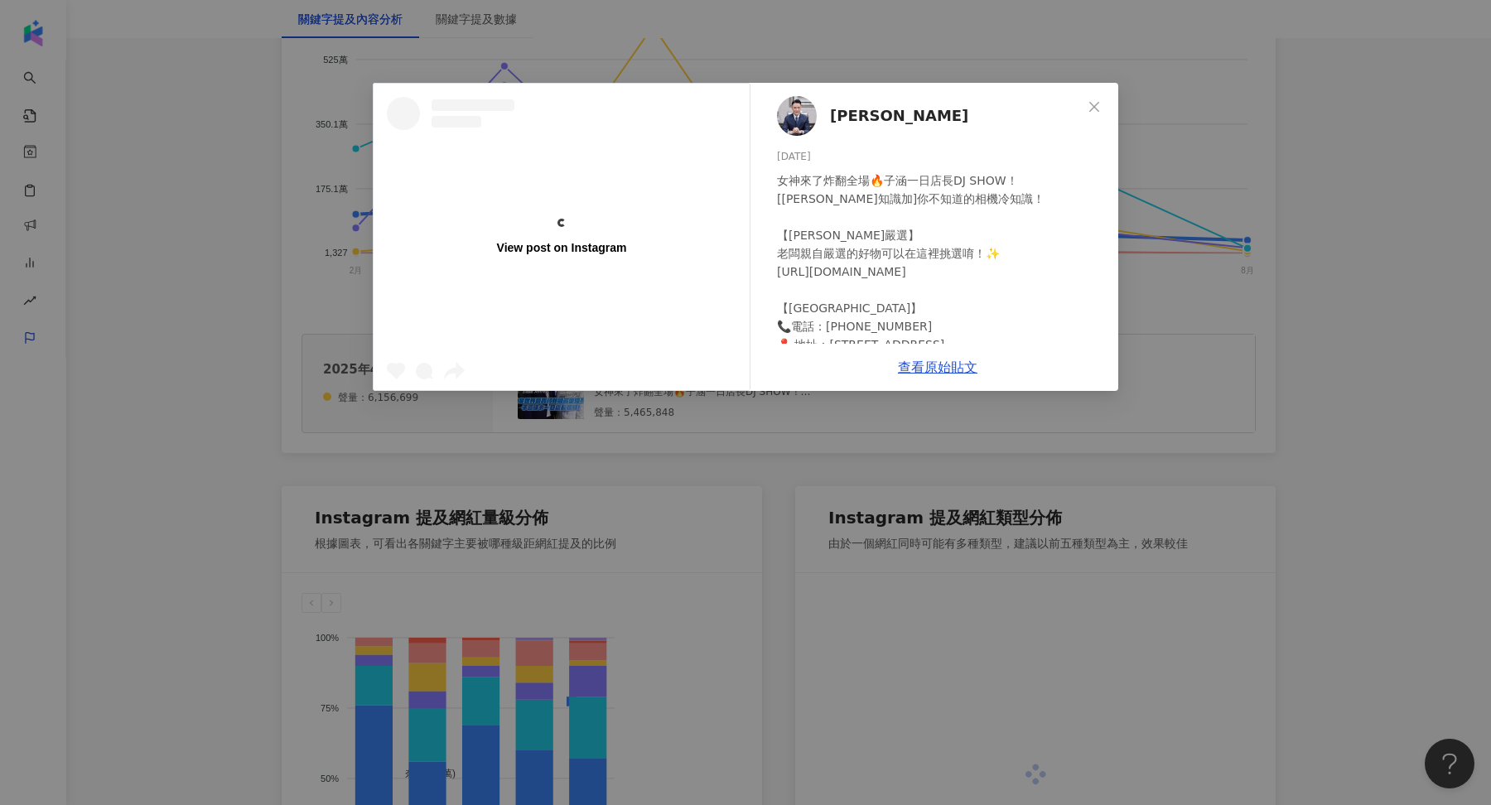
click at [856, 532] on div "View post on Instagram [PERSON_NAME] [DATE] 女神來了炸翻全場🔥子涵一日店長DJ SHOW！ [[PERSON_NA…" at bounding box center [745, 402] width 1491 height 805
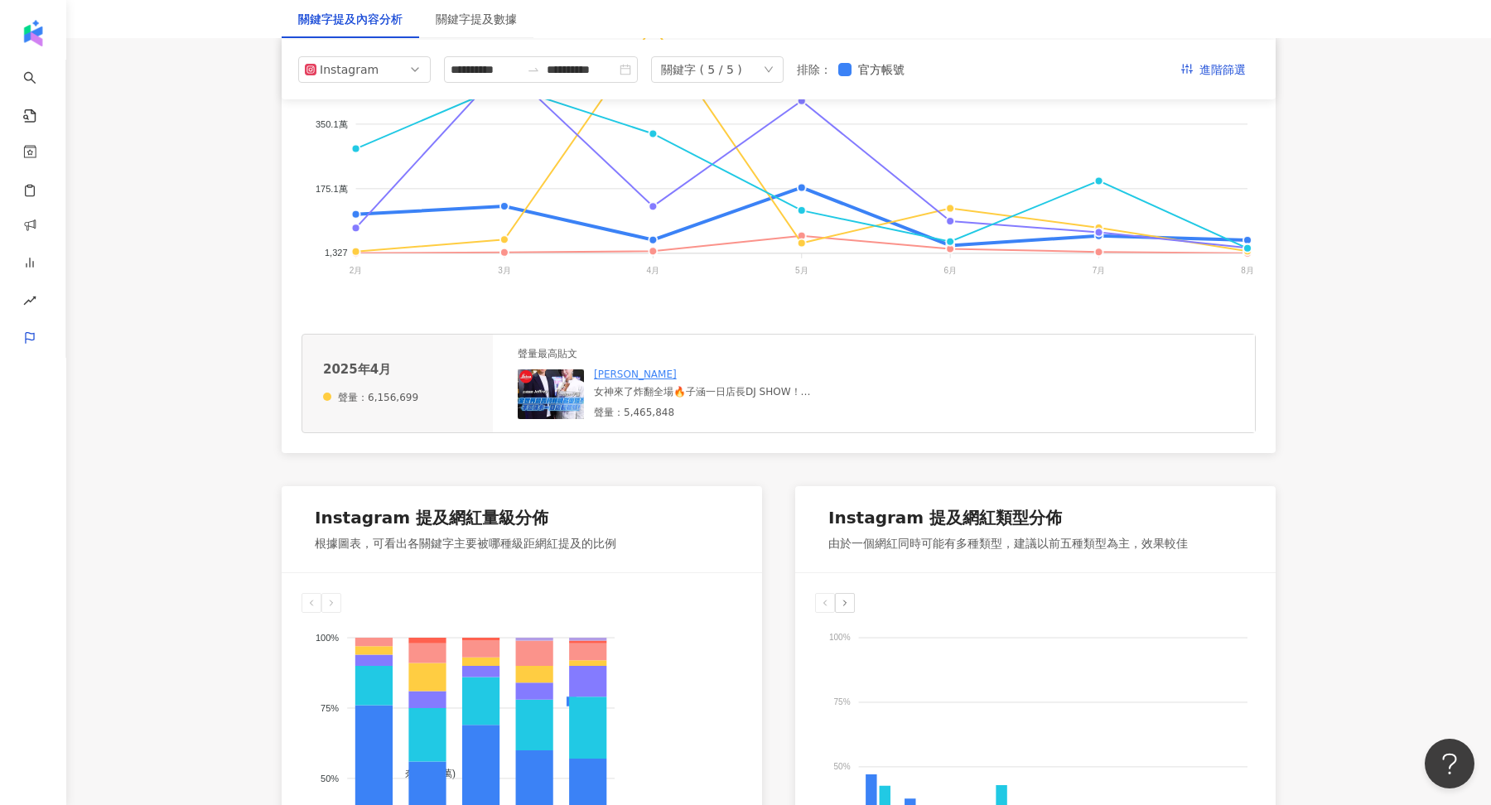
scroll to position [0, 0]
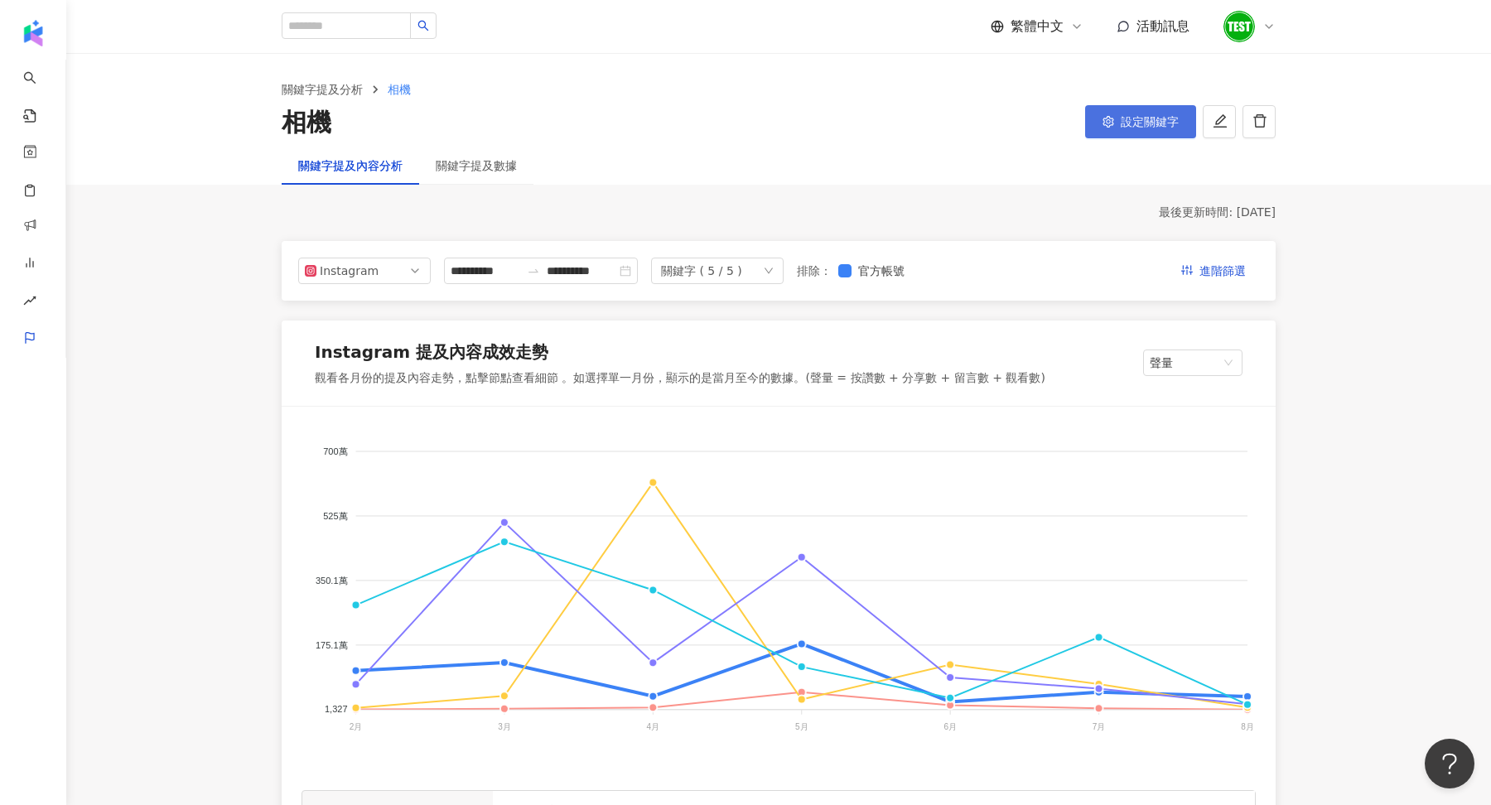
click at [1130, 113] on button "設定關鍵字" at bounding box center [1140, 121] width 111 height 33
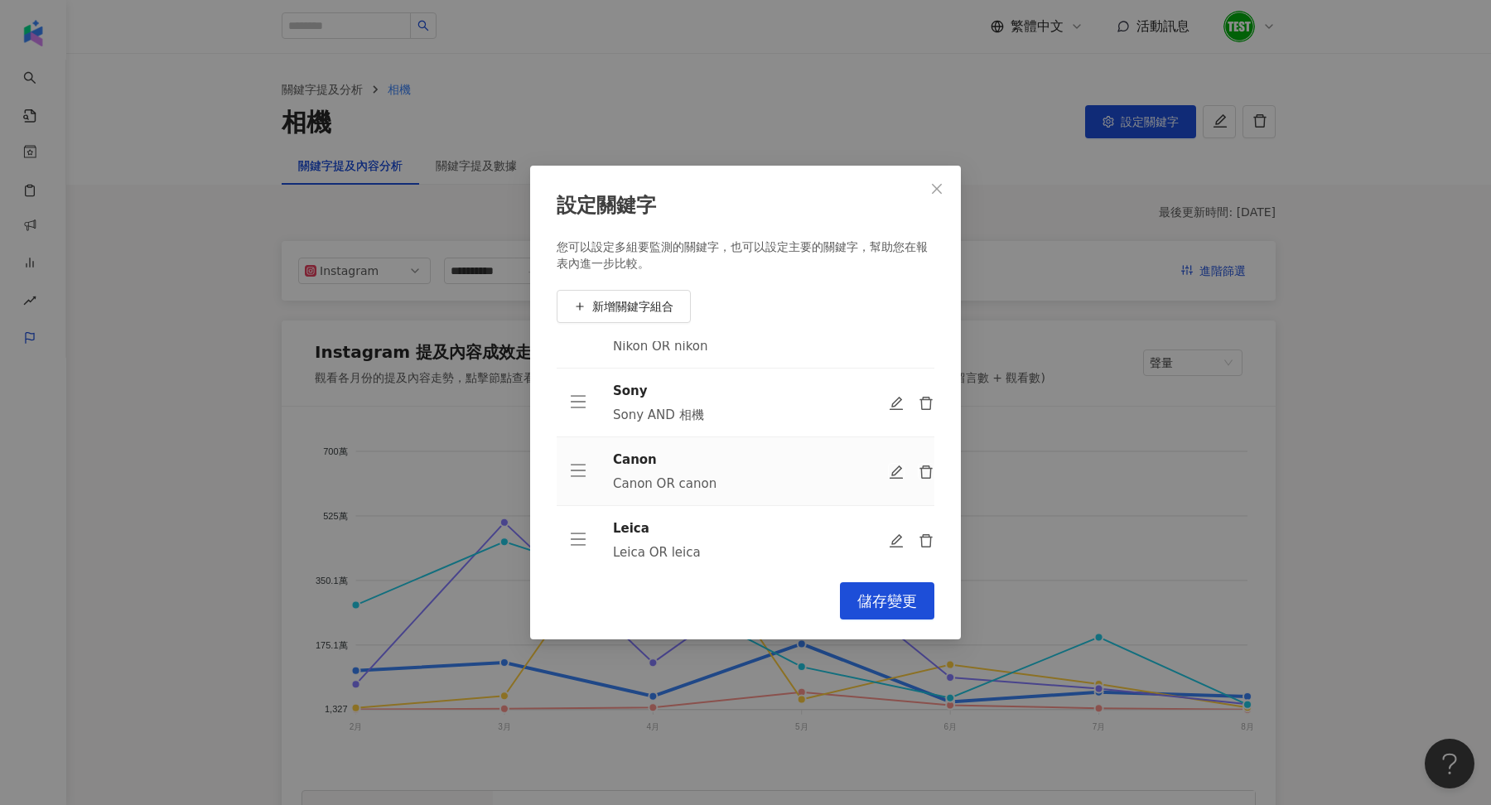
scroll to position [121, 0]
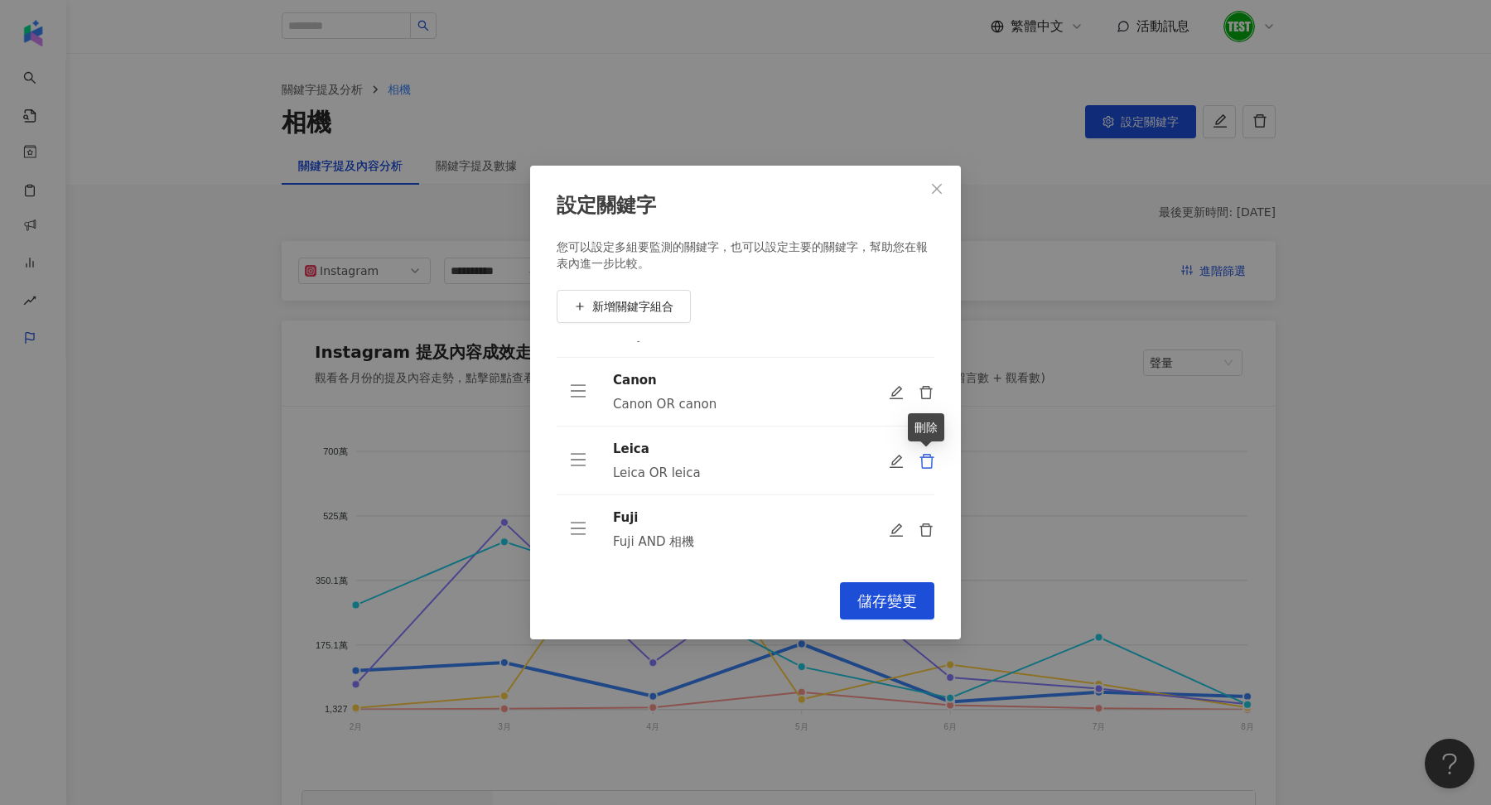
click at [929, 456] on icon "delete" at bounding box center [926, 461] width 14 height 15
click at [932, 386] on icon "delete" at bounding box center [927, 392] width 17 height 17
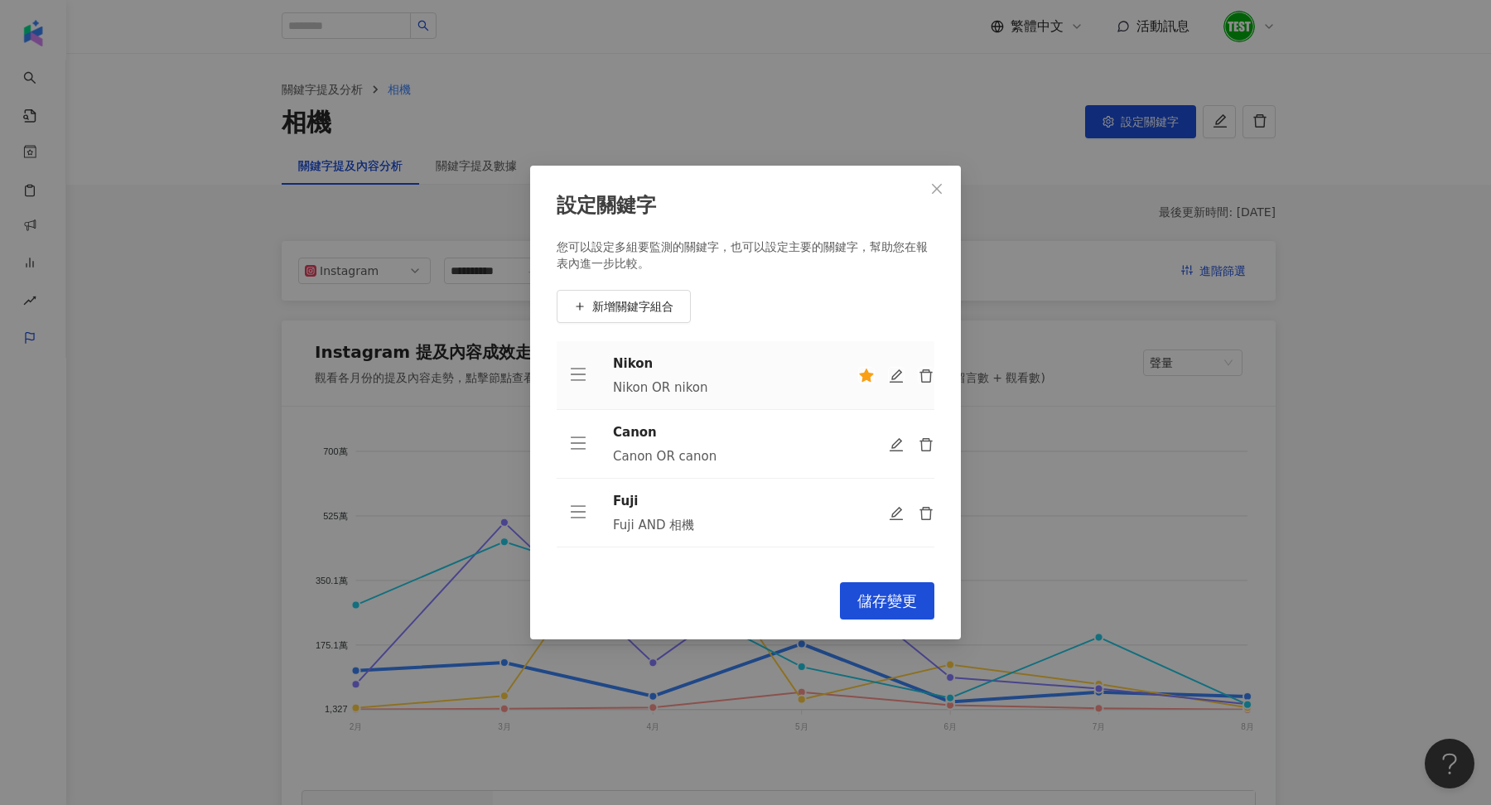
scroll to position [0, 0]
click at [927, 442] on icon "delete" at bounding box center [927, 445] width 17 height 17
click at [929, 375] on icon "delete" at bounding box center [927, 376] width 17 height 17
click at [881, 586] on button "儲存變更" at bounding box center [887, 600] width 94 height 37
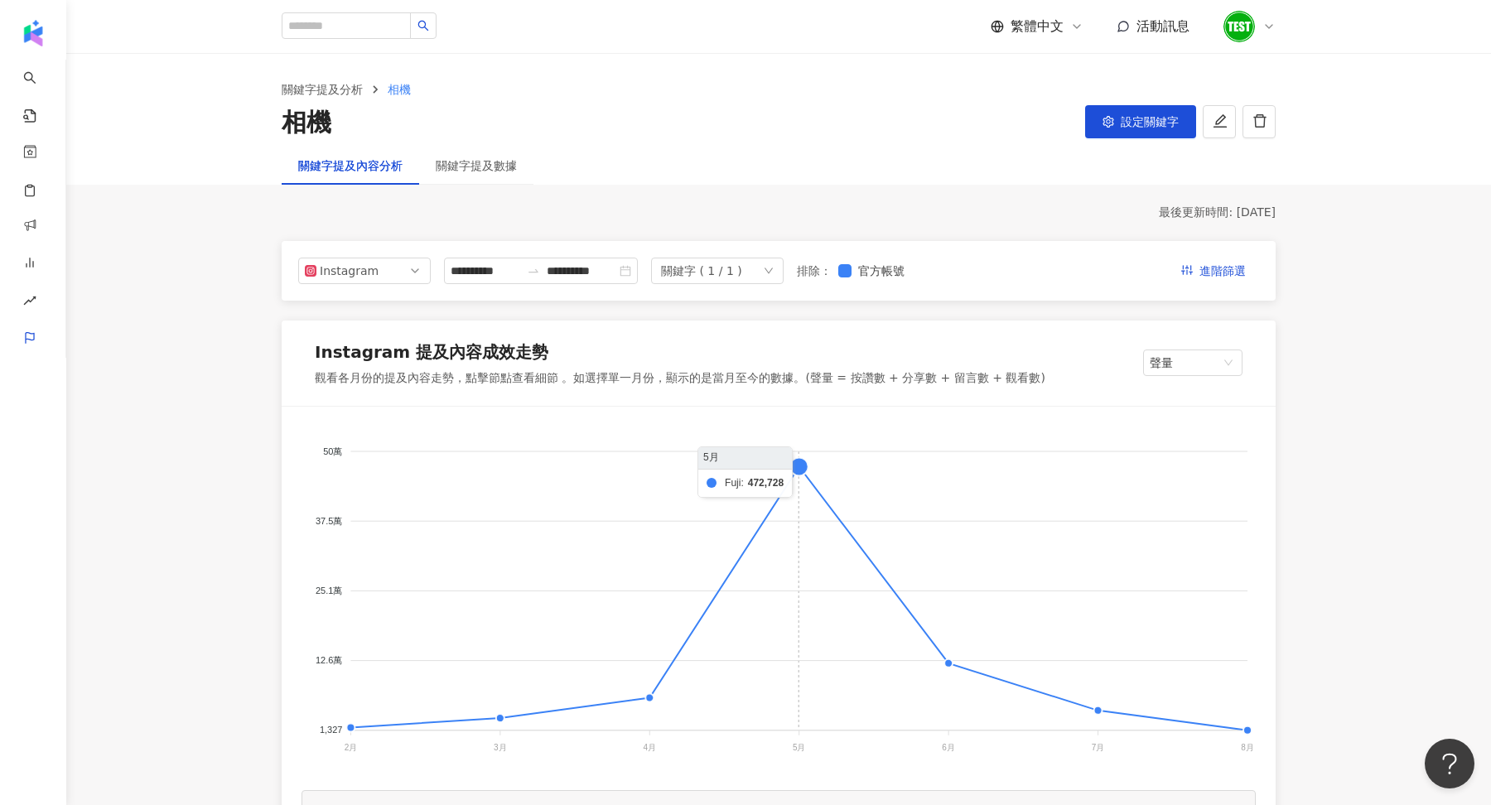
click at [803, 472] on foreignobject at bounding box center [779, 592] width 954 height 331
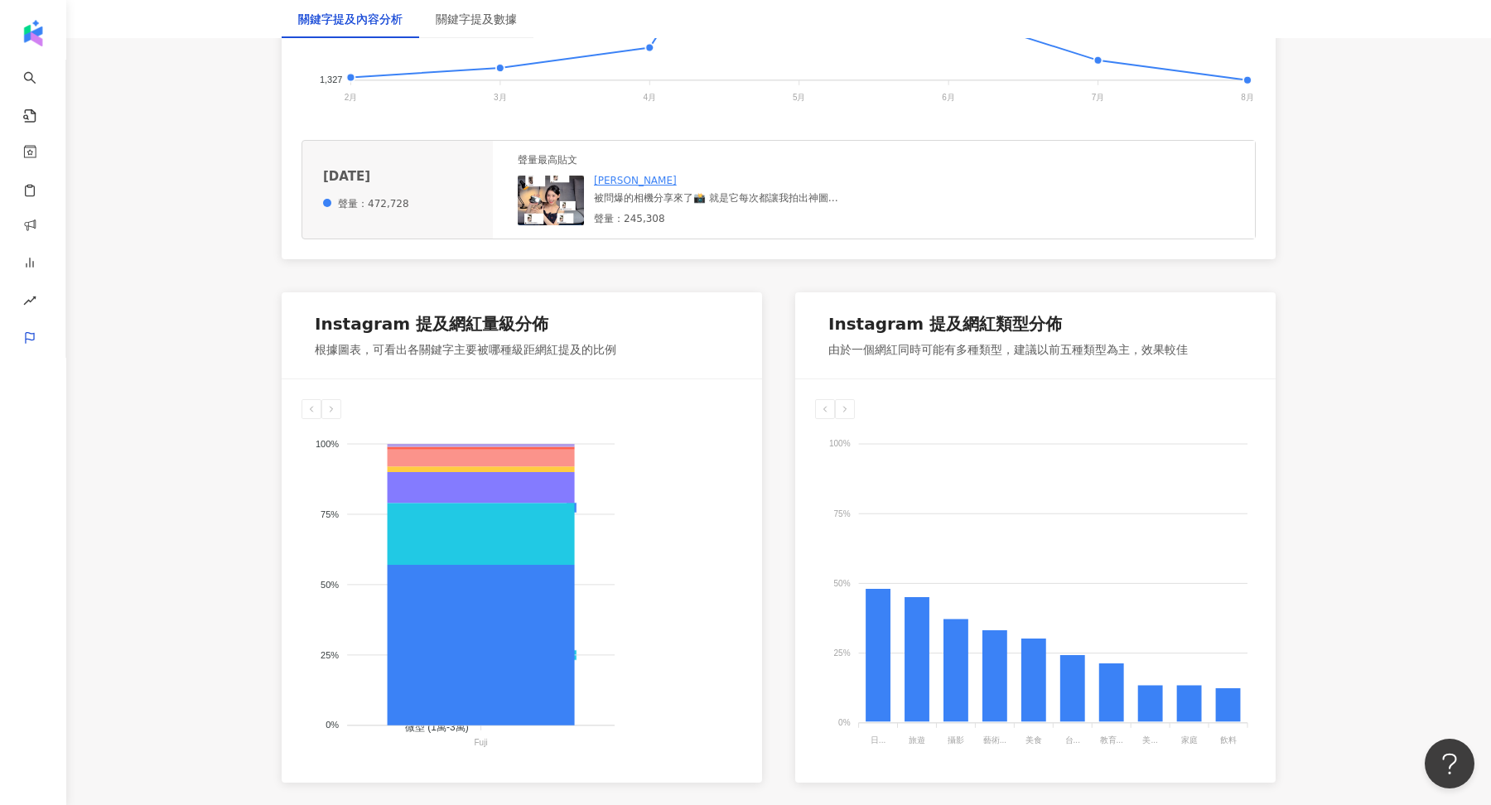
scroll to position [640, 0]
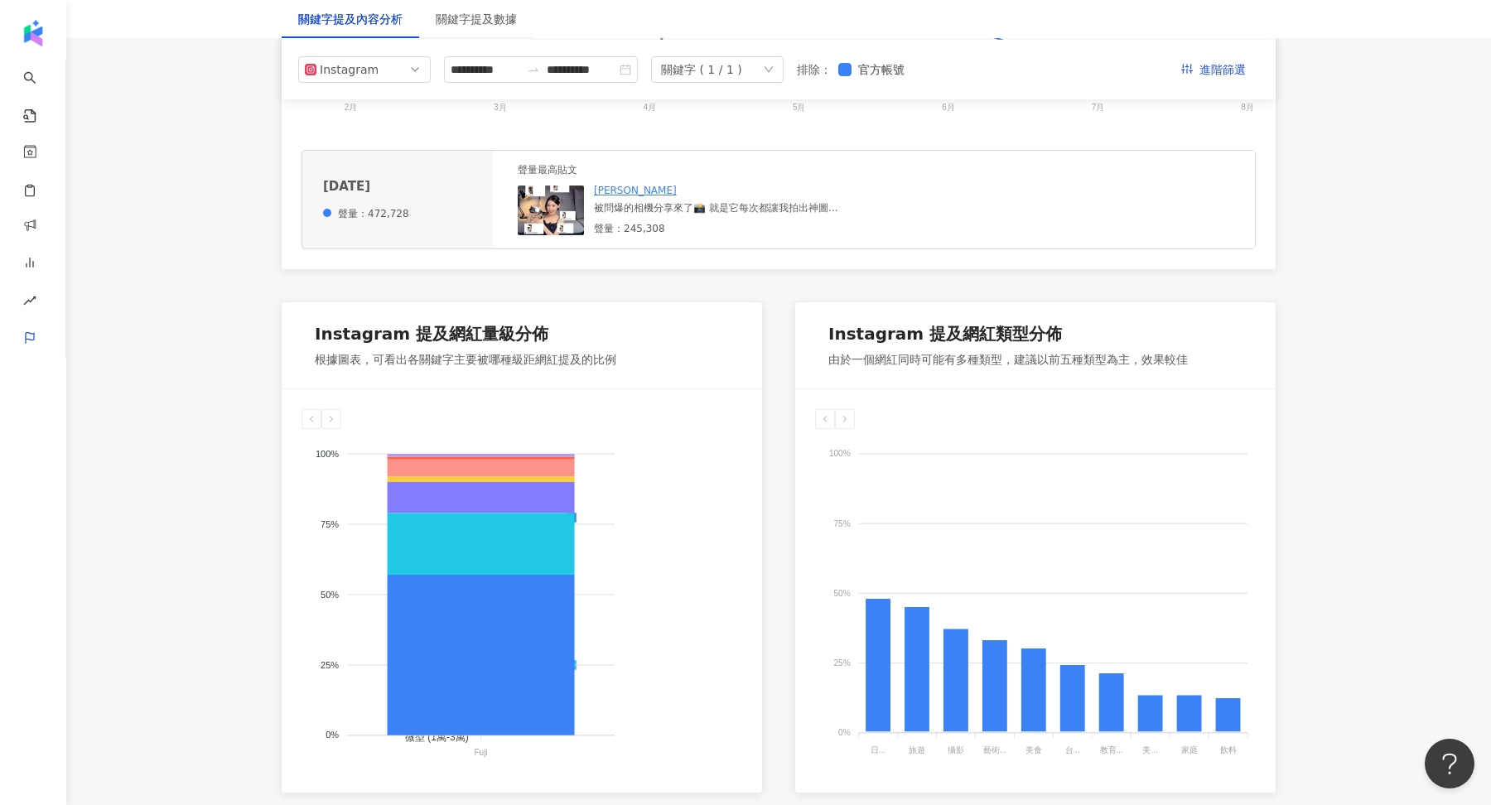
click at [548, 215] on img at bounding box center [551, 211] width 66 height 50
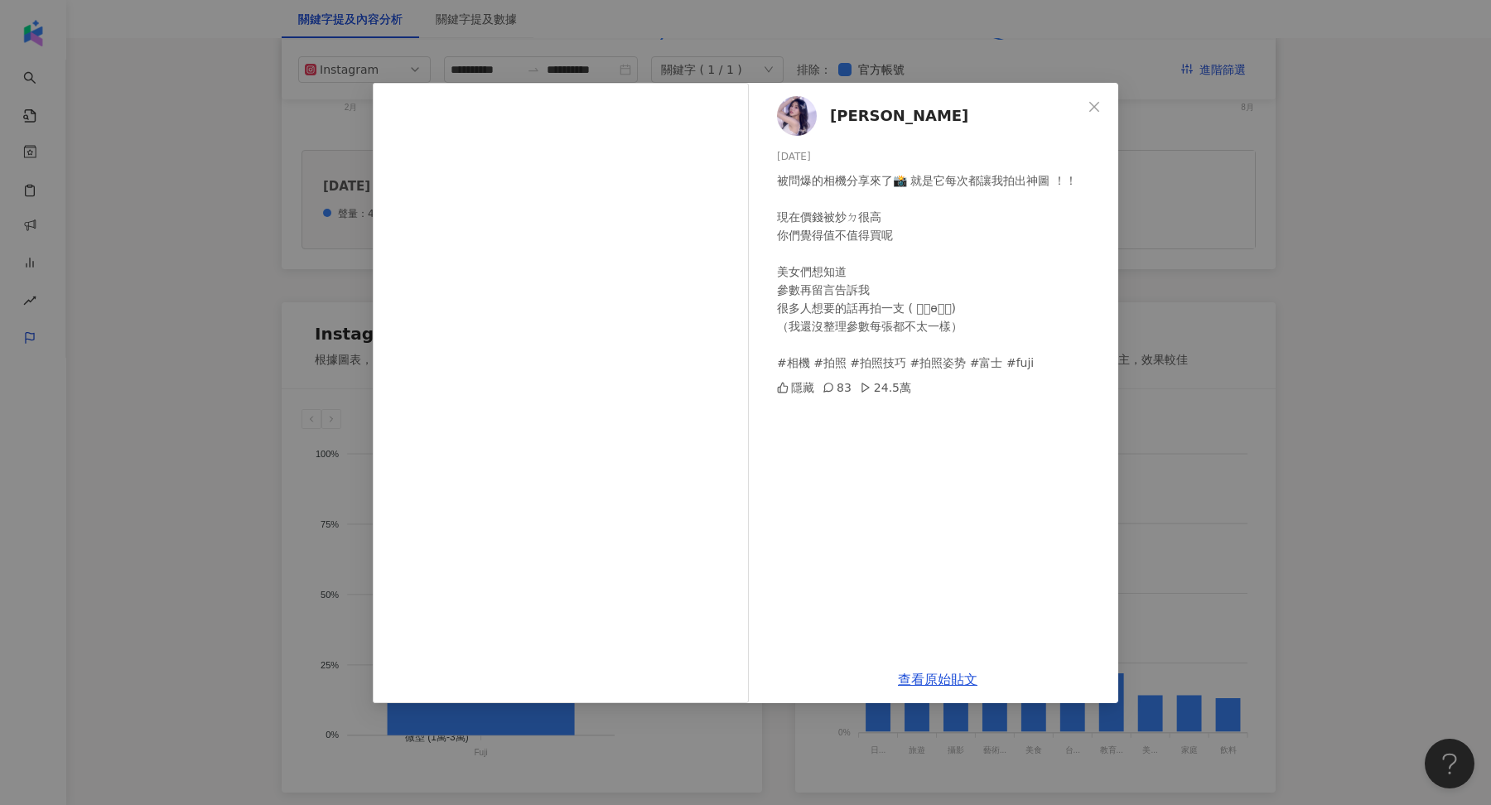
click at [1208, 349] on div "Chin 沁柔 [DATE] 被問爆的相機分享來了📸 就是它每次都讓我拍出神圖 ！！ 現在價錢被炒ㄉ很高 你們覺得值不值得買呢 美女們想知道 參數再留言告訴我…" at bounding box center [745, 402] width 1491 height 805
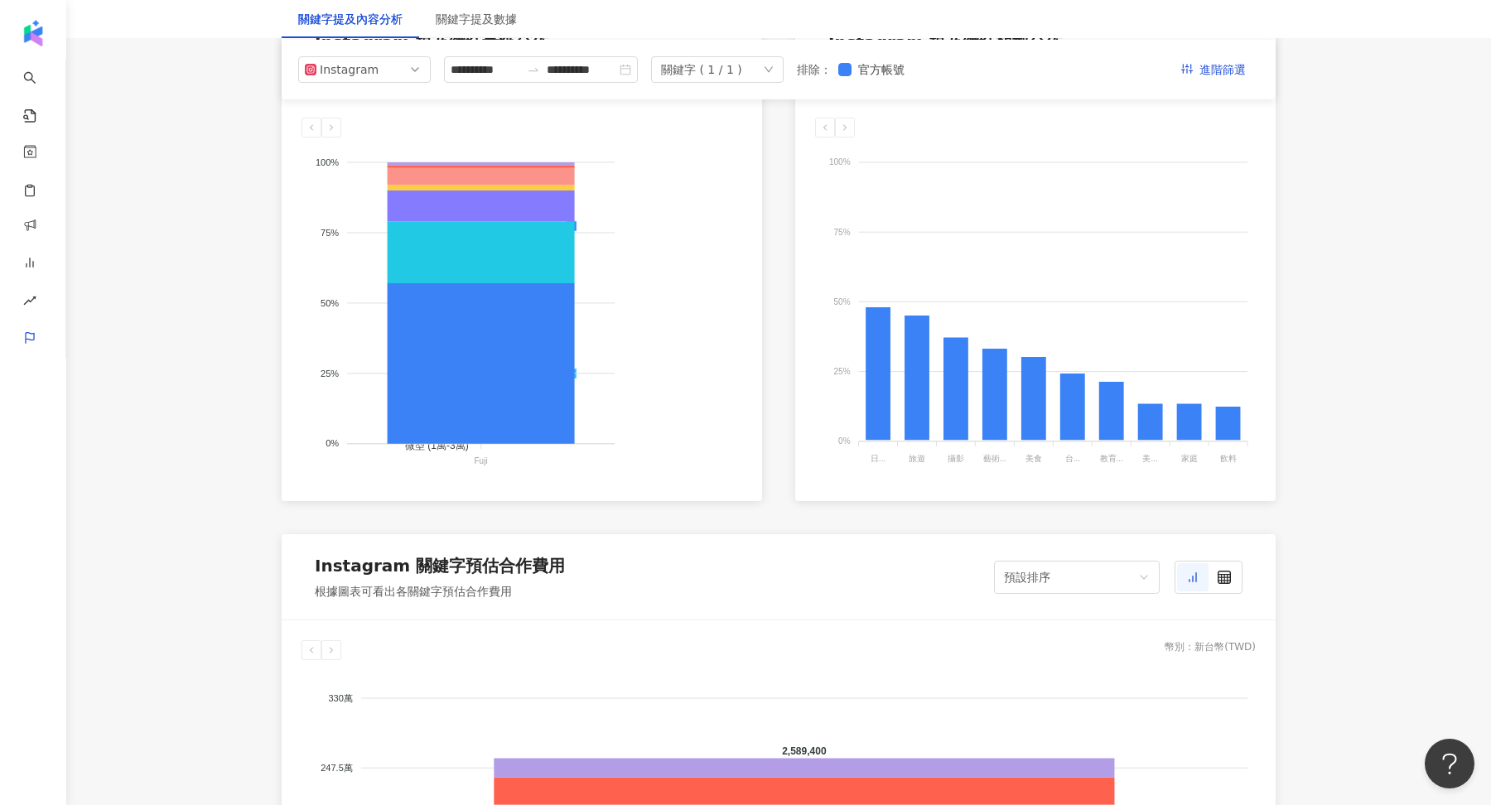
scroll to position [1, 0]
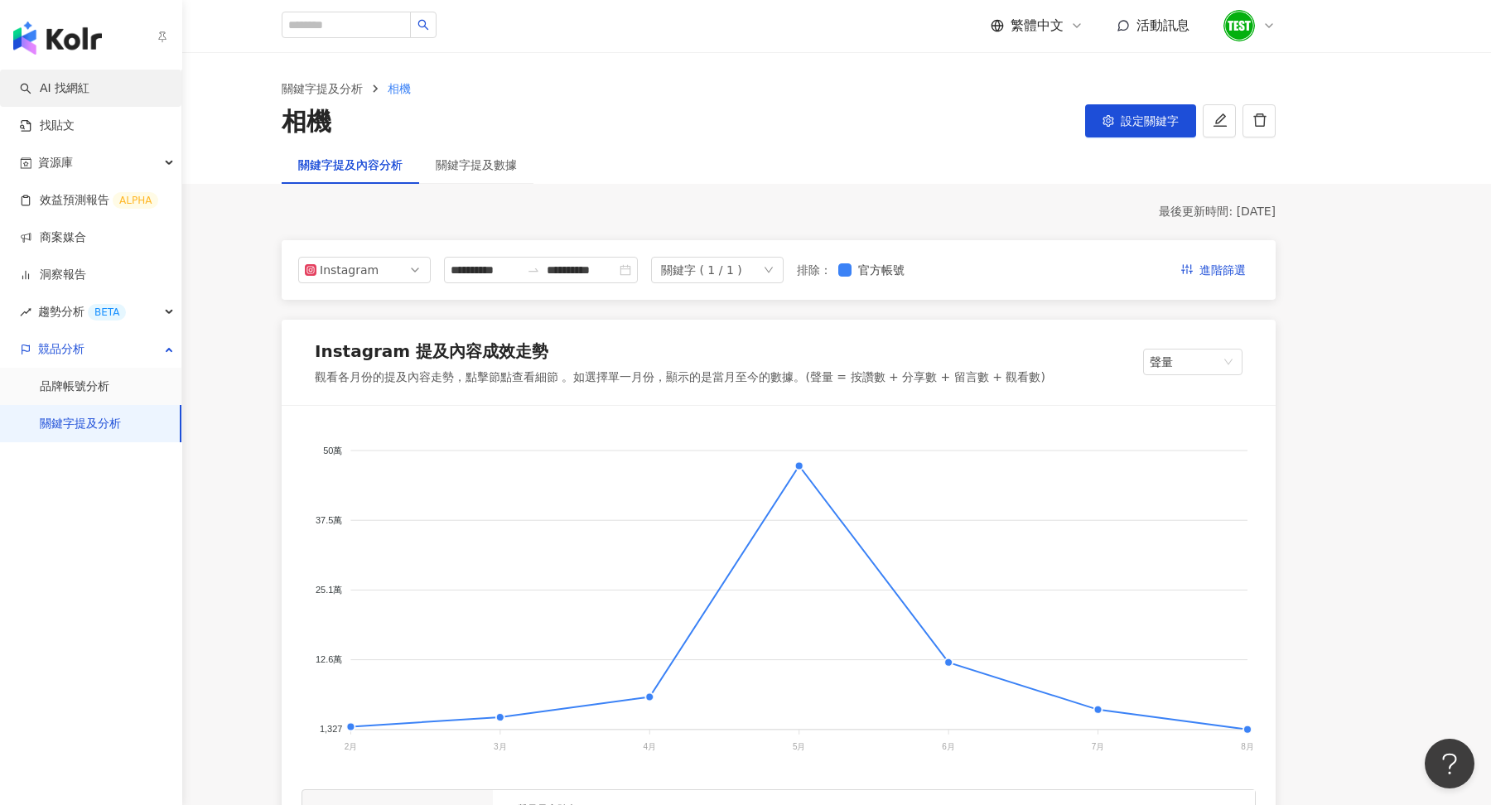
click at [84, 94] on link "AI 找網紅" at bounding box center [55, 88] width 70 height 17
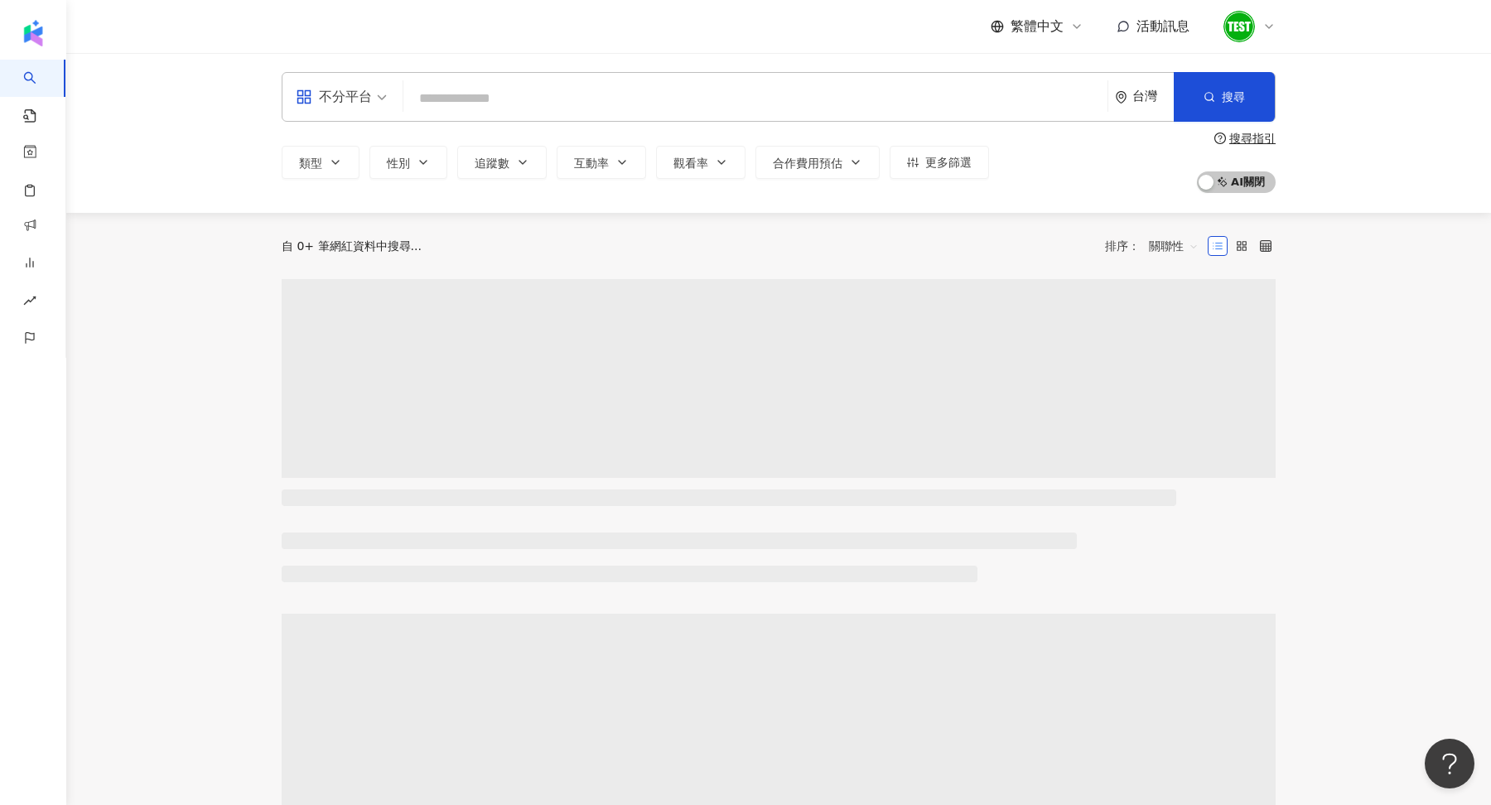
click at [81, 123] on div "不分平台 台灣 搜尋 類型 性別 追蹤數 互動率 觀看率 合作費用預估 更多篩選 搜尋指引 AI 開啟 AI 關閉" at bounding box center [778, 132] width 1425 height 161
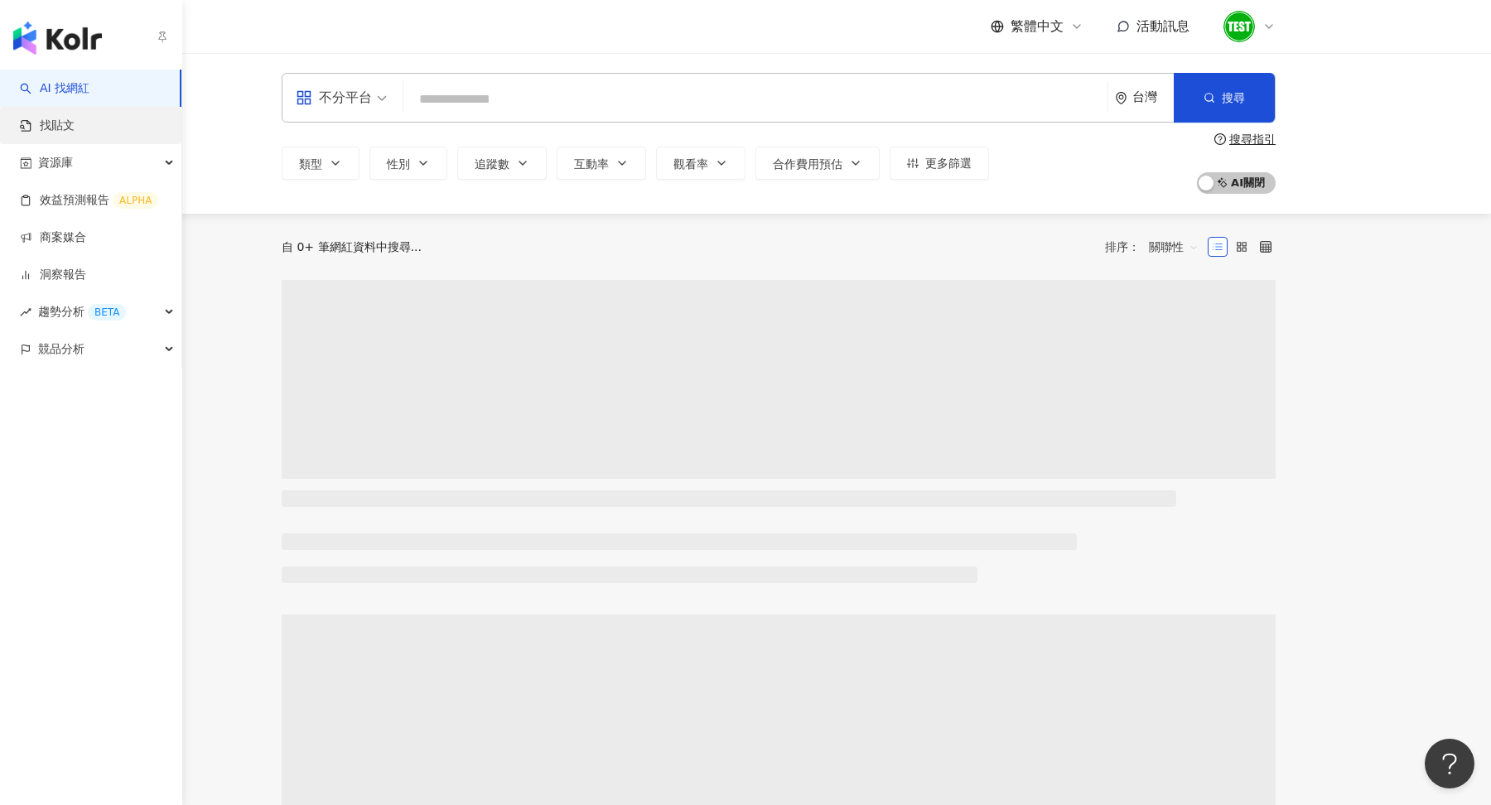
click at [60, 133] on link "找貼文" at bounding box center [47, 126] width 55 height 17
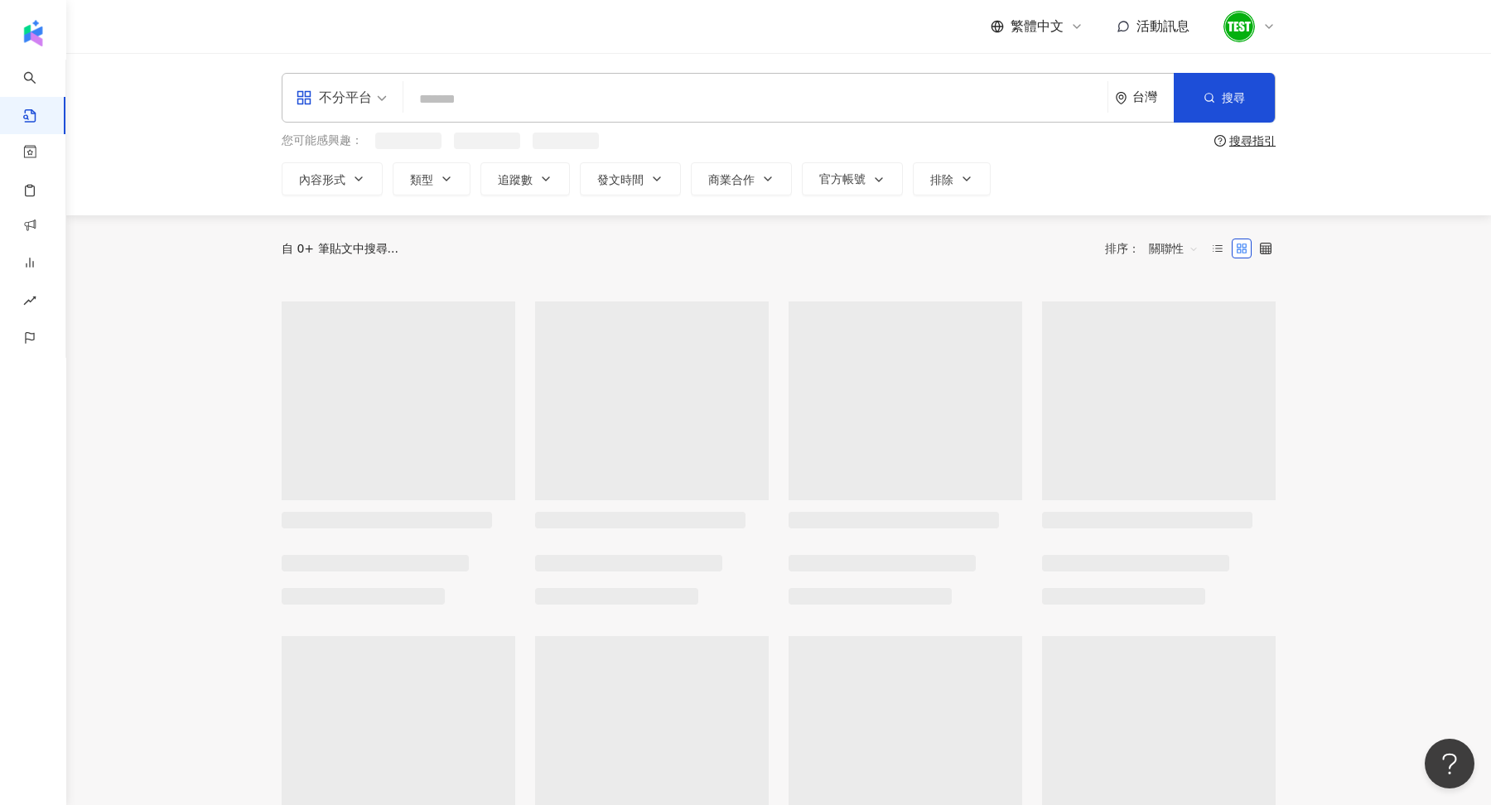
click at [485, 104] on input "search" at bounding box center [755, 99] width 691 height 36
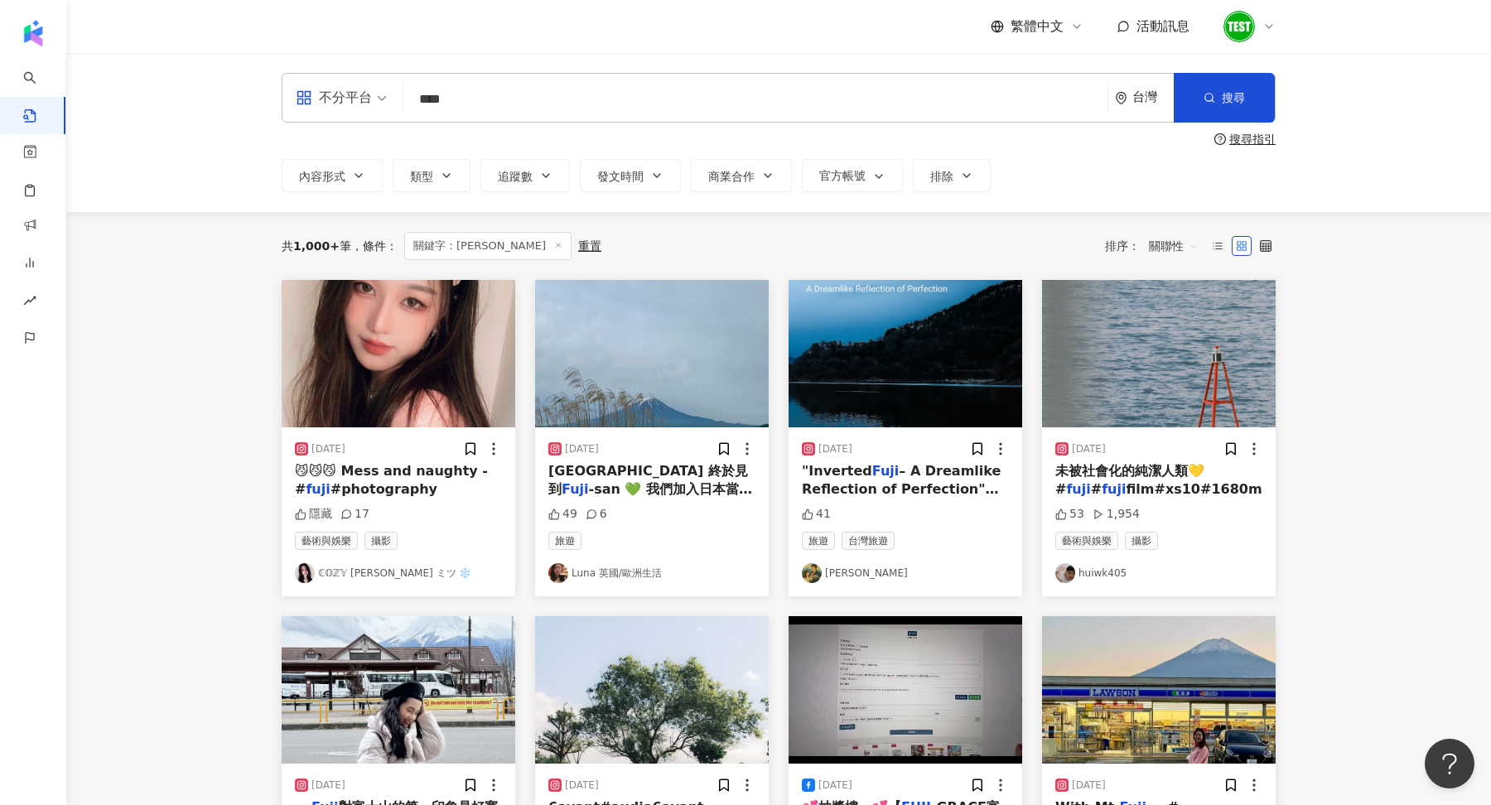
click at [489, 98] on input "****" at bounding box center [755, 99] width 691 height 36
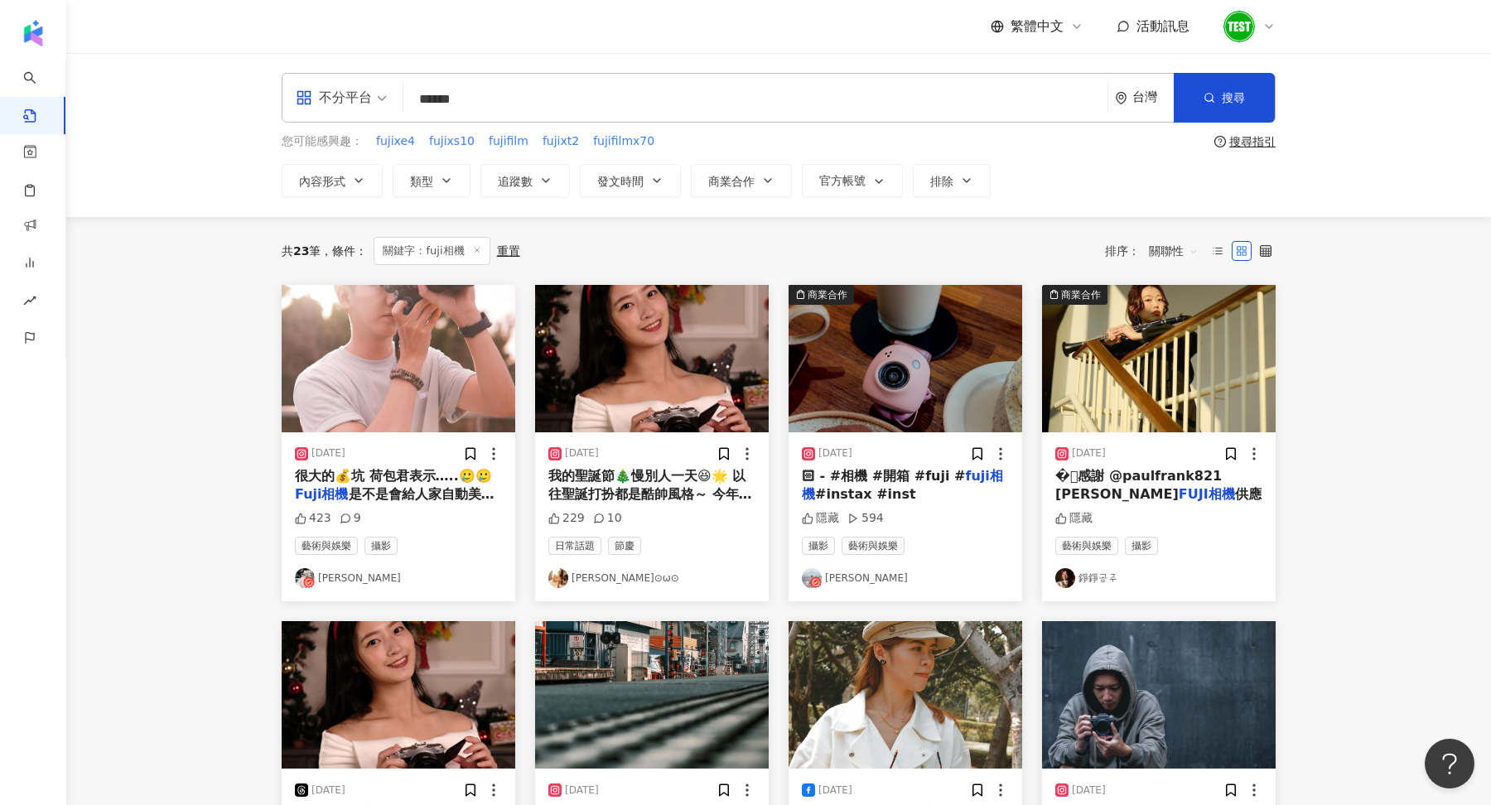
click at [1194, 244] on span "關聯性" at bounding box center [1174, 251] width 50 height 27
click at [1182, 312] on div "互動數" at bounding box center [1176, 311] width 46 height 18
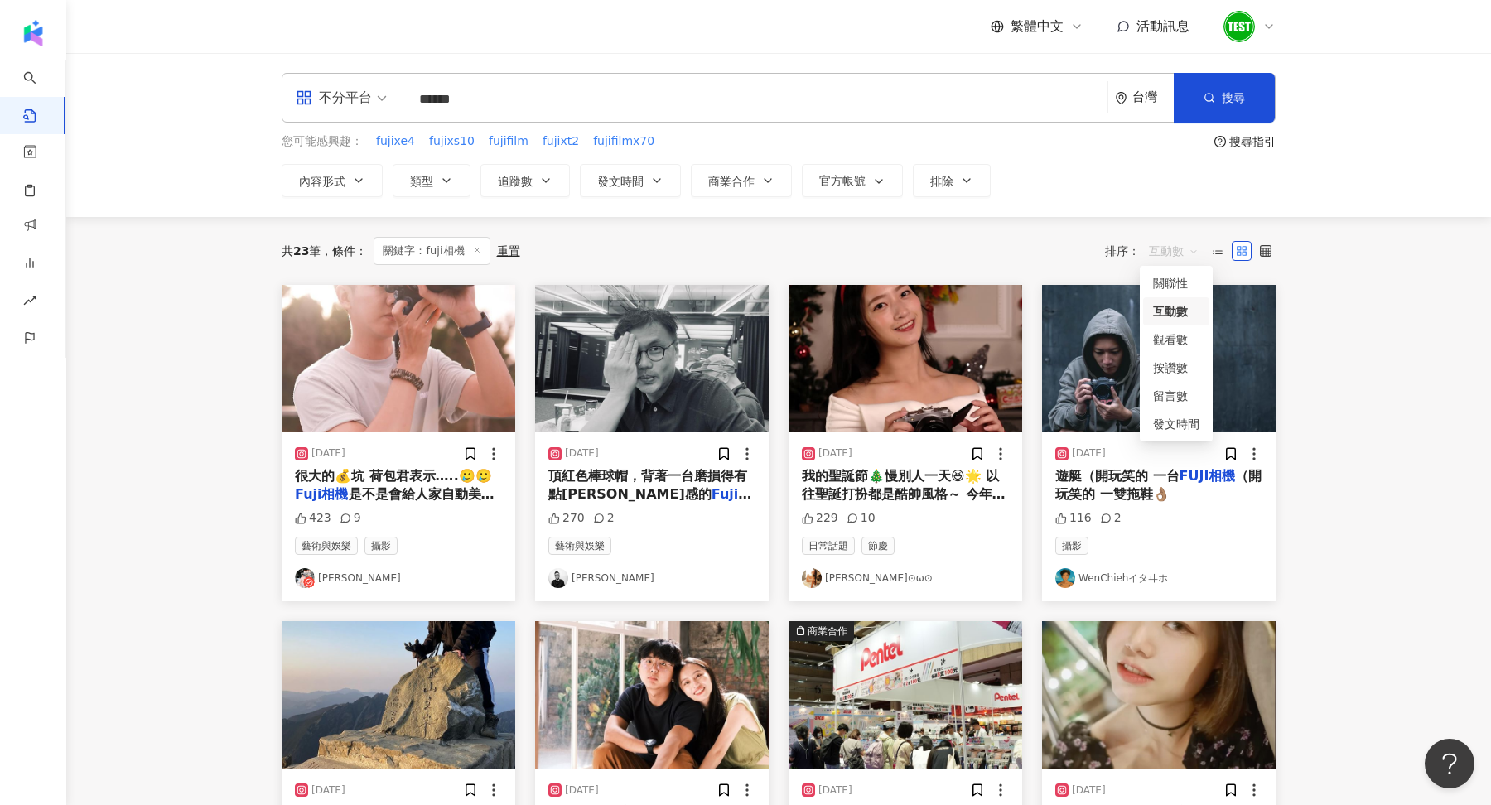
click at [1165, 243] on span "互動數" at bounding box center [1174, 251] width 50 height 27
click at [854, 272] on div "共 23 筆 條件 ： 關鍵字：fuji相機 重置 排序： 互動數" at bounding box center [779, 251] width 994 height 68
click at [483, 104] on input "******" at bounding box center [755, 99] width 691 height 36
type input "**********"
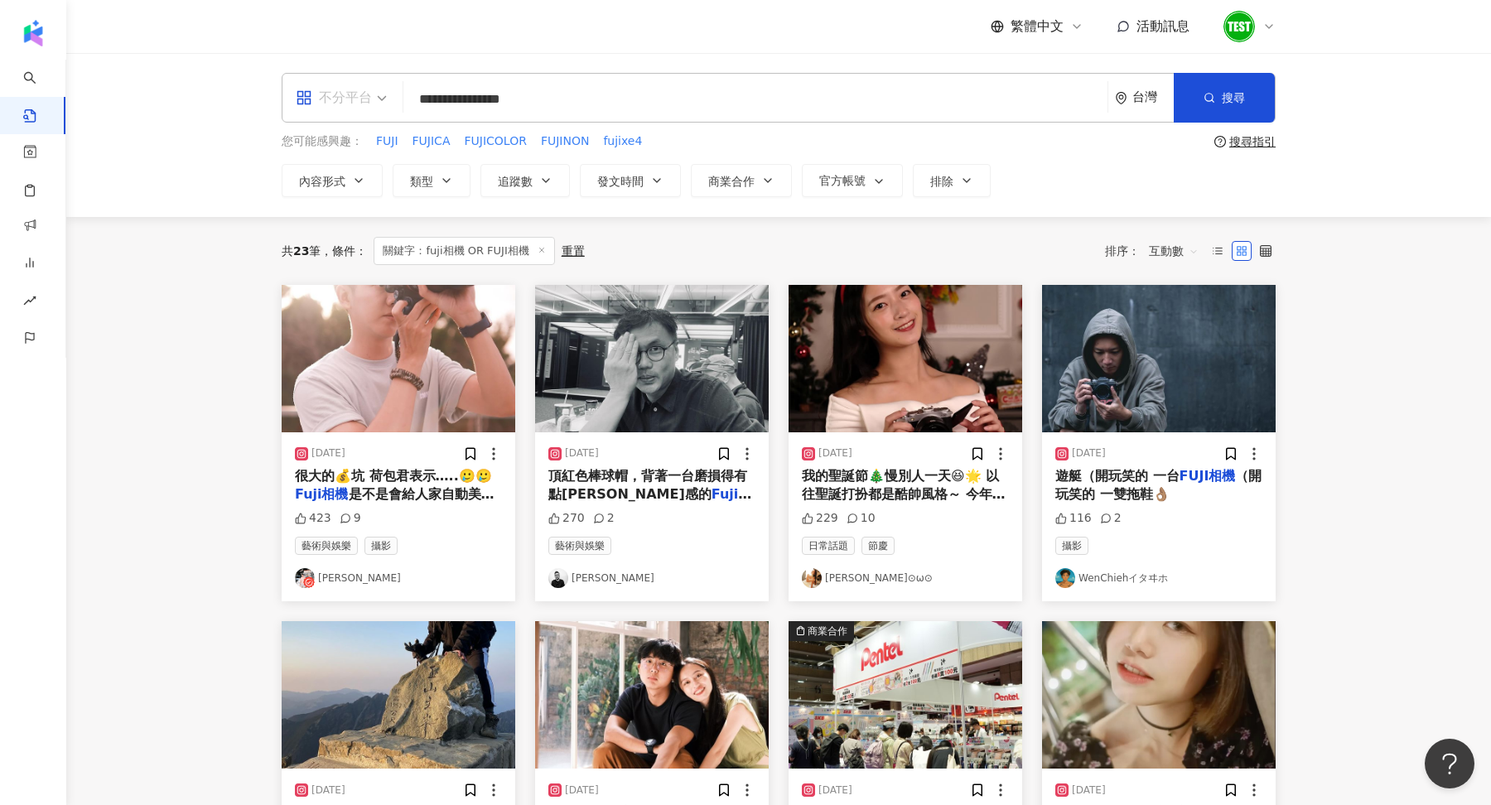
click at [346, 113] on span at bounding box center [341, 98] width 91 height 48
click at [355, 172] on div "Instagram" at bounding box center [347, 174] width 94 height 21
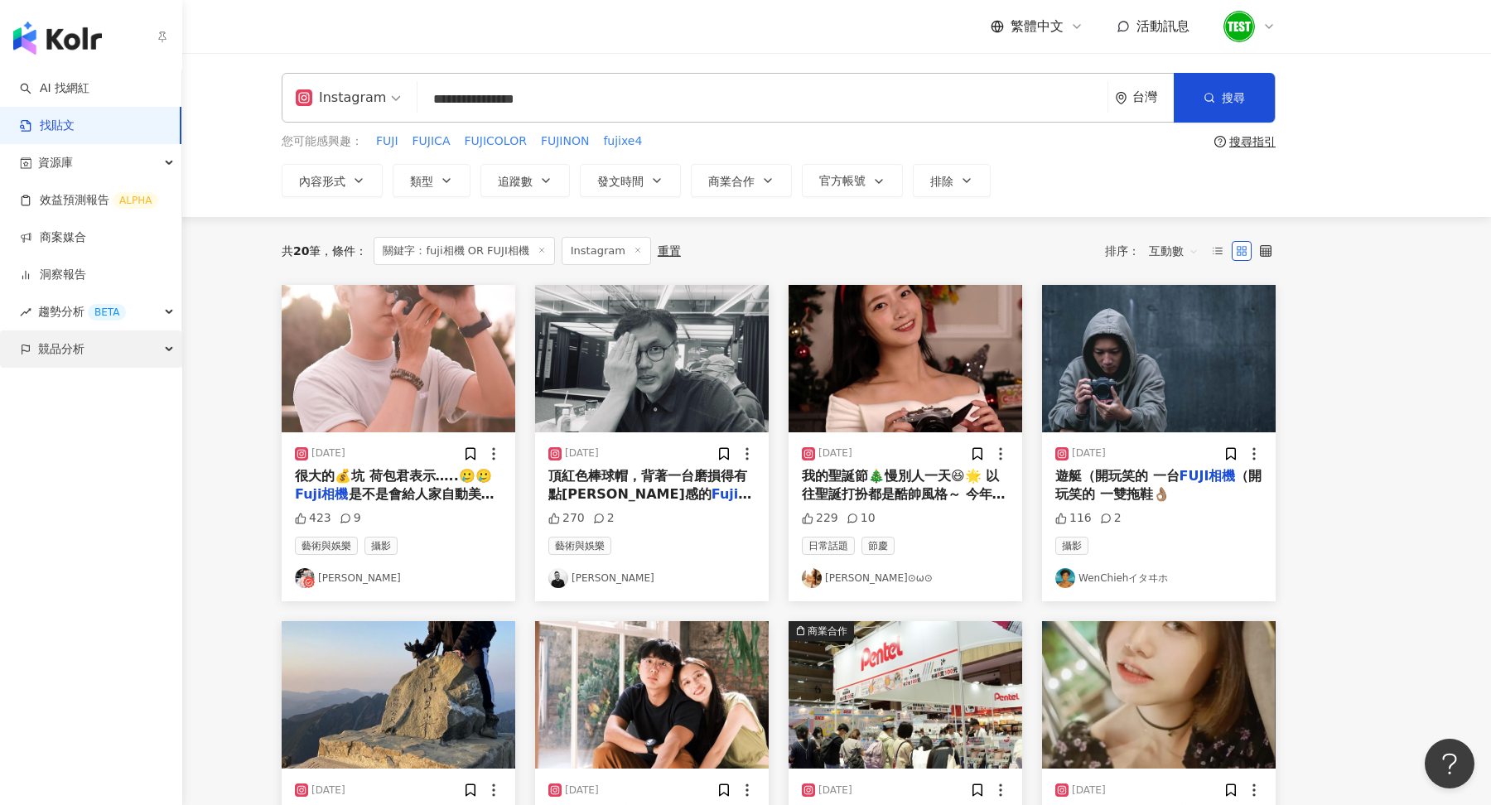
click at [49, 353] on span "競品分析" at bounding box center [61, 348] width 46 height 37
click at [70, 427] on link "關鍵字提及分析" at bounding box center [80, 424] width 81 height 17
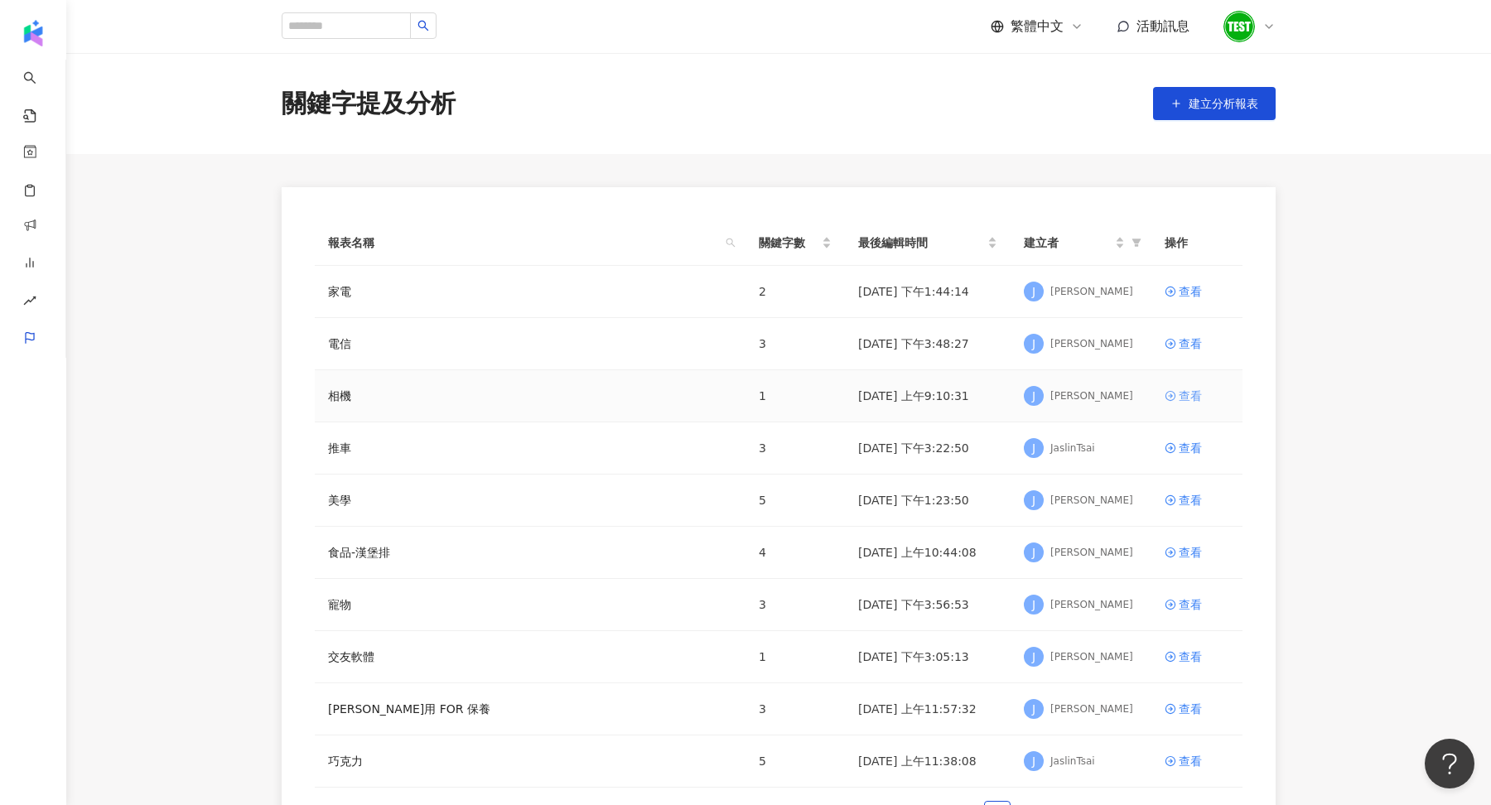
click at [1199, 400] on div "查看" at bounding box center [1190, 396] width 23 height 18
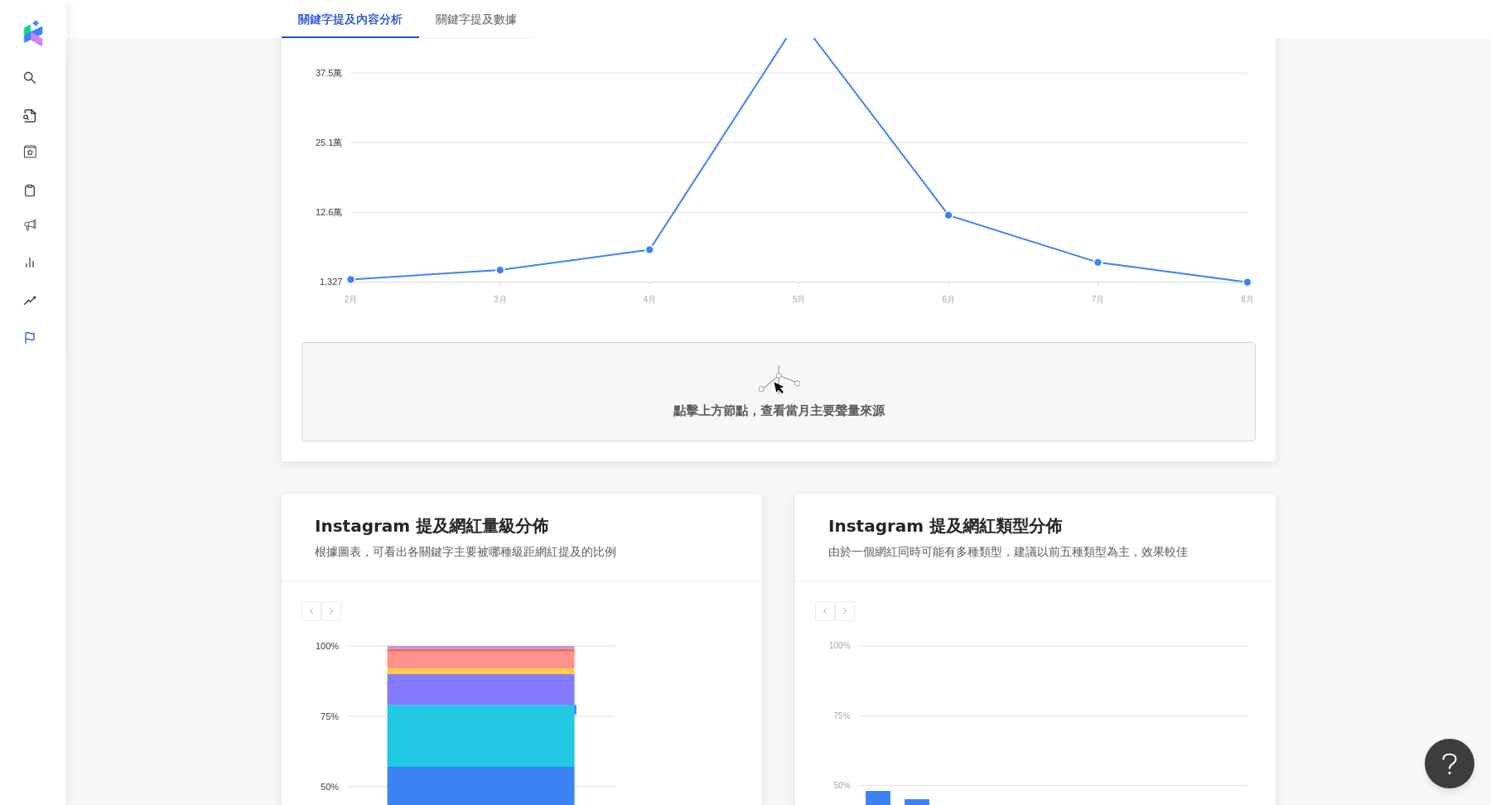
scroll to position [475, 0]
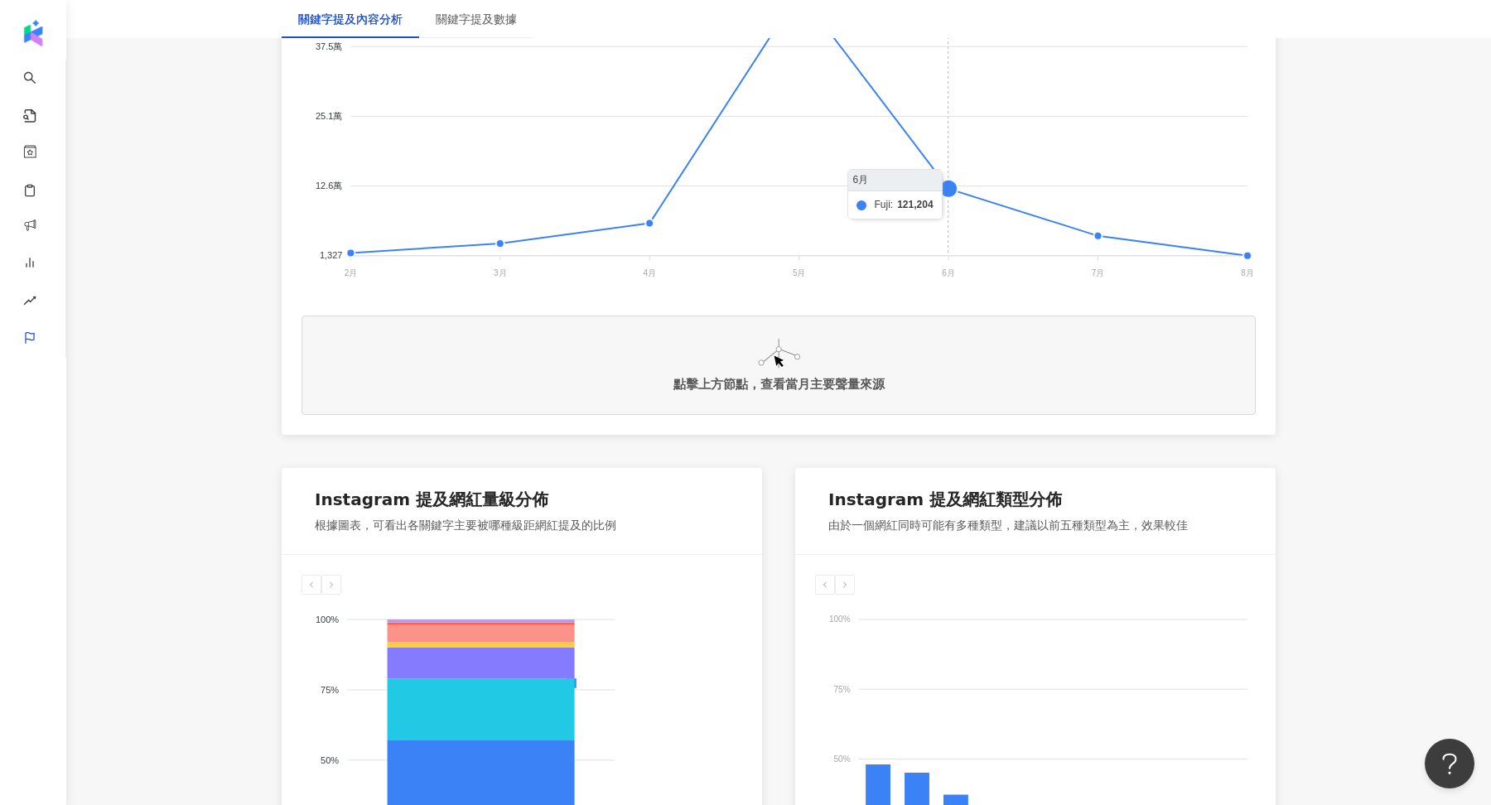
click at [948, 195] on foreignobject at bounding box center [779, 117] width 954 height 331
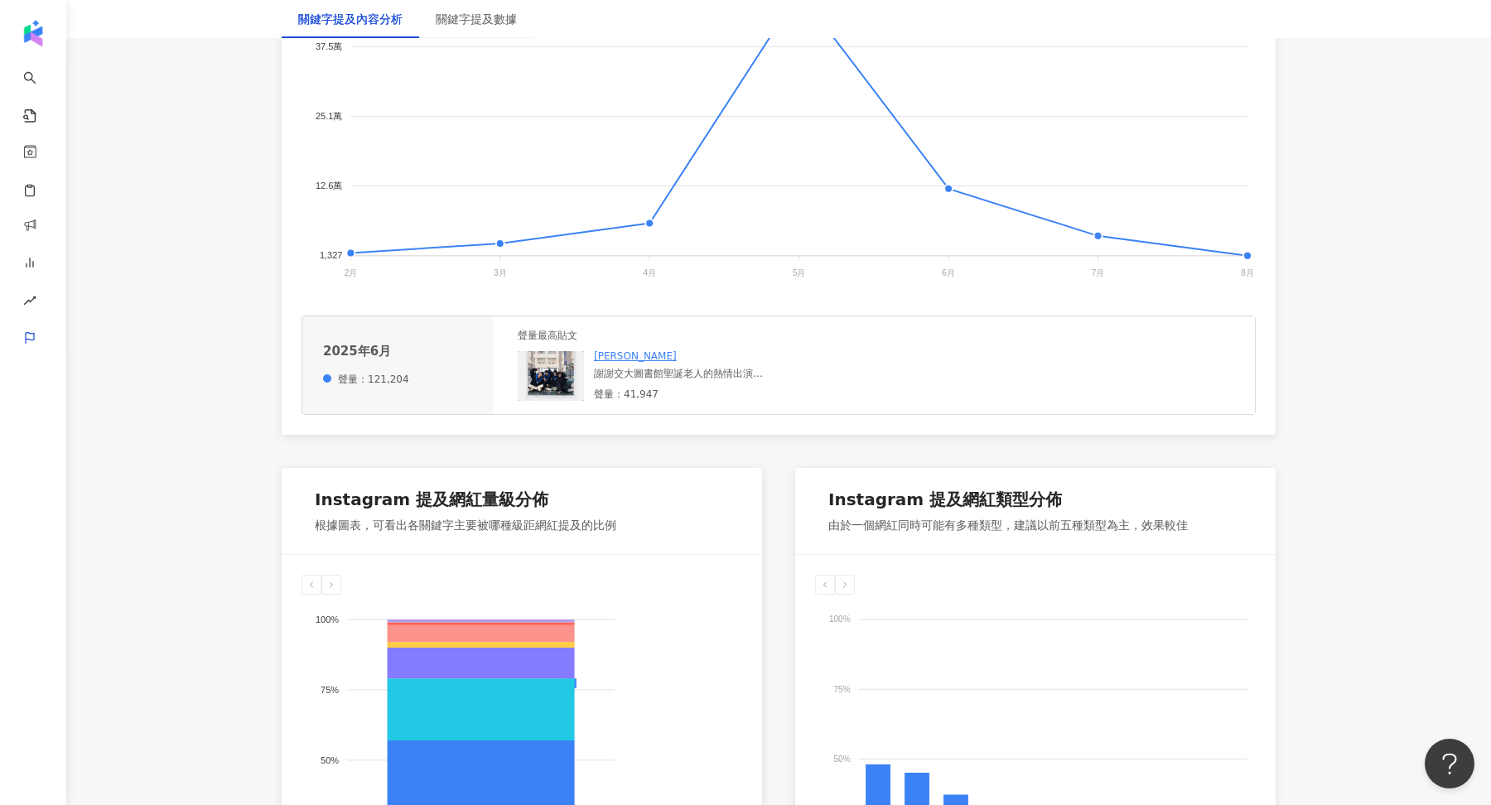
click at [571, 396] on img at bounding box center [551, 376] width 66 height 50
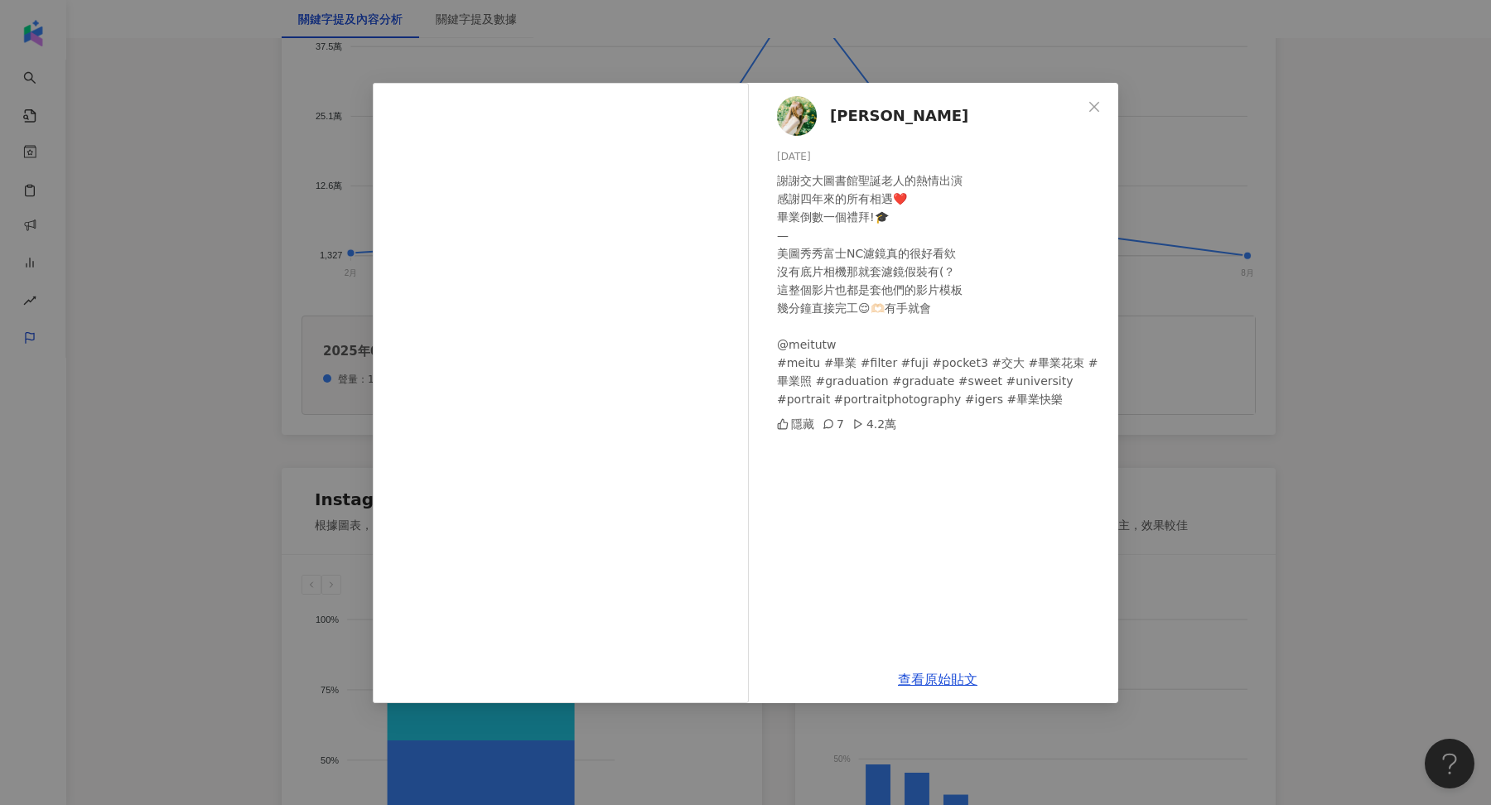
click at [1189, 292] on div "[PERSON_NAME] [DATE] 謝謝交大圖書館聖誕老人的熱情出演 感謝四年來的所有相遇❤️ 畢業倒數一個禮拜!🎓 — 美圖秀秀富士NC濾鏡真的很好看…" at bounding box center [745, 402] width 1491 height 805
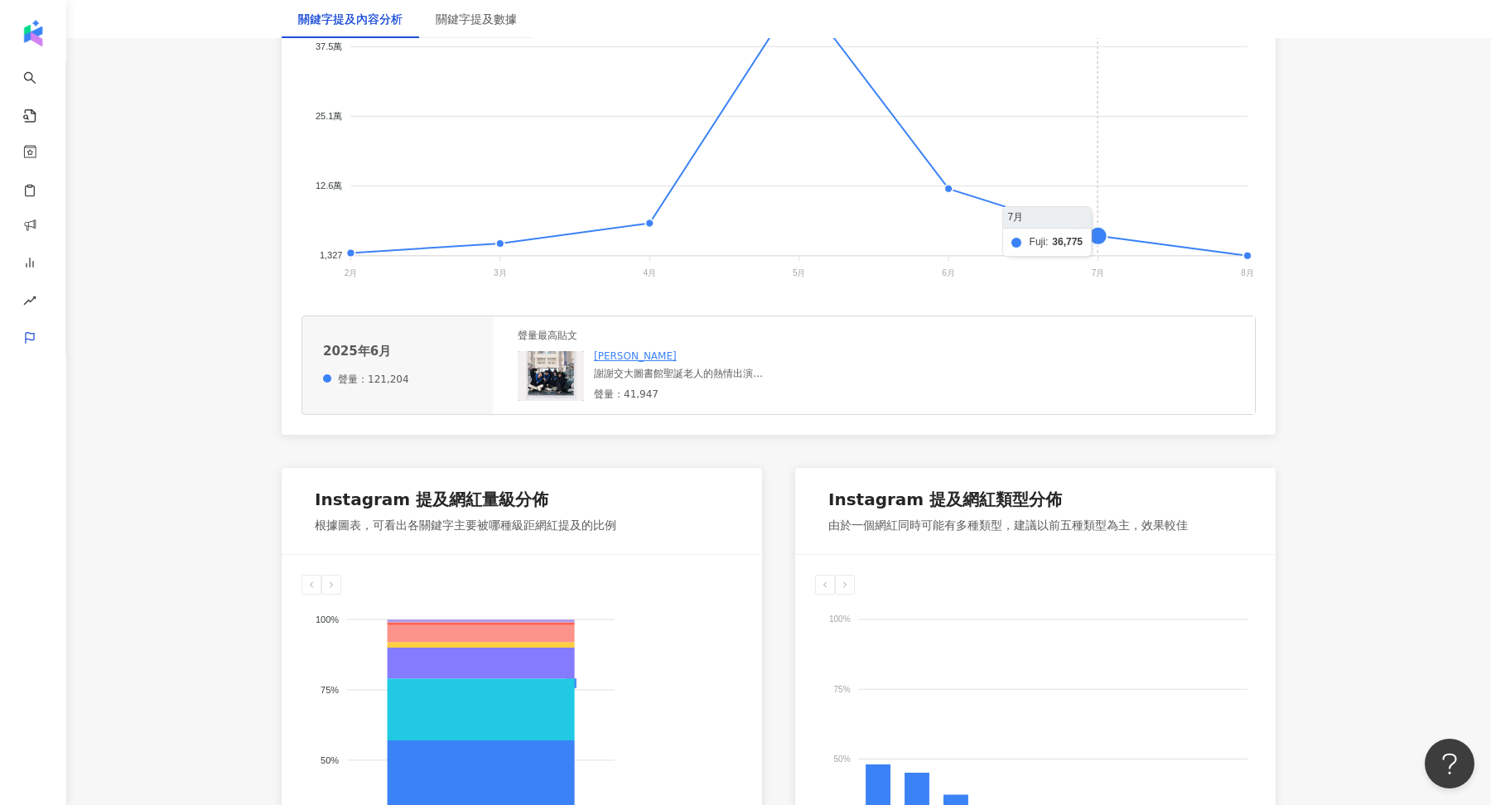
click at [1100, 230] on foreignobject at bounding box center [779, 117] width 954 height 331
click at [561, 401] on div "聲量最高貼[PERSON_NAME]大老闆BOSSEN 出國一定要帶一台這個底片相機😍📷 隨便拍都超級好看！ - 這台在蝦皮上買$740 裡面有27張，洗出來…" at bounding box center [874, 365] width 762 height 98
click at [540, 383] on img at bounding box center [551, 376] width 66 height 50
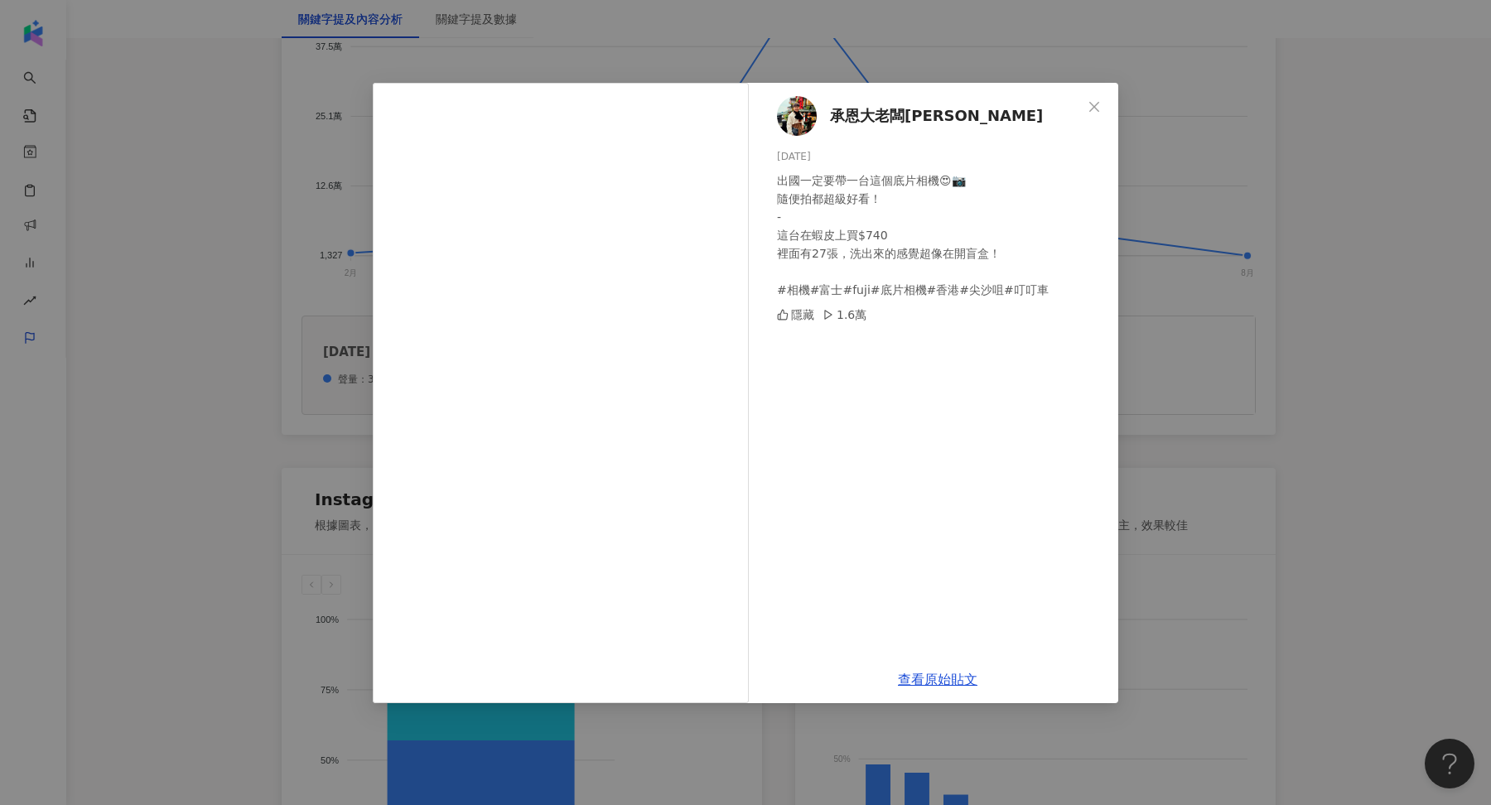
click at [1213, 472] on div "承恩大老闆BOSSEN [DATE] 出國一定要帶一台這個底片相機😍📷 隨便拍都超級好看！ - 這台在蝦皮上買$740 裡面有27張，洗出來的感覺超像在開盲盒…" at bounding box center [745, 402] width 1491 height 805
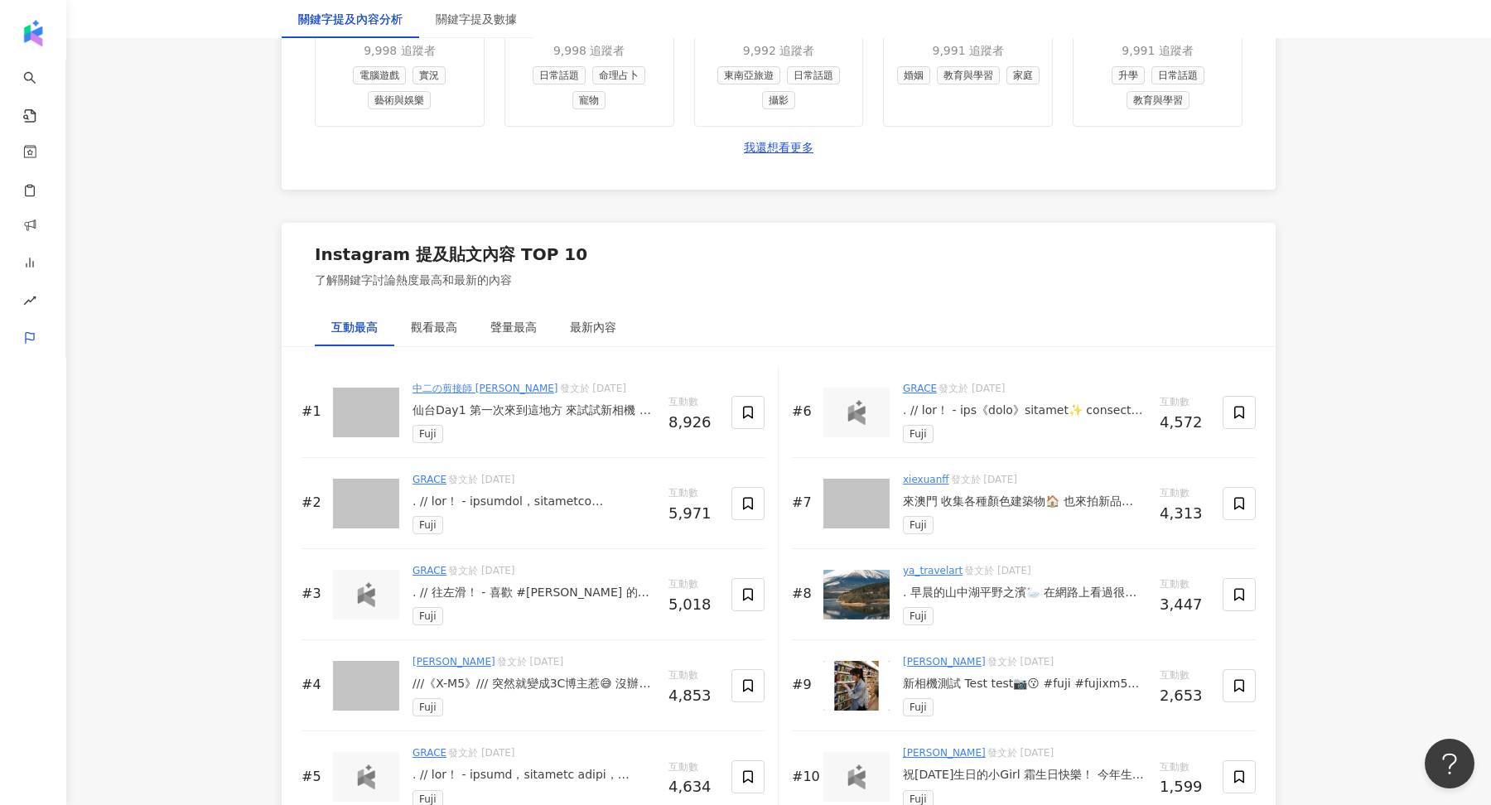
scroll to position [2337, 0]
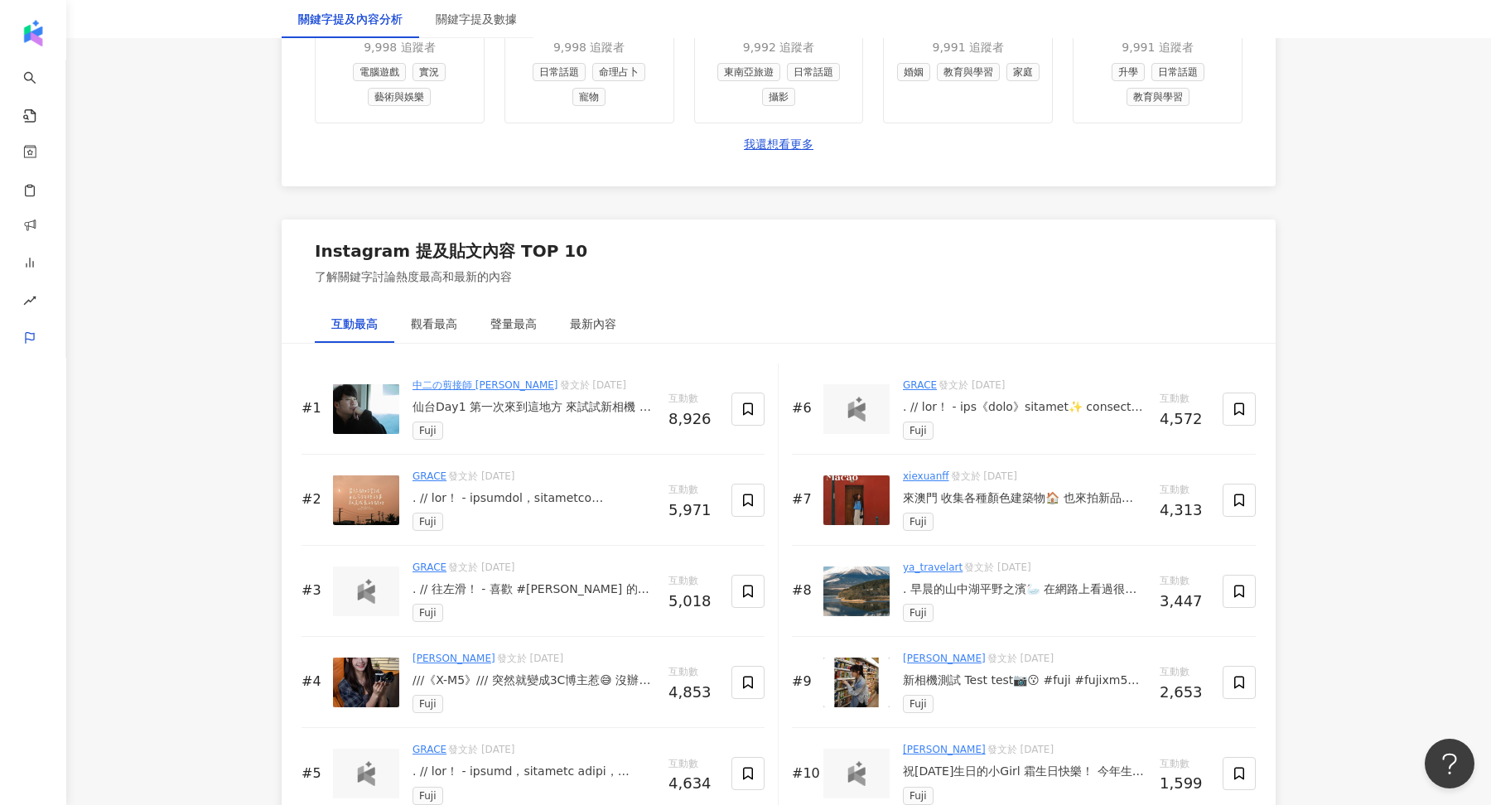
click at [363, 404] on img at bounding box center [366, 409] width 66 height 50
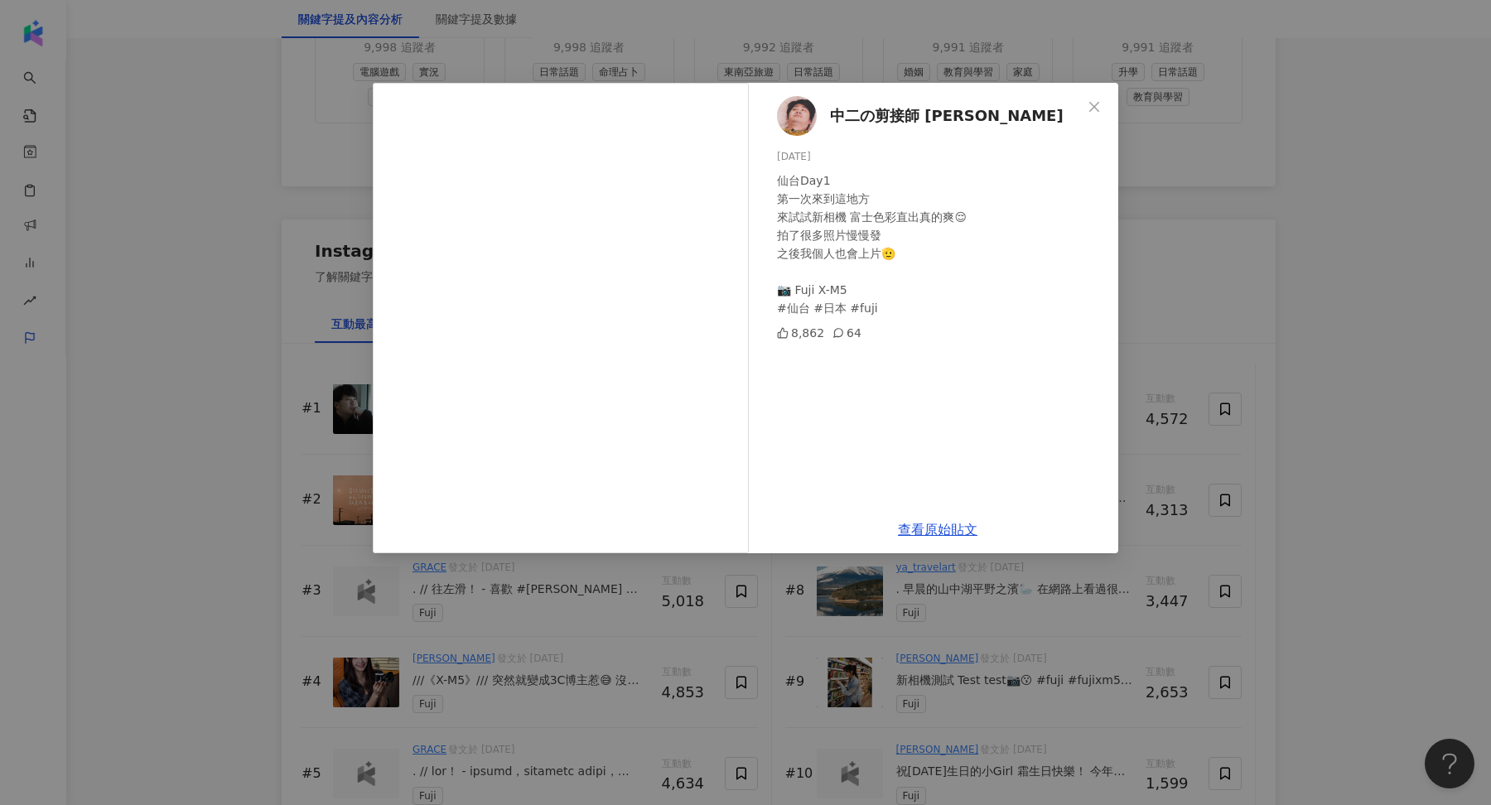
click at [1257, 242] on div "中二の剪接師 [PERSON_NAME] [DATE] 仙台Day1 第一次來到這地方 來試試新相機 富士色彩直出真的爽😌 拍了很多照片慢慢發 之後我個人也會…" at bounding box center [745, 402] width 1491 height 805
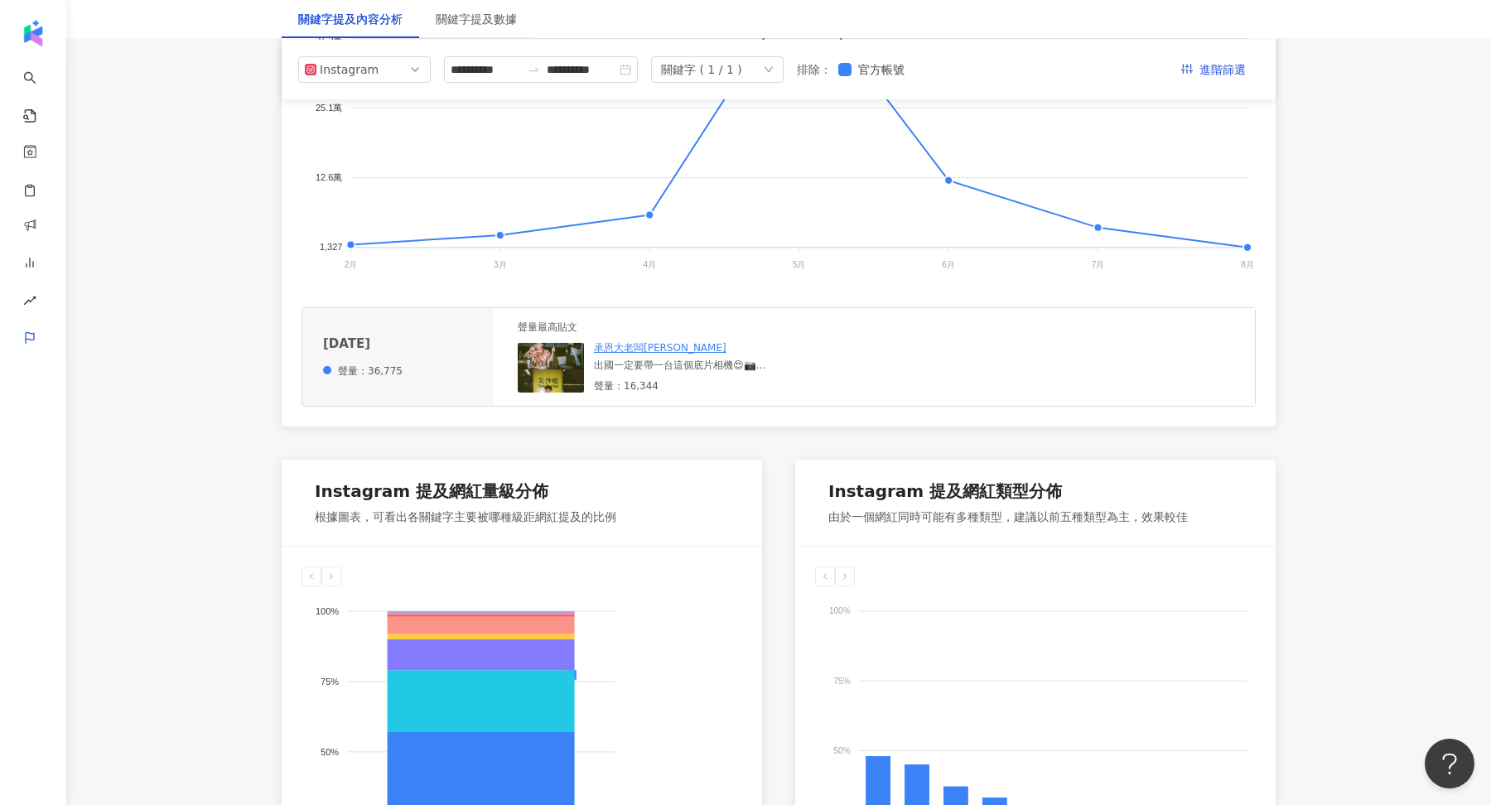
scroll to position [0, 0]
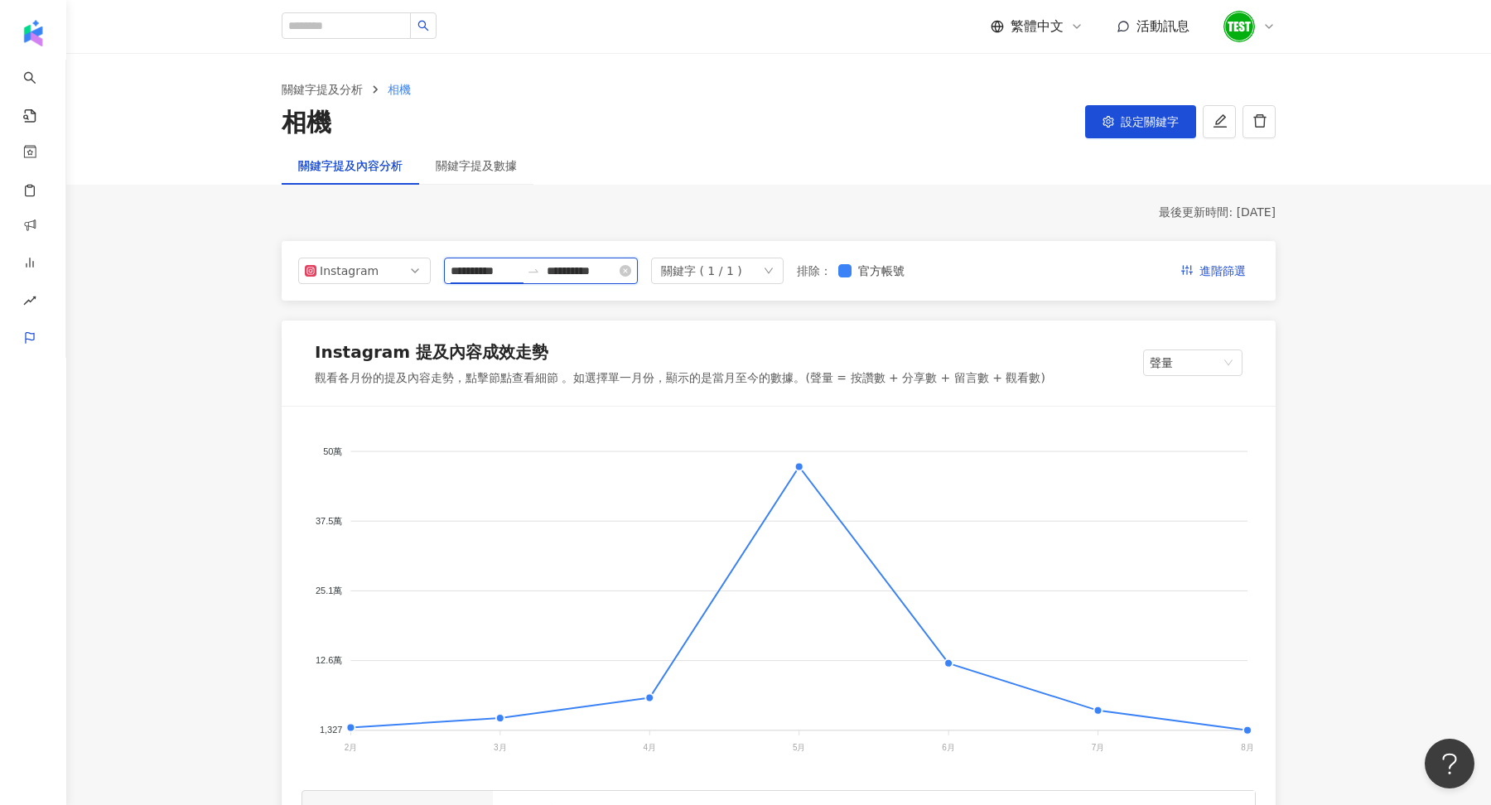
click at [490, 269] on input "**********" at bounding box center [486, 271] width 70 height 18
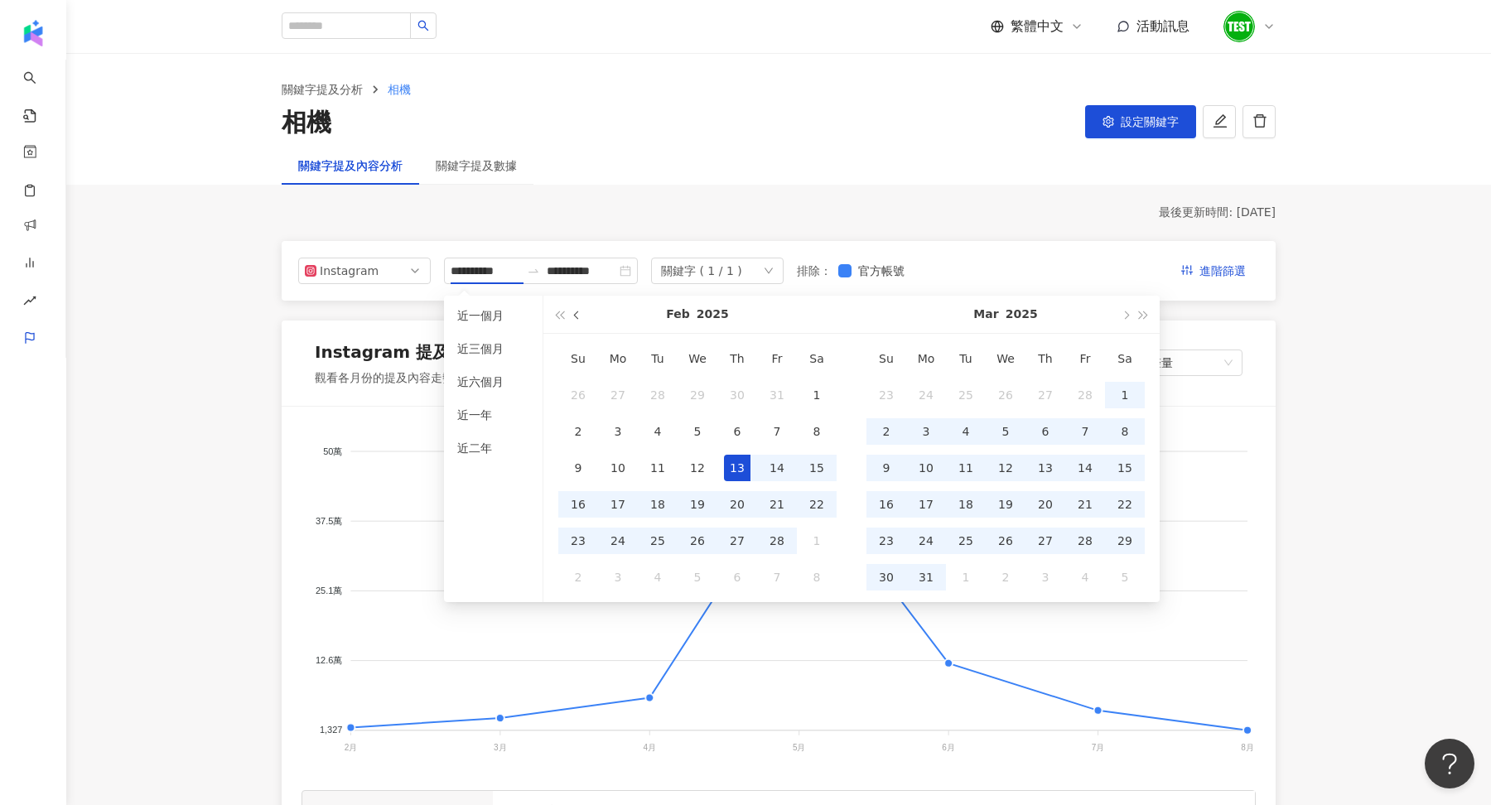
click at [577, 311] on span "button" at bounding box center [578, 315] width 8 height 8
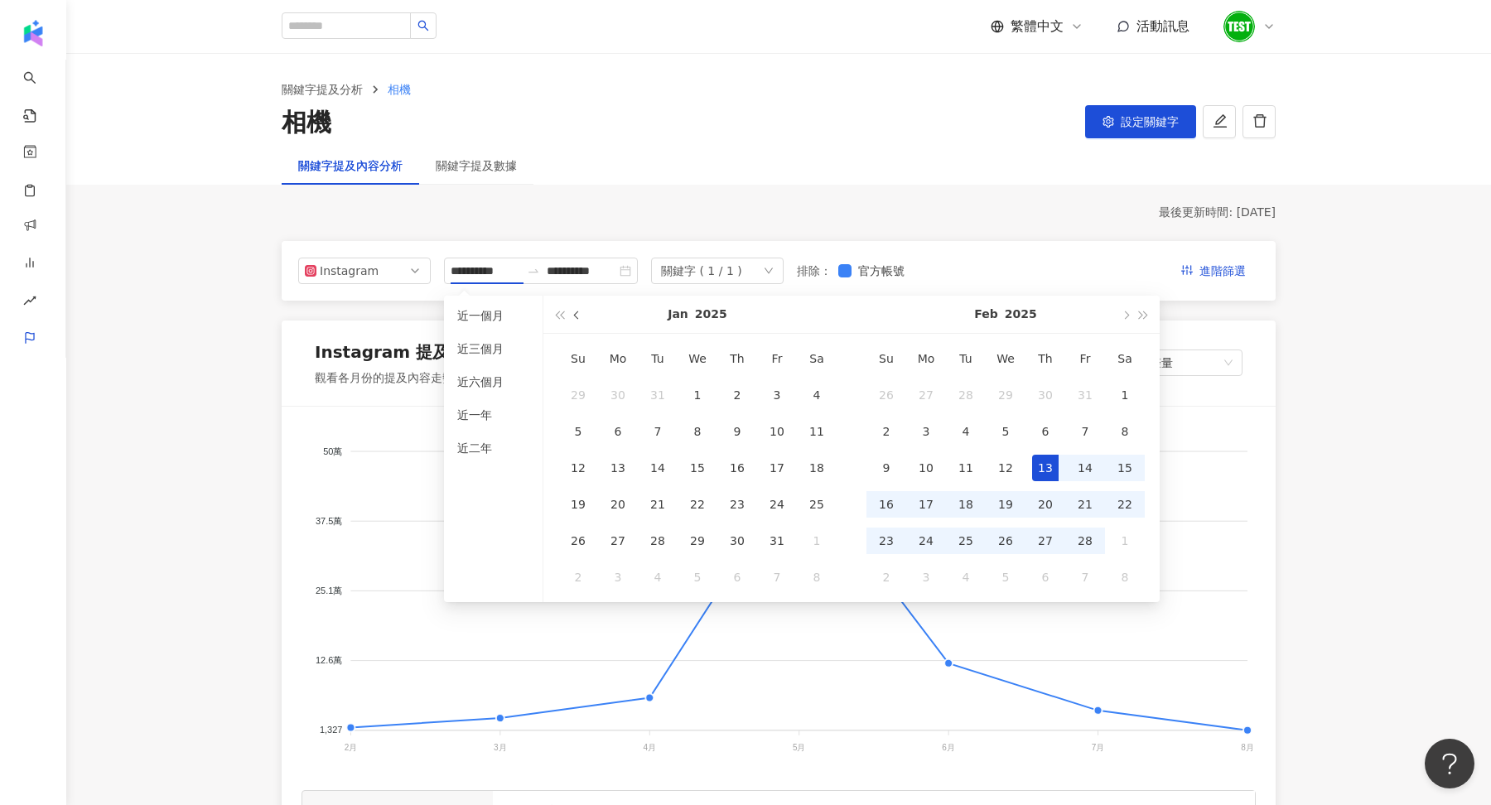
click at [577, 311] on span "button" at bounding box center [578, 315] width 8 height 8
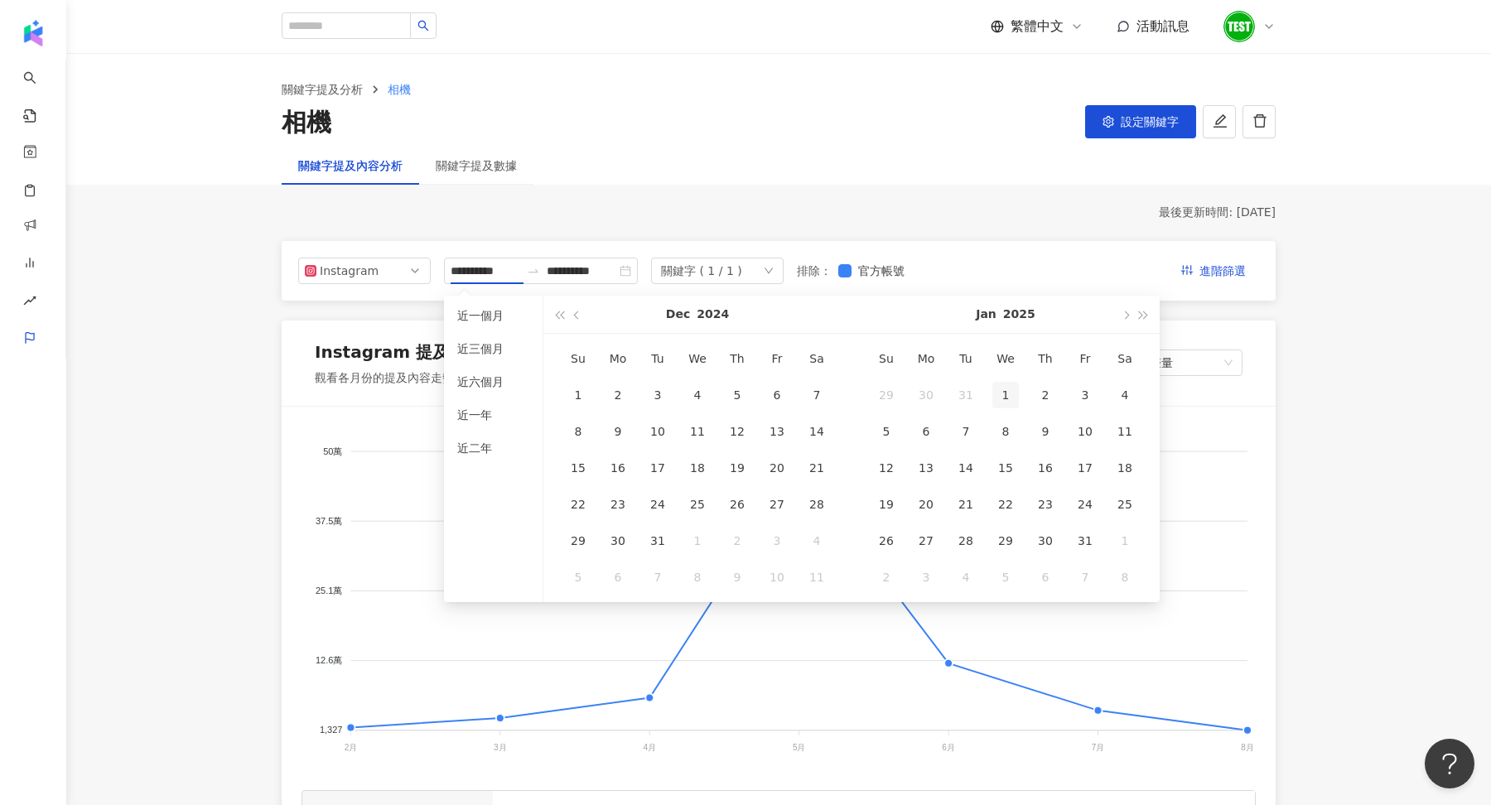
type input "**********"
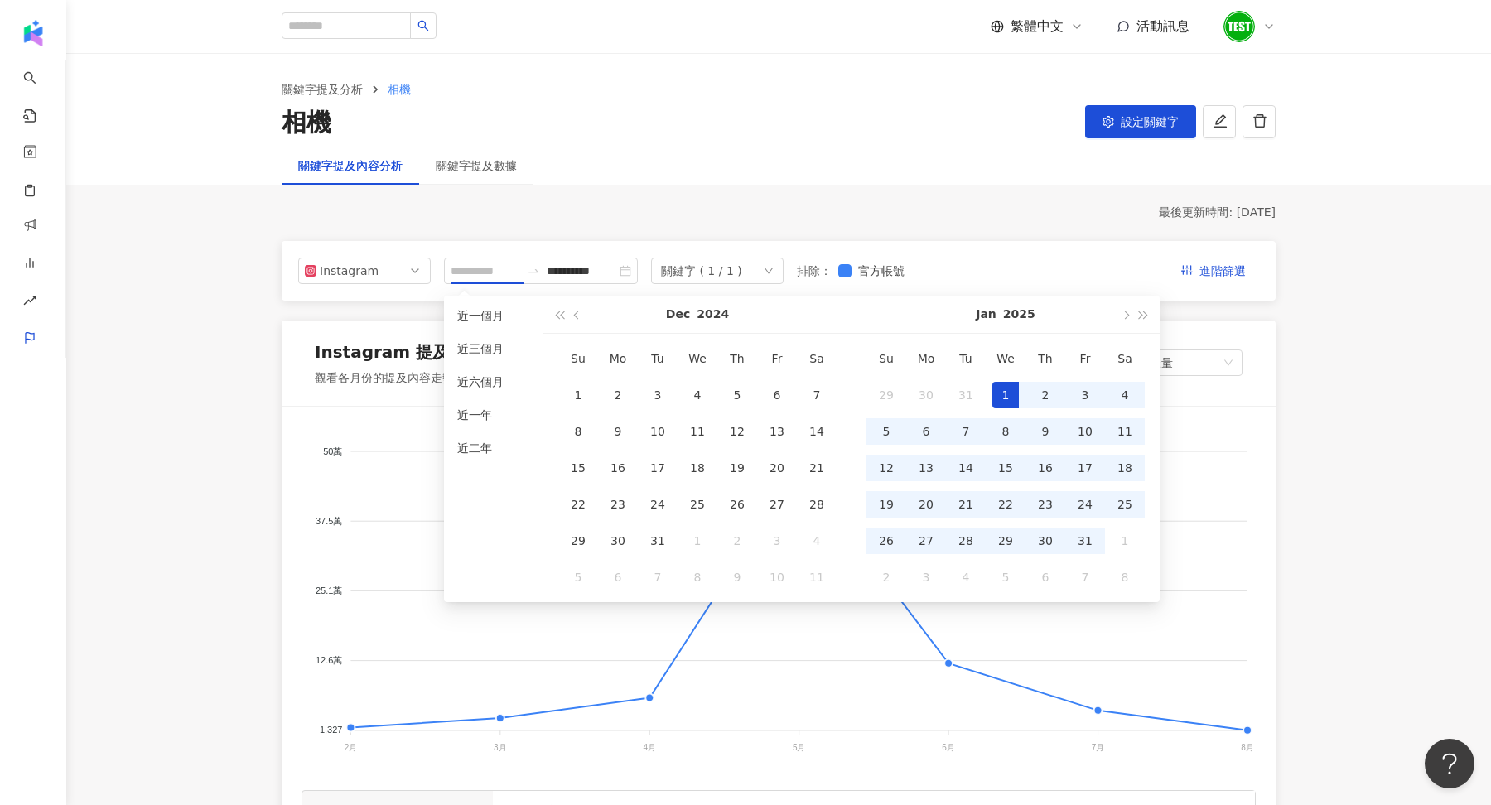
click at [994, 393] on div "1" at bounding box center [1005, 395] width 27 height 27
type input "**********"
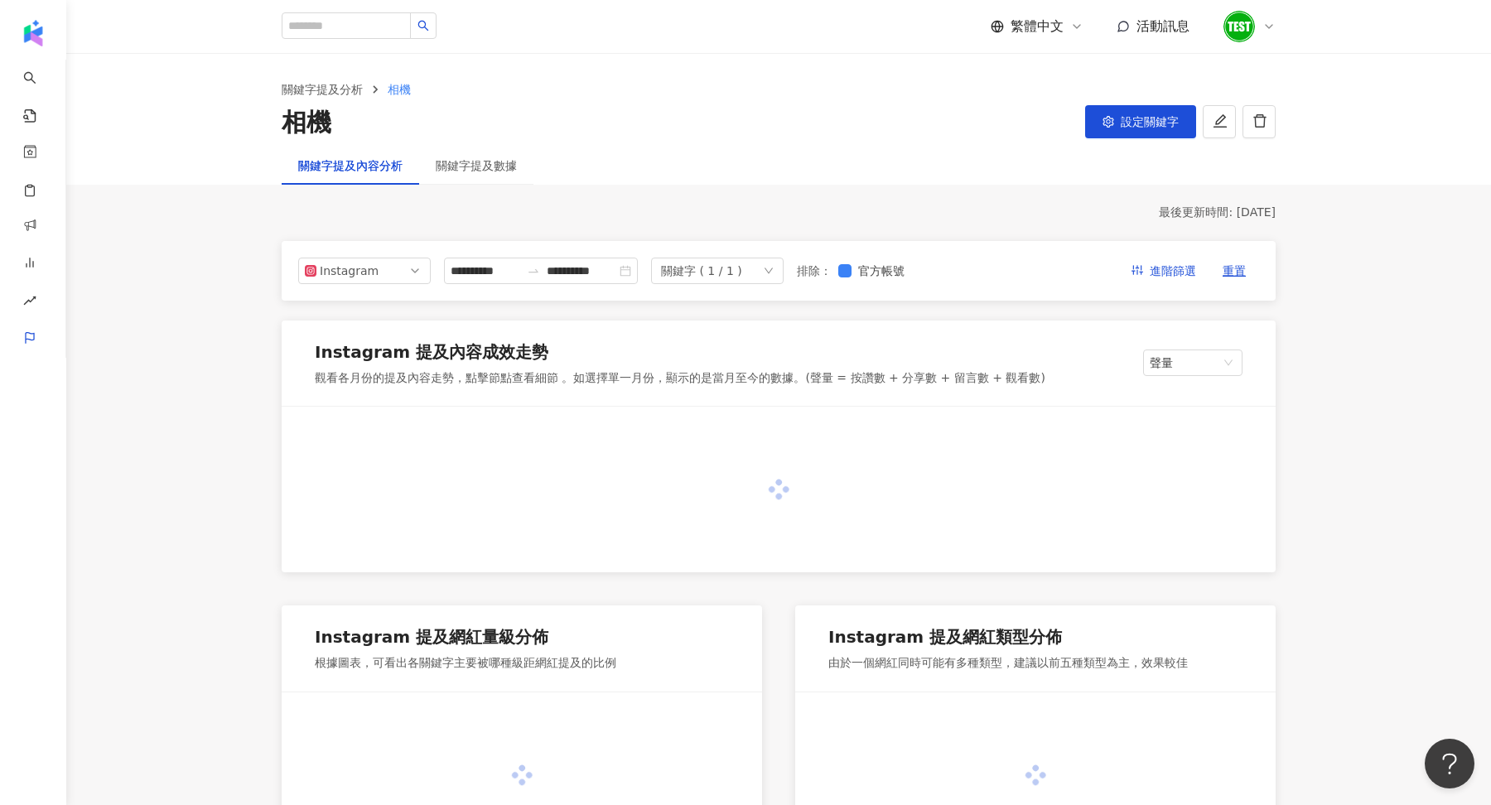
type input "**********"
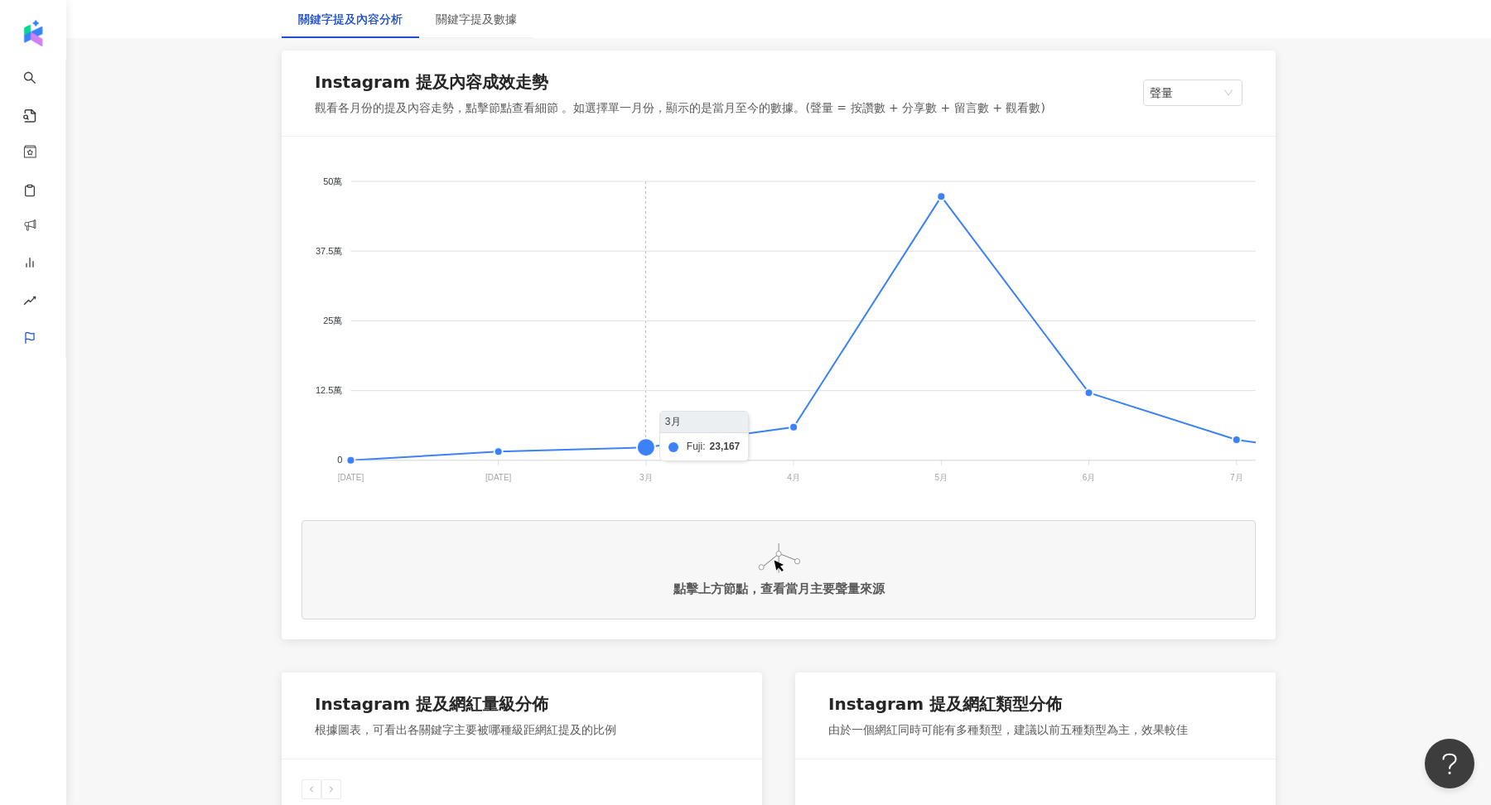
scroll to position [271, 0]
click at [501, 449] on foreignobject at bounding box center [847, 321] width 1091 height 331
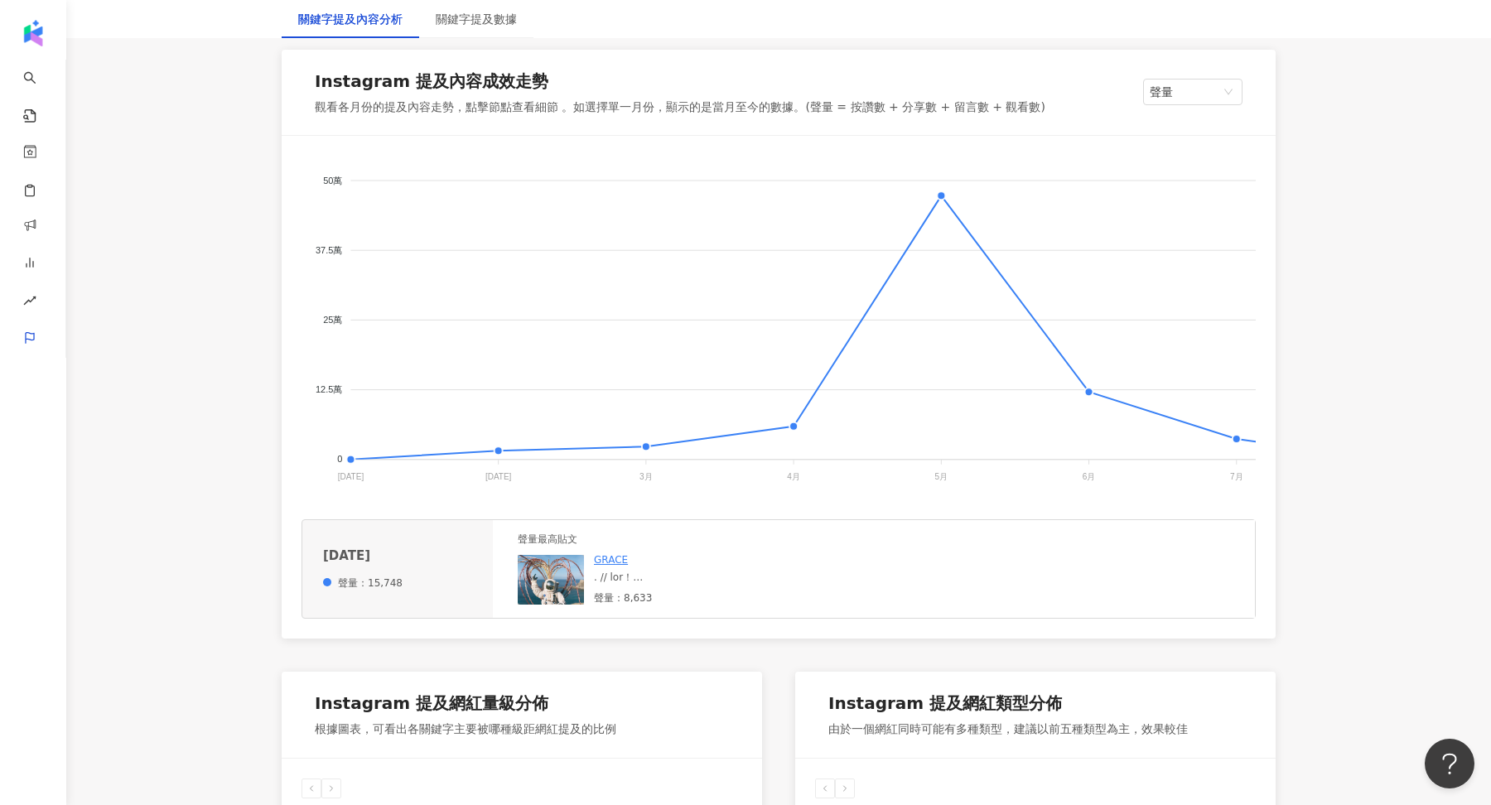
click at [548, 570] on img at bounding box center [551, 580] width 66 height 50
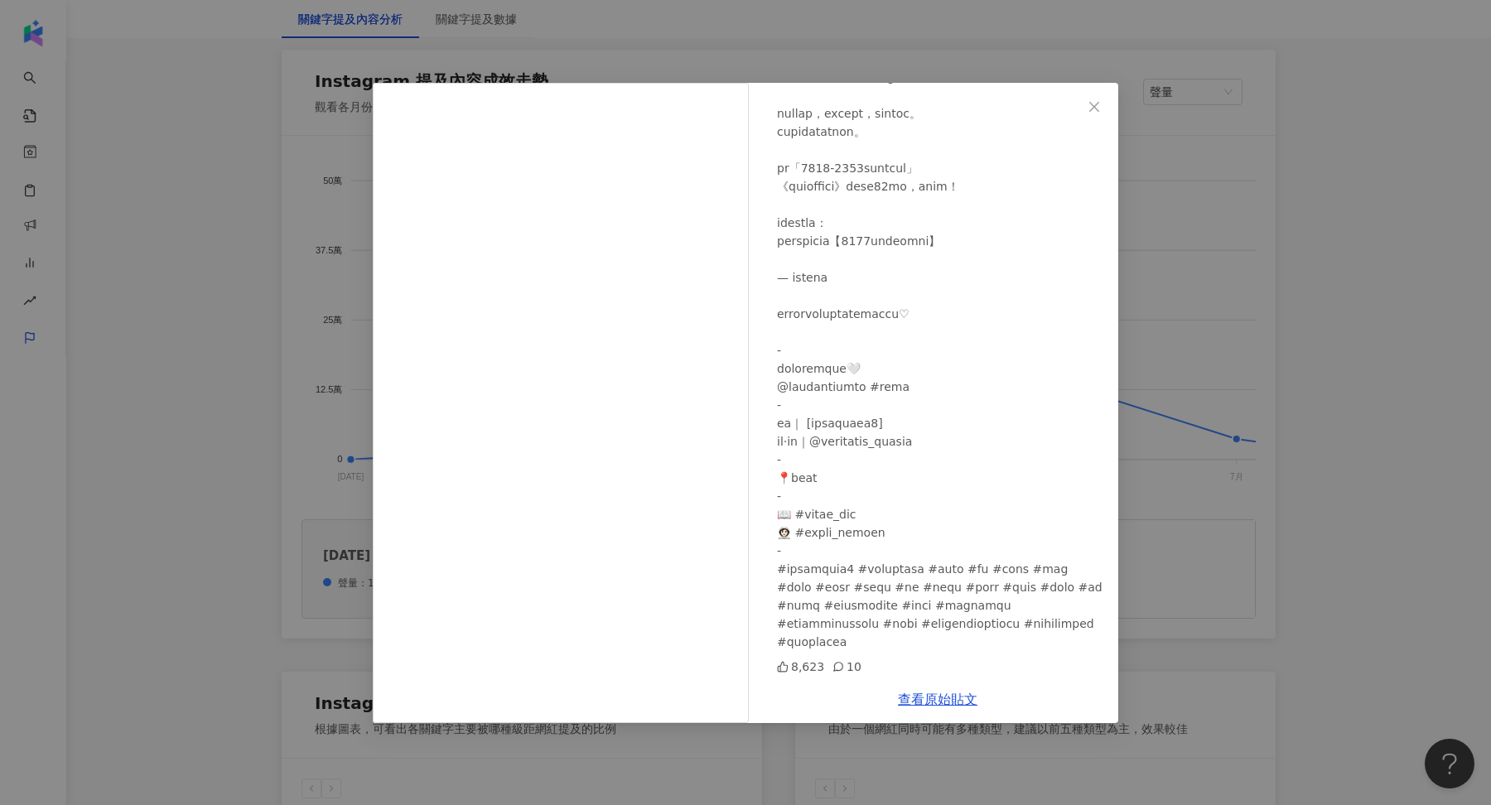
scroll to position [450, 0]
click at [1235, 456] on div "GRACE [DATE] 8,623 10 查看原始貼文" at bounding box center [745, 402] width 1491 height 805
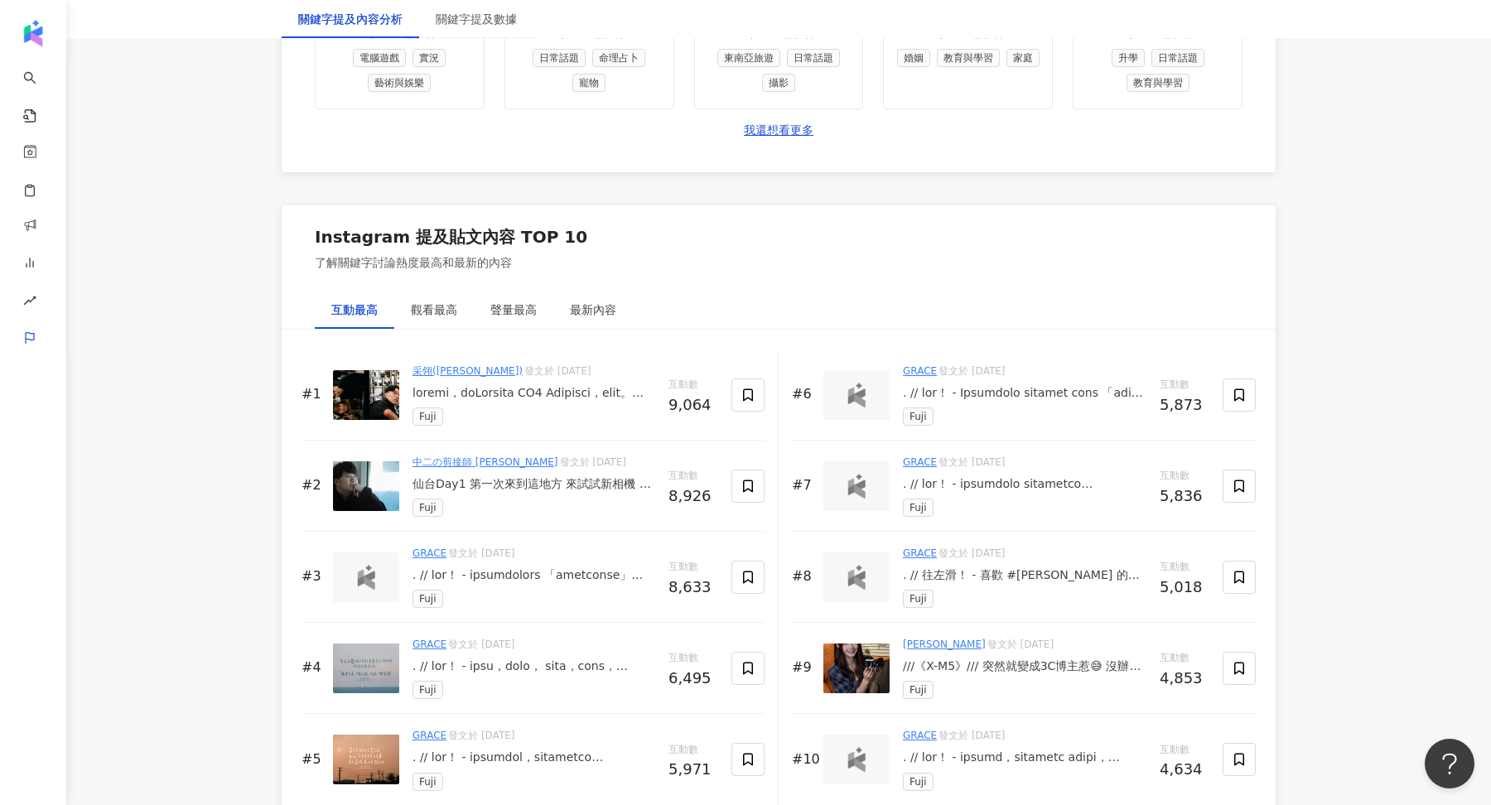
scroll to position [2710, 0]
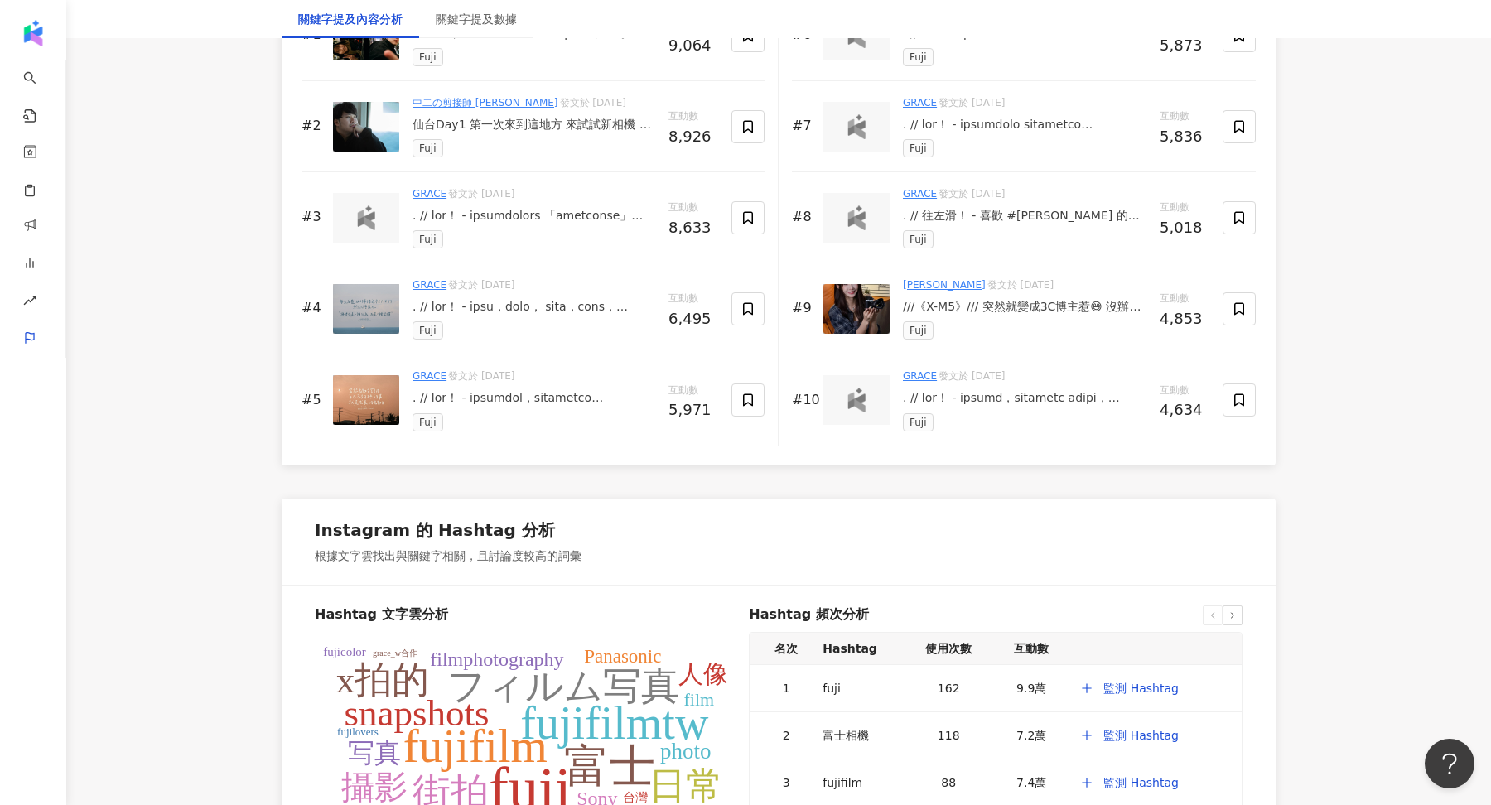
click at [855, 213] on img at bounding box center [856, 217] width 33 height 25
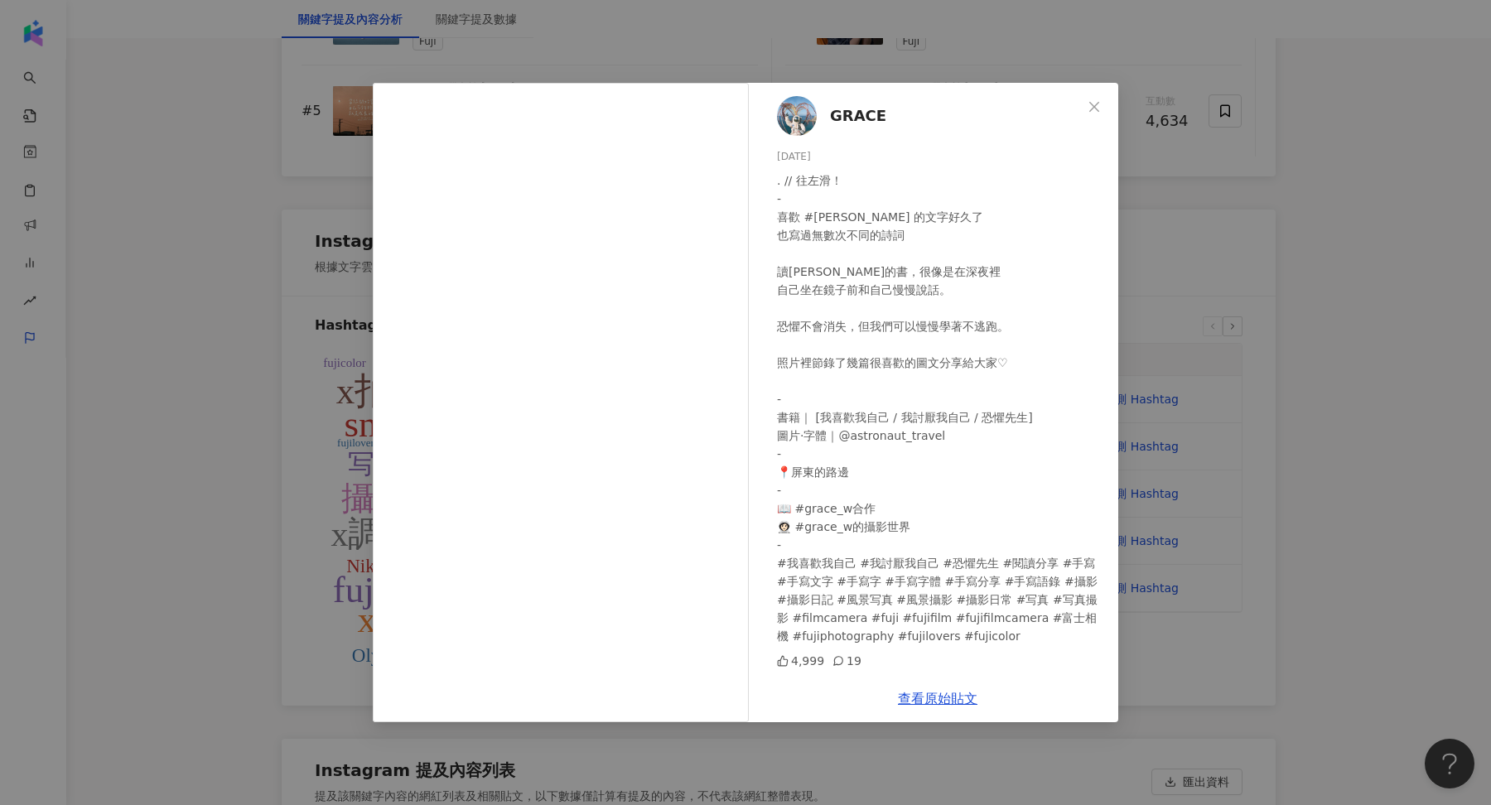
click at [1251, 540] on div "GRACE [DATE] . // 往左滑！ - 喜歡 #[PERSON_NAME] 的文字好久了 也寫過無數次不同的詩詞 讀[PERSON_NAME]的書，…" at bounding box center [745, 402] width 1491 height 805
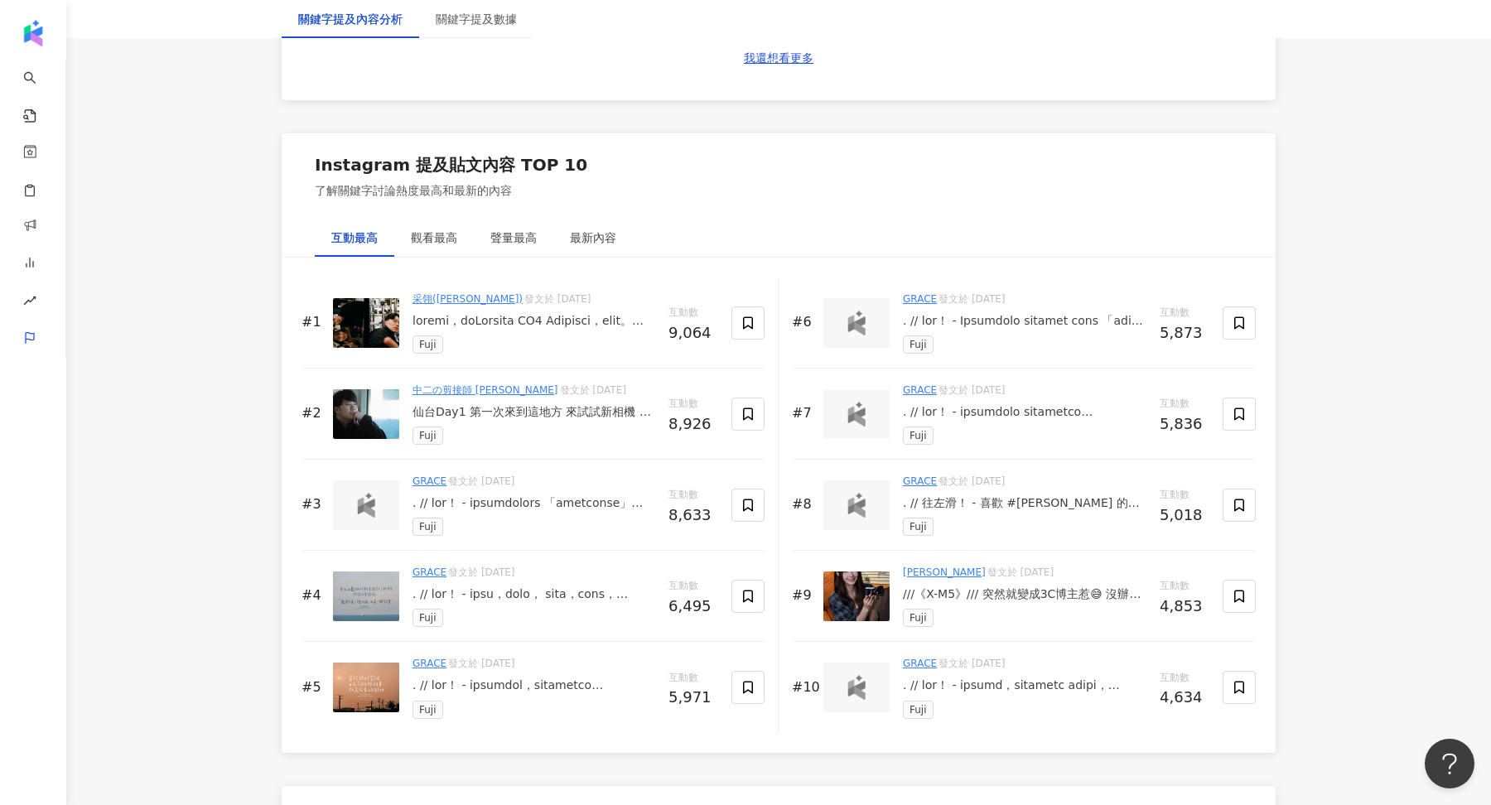
scroll to position [2424, 0]
click at [845, 317] on img at bounding box center [856, 321] width 33 height 25
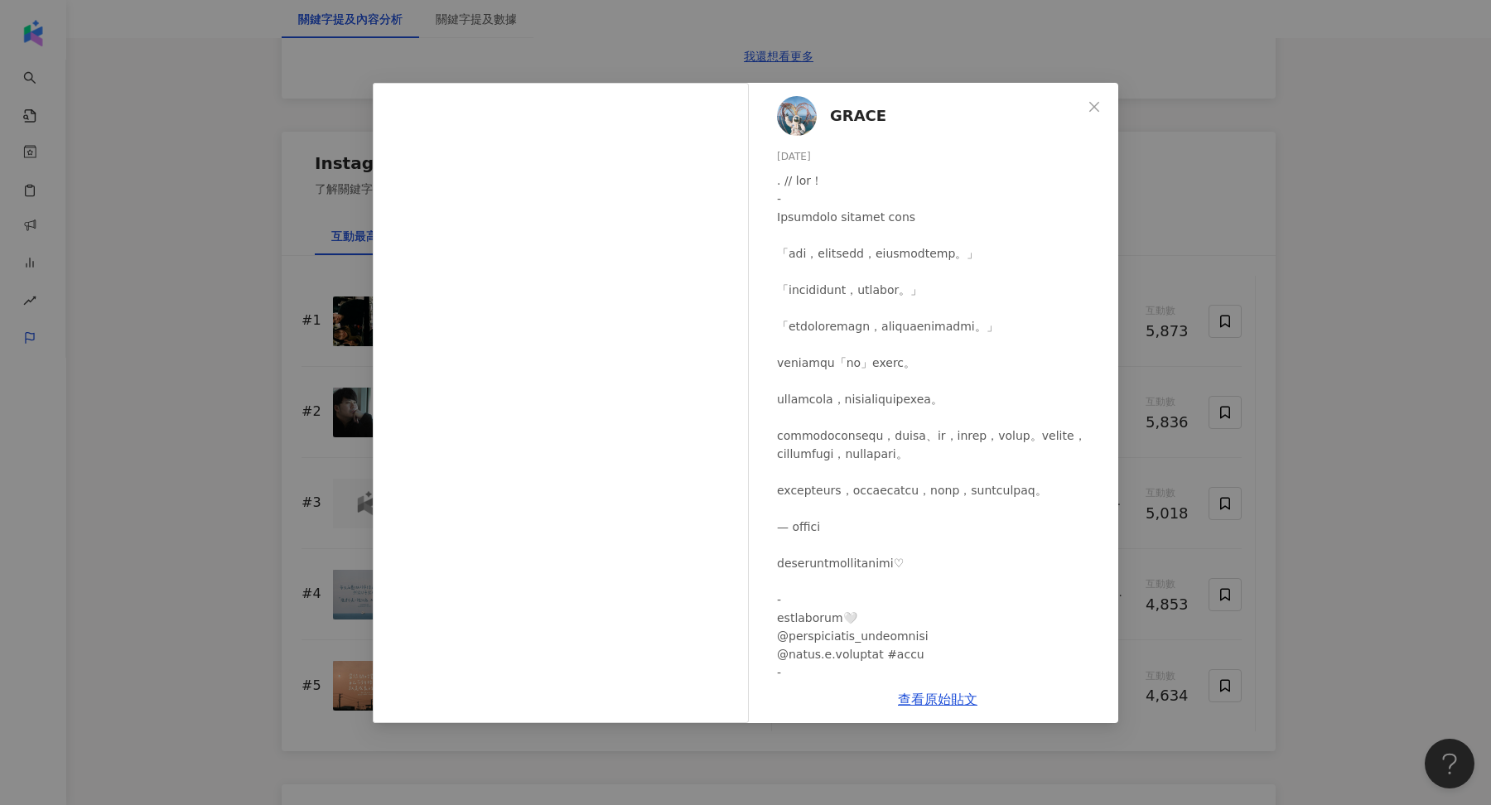
scroll to position [322, 0]
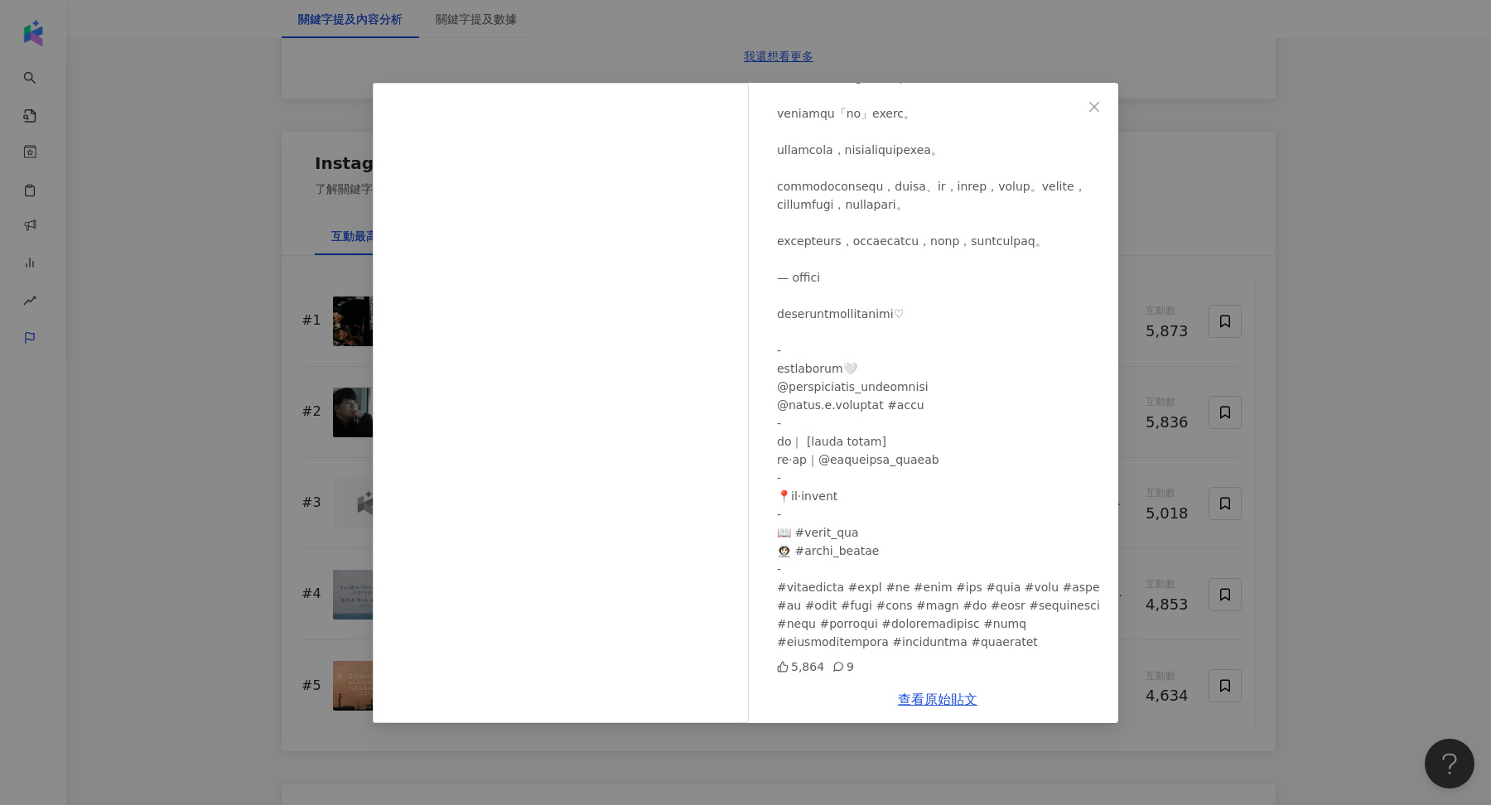
click at [1410, 206] on div "GRACE [DATE] 5,864 9 查看原始貼文" at bounding box center [745, 402] width 1491 height 805
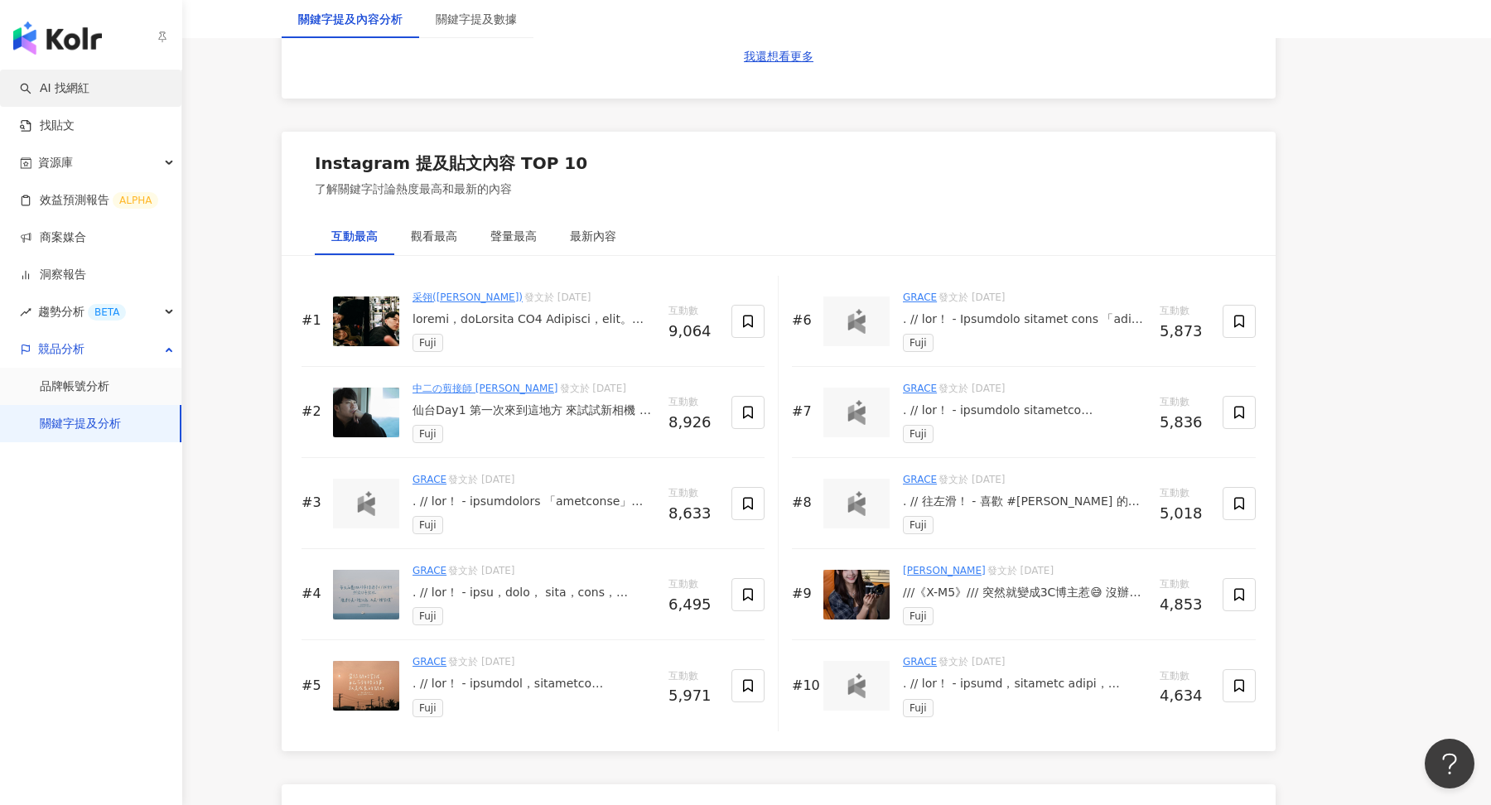
click at [54, 87] on link "AI 找網紅" at bounding box center [55, 88] width 70 height 17
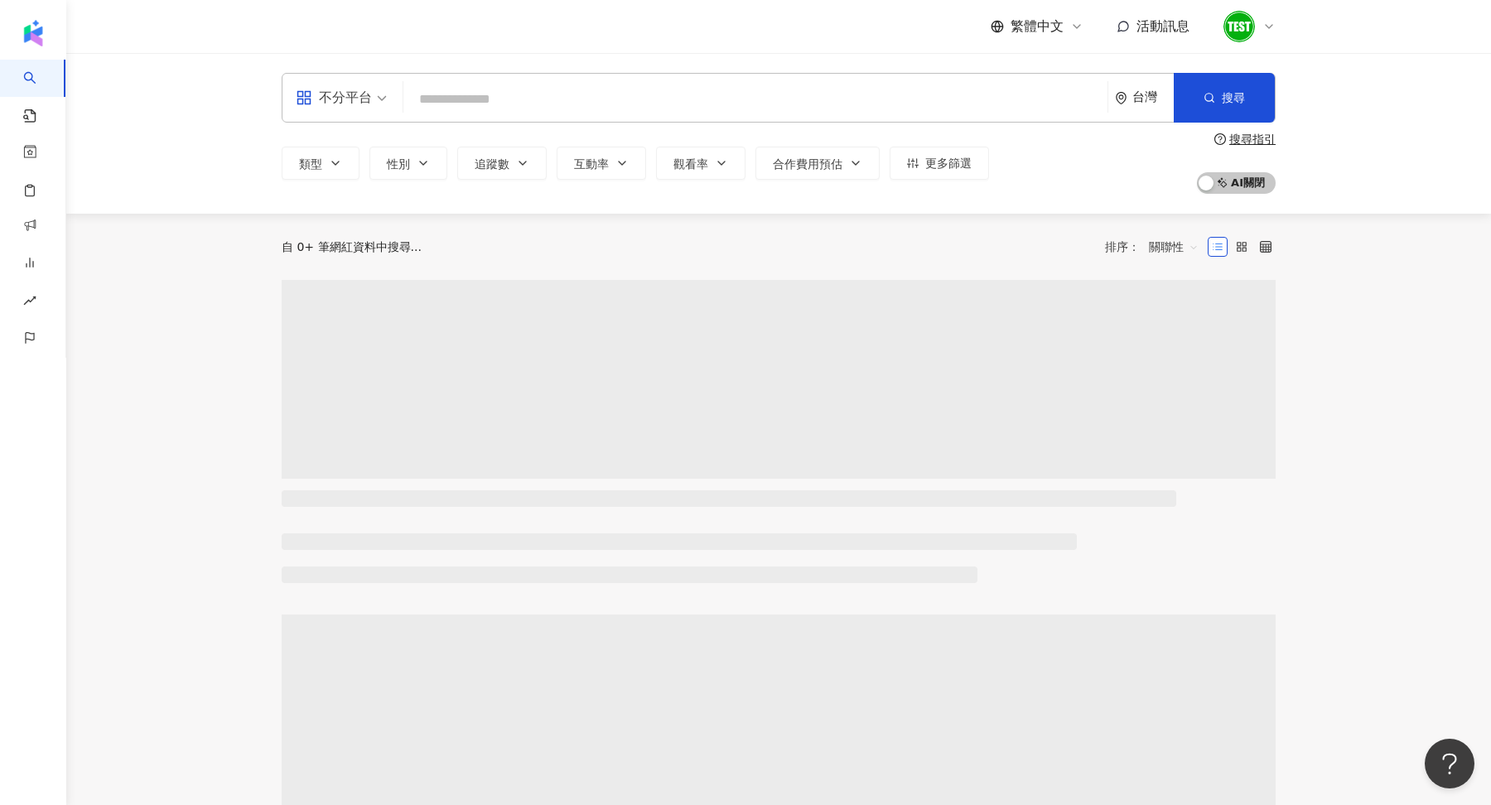
click at [461, 90] on input "search" at bounding box center [755, 99] width 691 height 31
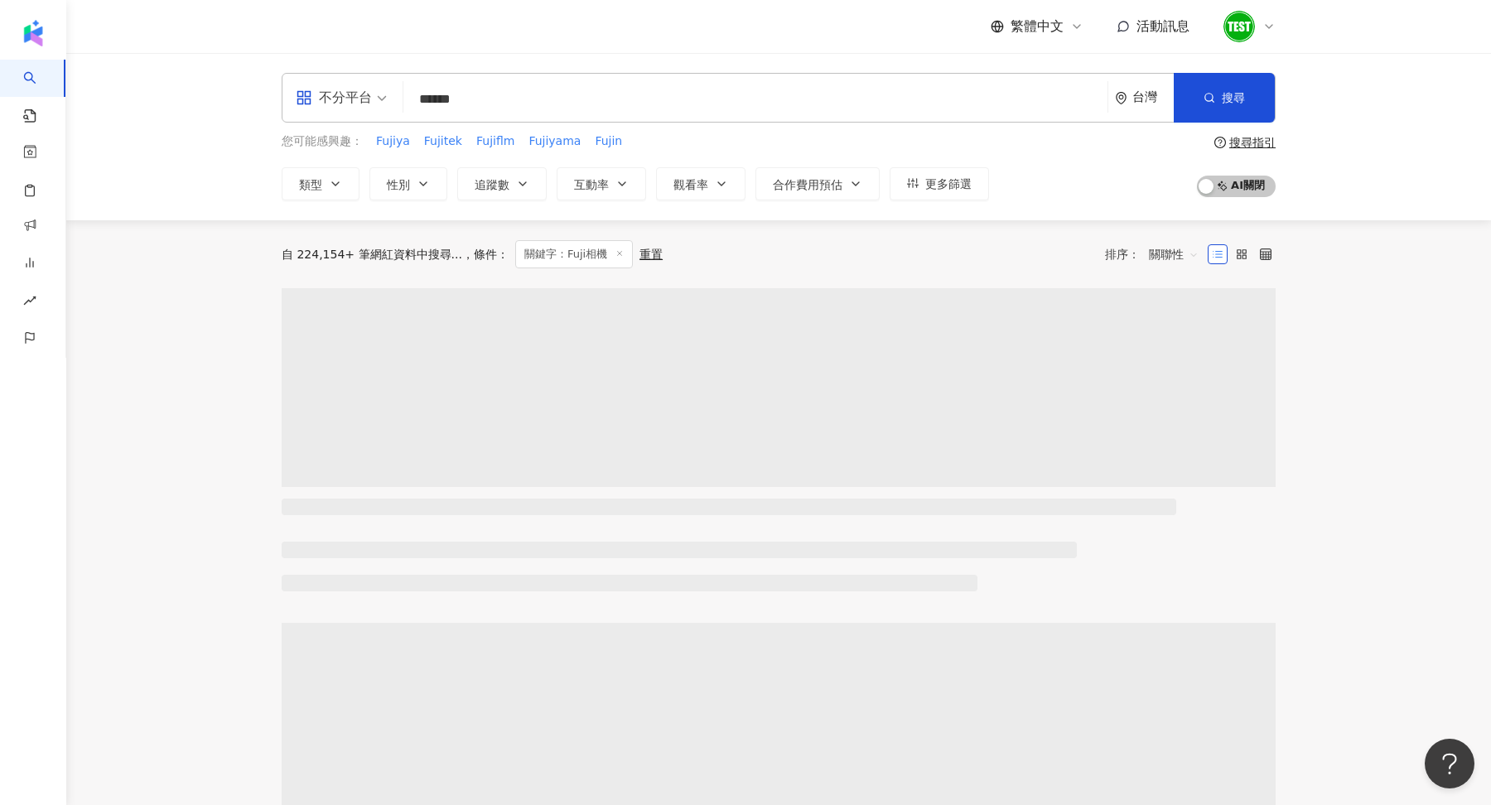
click at [1170, 243] on span "關聯性" at bounding box center [1174, 254] width 50 height 27
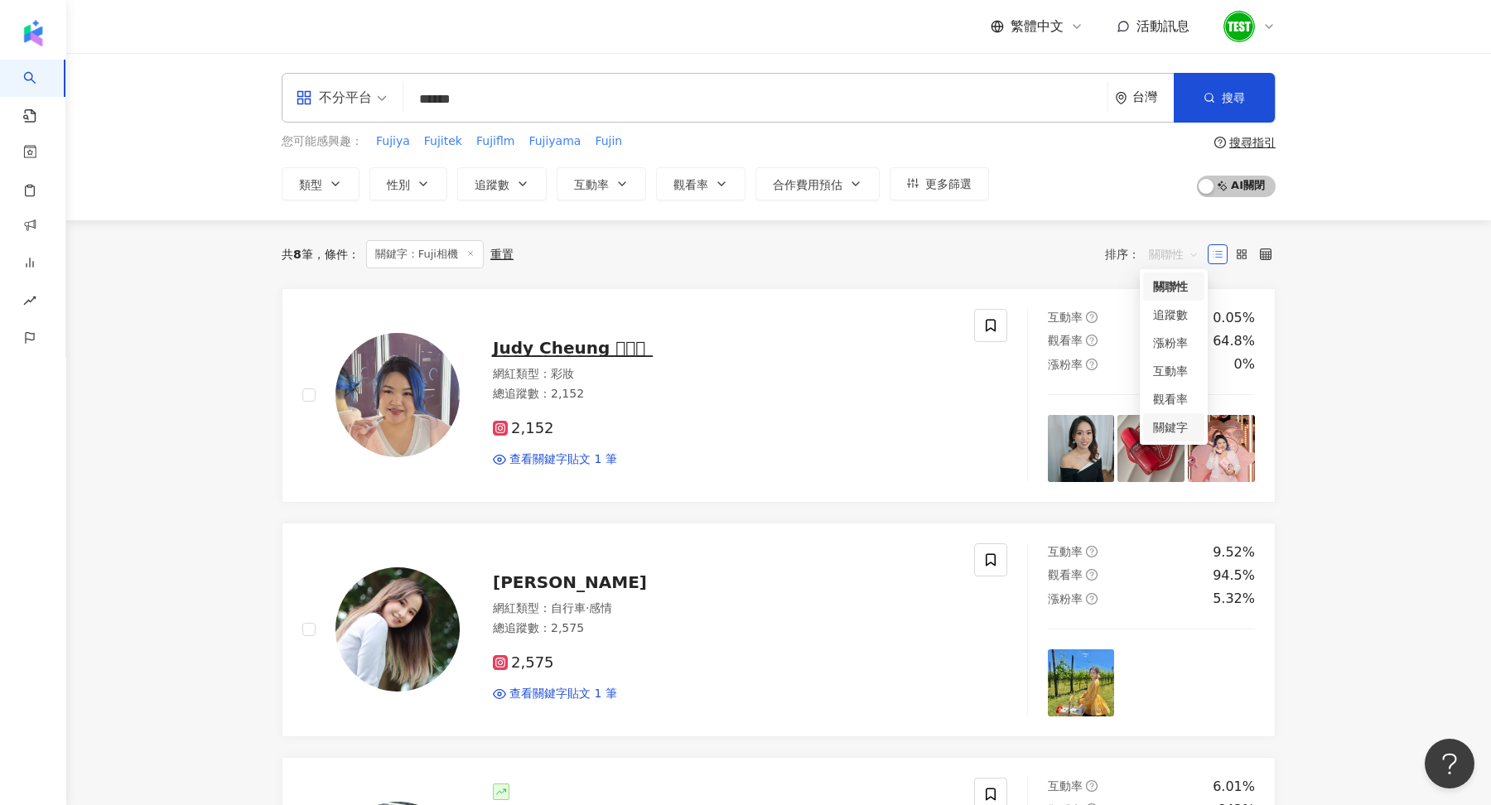
click at [1164, 429] on div "關鍵字" at bounding box center [1173, 427] width 41 height 18
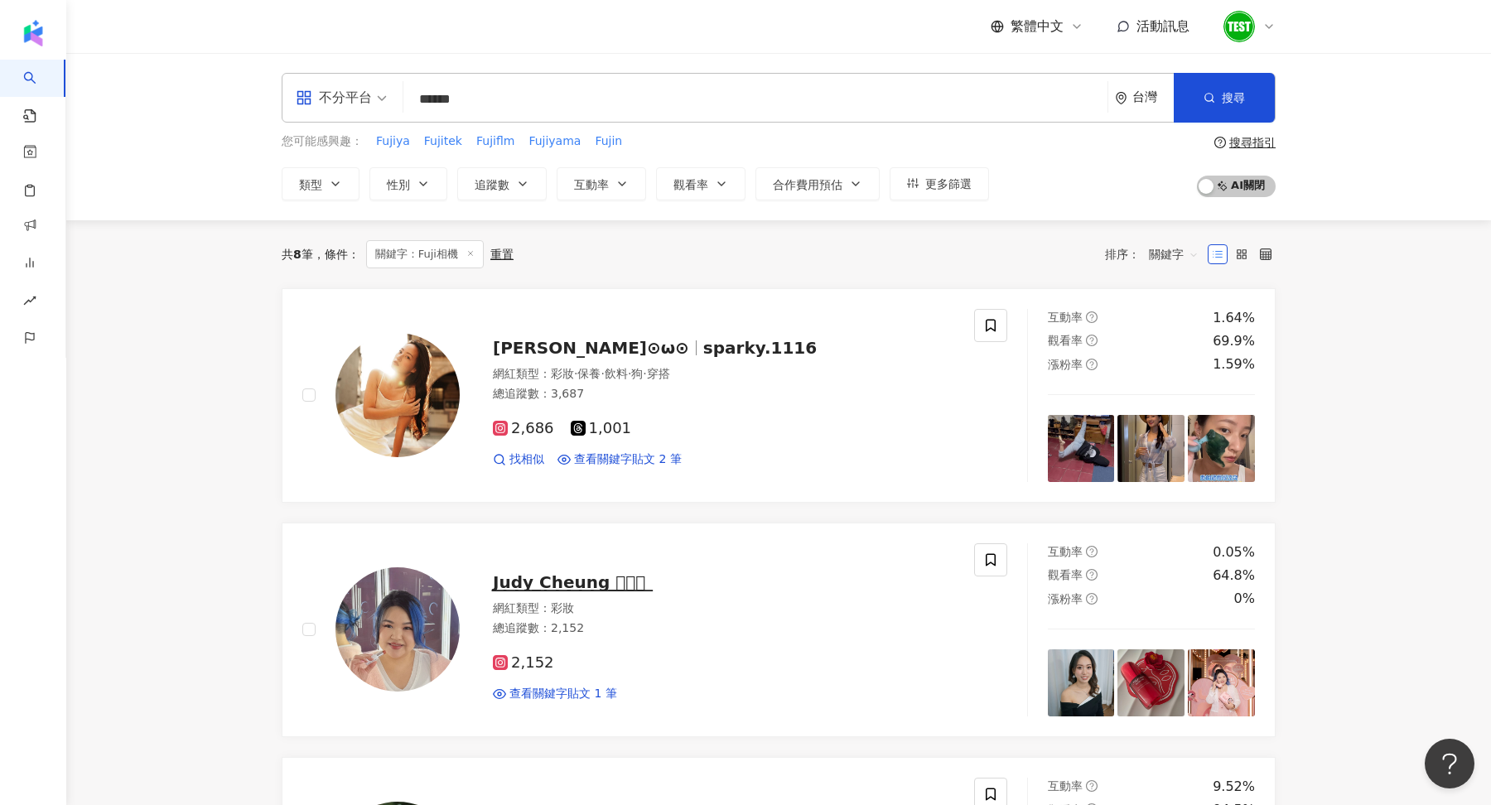
click at [476, 104] on input "******" at bounding box center [755, 99] width 691 height 31
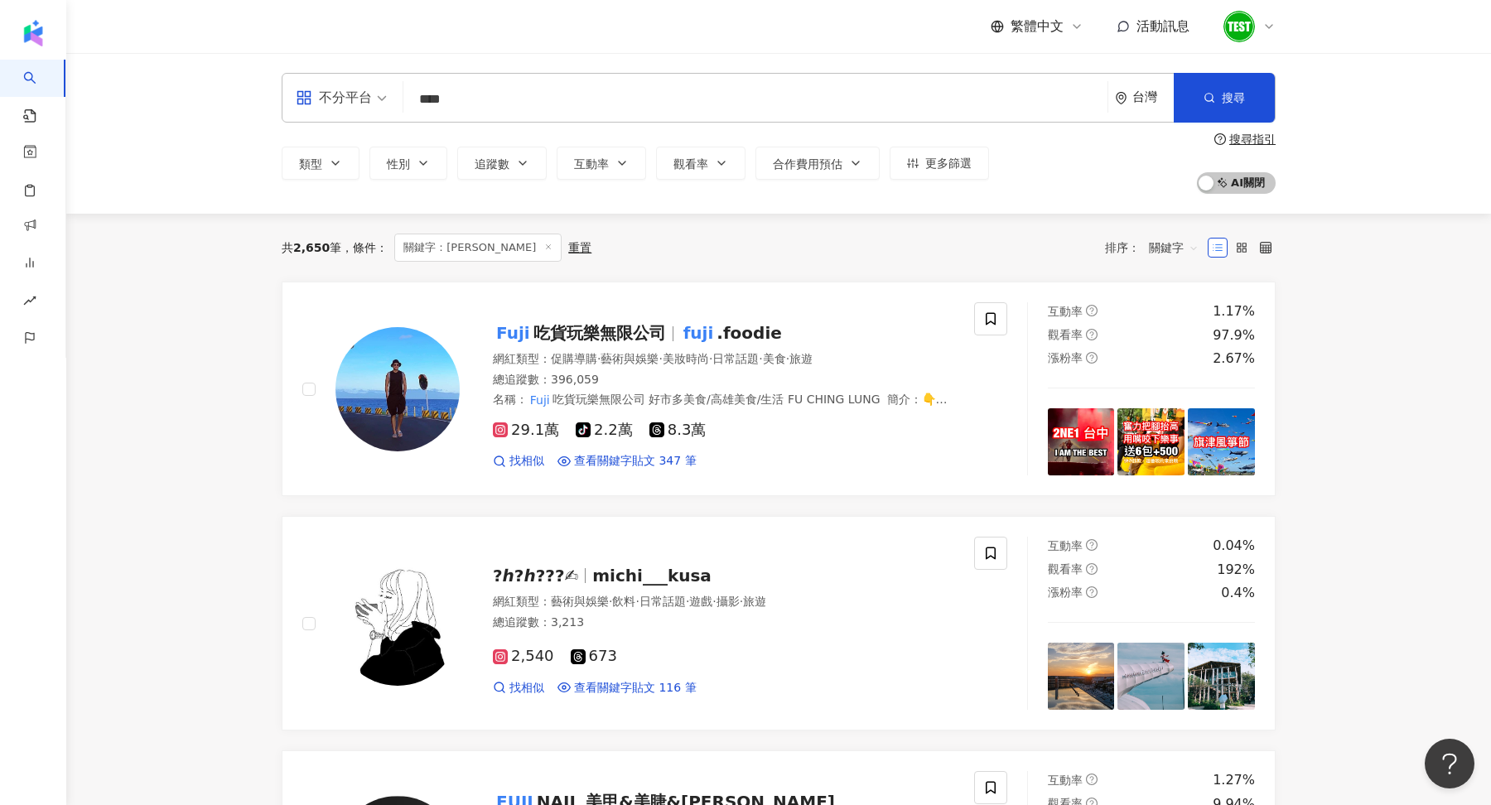
click at [427, 99] on input "****" at bounding box center [755, 99] width 691 height 31
type input "*"
type input "****"
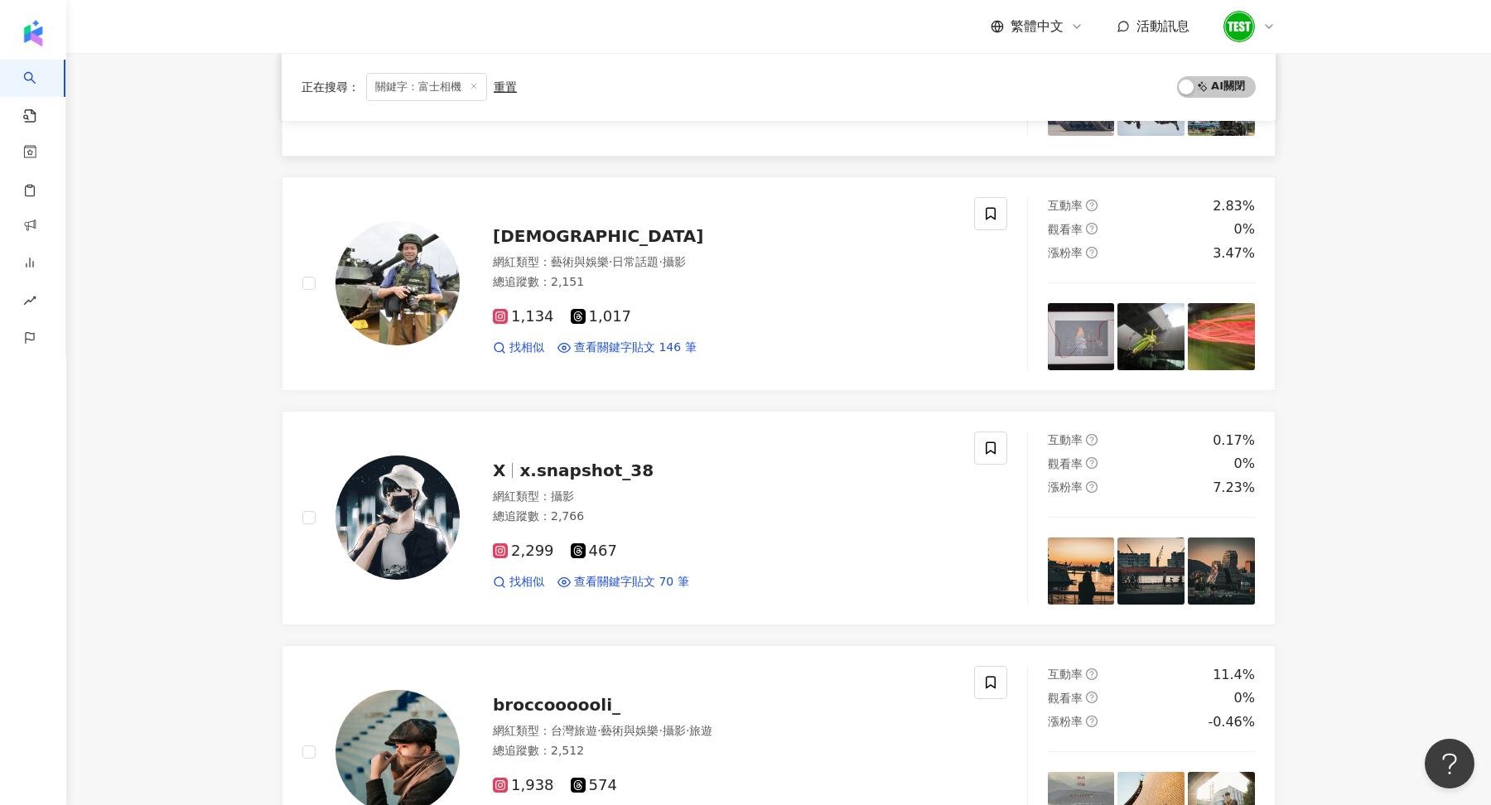
scroll to position [581, 0]
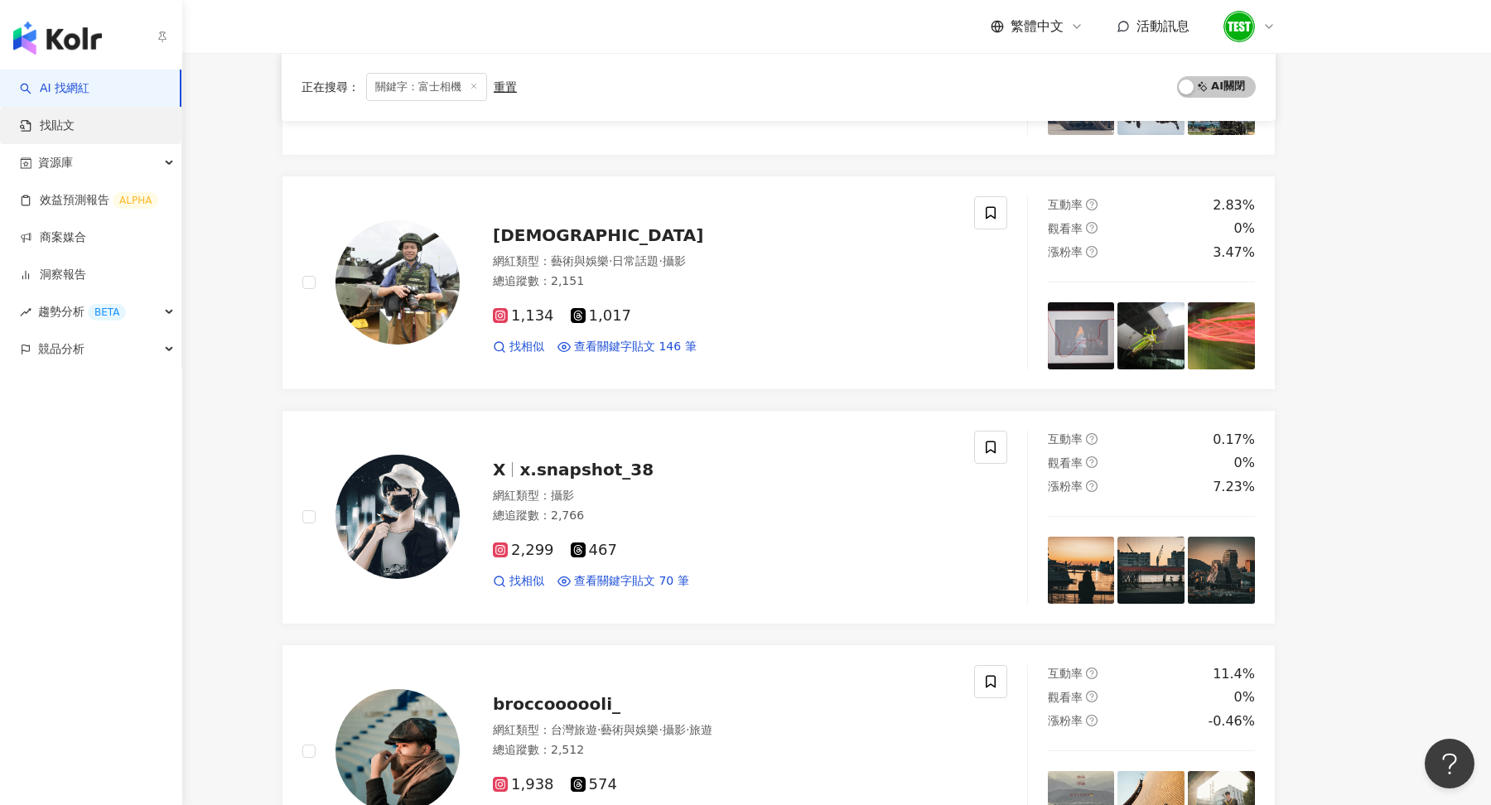
click at [75, 134] on link "找貼文" at bounding box center [47, 126] width 55 height 17
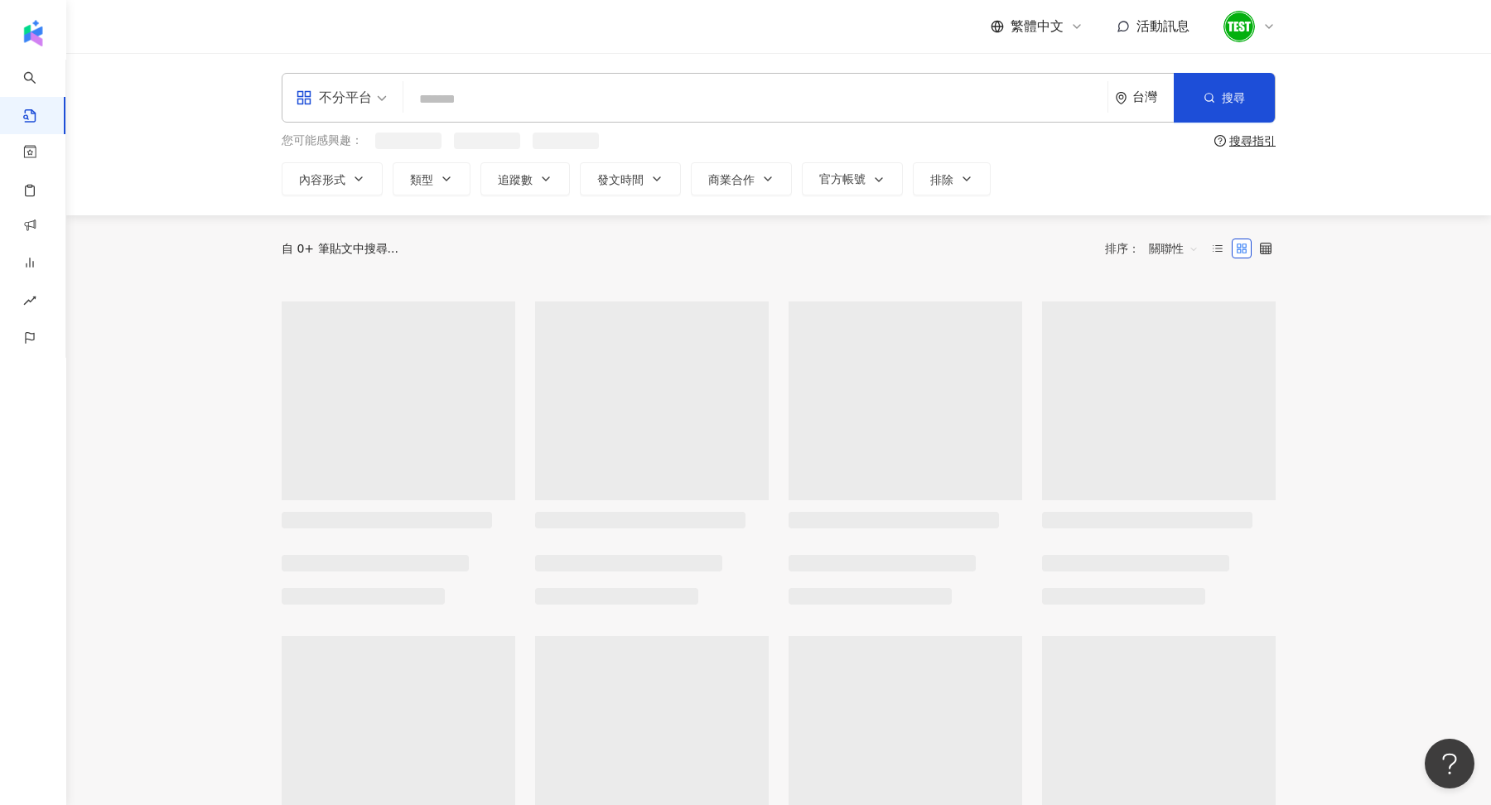
click at [567, 108] on input "search" at bounding box center [755, 99] width 691 height 36
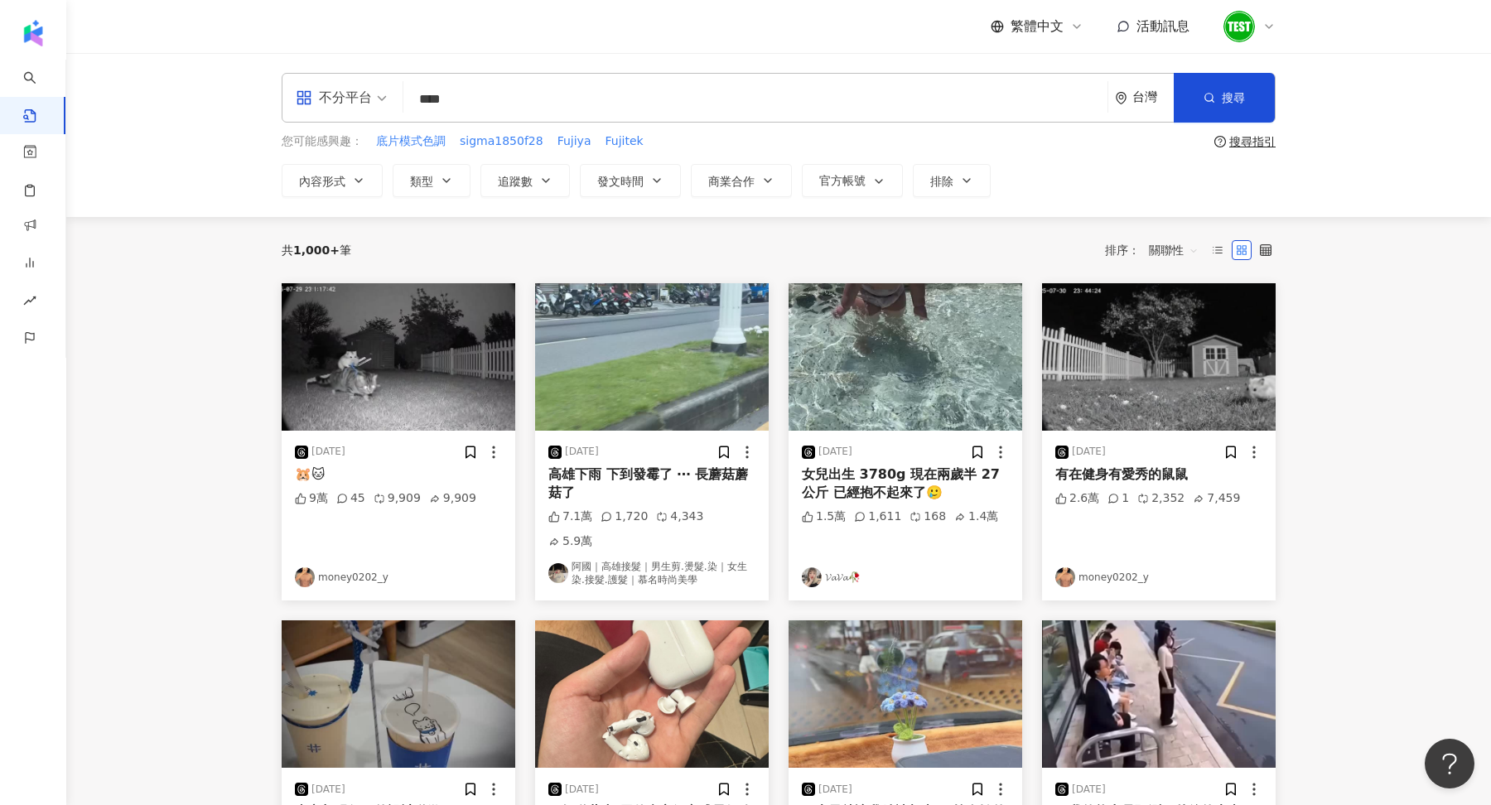
type input "****"
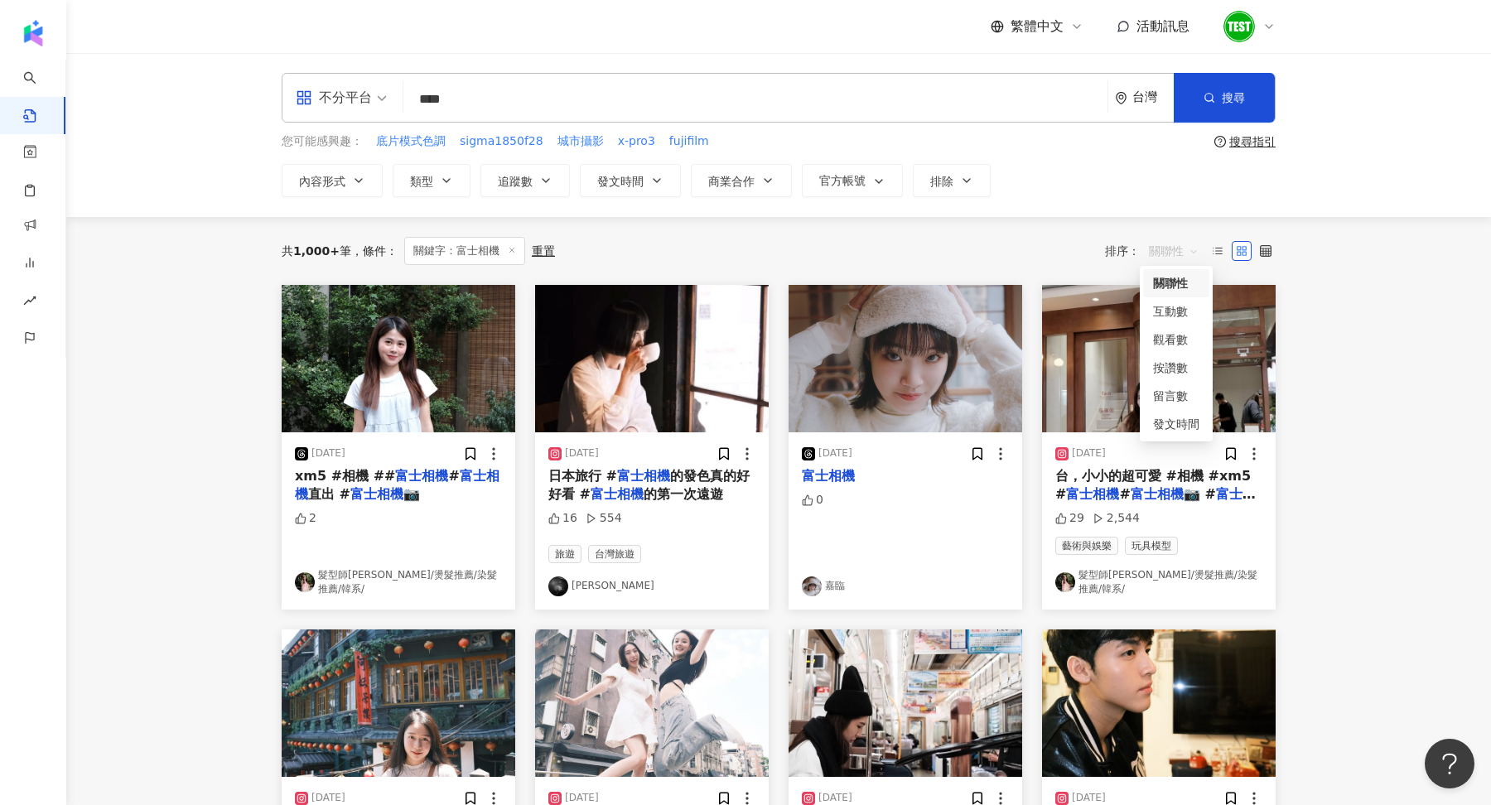
click at [1151, 250] on span "關聯性" at bounding box center [1174, 251] width 50 height 27
click at [1163, 309] on div "互動數" at bounding box center [1176, 311] width 46 height 18
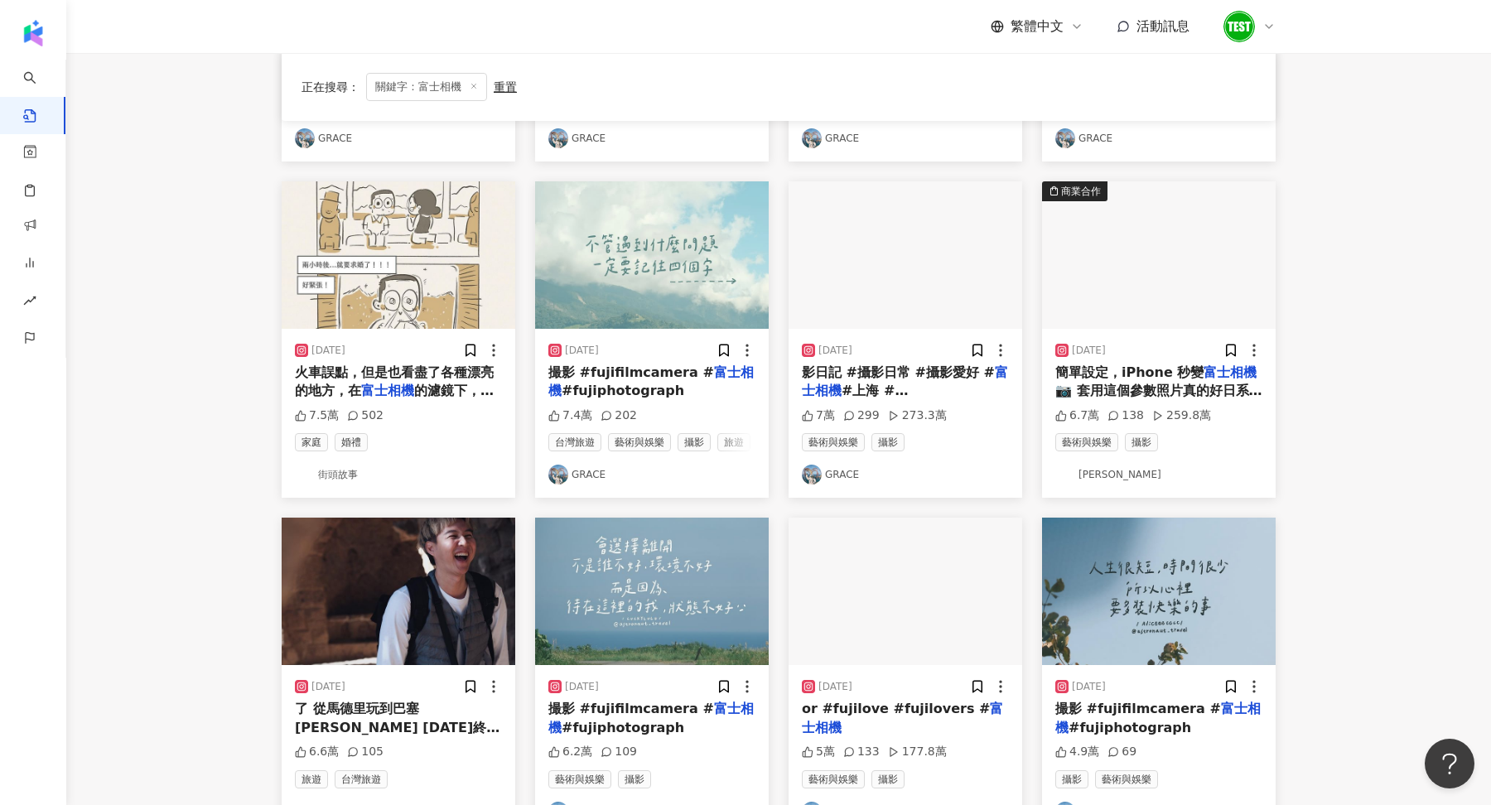
scroll to position [444, 0]
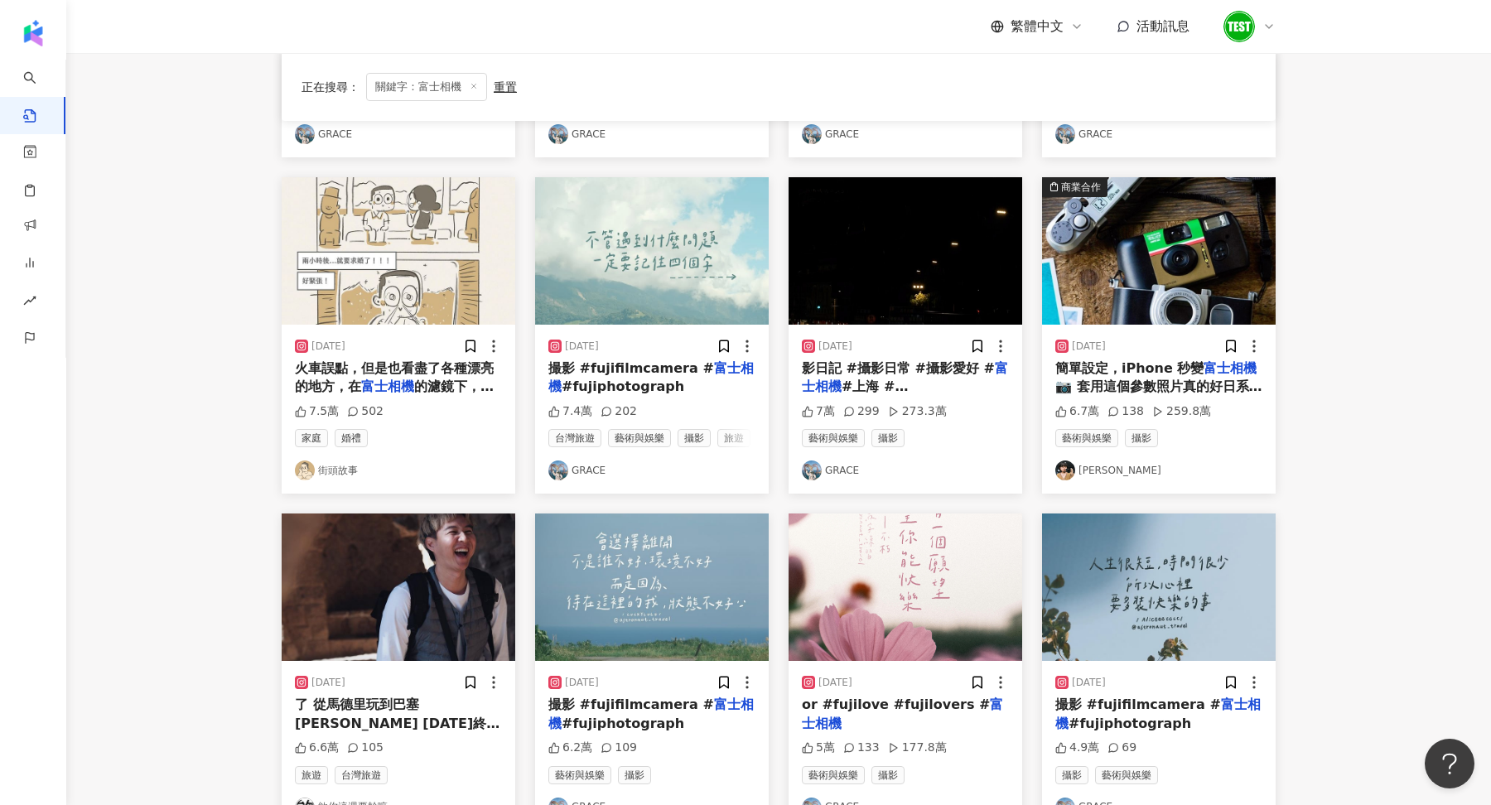
click at [1148, 287] on img at bounding box center [1159, 250] width 234 height 147
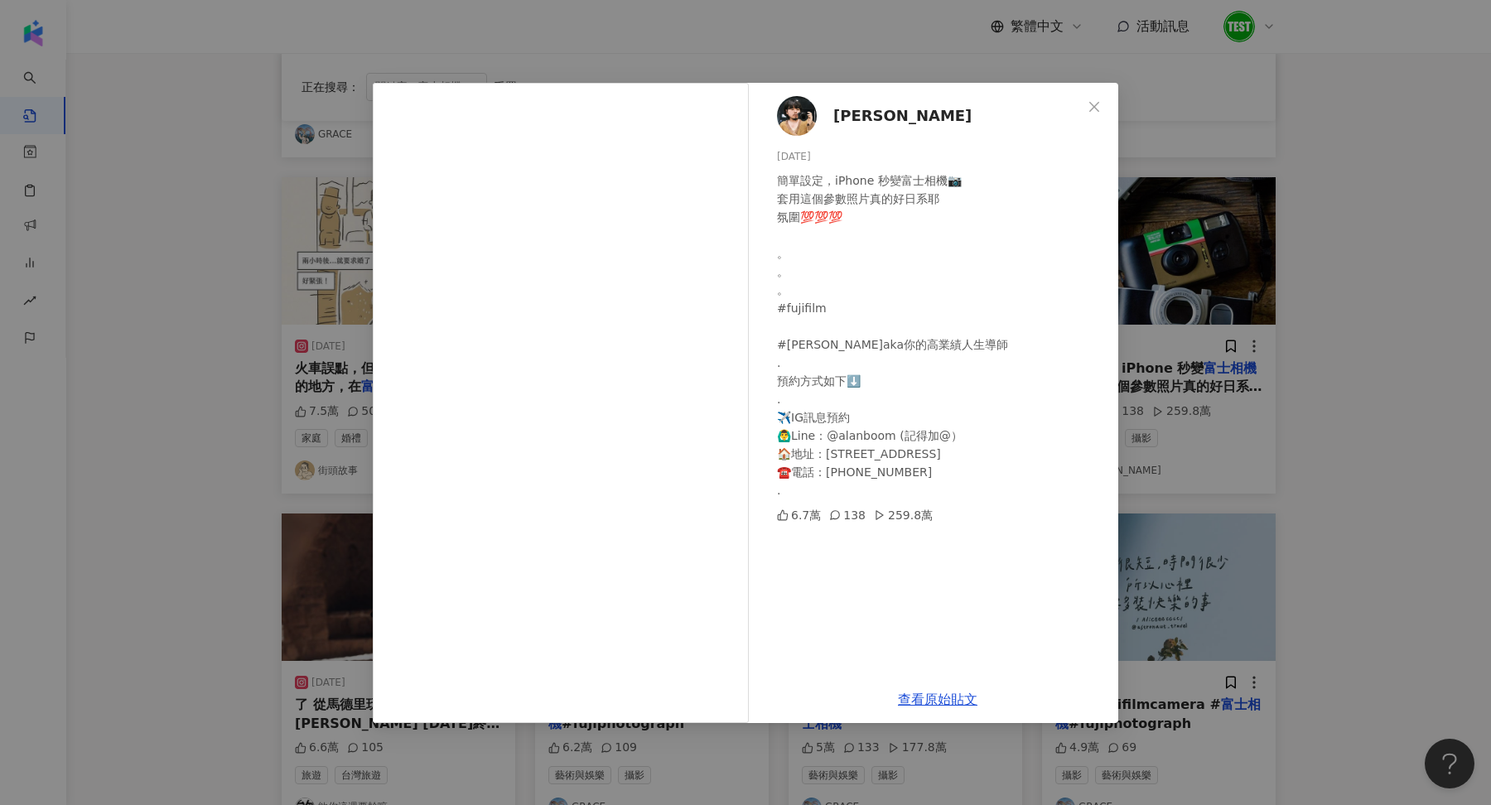
click at [1366, 311] on div "[PERSON_NAME][DATE] 簡單設定，iPhone 秒變富士相機📷 套用這個參數照片真的好日系耶 氛圍💯💯💯 。 。 。 #fujifilm #[…" at bounding box center [745, 402] width 1491 height 805
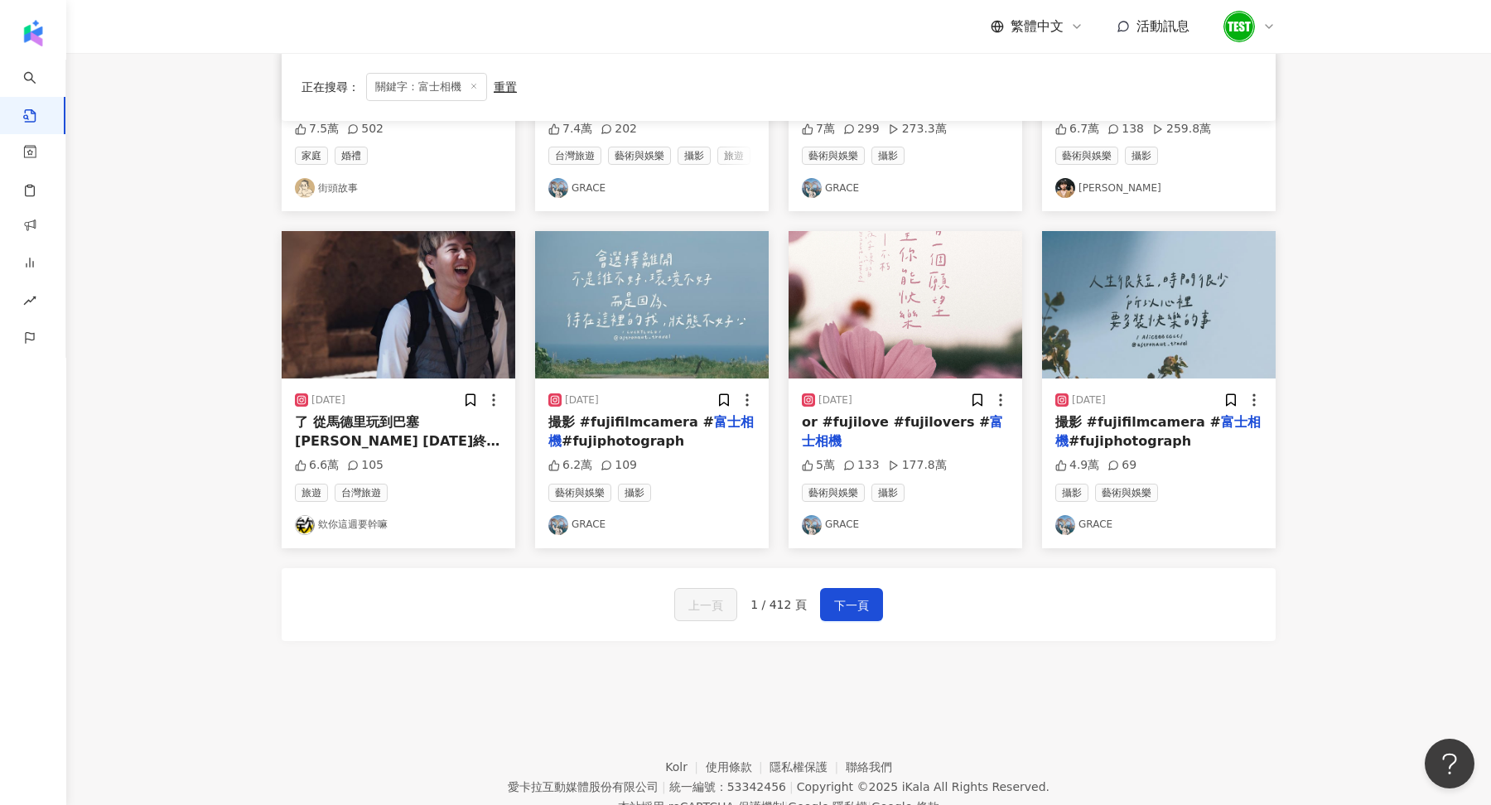
scroll to position [784, 0]
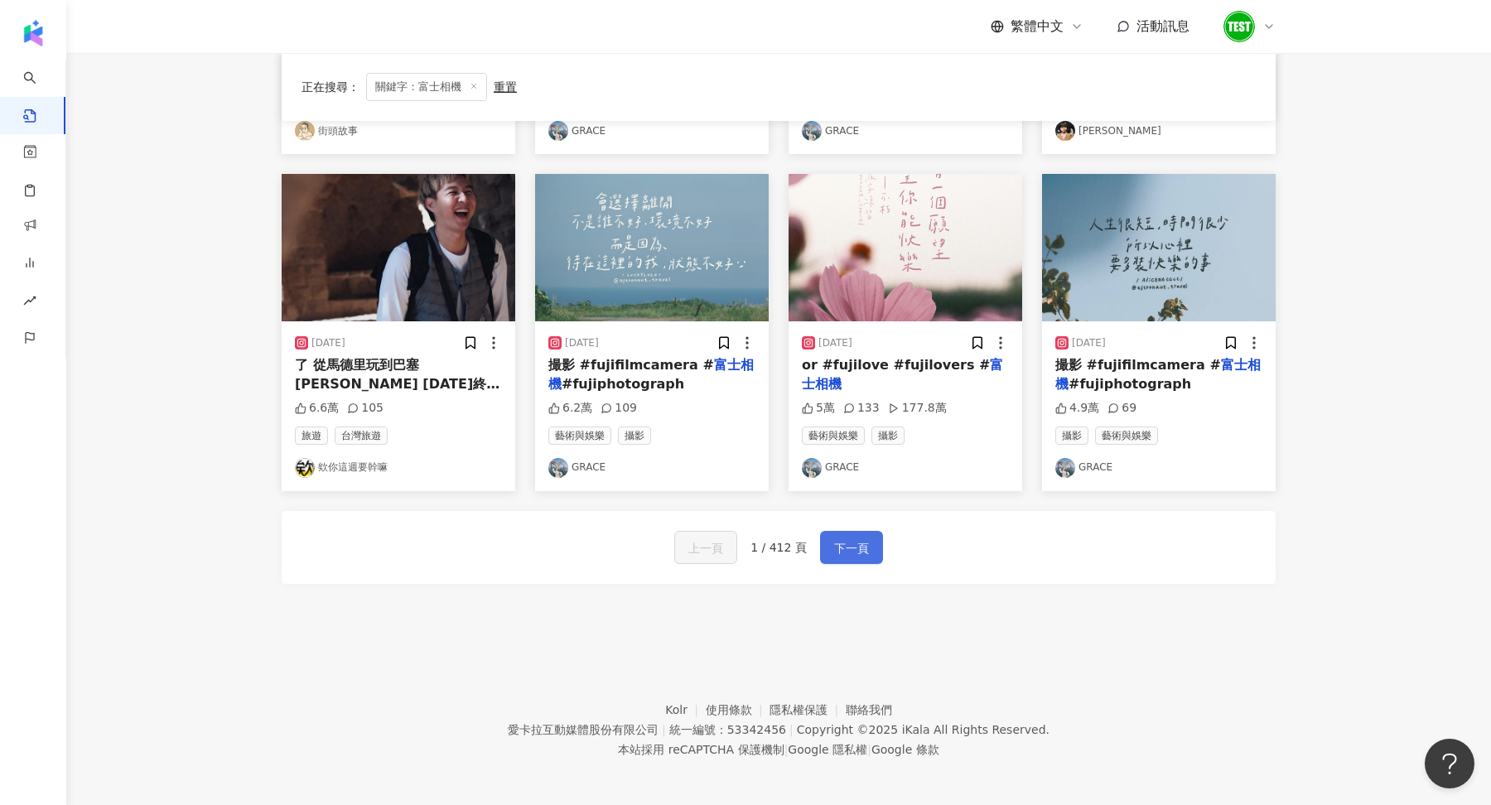
click at [851, 556] on button "下一頁" at bounding box center [851, 547] width 63 height 33
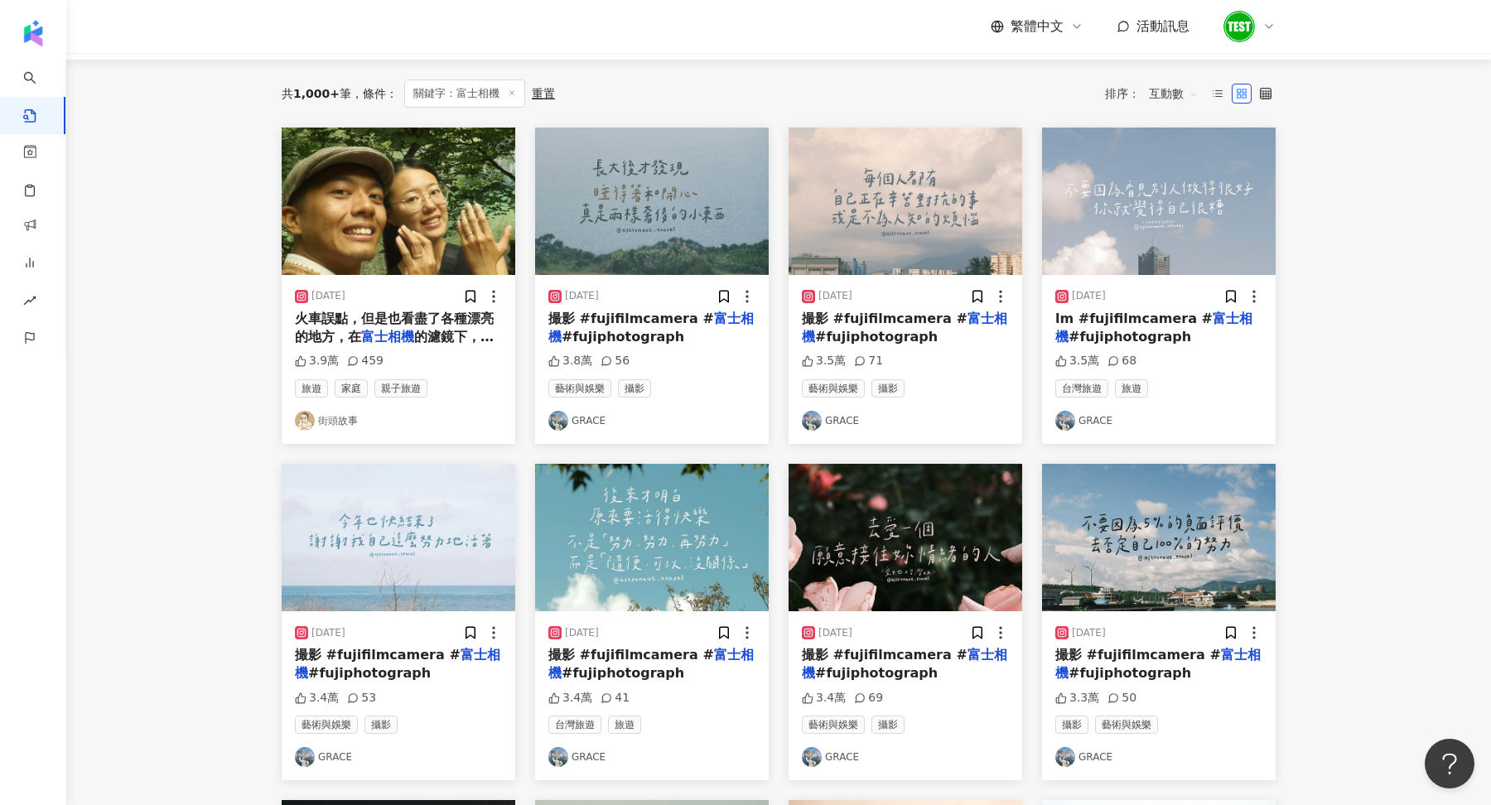
scroll to position [0, 0]
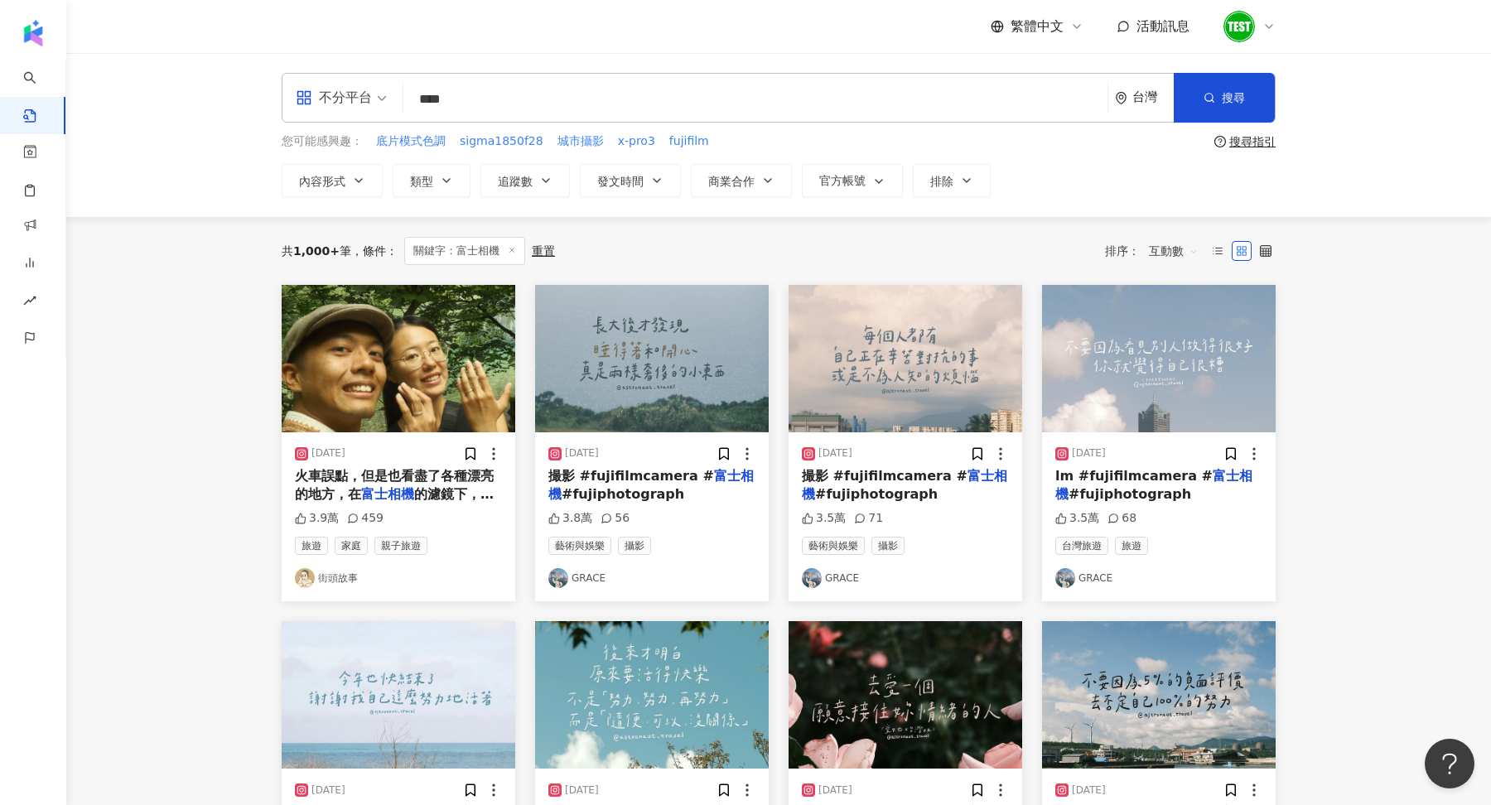
click at [383, 389] on img at bounding box center [399, 358] width 234 height 147
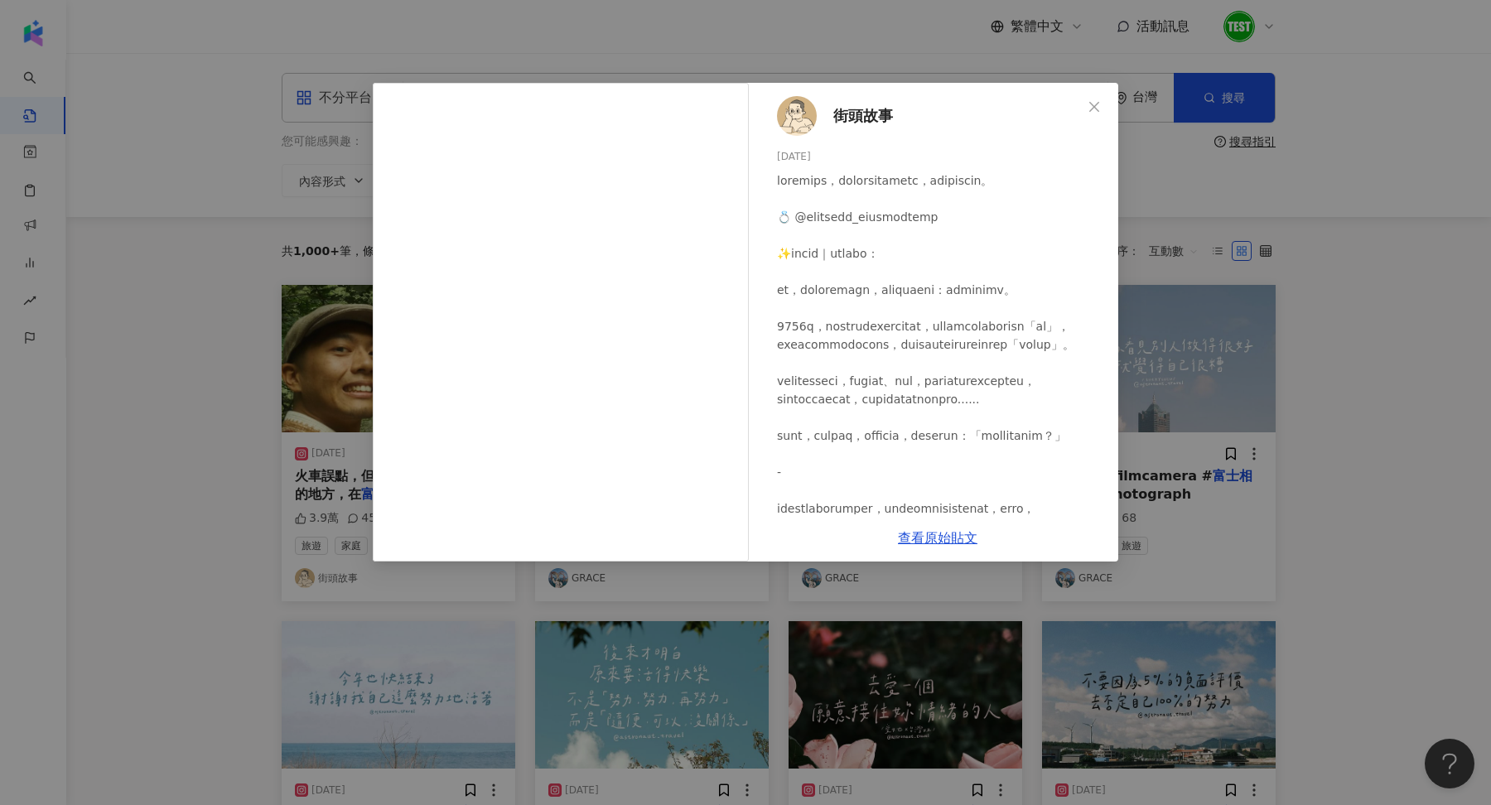
click at [1264, 286] on div "街頭故事 [DATE] 3.9萬 459 查看原始貼文" at bounding box center [745, 402] width 1491 height 805
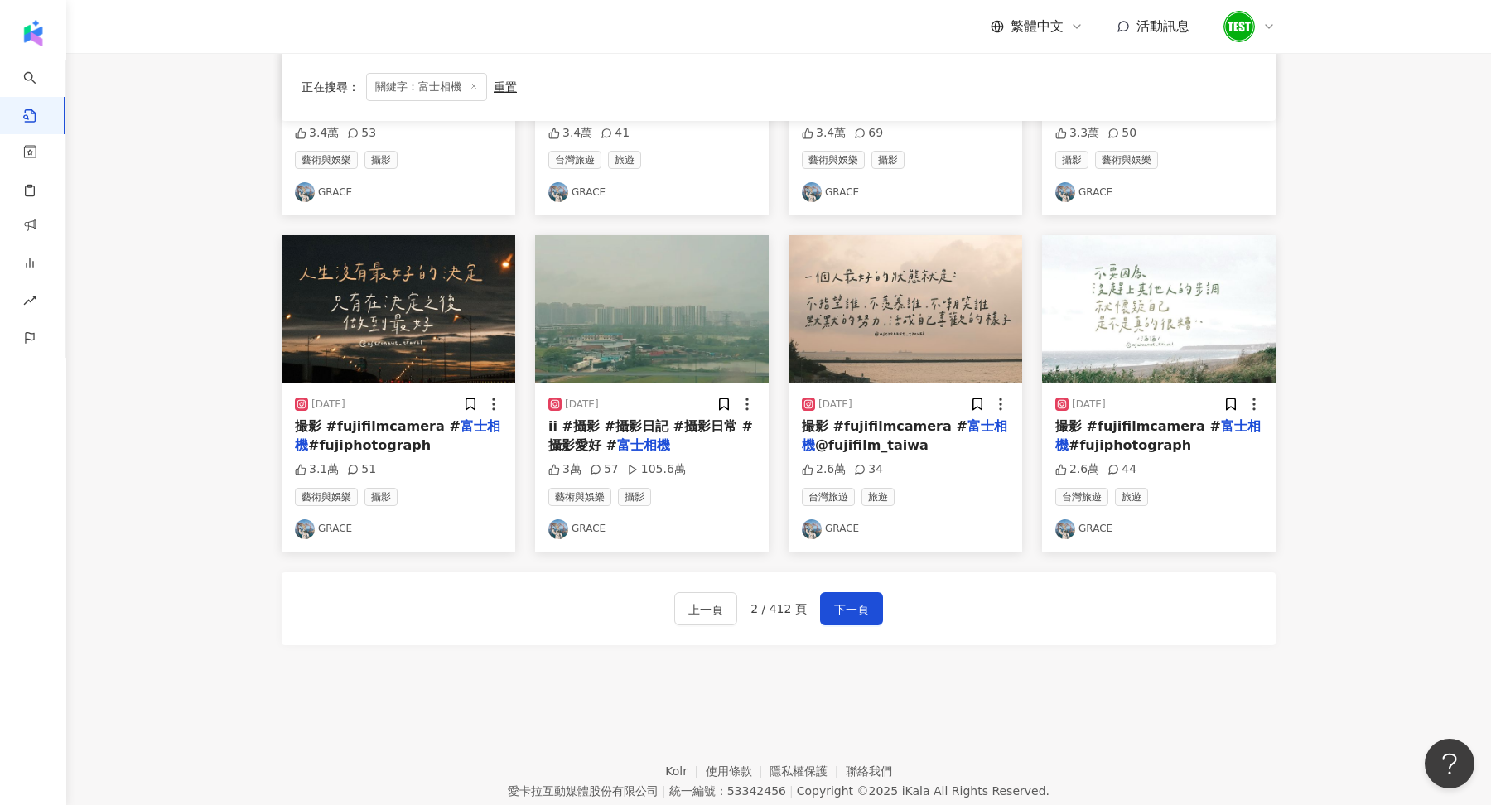
scroll to position [784, 0]
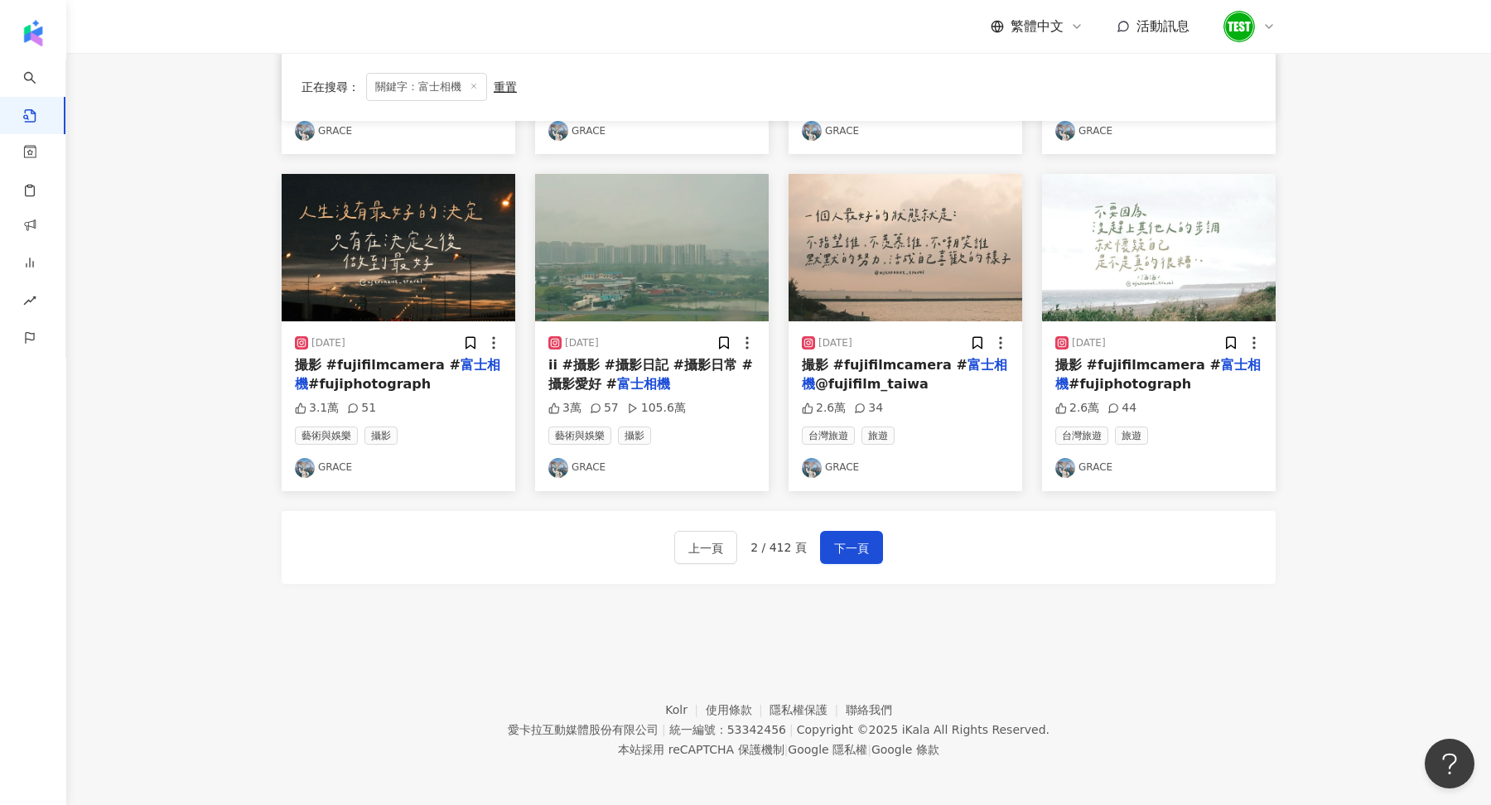
click at [852, 562] on div "上一頁 2 / 412 頁 下一頁" at bounding box center [779, 547] width 994 height 73
click at [843, 544] on span "下一頁" at bounding box center [851, 548] width 35 height 20
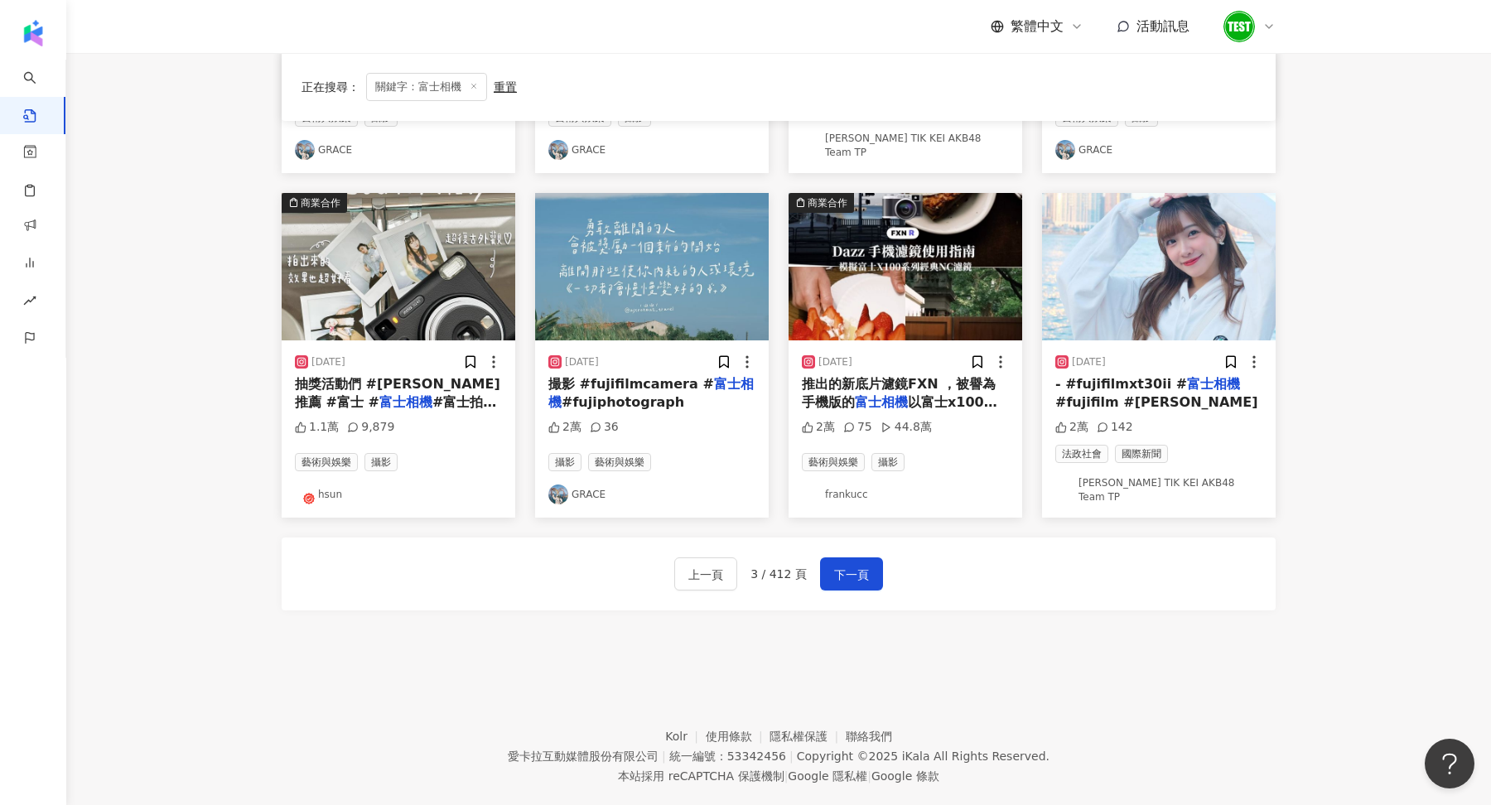
scroll to position [774, 0]
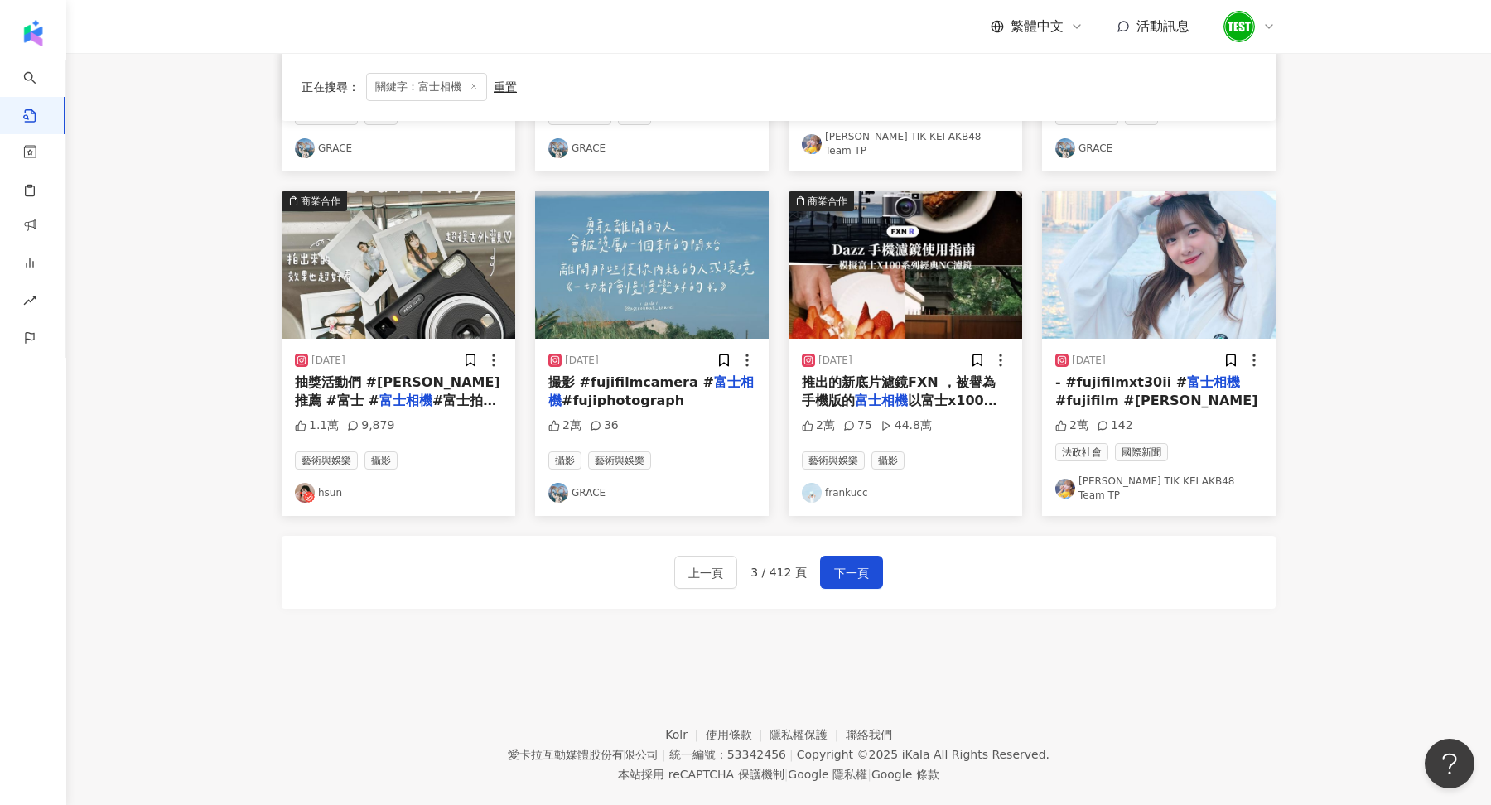
click at [862, 536] on div "上一頁 3 / 412 頁 下一頁" at bounding box center [779, 572] width 994 height 73
click at [847, 563] on span "下一頁" at bounding box center [851, 573] width 35 height 20
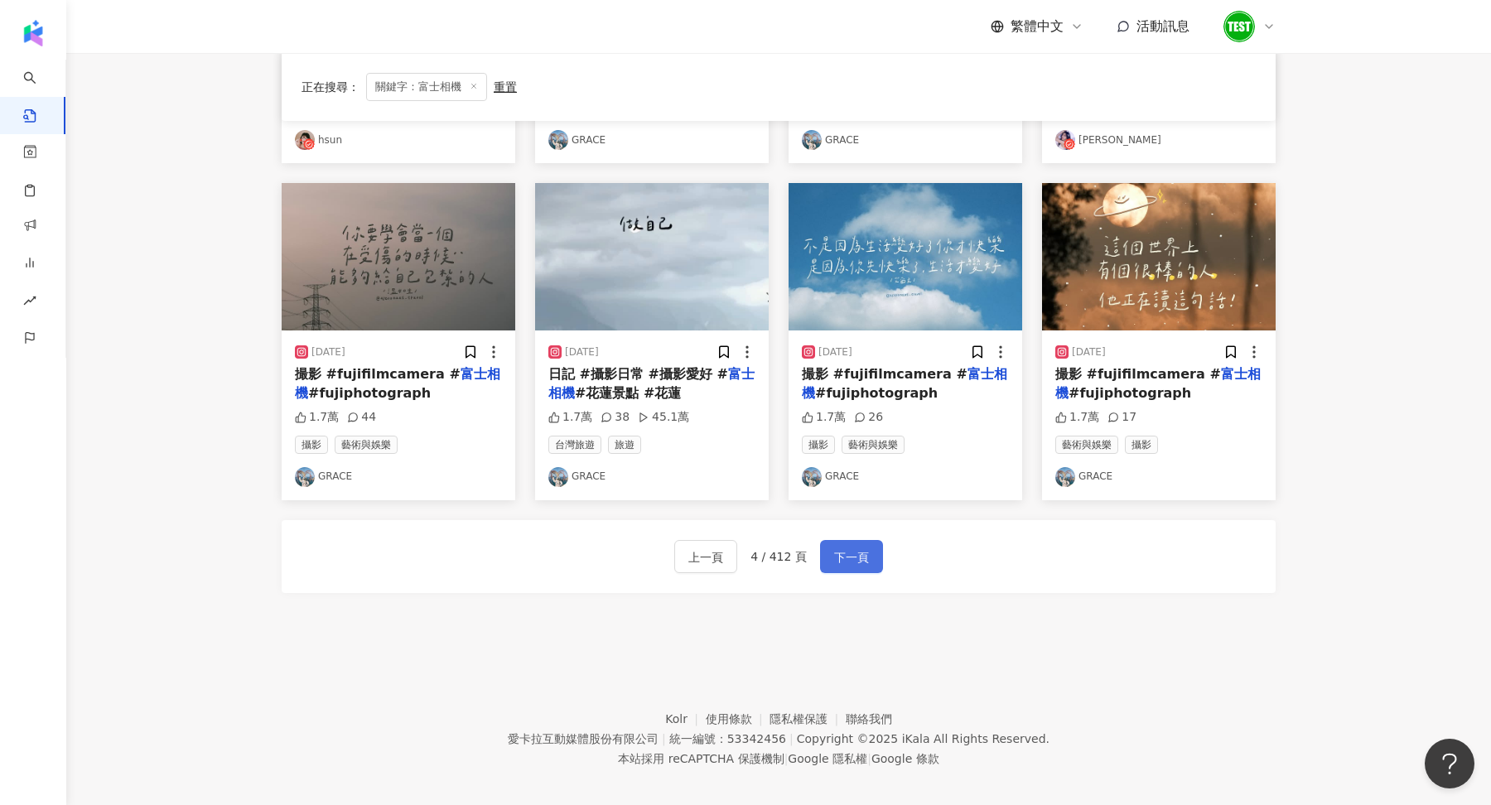
scroll to position [0, 0]
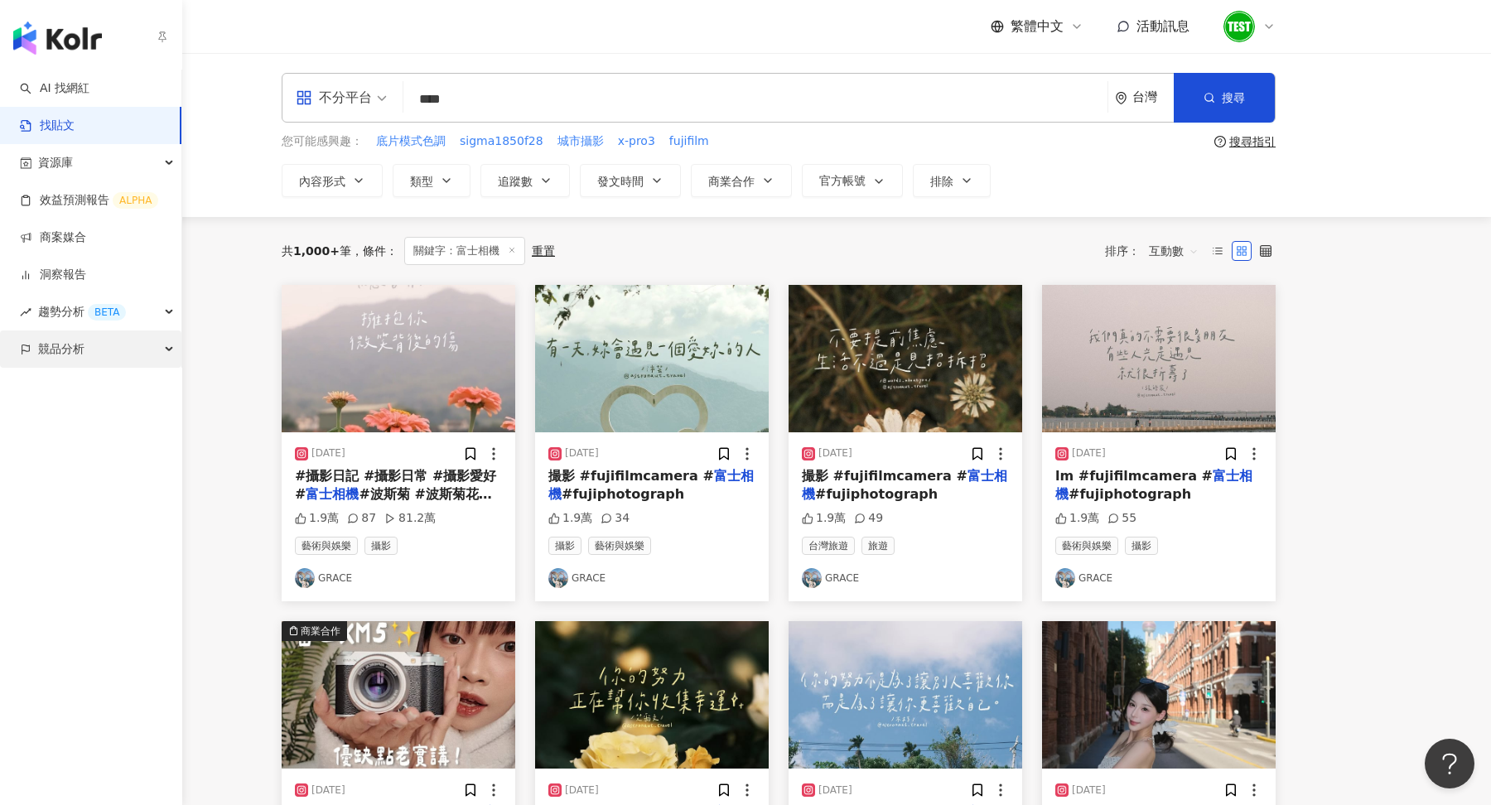
click at [60, 354] on span "競品分析" at bounding box center [61, 348] width 46 height 37
click at [76, 432] on link "關鍵字提及分析" at bounding box center [80, 424] width 81 height 17
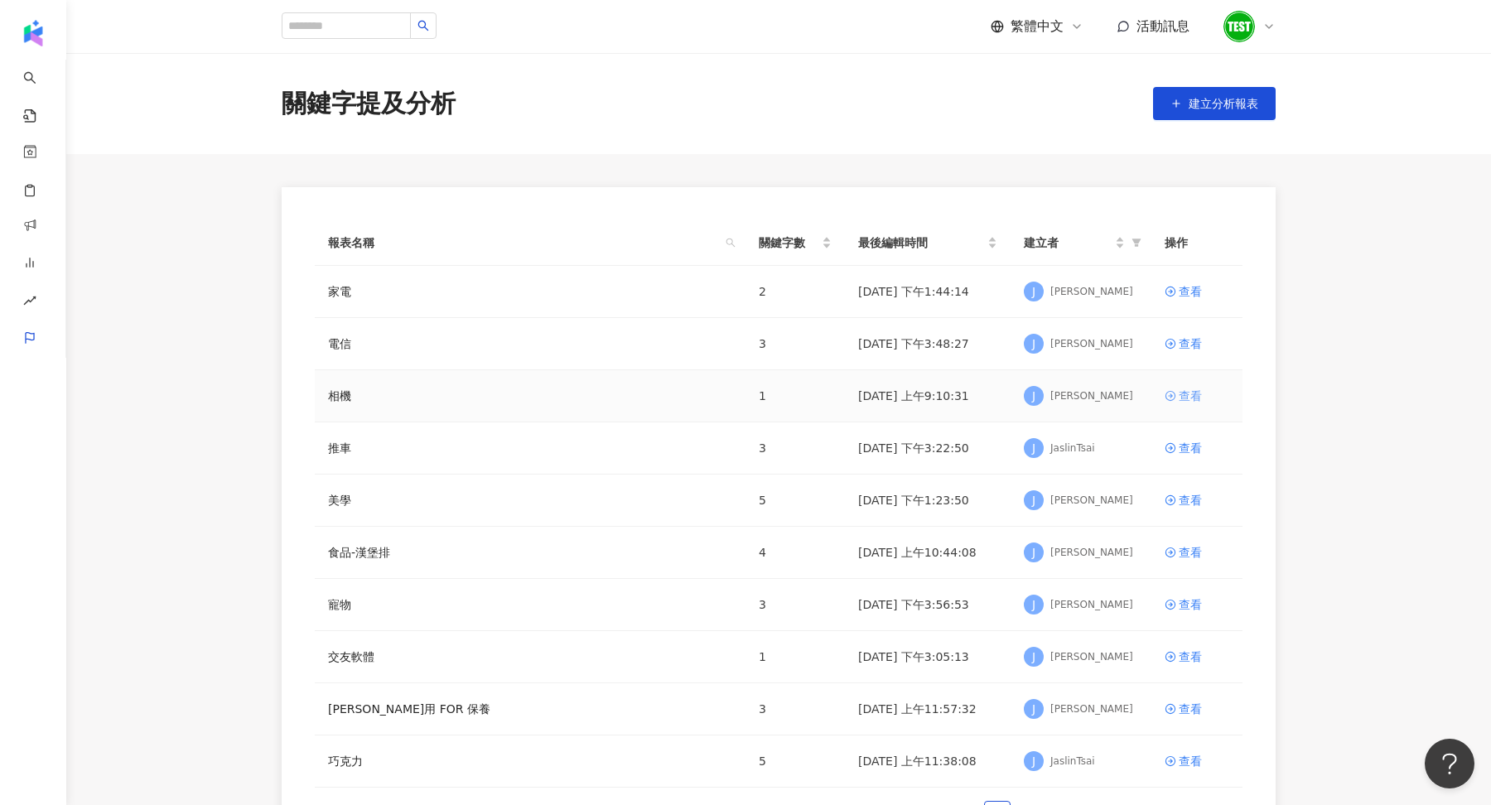
click at [1184, 394] on div "查看" at bounding box center [1190, 396] width 23 height 18
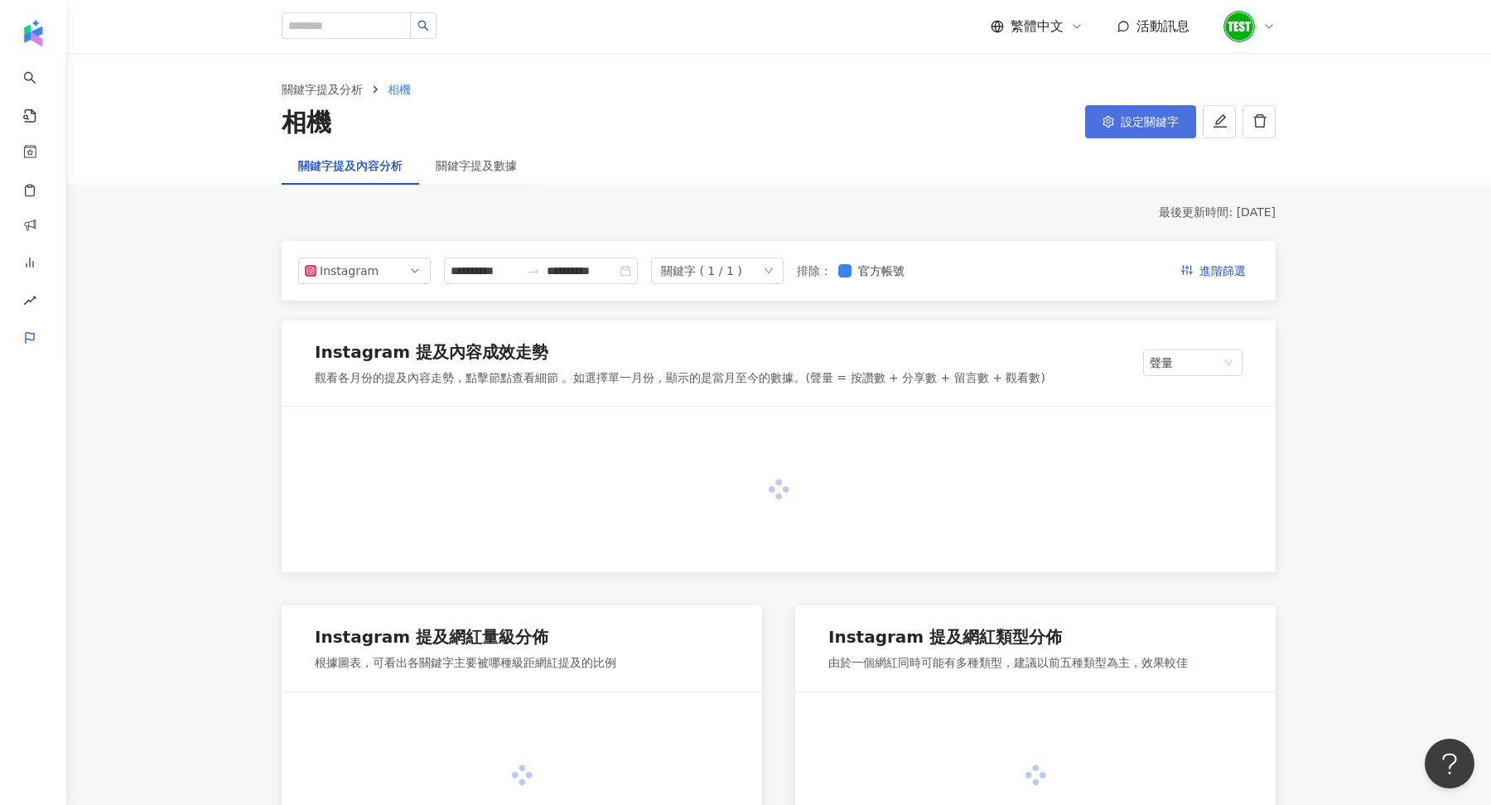
click at [1118, 109] on button "設定關鍵字" at bounding box center [1140, 121] width 111 height 33
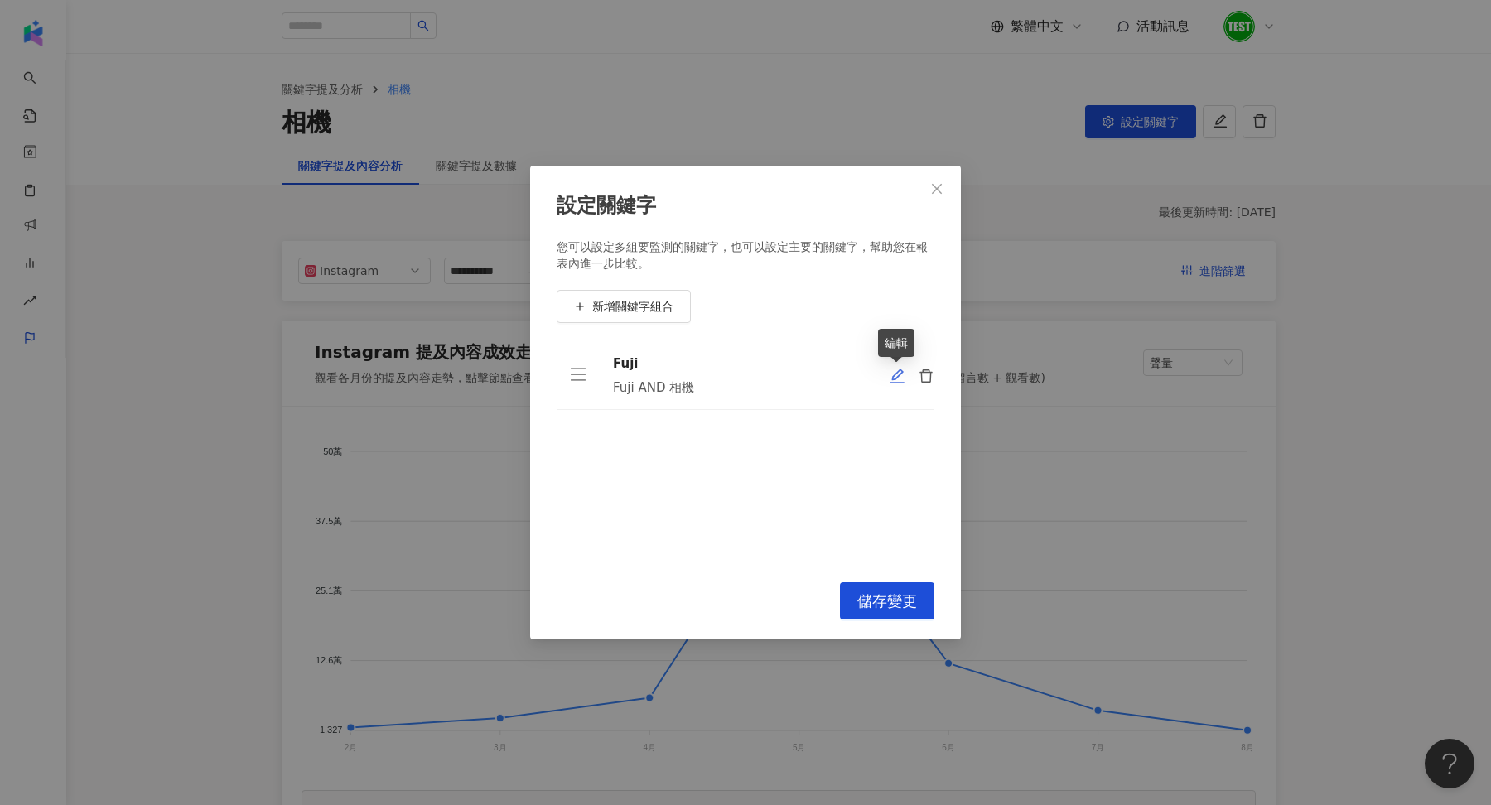
click at [891, 371] on icon "edit" at bounding box center [897, 376] width 17 height 17
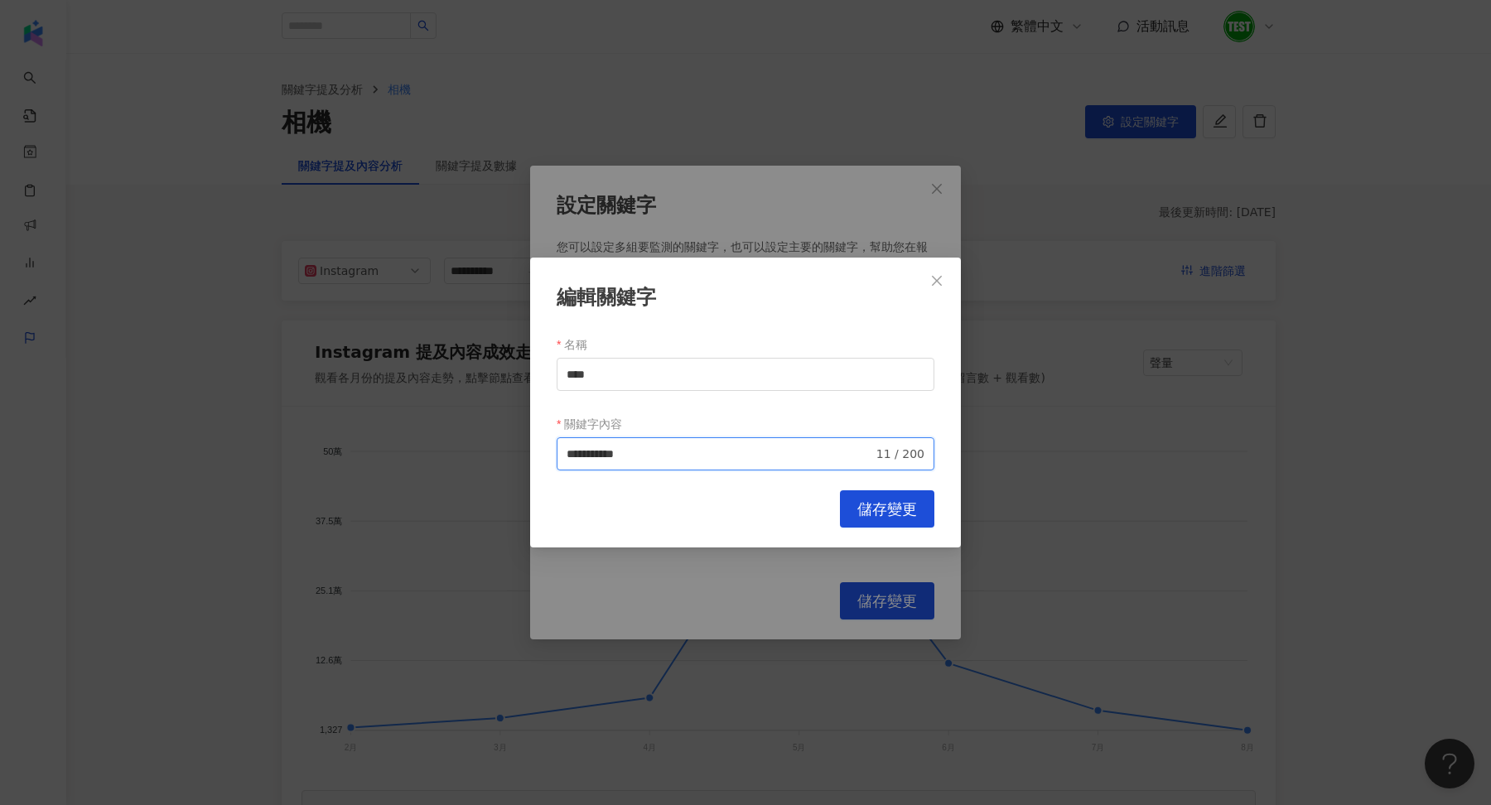
click at [711, 450] on input "**********" at bounding box center [720, 454] width 306 height 18
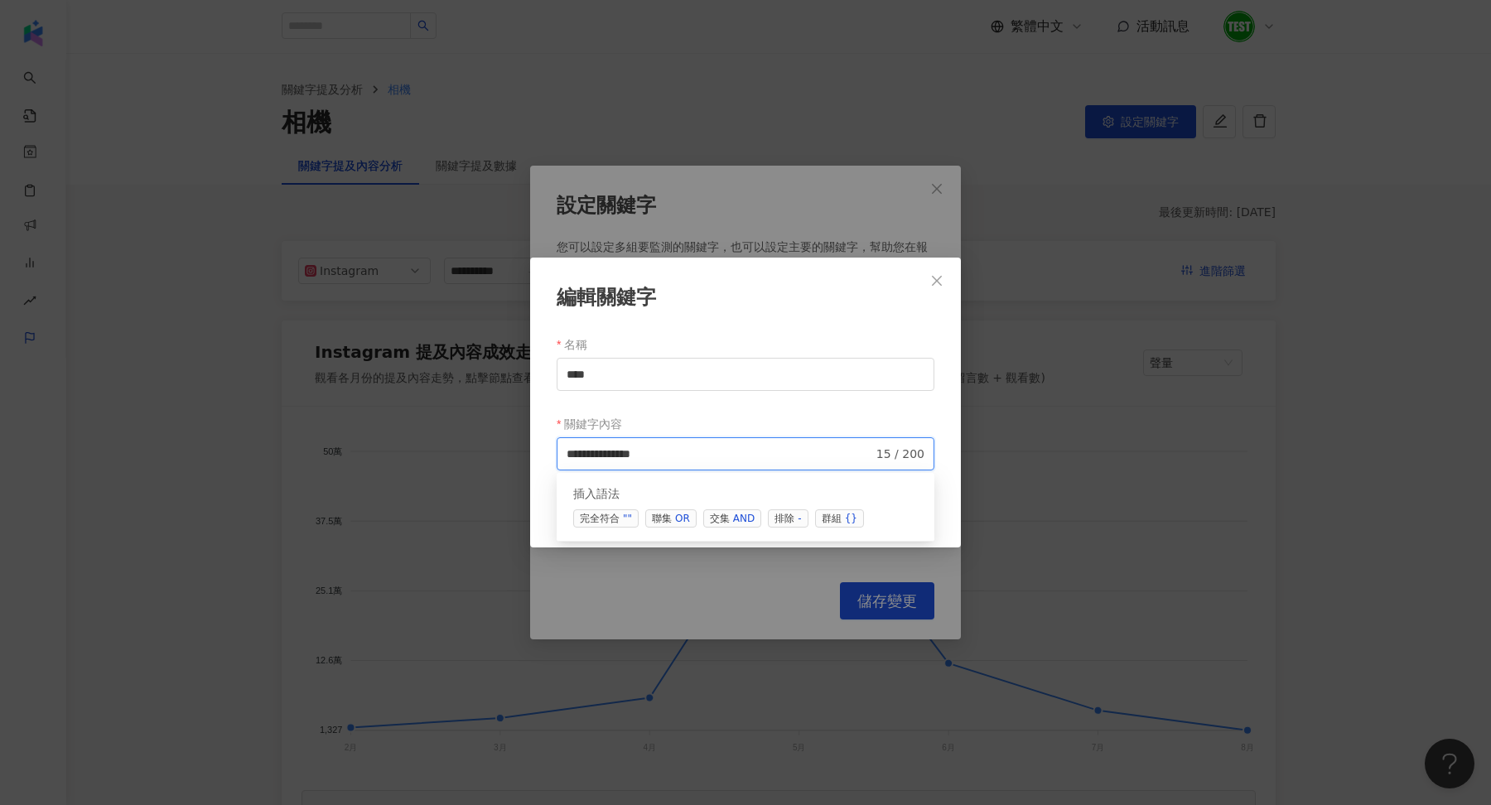
paste input "*******"
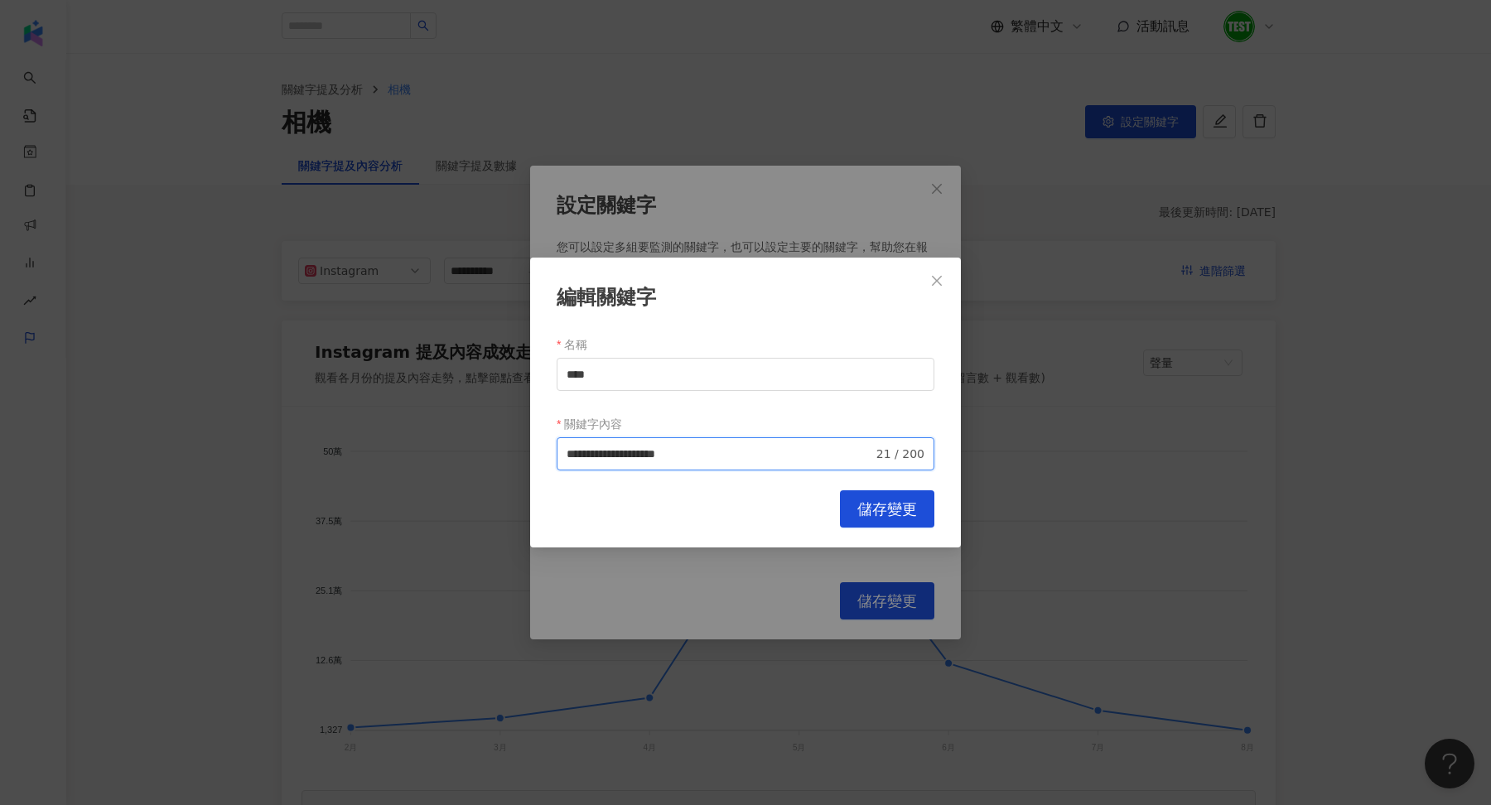
click at [687, 455] on input "**********" at bounding box center [720, 454] width 306 height 18
type input "**********"
click at [871, 503] on span "儲存變更" at bounding box center [887, 509] width 60 height 18
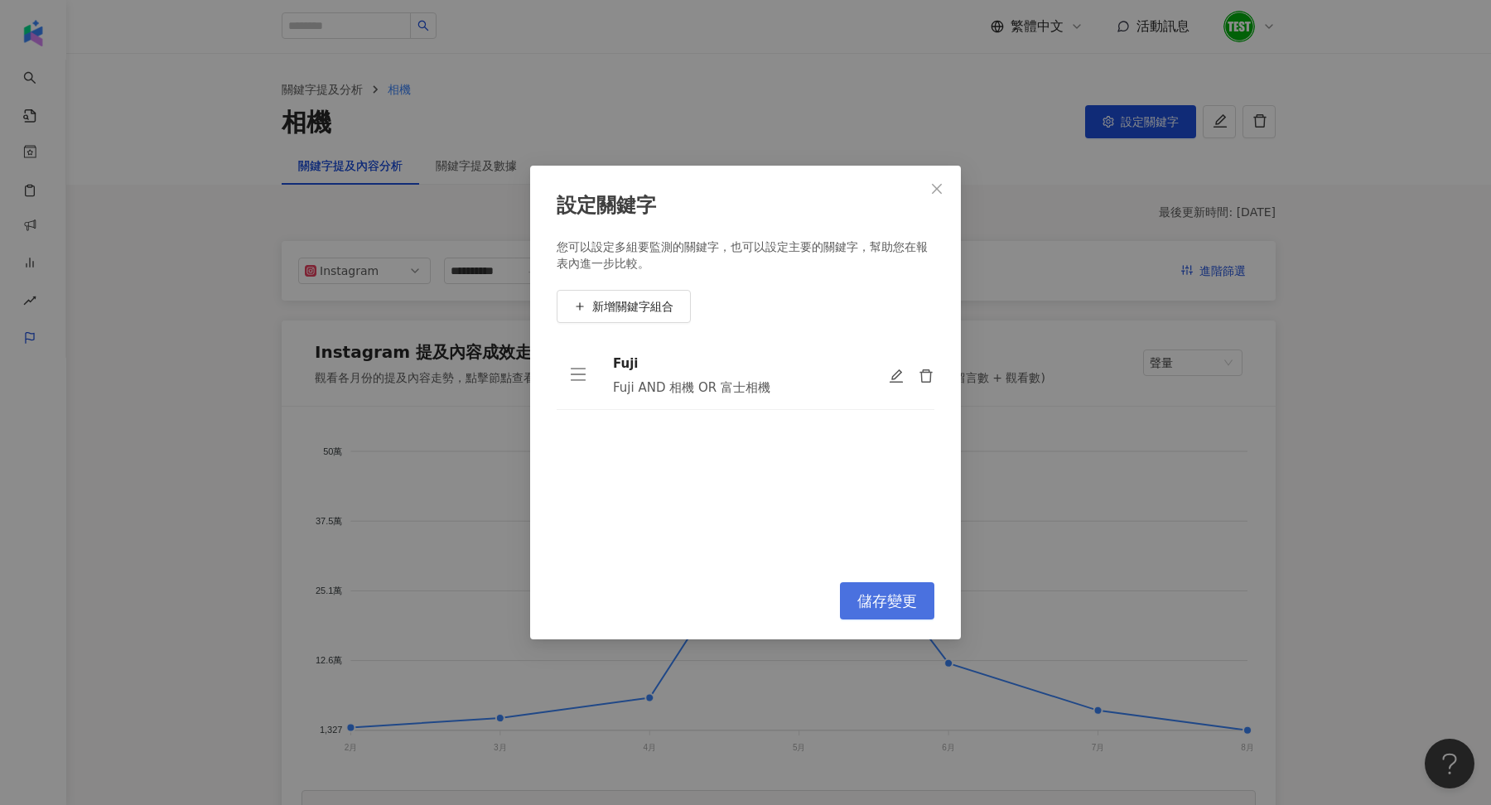
click at [887, 606] on span "儲存變更" at bounding box center [887, 601] width 60 height 18
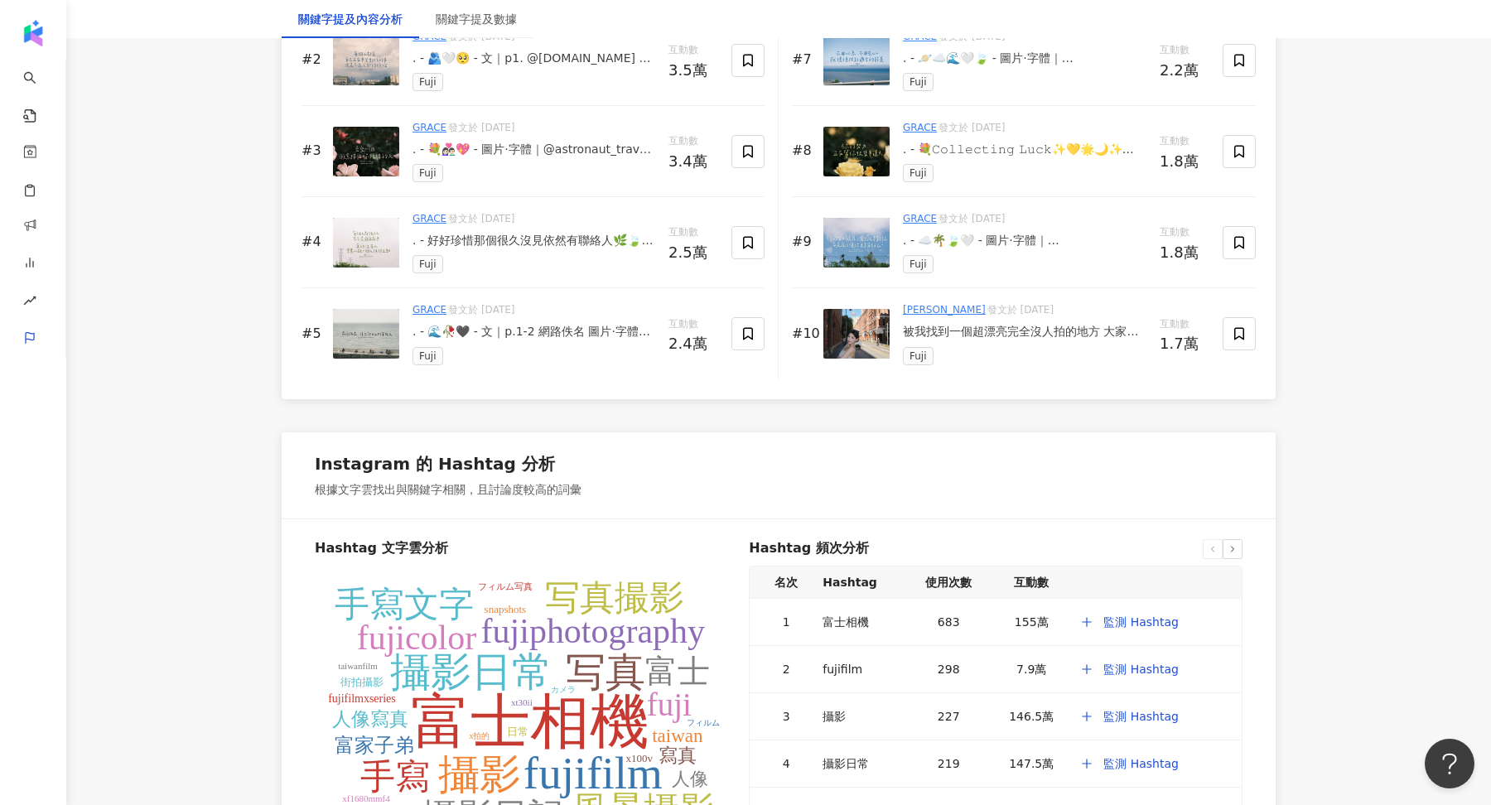
scroll to position [2777, 0]
click at [848, 324] on img at bounding box center [856, 333] width 66 height 50
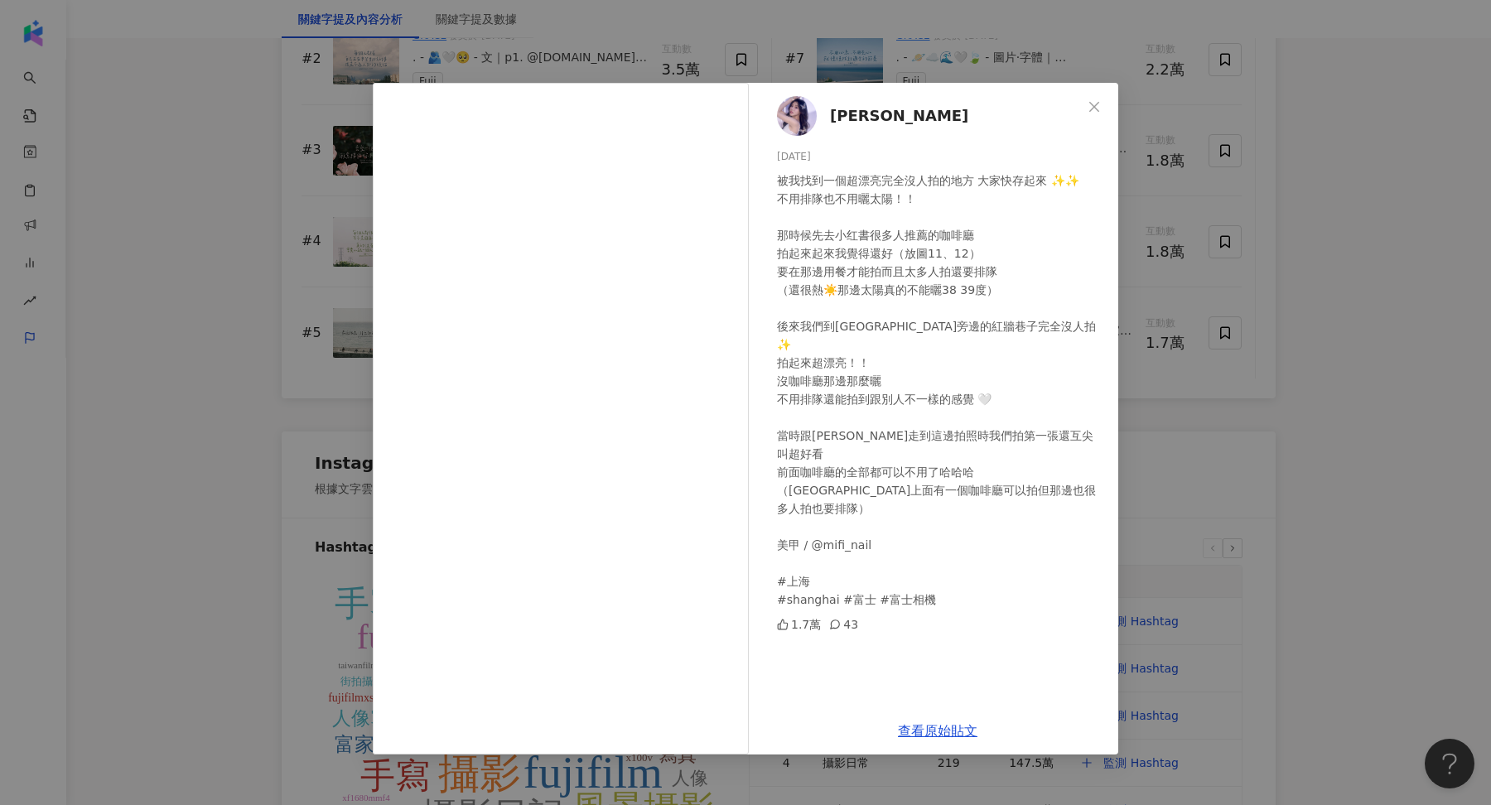
click at [1252, 412] on div "Chin 沁柔 [DATE] 被我找到一個超漂亮完全沒人拍的地方 大家快存起來 ✨✨ 不用排隊也不用曬太陽！！ 那時候先去小红書很多人推薦的咖啡廳 拍起來起來…" at bounding box center [745, 402] width 1491 height 805
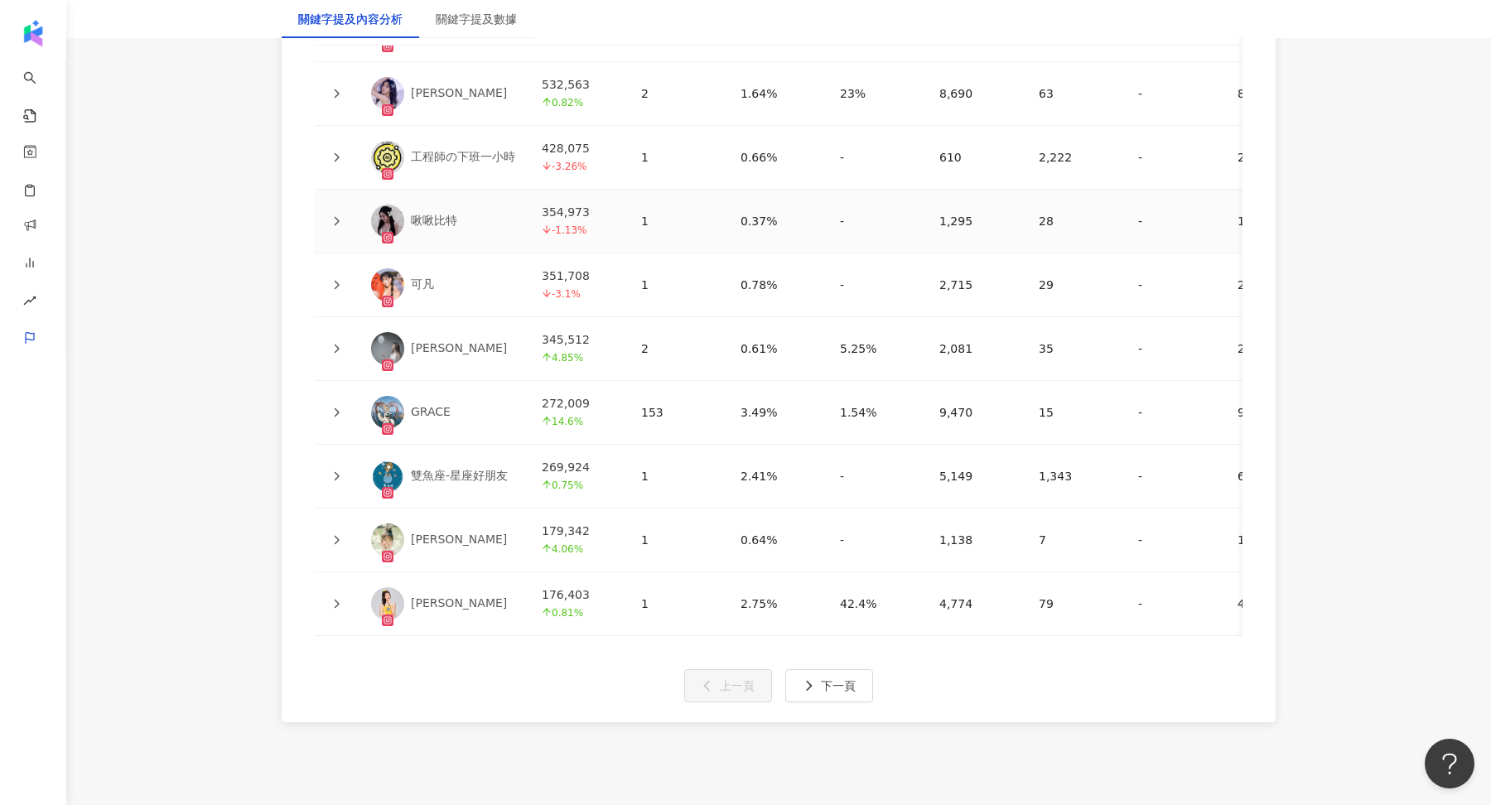
scroll to position [4016, 0]
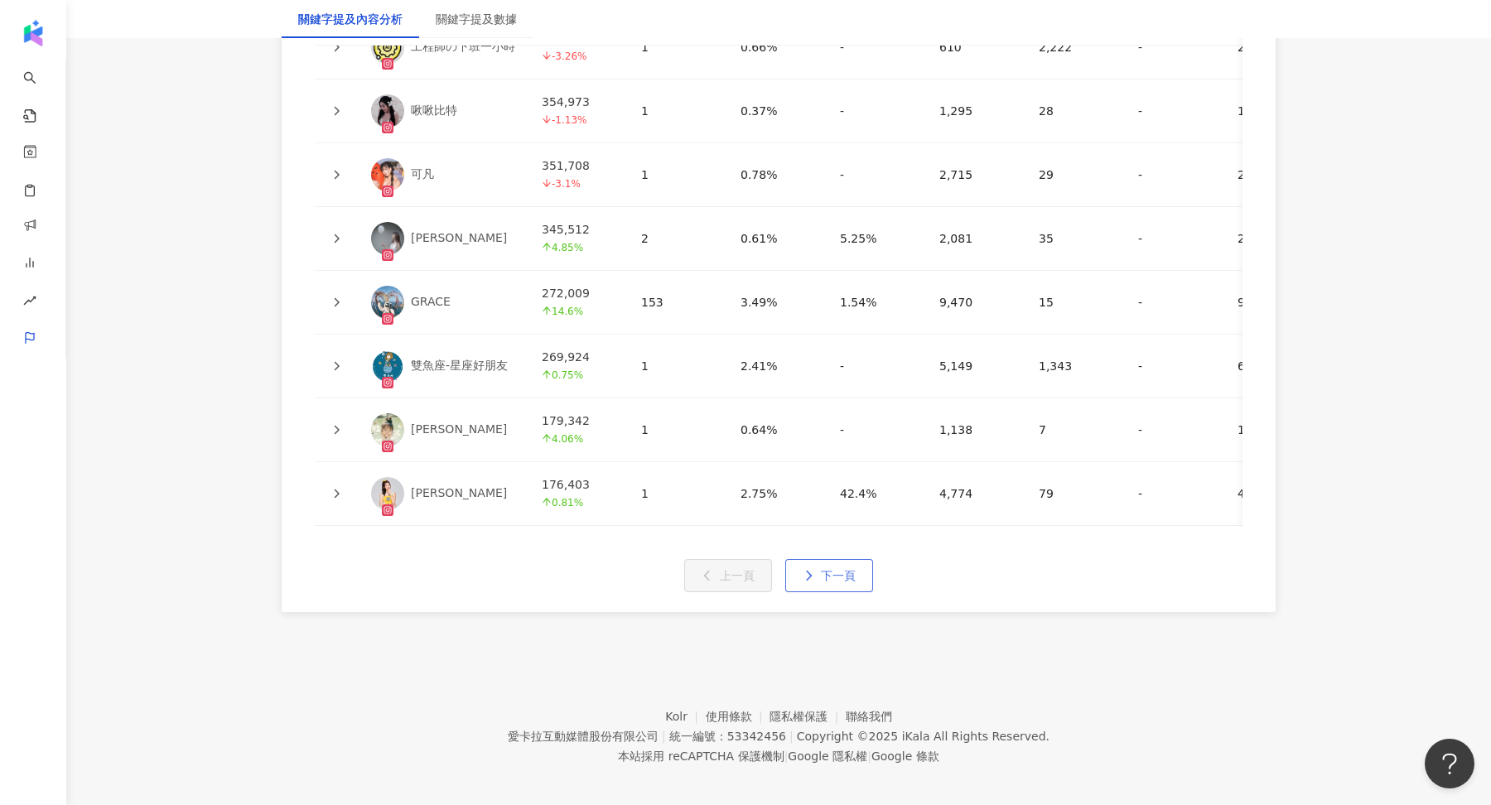
click at [823, 571] on span "下一頁" at bounding box center [838, 575] width 35 height 13
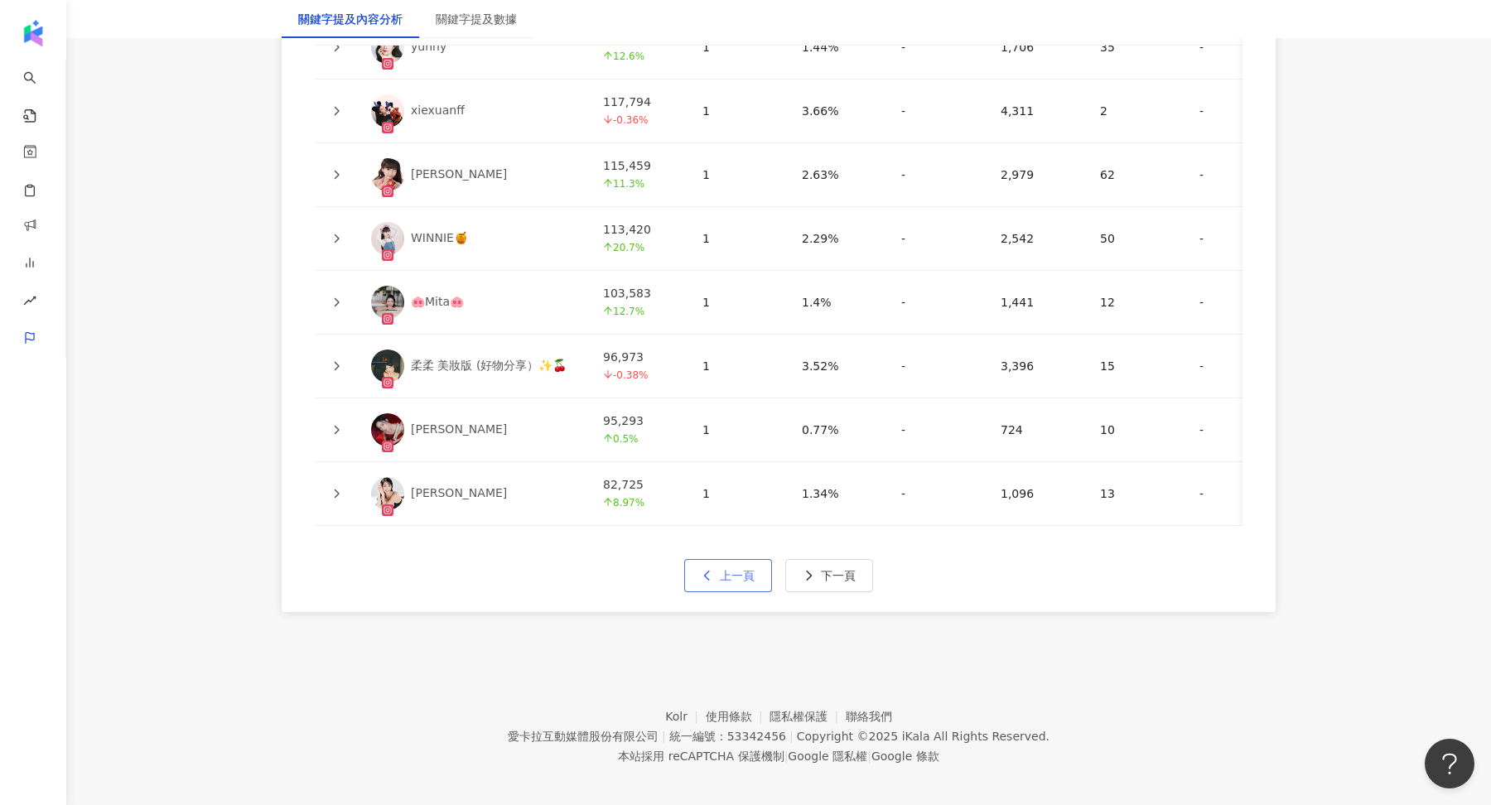
click at [748, 569] on span "上一頁" at bounding box center [737, 575] width 35 height 13
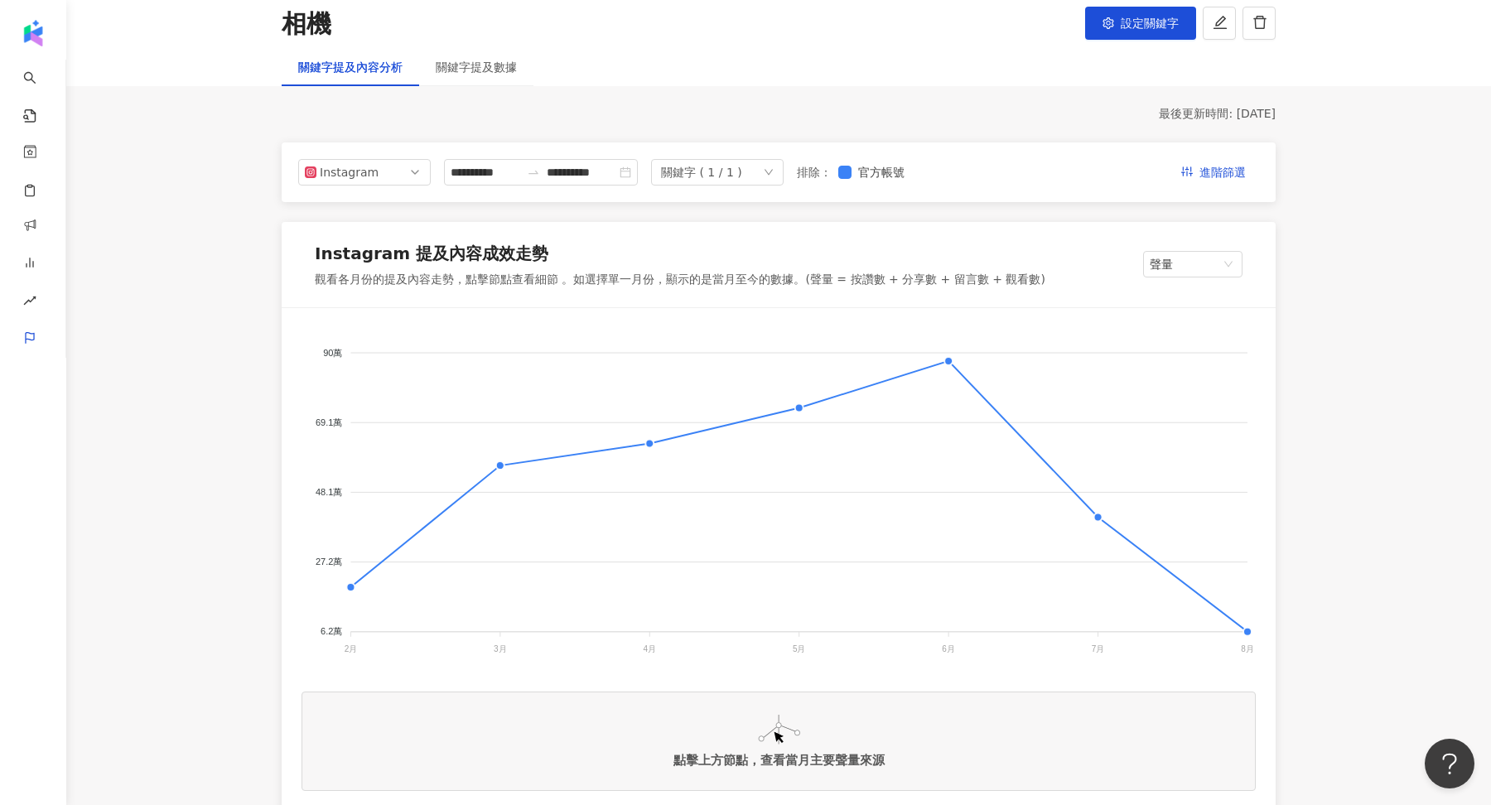
scroll to position [75, 0]
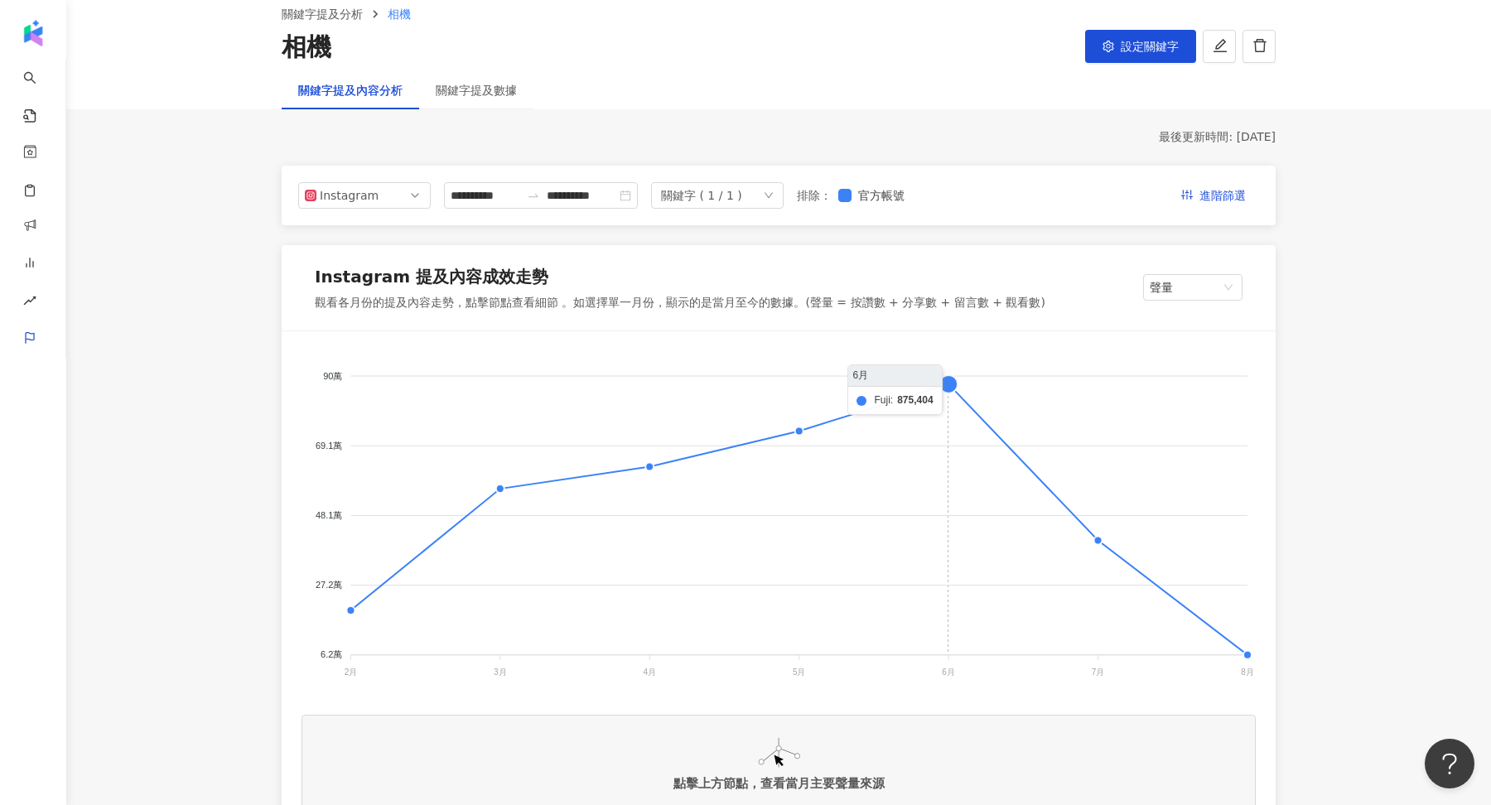
click at [952, 385] on foreignobject at bounding box center [779, 516] width 954 height 331
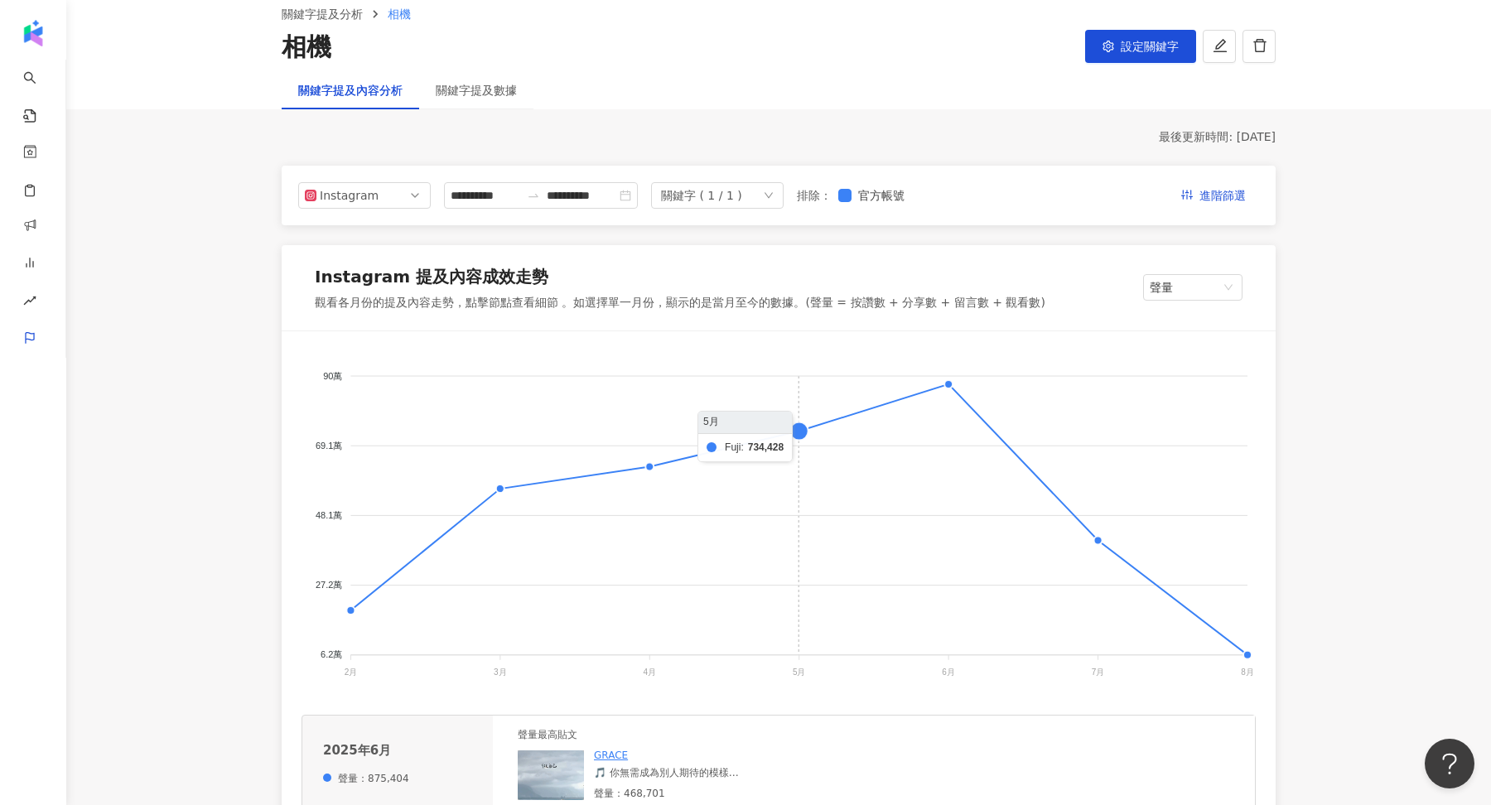
click at [792, 437] on foreignobject at bounding box center [779, 516] width 954 height 331
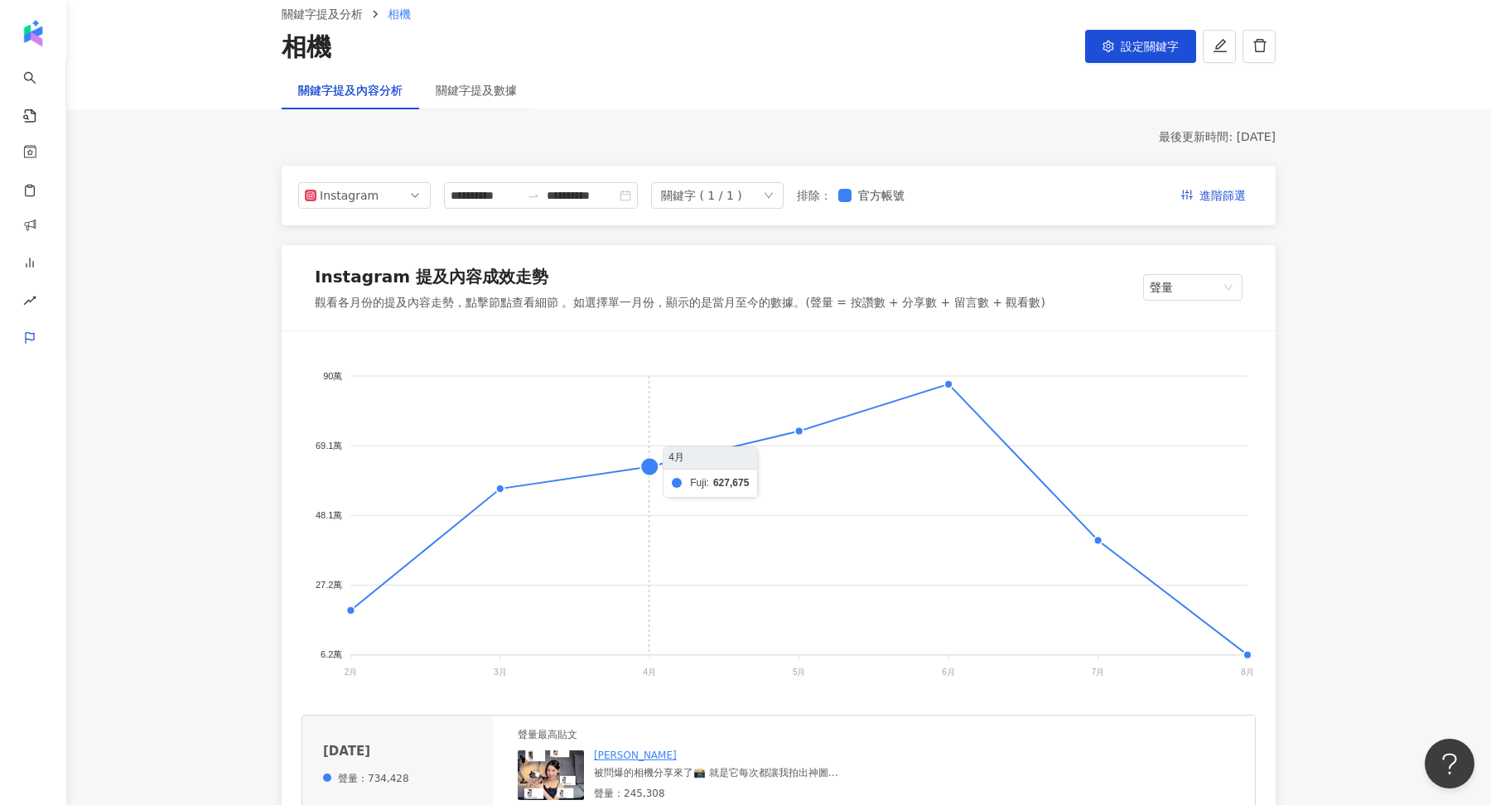
click at [638, 467] on foreignobject at bounding box center [779, 516] width 954 height 331
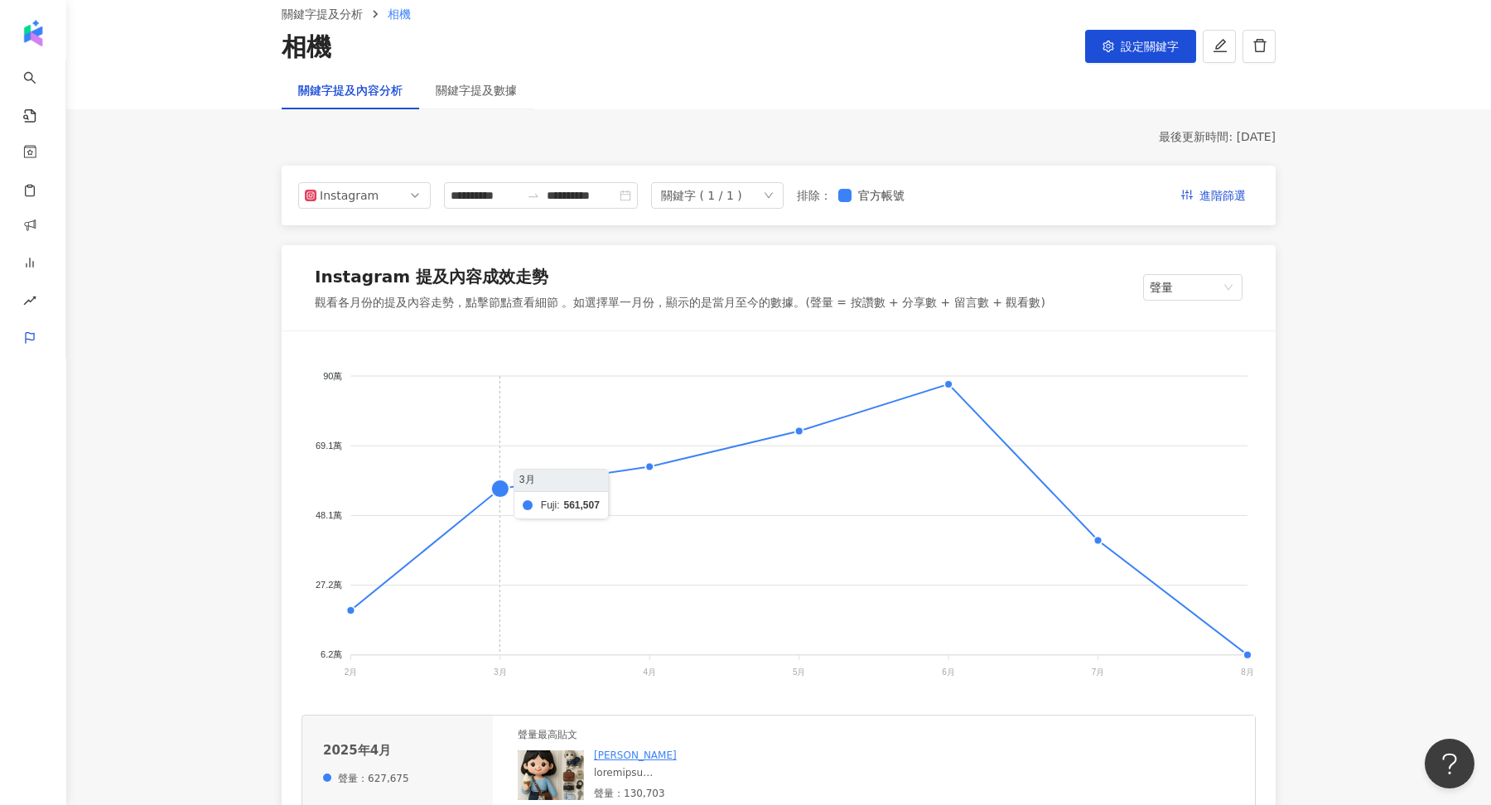
click at [505, 491] on foreignobject at bounding box center [779, 516] width 954 height 331
